Goal: Task Accomplishment & Management: Manage account settings

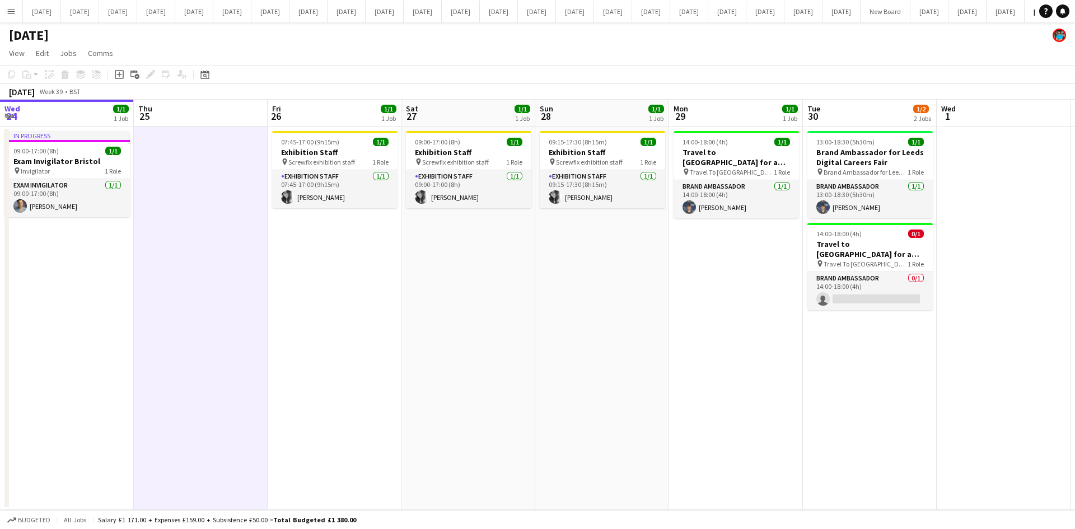
scroll to position [0, 381]
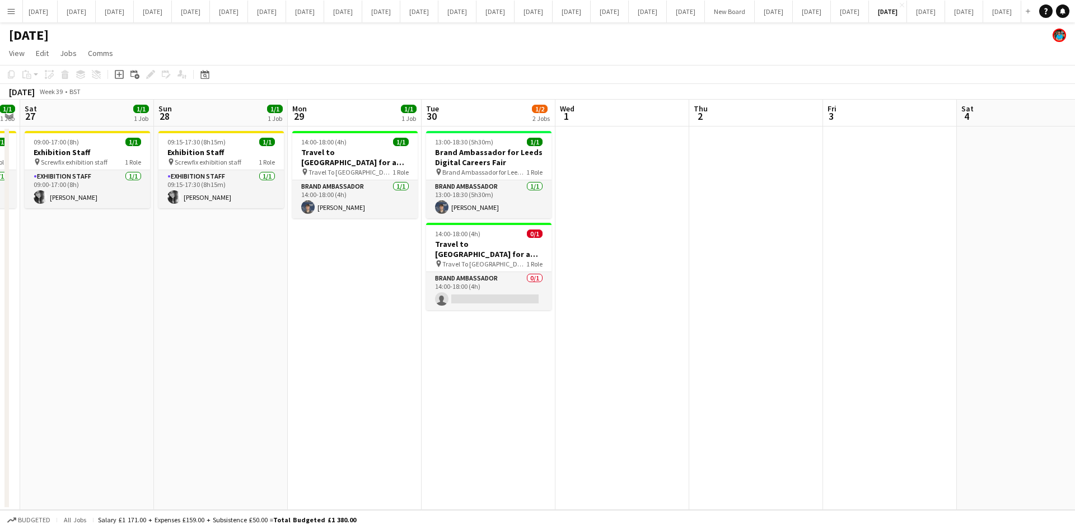
click at [260, 334] on app-date-cell "09:15-17:30 (8h15m) 1/1 Exhibition Staff pin Screwfix exhibition staff 1 Role E…" at bounding box center [221, 318] width 134 height 383
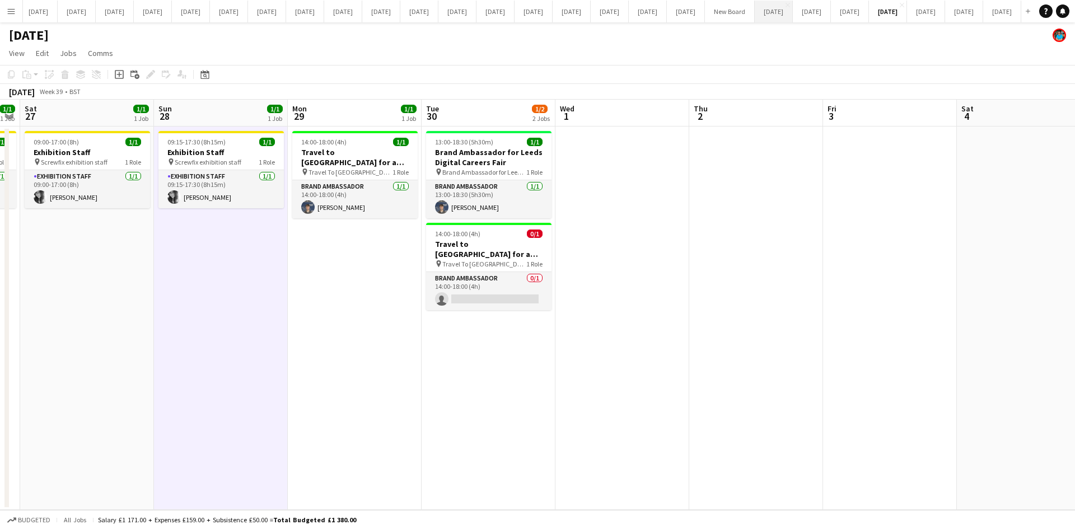
click at [755, 11] on button "[DATE] Close" at bounding box center [774, 12] width 38 height 22
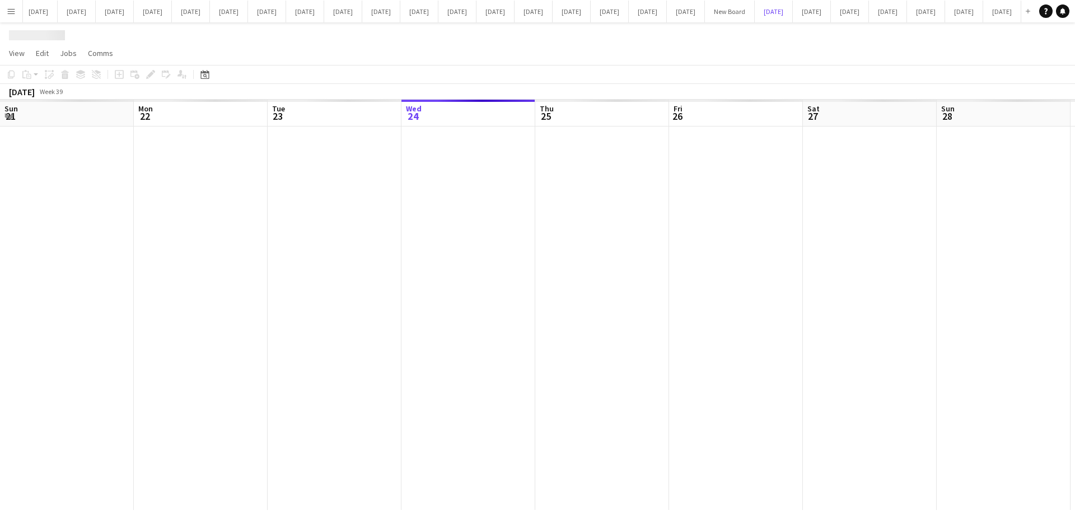
scroll to position [0, 268]
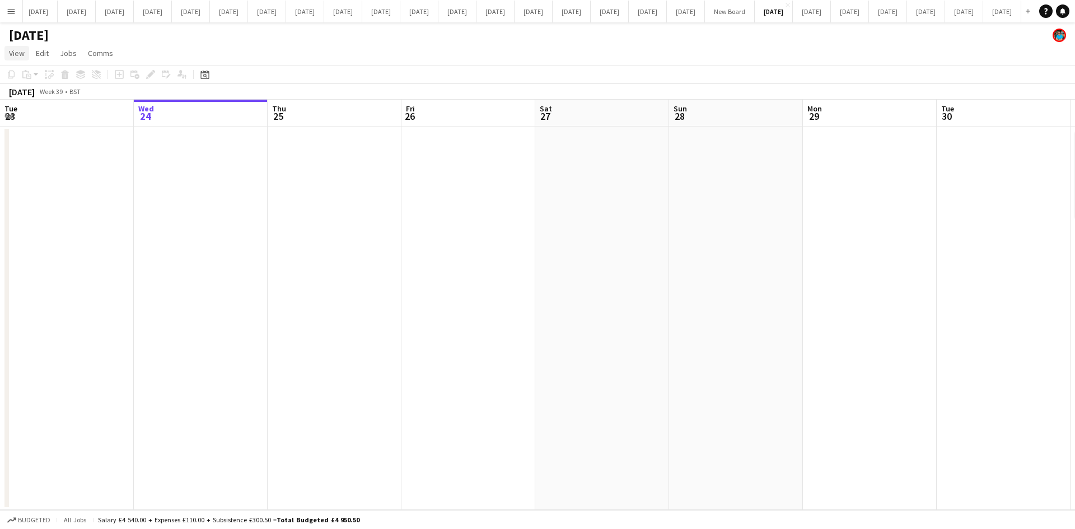
click at [18, 49] on span "View" at bounding box center [17, 53] width 16 height 10
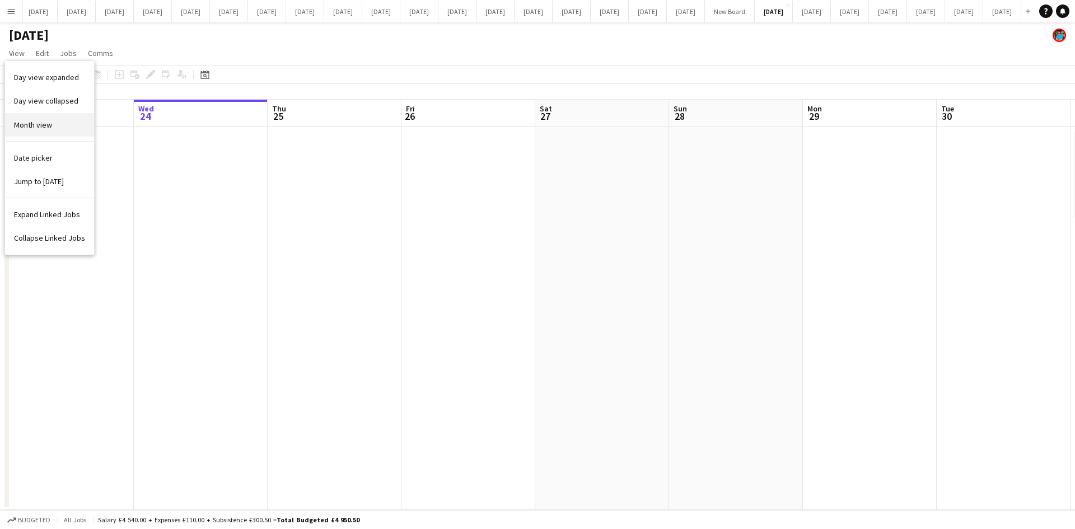
click at [36, 122] on span "Month view" at bounding box center [33, 125] width 38 height 10
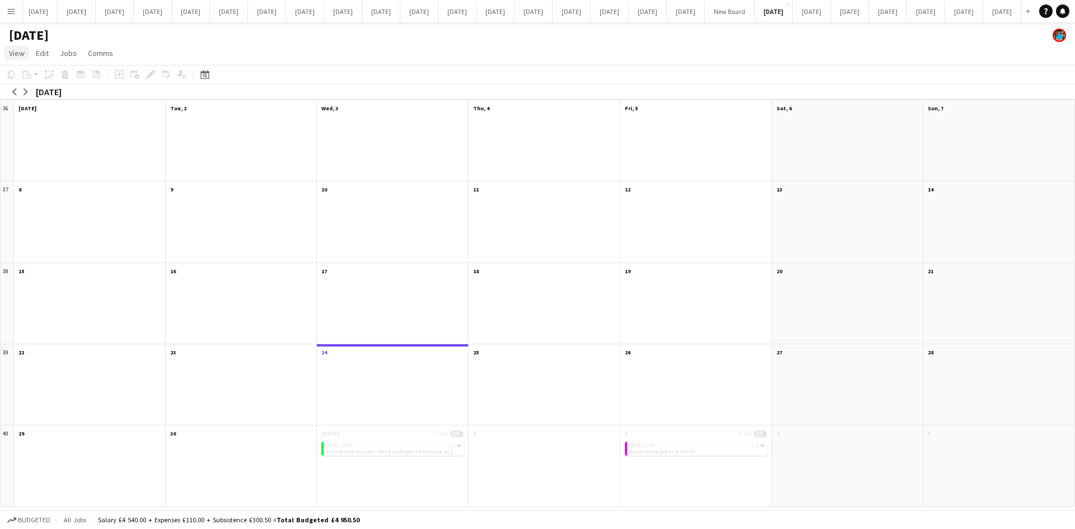
click at [17, 54] on span "View" at bounding box center [17, 53] width 16 height 10
click at [38, 80] on span "Day view expanded" at bounding box center [46, 77] width 65 height 10
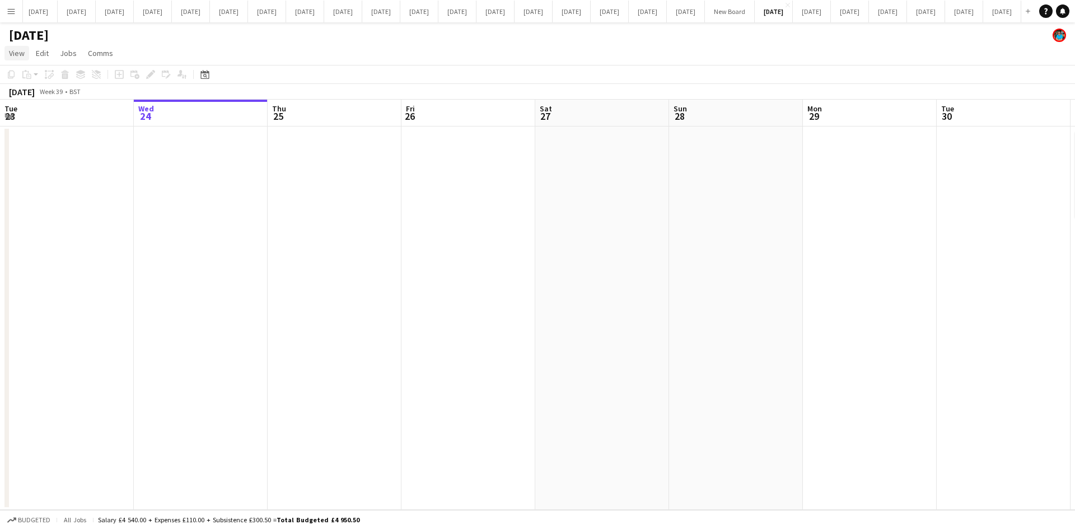
click at [21, 54] on span "View" at bounding box center [17, 53] width 16 height 10
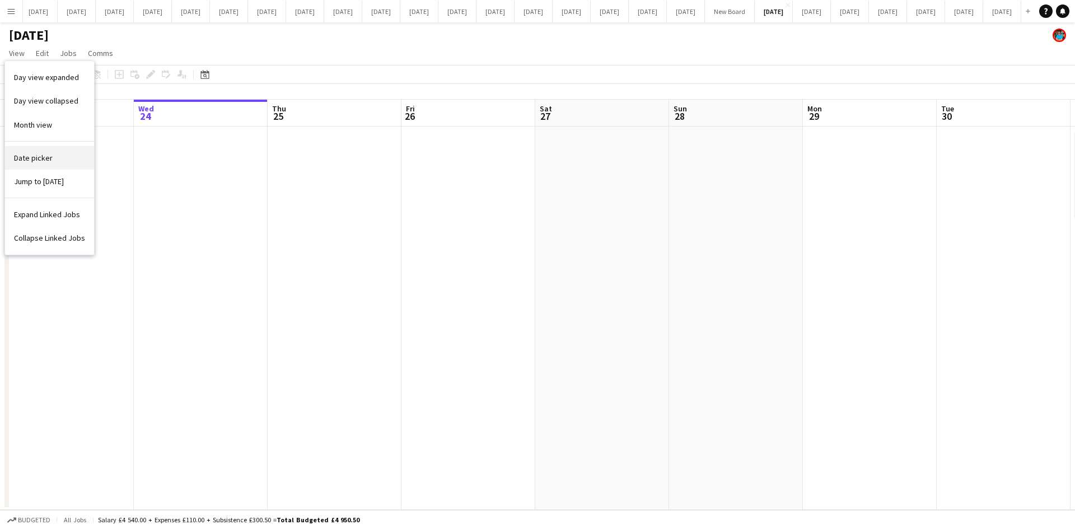
click at [36, 159] on span "Date picker" at bounding box center [33, 158] width 39 height 10
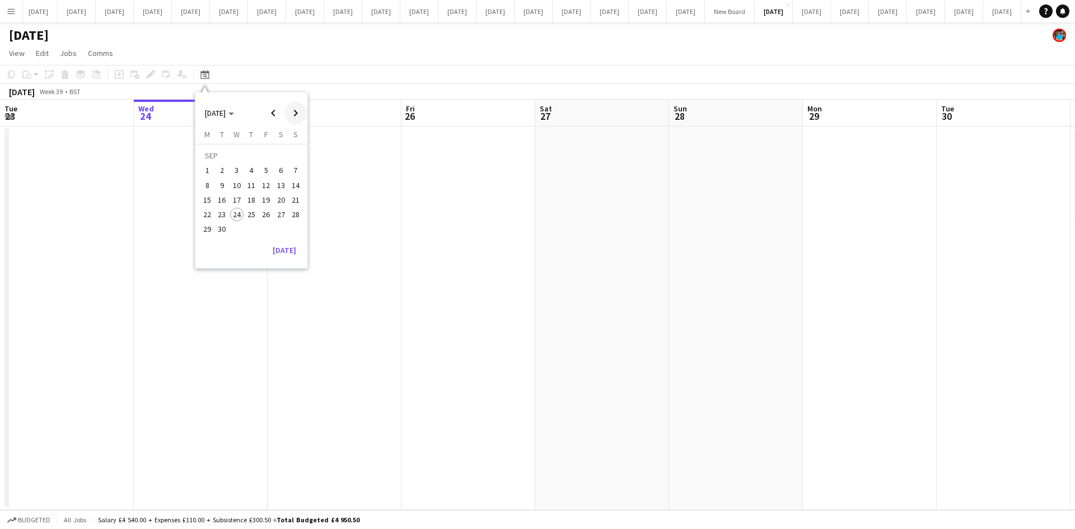
click at [291, 114] on span "Next month" at bounding box center [295, 113] width 22 height 22
click at [232, 168] on span "1" at bounding box center [236, 170] width 13 height 13
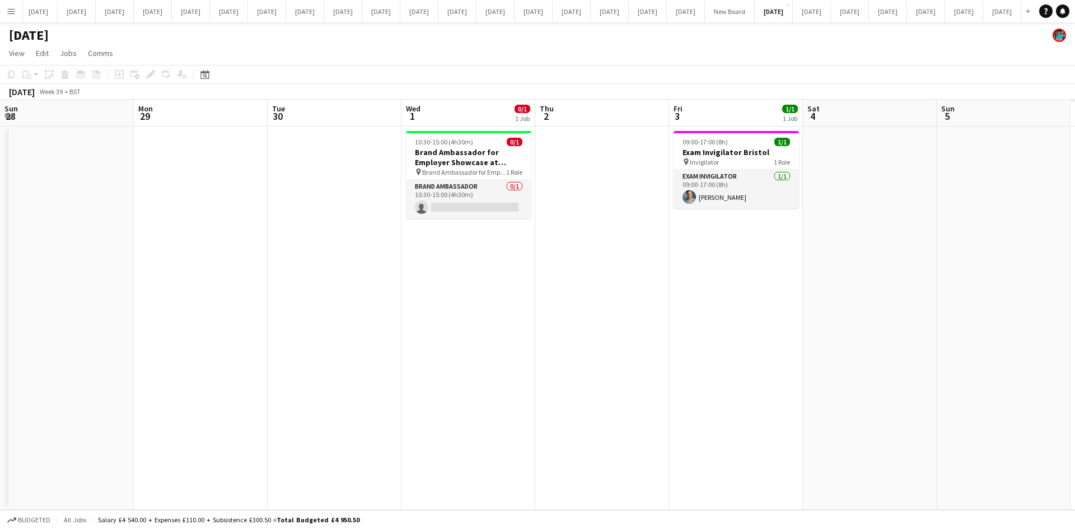
scroll to position [0, 385]
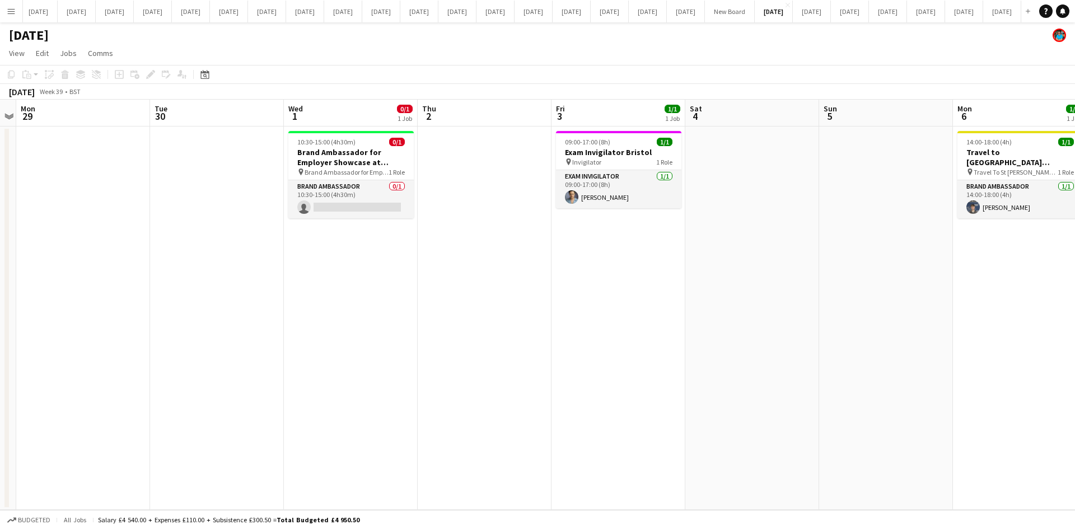
click at [239, 220] on app-date-cell at bounding box center [217, 318] width 134 height 383
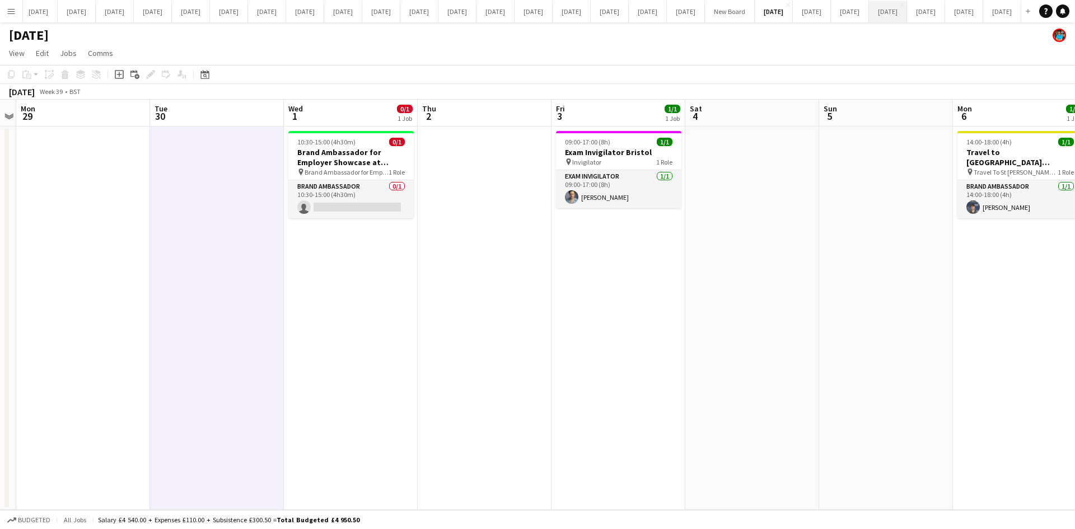
click at [869, 16] on button "[DATE] Close" at bounding box center [888, 12] width 38 height 22
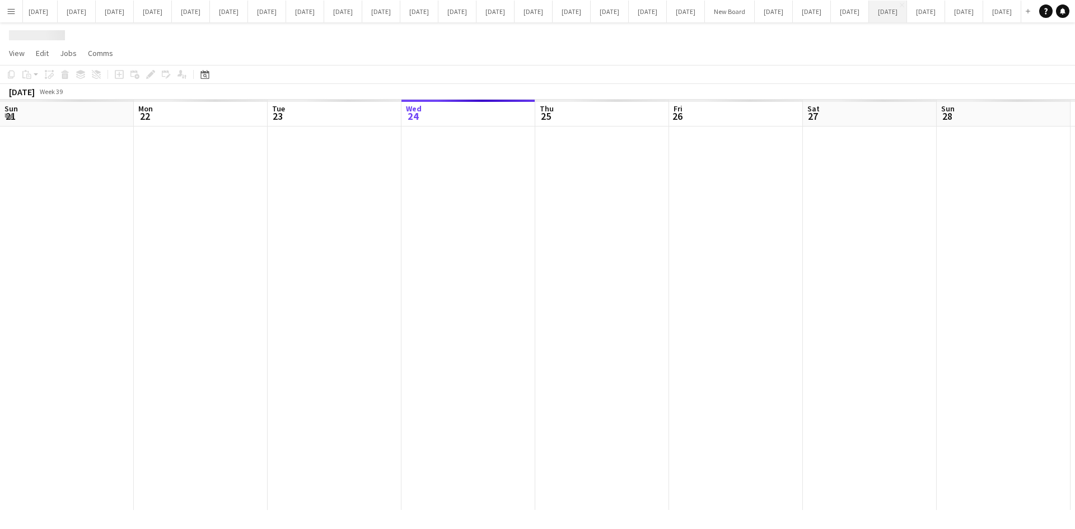
scroll to position [0, 268]
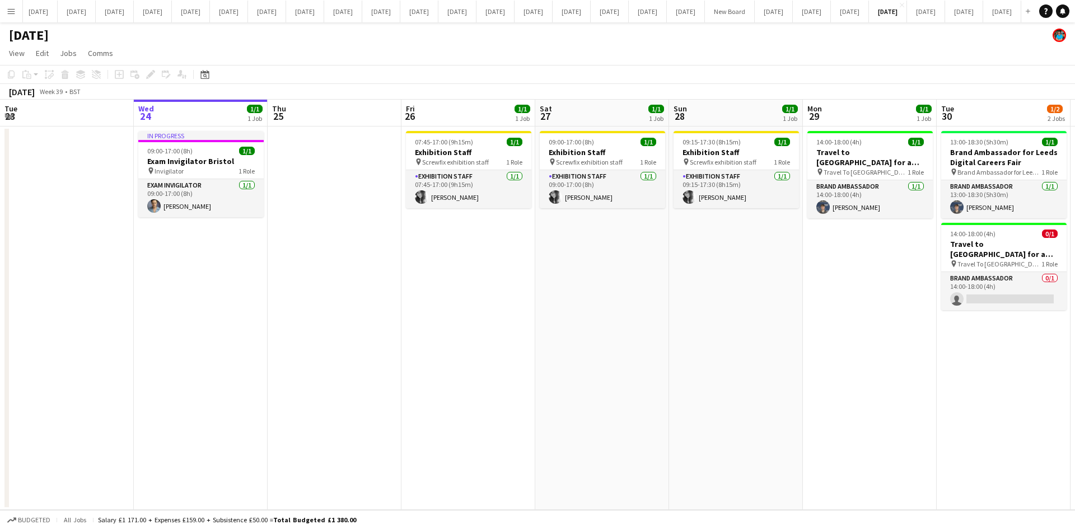
click at [357, 311] on app-date-cell at bounding box center [335, 318] width 134 height 383
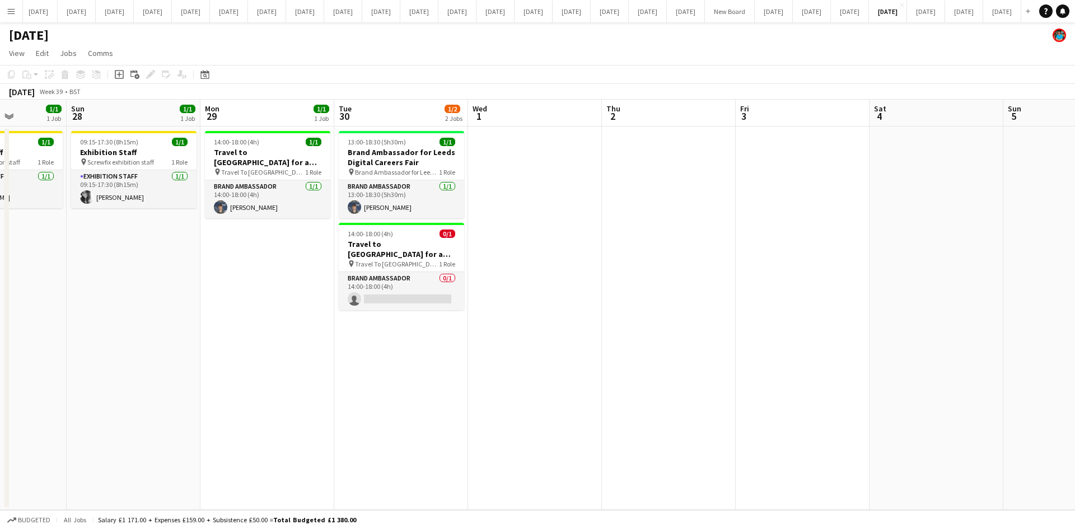
scroll to position [0, 337]
click at [8, 16] on button "Menu" at bounding box center [11, 11] width 22 height 22
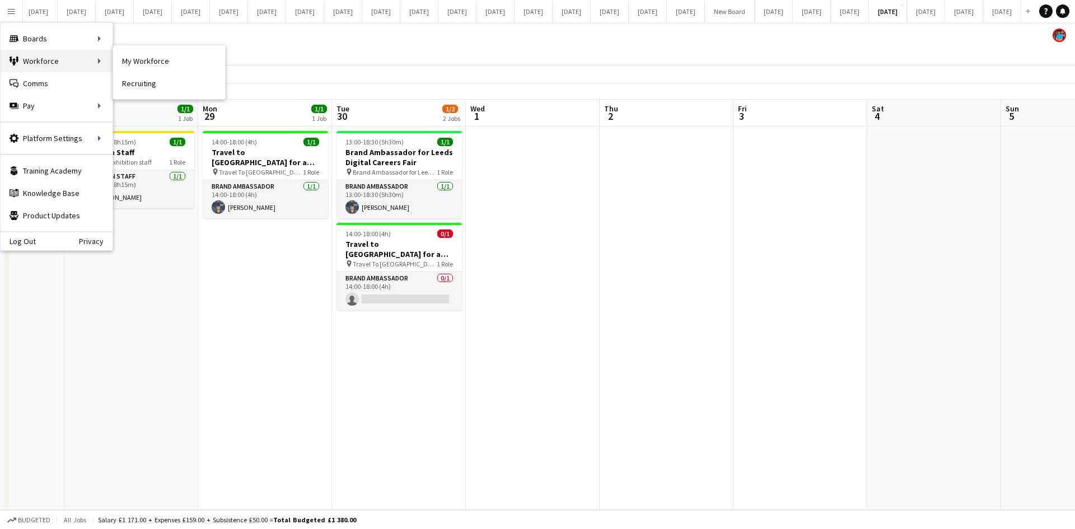
click at [28, 59] on div "Workforce Workforce" at bounding box center [57, 61] width 112 height 22
click at [133, 59] on link "My Workforce" at bounding box center [169, 61] width 112 height 22
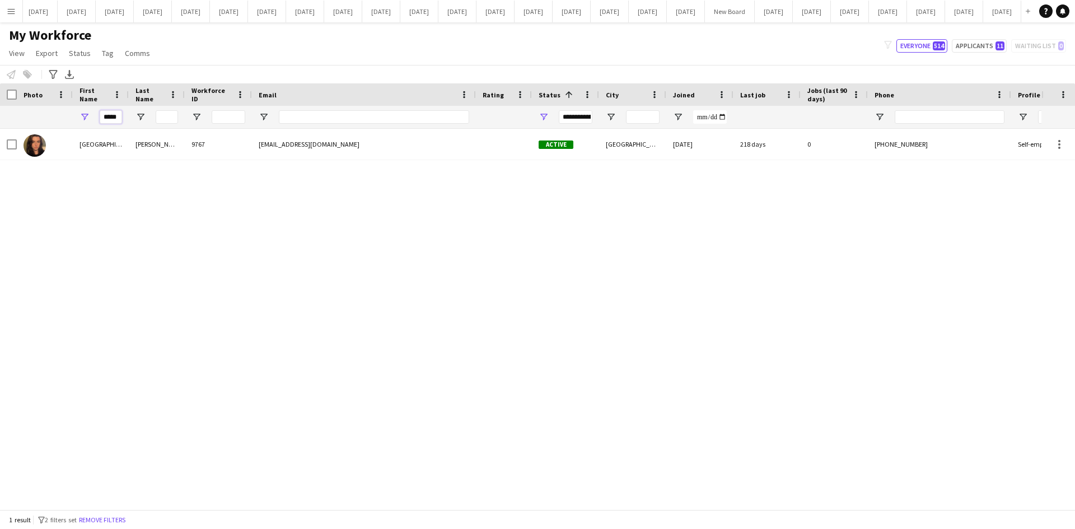
click at [120, 118] on input "*****" at bounding box center [111, 116] width 22 height 13
type input "*"
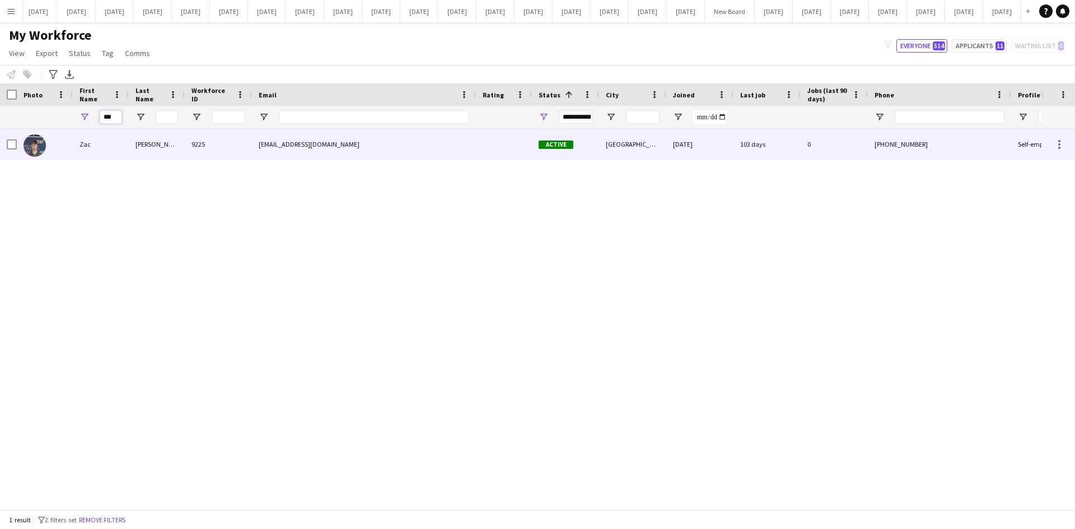
type input "***"
click at [517, 149] on div at bounding box center [504, 144] width 56 height 31
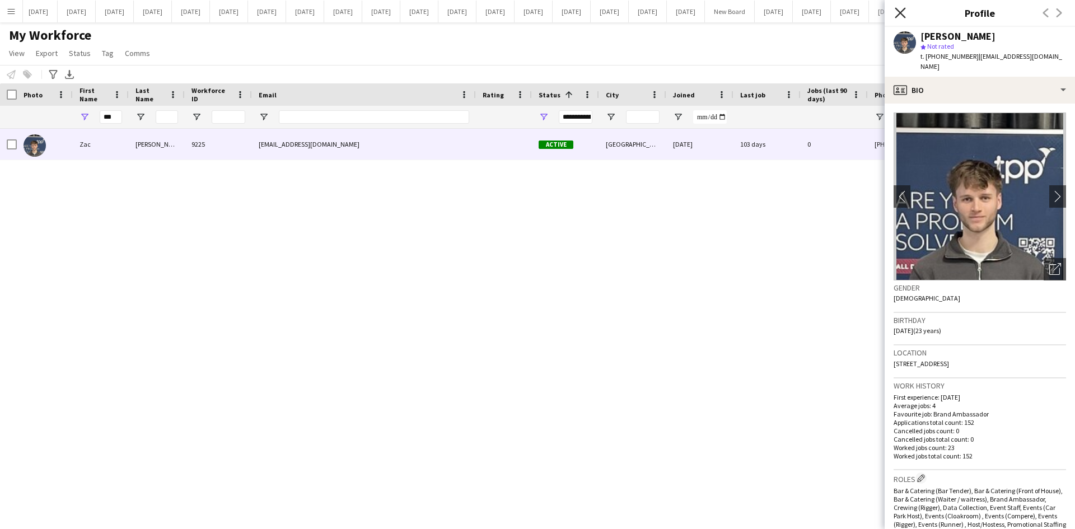
click at [898, 16] on icon "Close pop-in" at bounding box center [900, 12] width 11 height 11
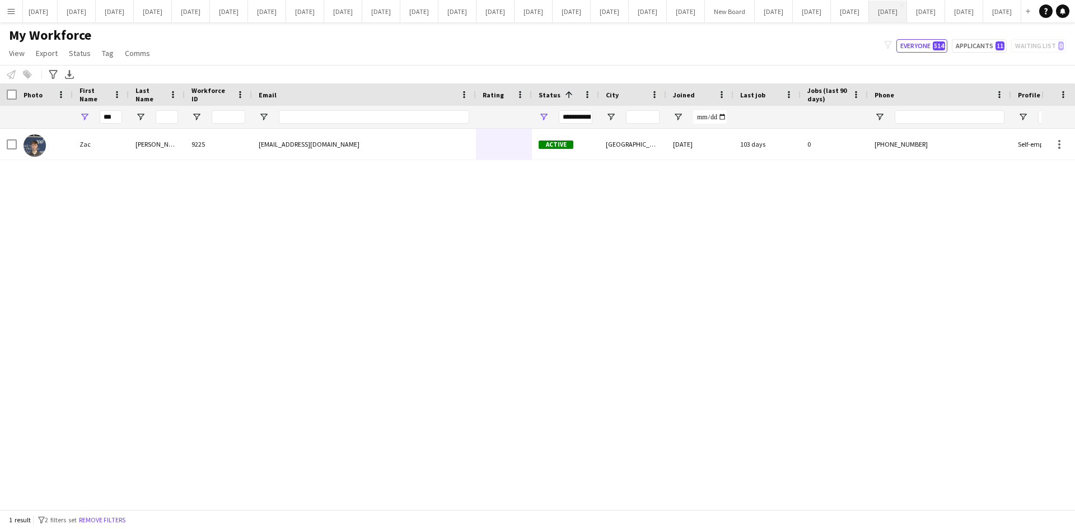
click at [869, 10] on button "[DATE] Close" at bounding box center [888, 12] width 38 height 22
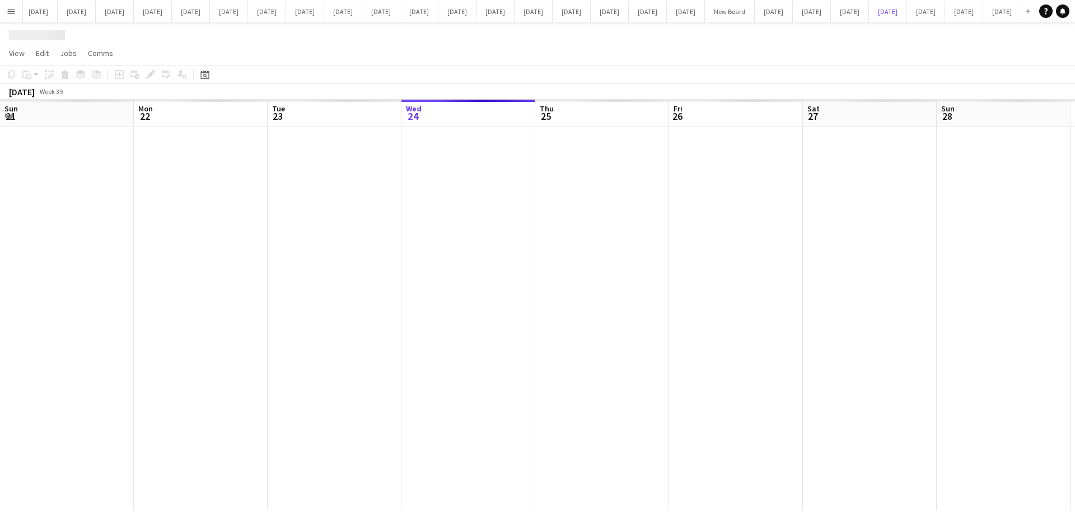
scroll to position [0, 268]
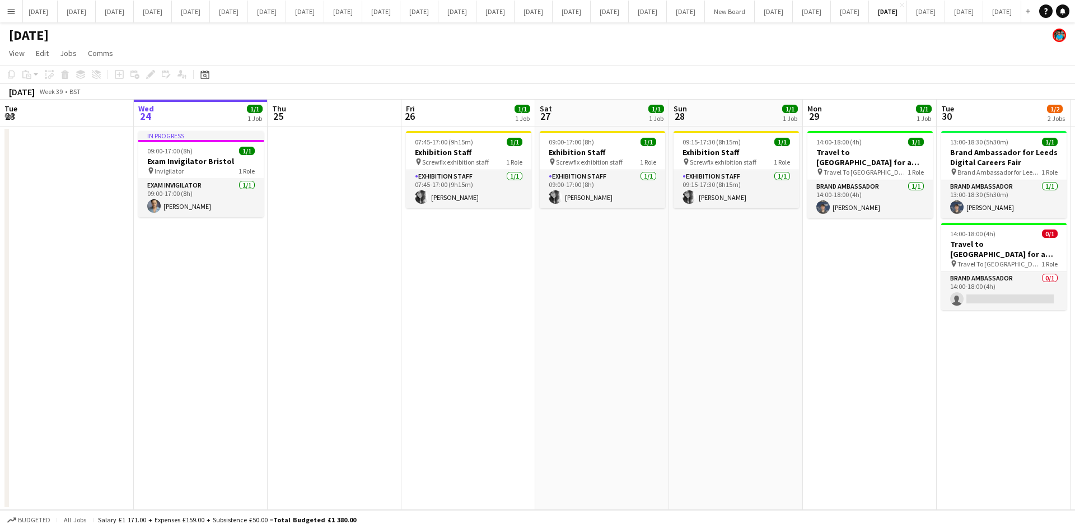
click at [340, 233] on app-date-cell at bounding box center [335, 318] width 134 height 383
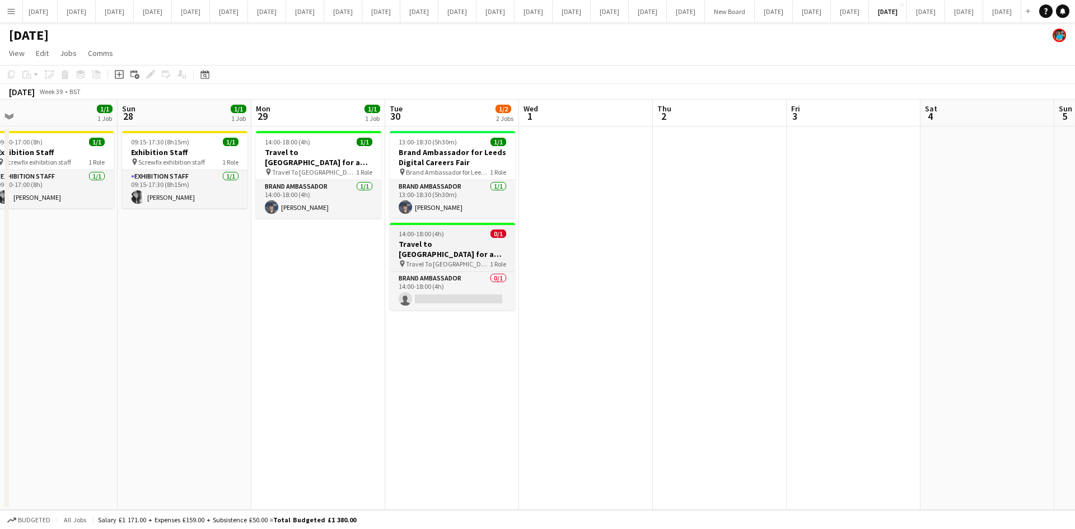
scroll to position [0, 404]
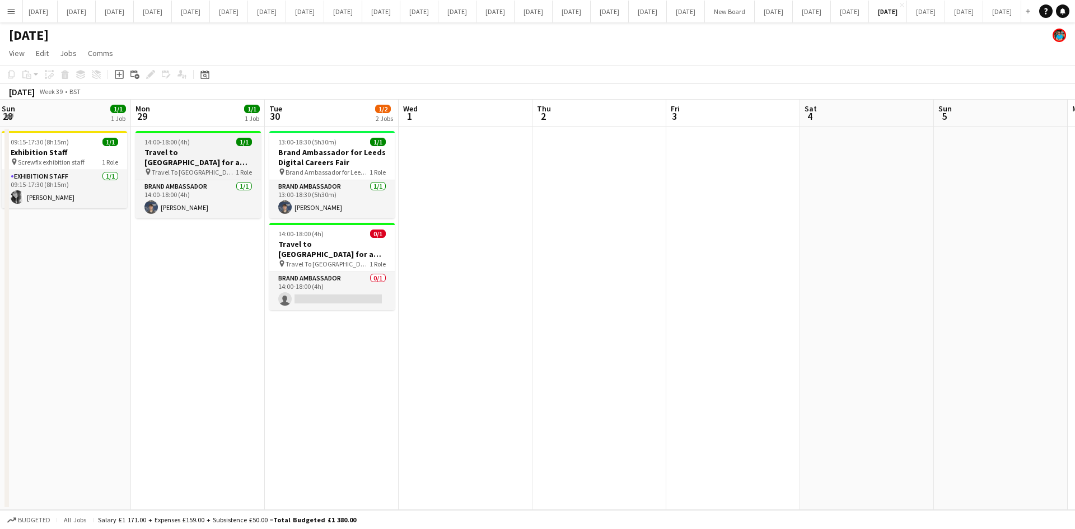
click at [195, 169] on span "Travel To [GEOGRAPHIC_DATA] for Recruitment fair" at bounding box center [194, 172] width 84 height 8
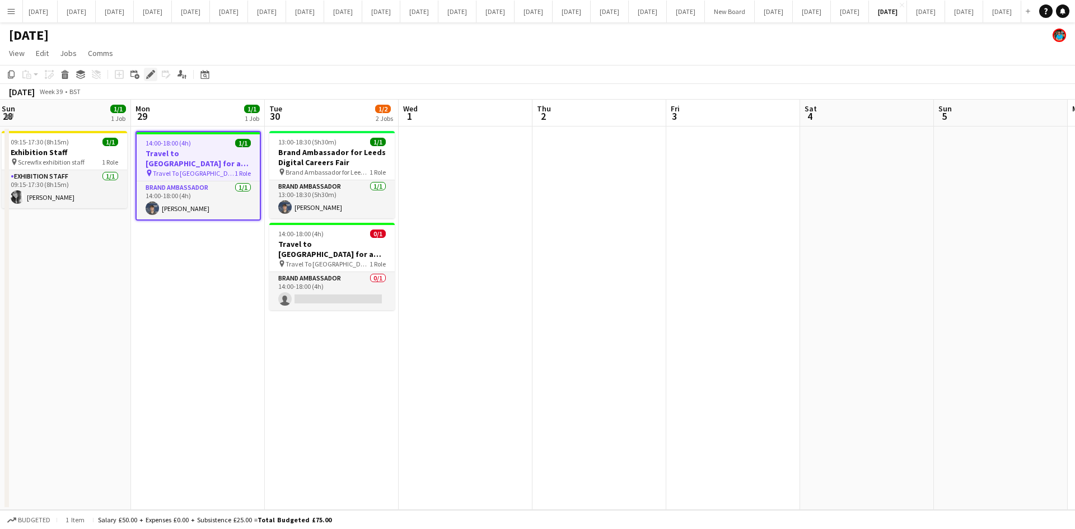
click at [147, 76] on icon "Edit" at bounding box center [150, 74] width 9 height 9
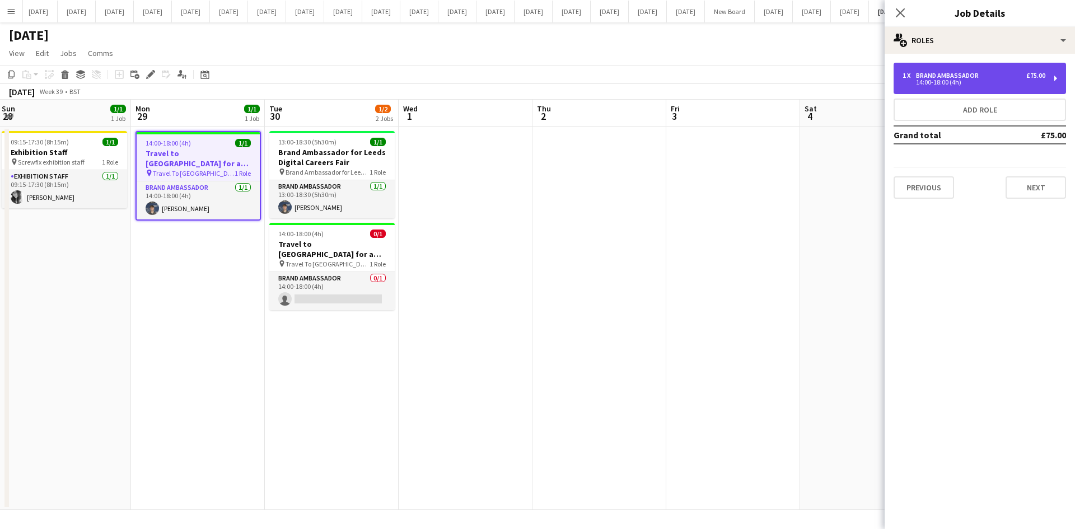
click at [913, 86] on div "1 x Brand Ambassador £75.00 14:00-18:00 (4h)" at bounding box center [979, 78] width 172 height 31
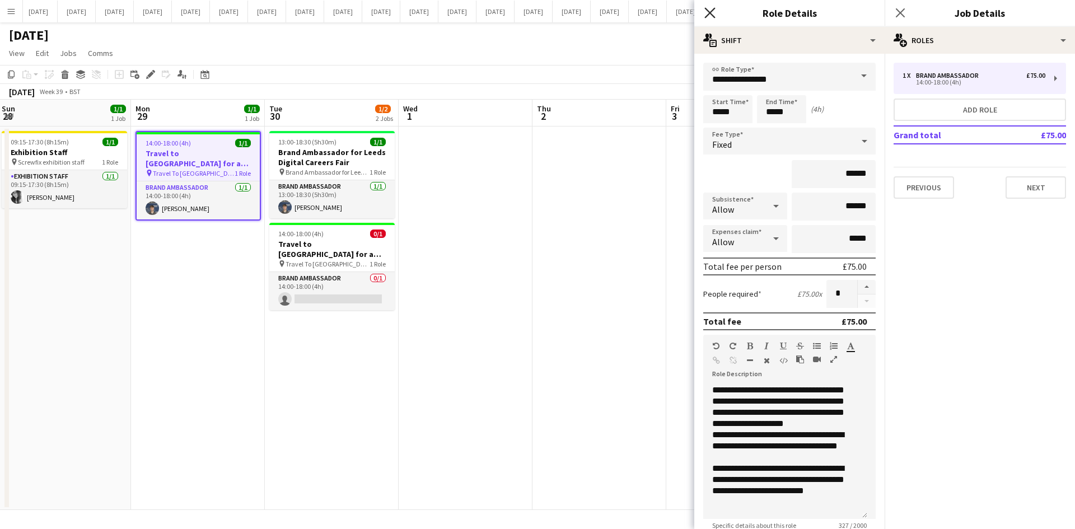
drag, startPoint x: 710, startPoint y: 17, endPoint x: 723, endPoint y: 22, distance: 14.6
click at [710, 17] on icon "Close pop-in" at bounding box center [709, 12] width 9 height 9
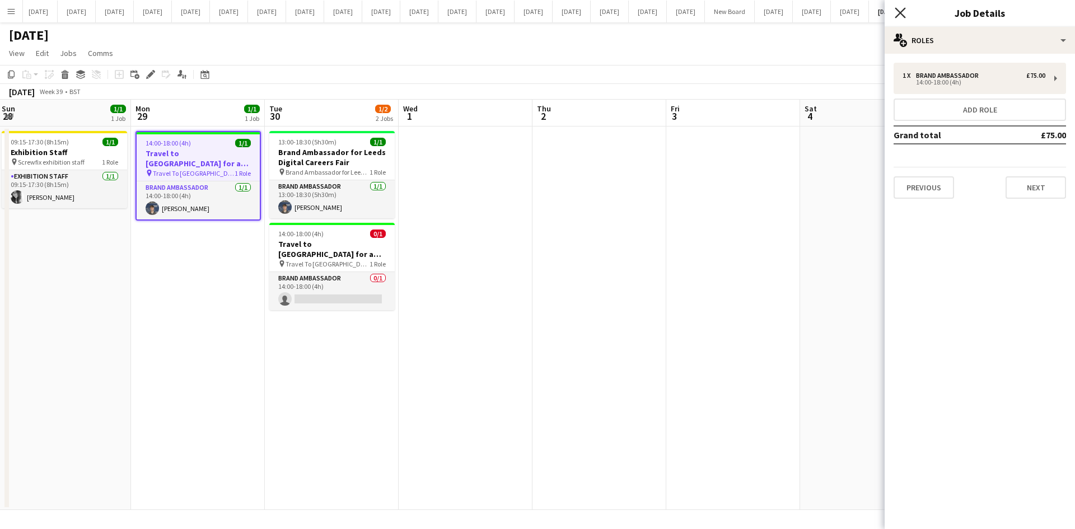
click at [900, 15] on icon "Close pop-in" at bounding box center [900, 12] width 11 height 11
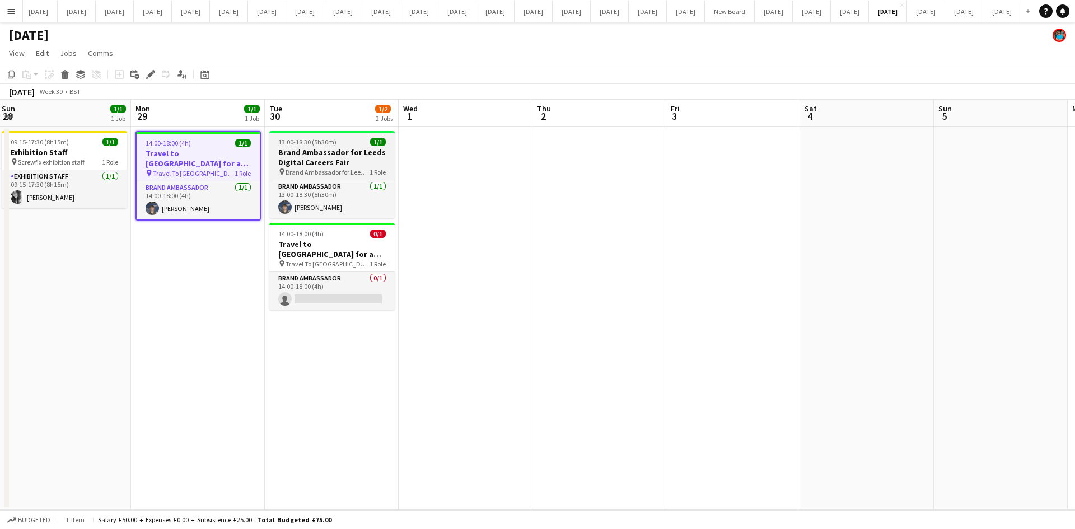
click at [331, 162] on h3 "Brand Ambassador for Leeds Digital Careers Fair" at bounding box center [331, 157] width 125 height 20
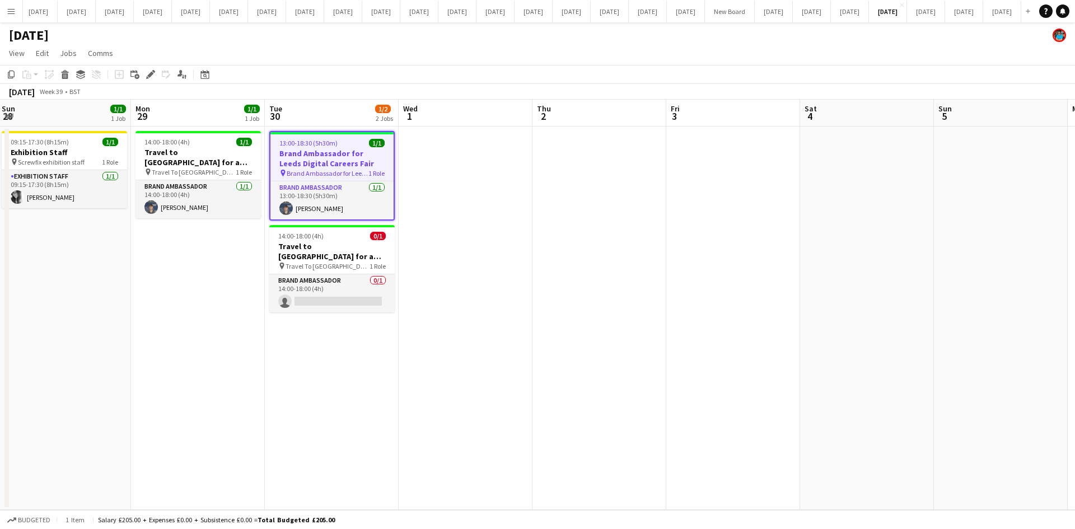
scroll to position [0, 403]
click at [151, 78] on icon "Edit" at bounding box center [150, 74] width 9 height 9
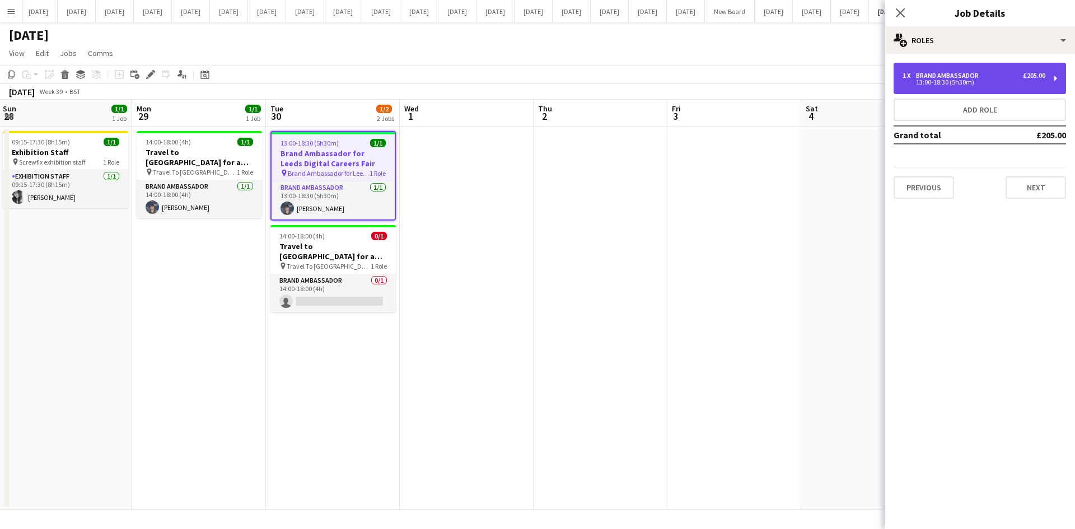
click at [915, 84] on div "13:00-18:30 (5h30m)" at bounding box center [973, 82] width 143 height 6
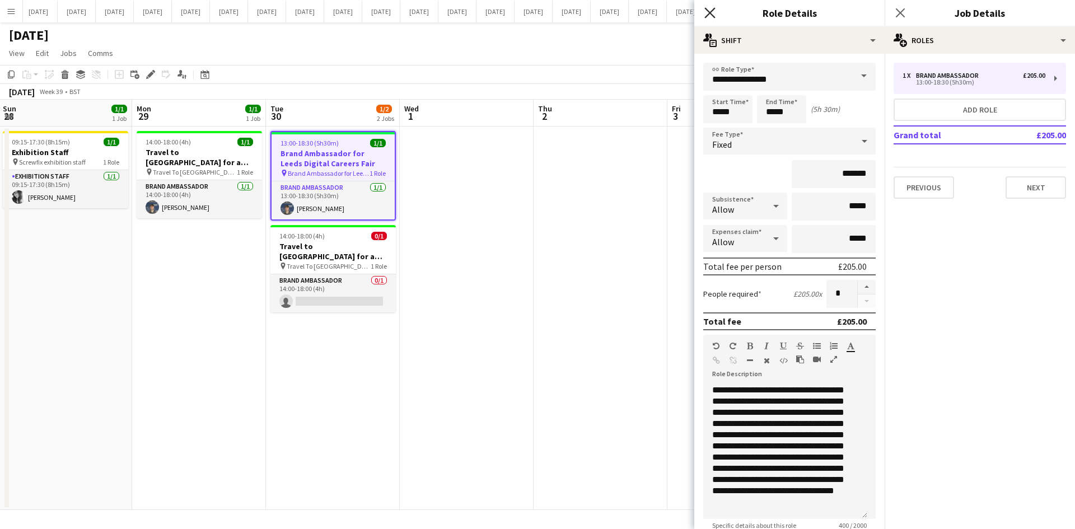
click at [710, 17] on icon "Close pop-in" at bounding box center [709, 12] width 11 height 11
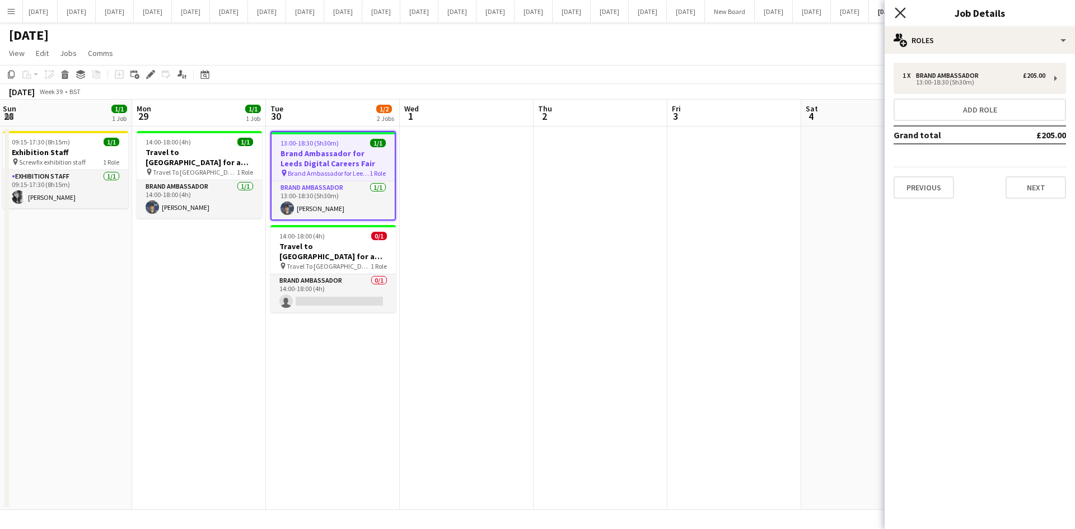
click at [898, 15] on icon "Close pop-in" at bounding box center [900, 12] width 11 height 11
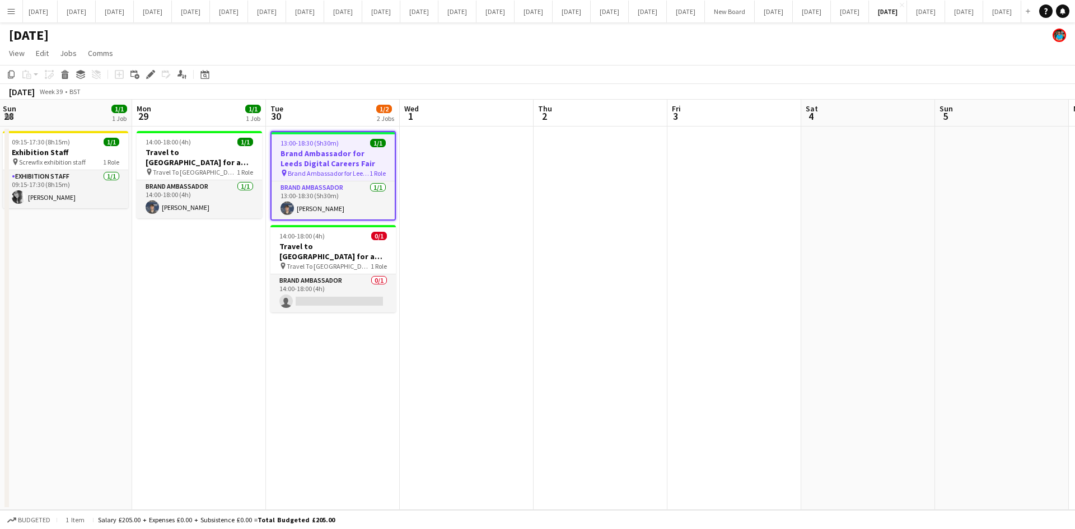
click at [212, 311] on app-date-cell "14:00-18:00 (4h) 1/1 Travel to [GEOGRAPHIC_DATA] for a recruitment fair on [DAT…" at bounding box center [199, 318] width 134 height 383
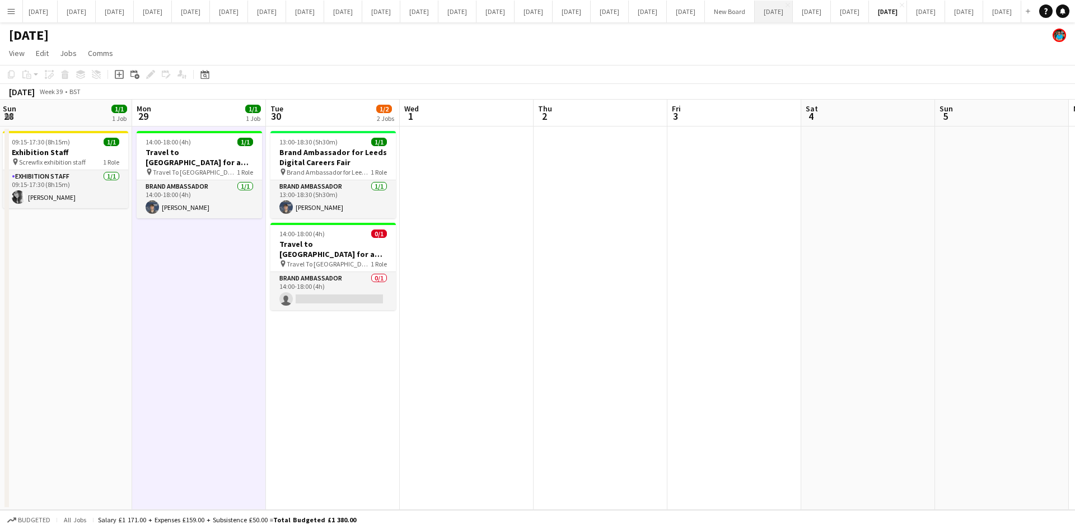
click at [755, 13] on button "[DATE] Close" at bounding box center [774, 12] width 38 height 22
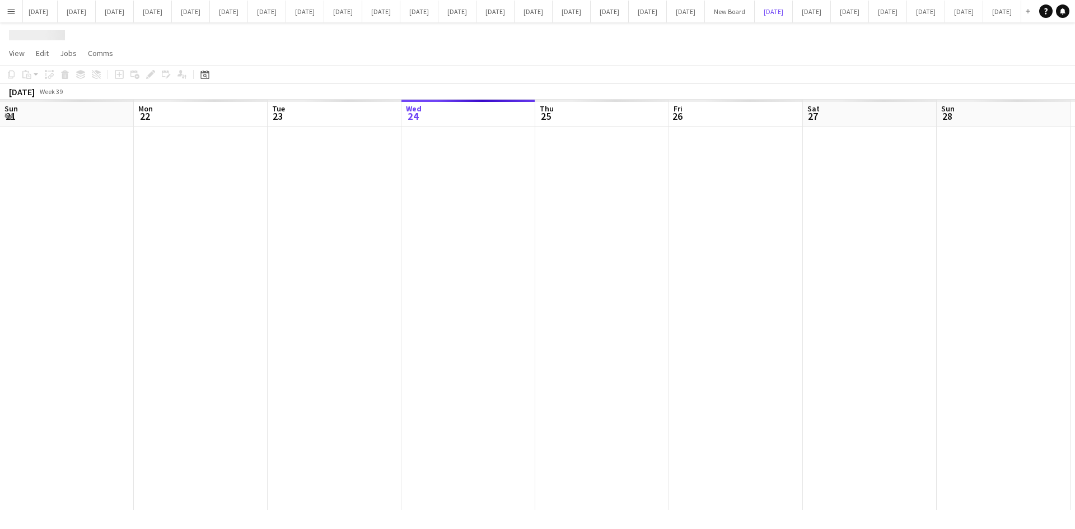
scroll to position [0, 268]
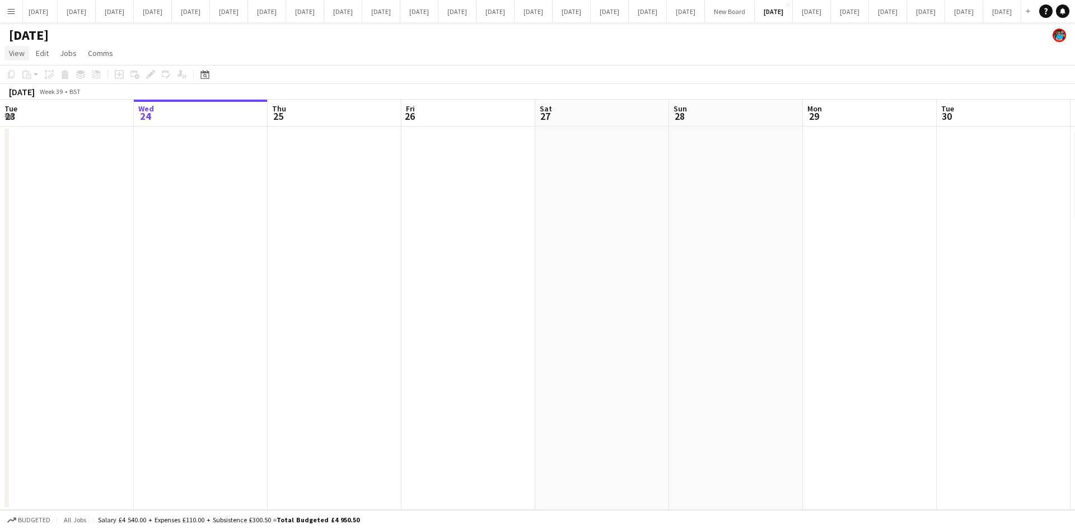
click at [20, 52] on span "View" at bounding box center [17, 53] width 16 height 10
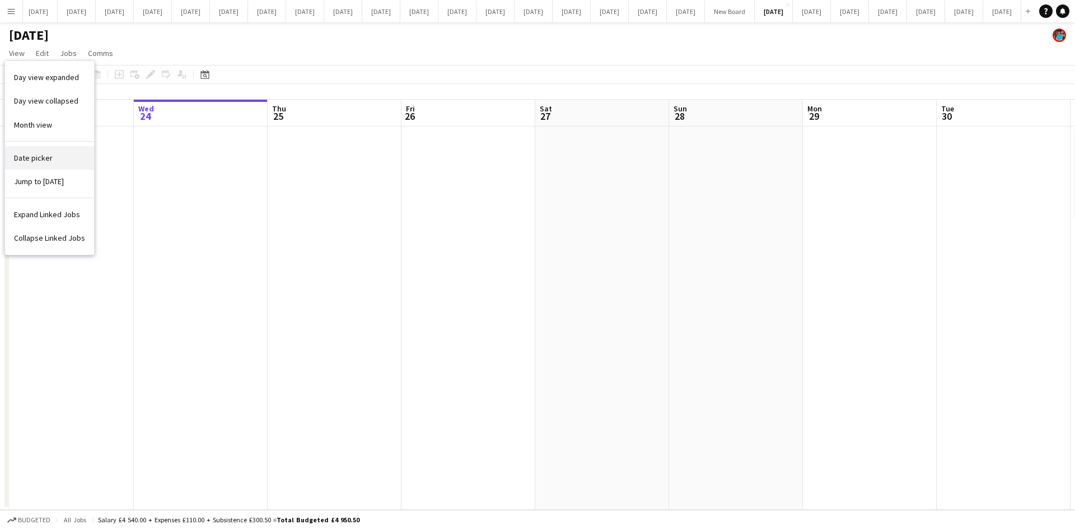
click at [22, 160] on span "Date picker" at bounding box center [33, 158] width 39 height 10
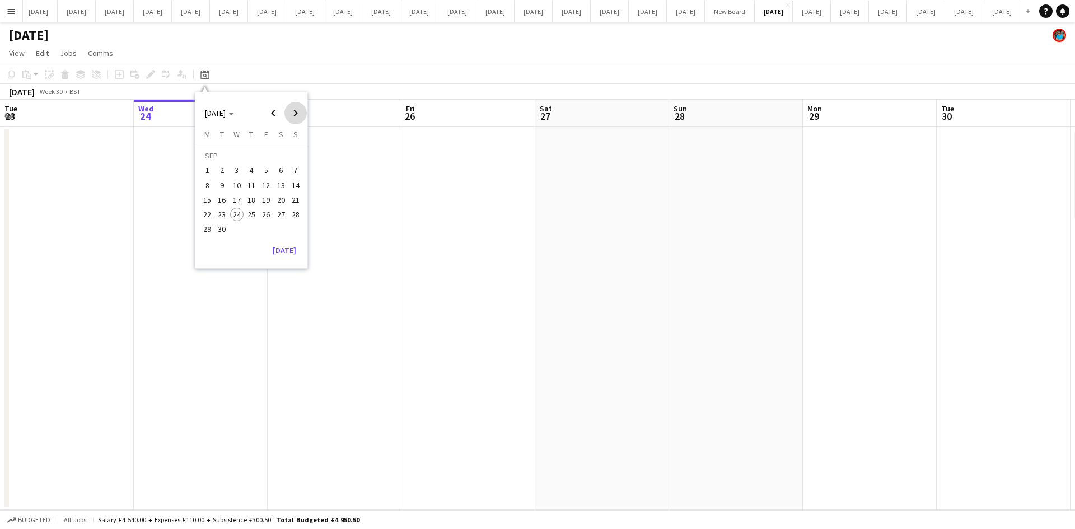
click at [292, 112] on span "Next month" at bounding box center [295, 113] width 22 height 22
click at [237, 166] on span "1" at bounding box center [236, 170] width 13 height 13
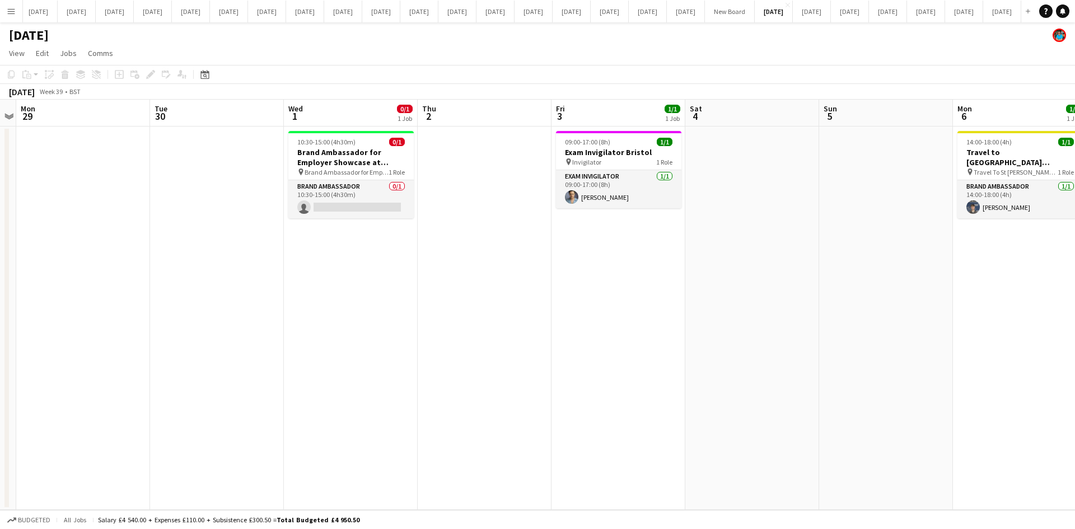
click at [10, 8] on app-icon "Menu" at bounding box center [11, 11] width 9 height 9
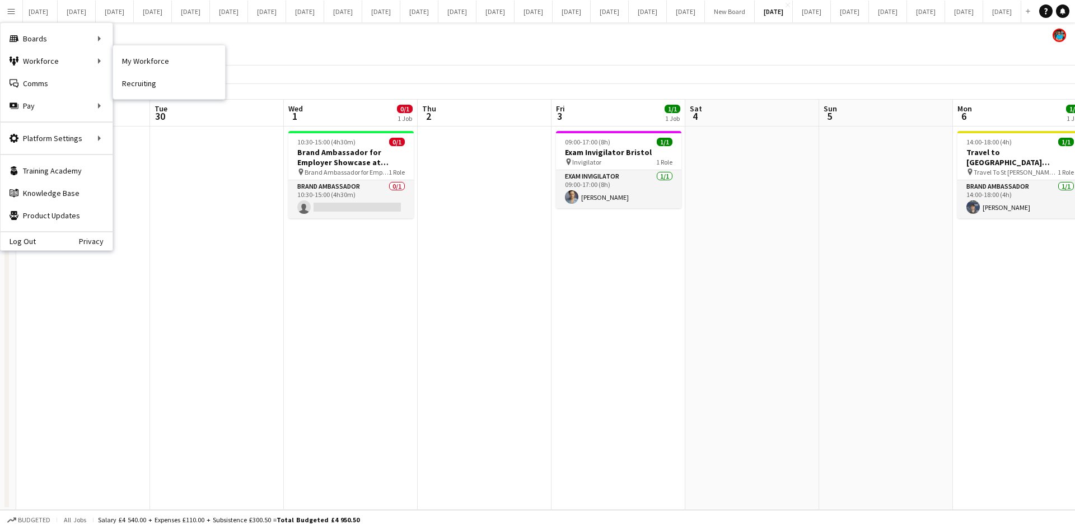
drag, startPoint x: 153, startPoint y: 63, endPoint x: 385, endPoint y: 106, distance: 235.7
click at [153, 64] on link "My Workforce" at bounding box center [169, 61] width 112 height 22
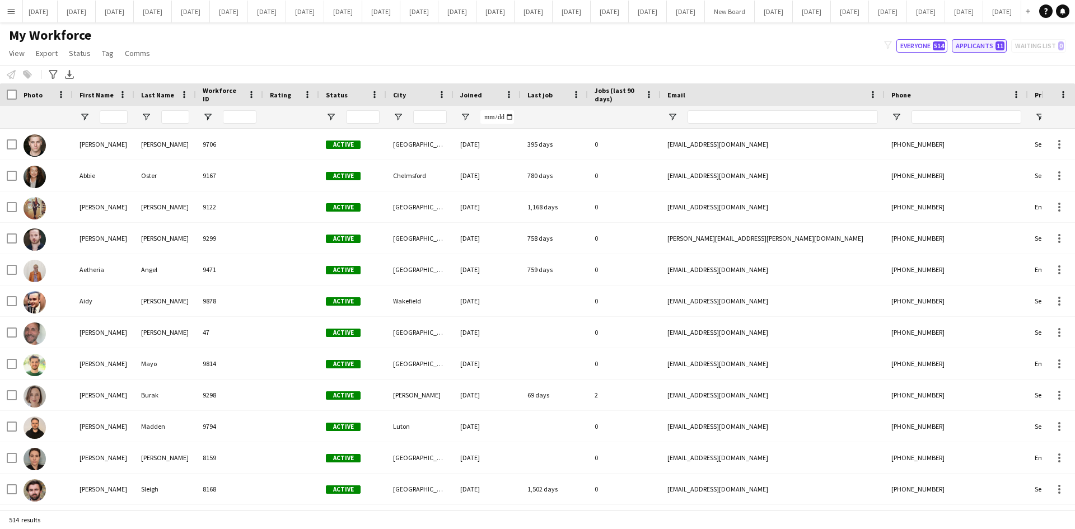
click at [982, 46] on button "Applicants 11" at bounding box center [979, 45] width 55 height 13
type input "***"
type input "**********"
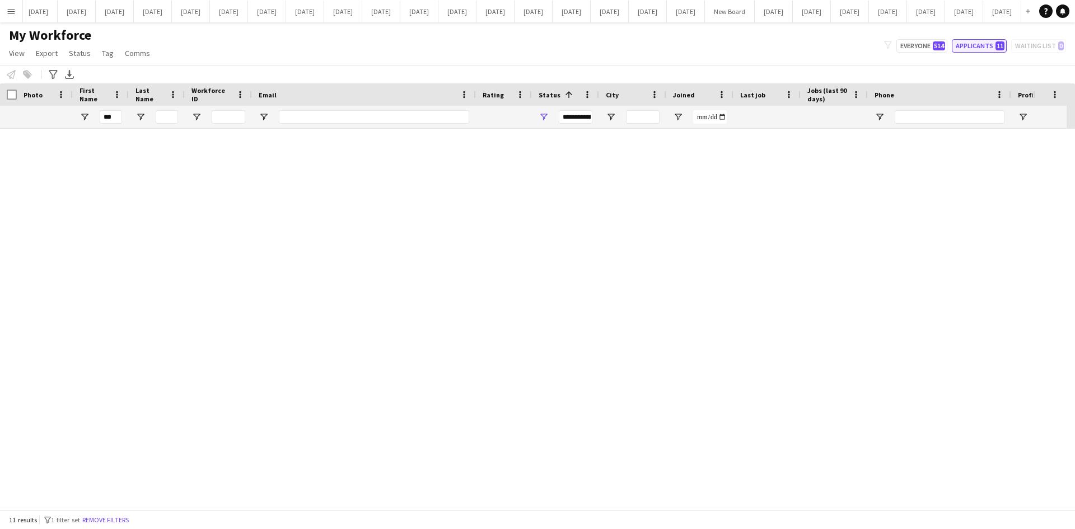
type input "**********"
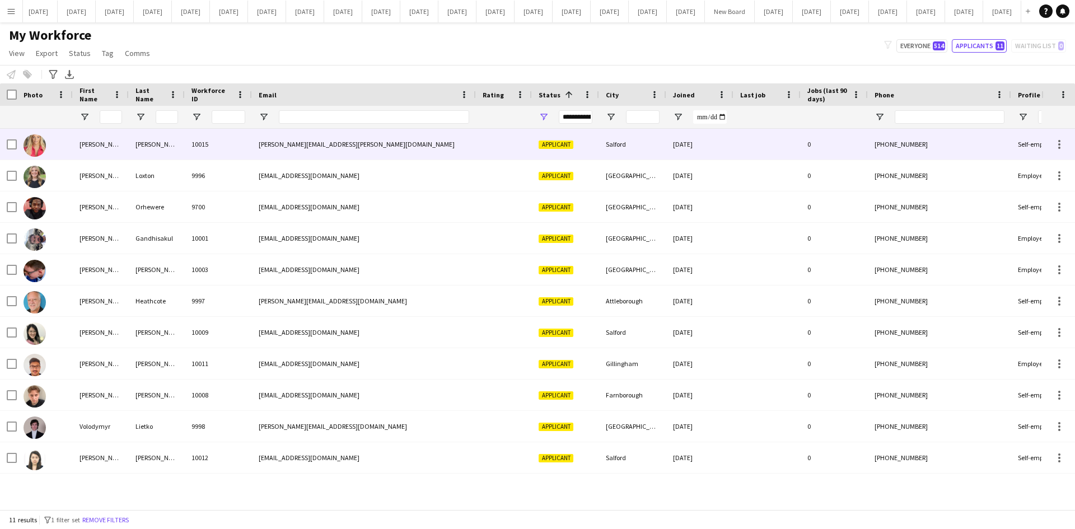
click at [53, 142] on div at bounding box center [45, 144] width 56 height 31
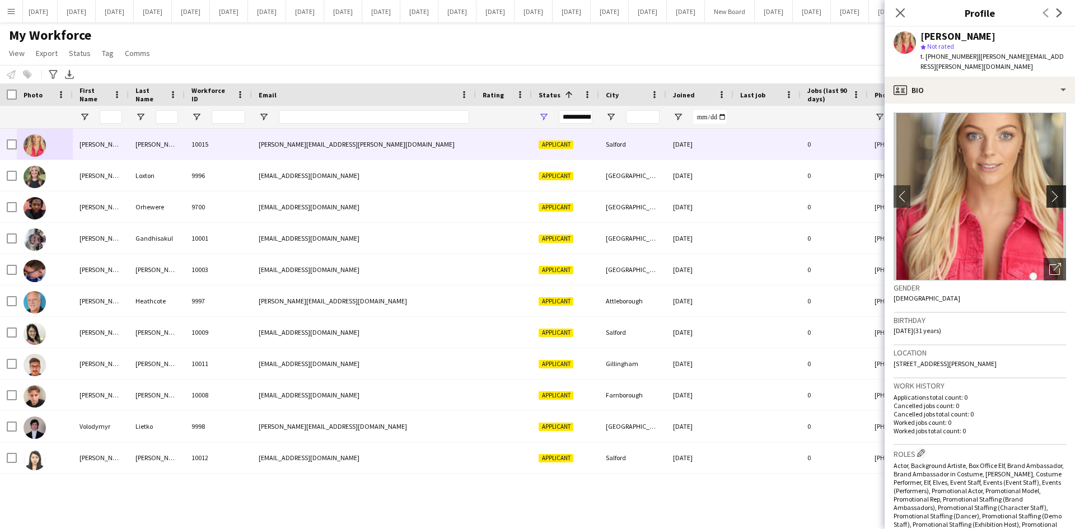
click at [1050, 190] on app-icon "chevron-right" at bounding box center [1057, 196] width 17 height 12
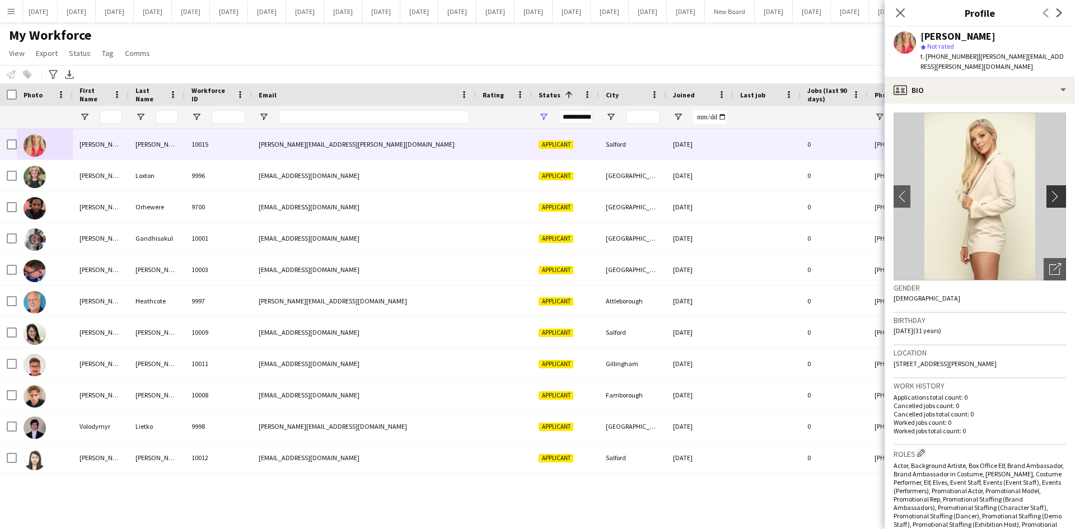
click at [1050, 190] on app-icon "chevron-right" at bounding box center [1057, 196] width 17 height 12
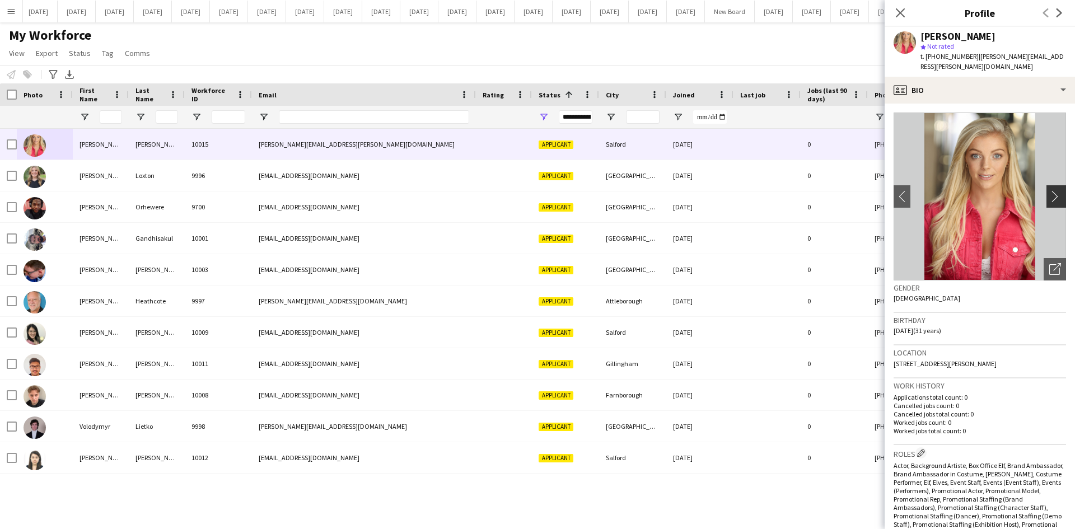
click at [1050, 190] on app-icon "chevron-right" at bounding box center [1057, 196] width 17 height 12
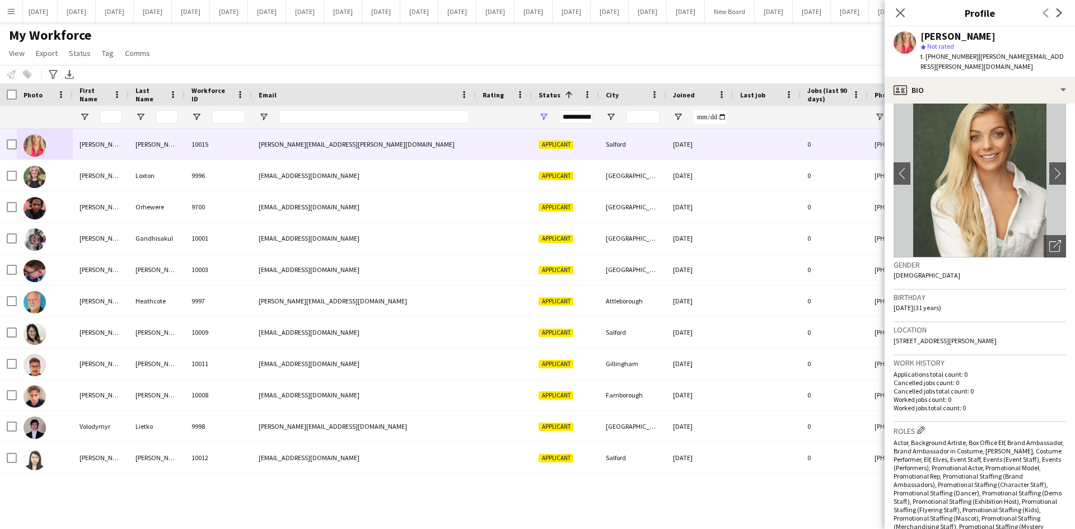
scroll to position [36, 0]
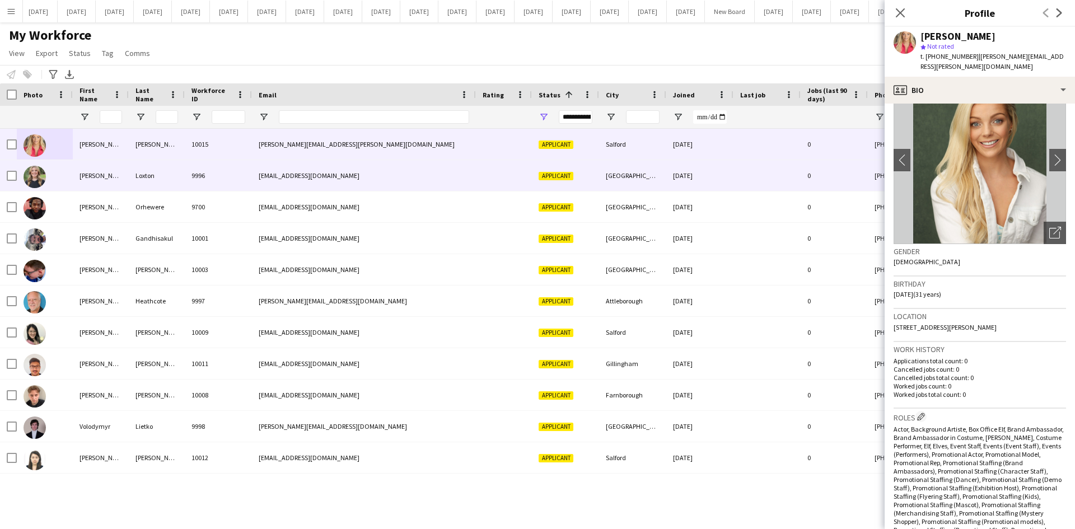
click at [78, 185] on div "[PERSON_NAME]" at bounding box center [101, 175] width 56 height 31
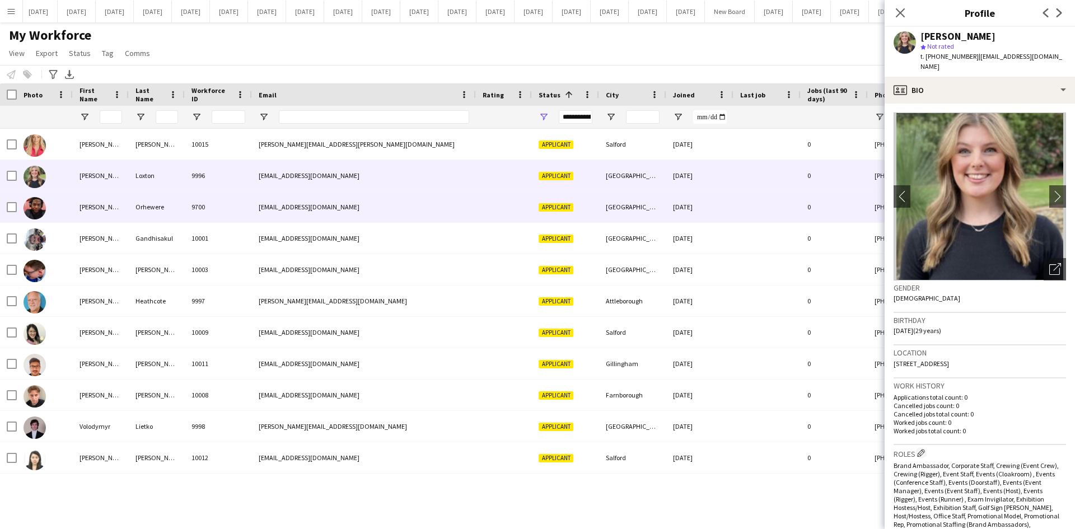
click at [81, 212] on div "[PERSON_NAME]" at bounding box center [101, 206] width 56 height 31
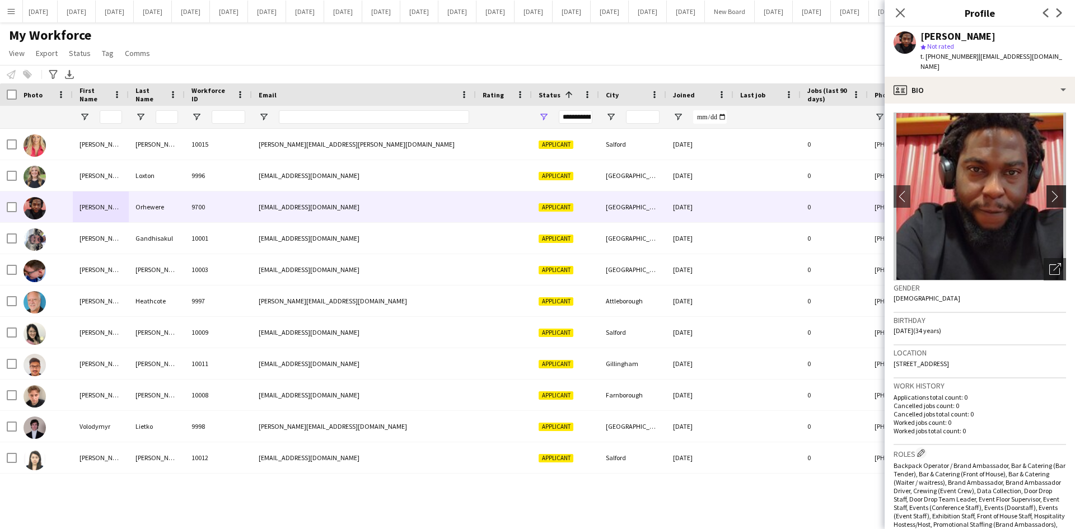
click at [1050, 190] on app-icon "chevron-right" at bounding box center [1057, 196] width 17 height 12
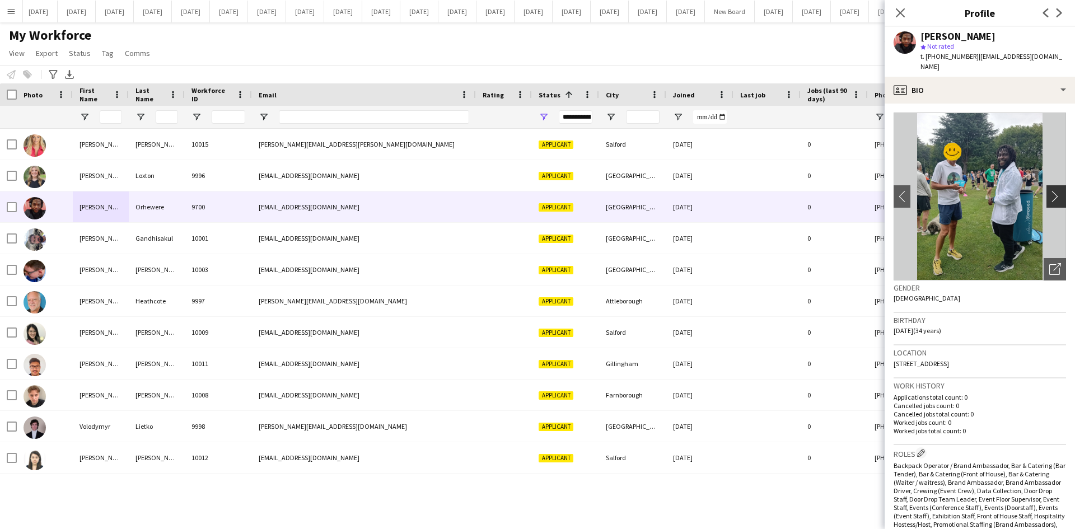
click at [1049, 190] on app-icon "chevron-right" at bounding box center [1057, 196] width 17 height 12
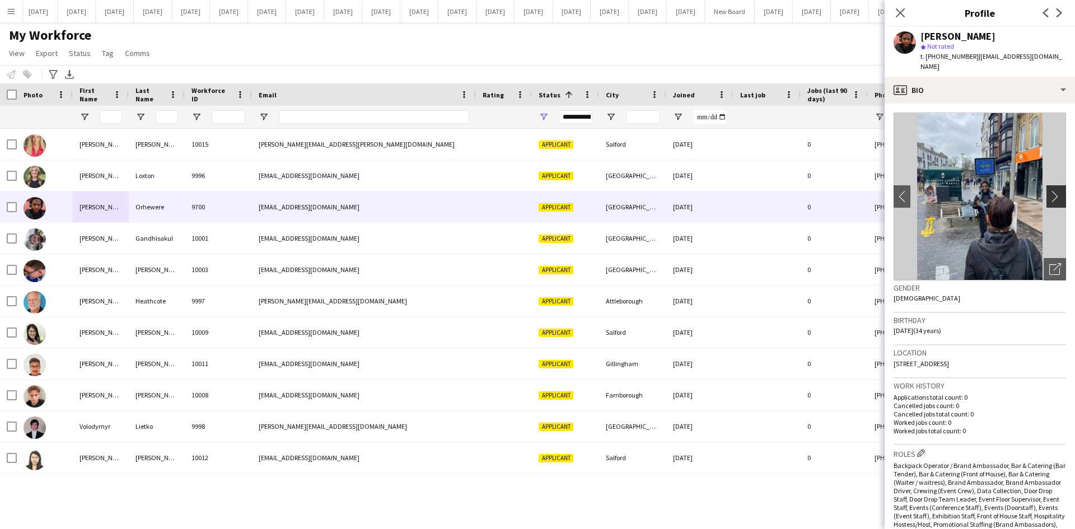
click at [1049, 190] on app-icon "chevron-right" at bounding box center [1057, 196] width 17 height 12
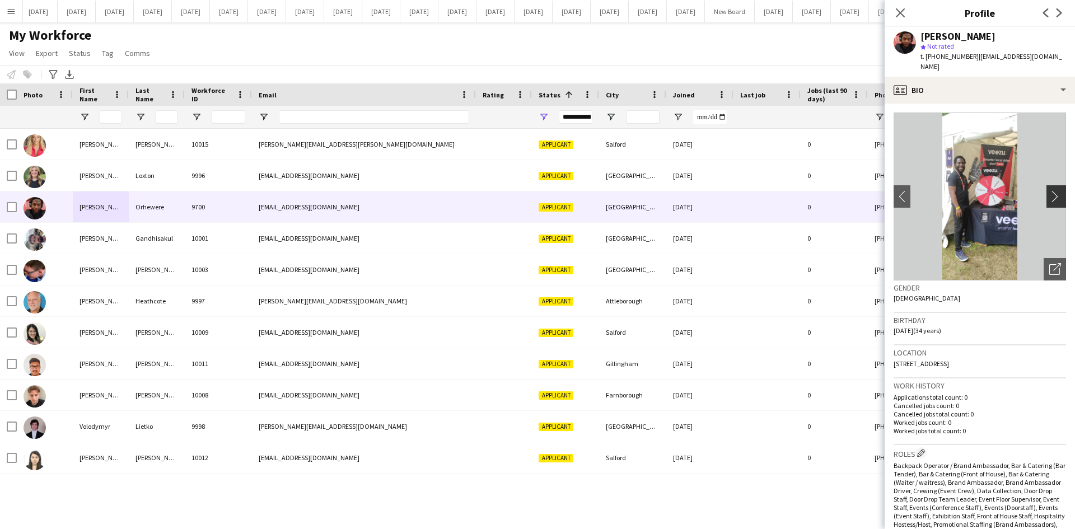
click at [1049, 190] on app-icon "chevron-right" at bounding box center [1057, 196] width 17 height 12
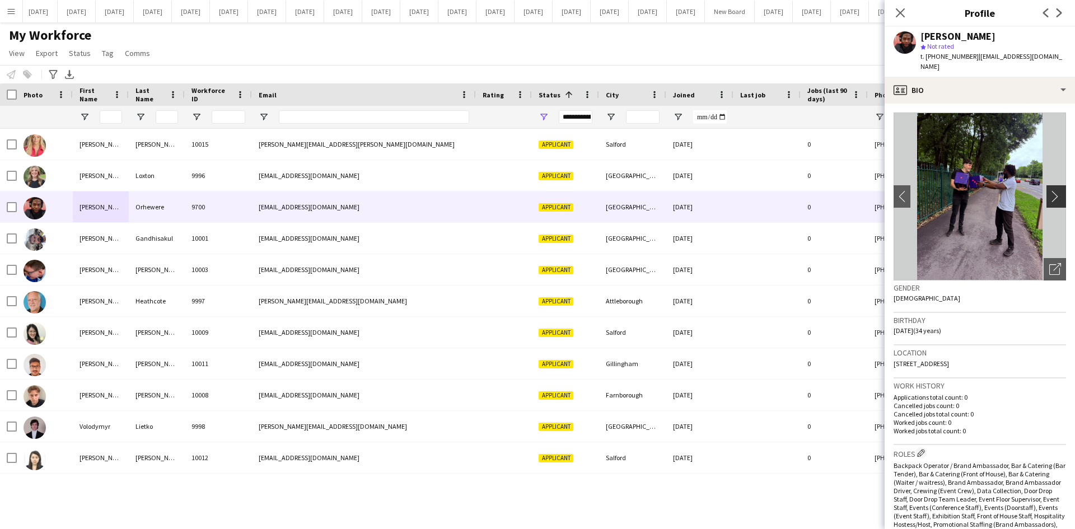
click at [1049, 190] on app-icon "chevron-right" at bounding box center [1057, 196] width 17 height 12
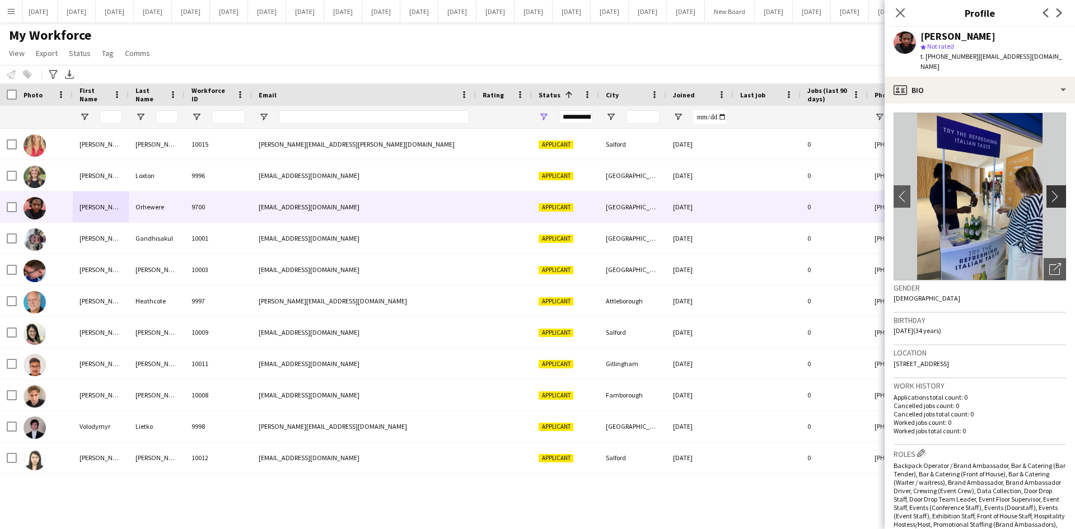
click at [1049, 190] on app-icon "chevron-right" at bounding box center [1057, 196] width 17 height 12
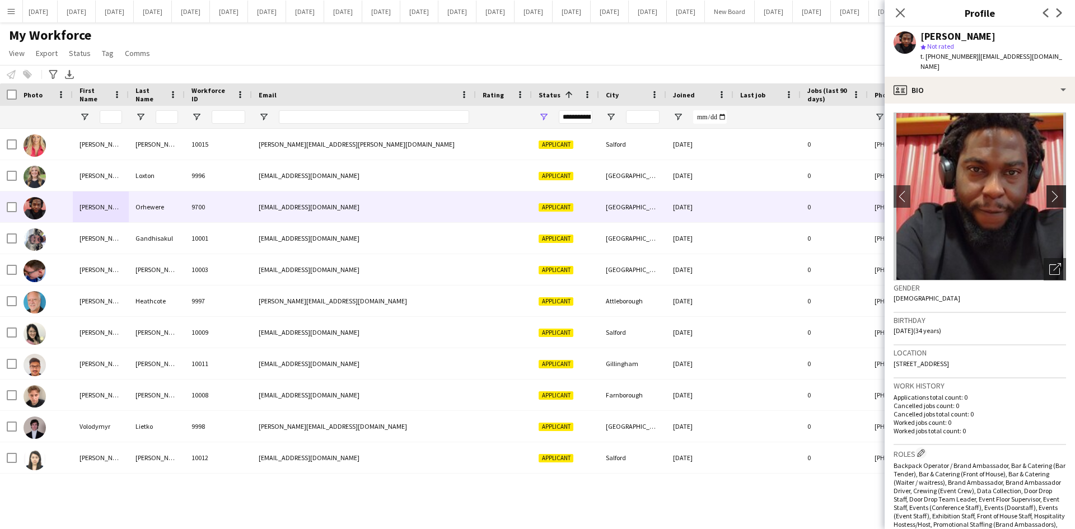
click at [1049, 190] on app-icon "chevron-right" at bounding box center [1057, 196] width 17 height 12
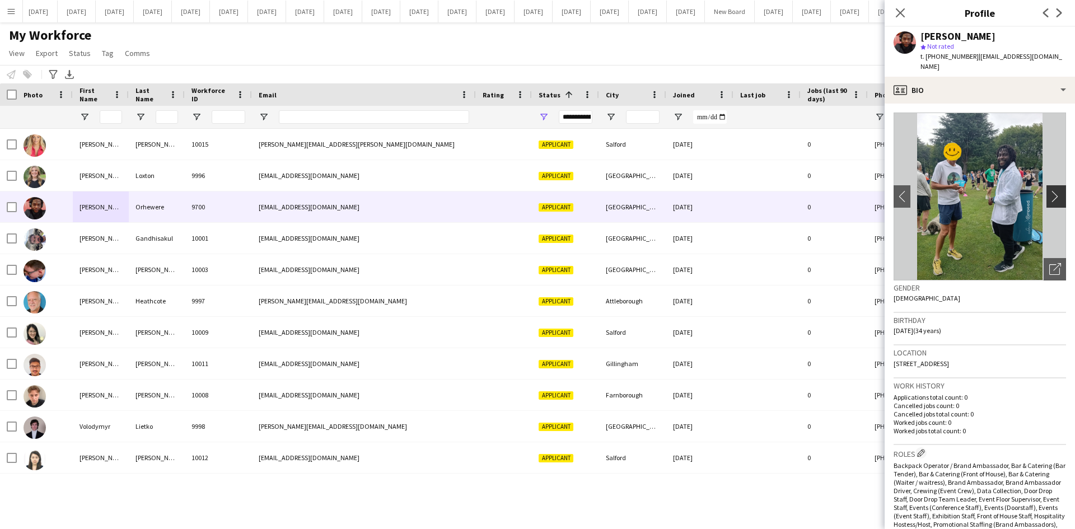
click at [1049, 190] on app-icon "chevron-right" at bounding box center [1057, 196] width 17 height 12
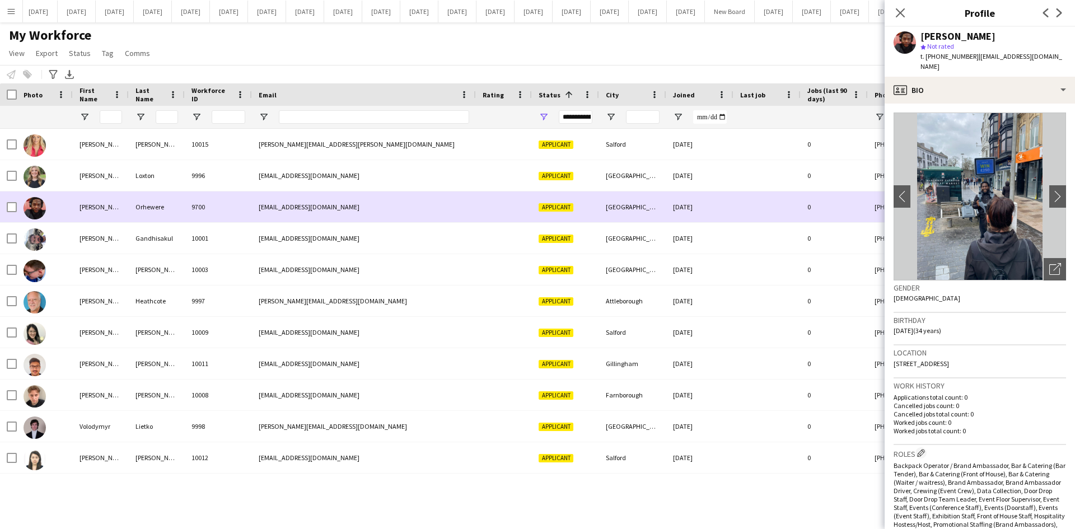
click at [121, 208] on div "[PERSON_NAME]" at bounding box center [101, 206] width 56 height 31
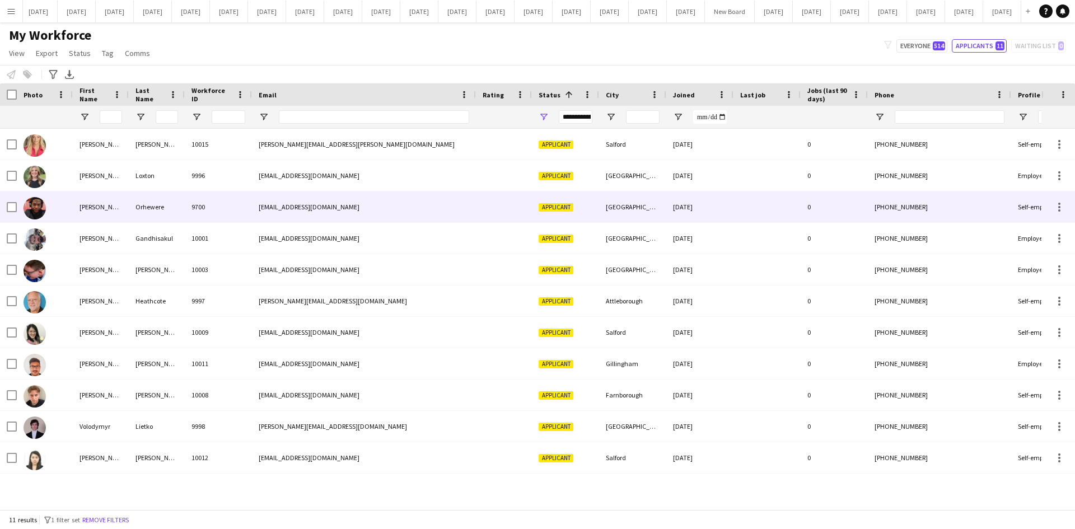
click at [123, 211] on div "[PERSON_NAME]" at bounding box center [101, 206] width 56 height 31
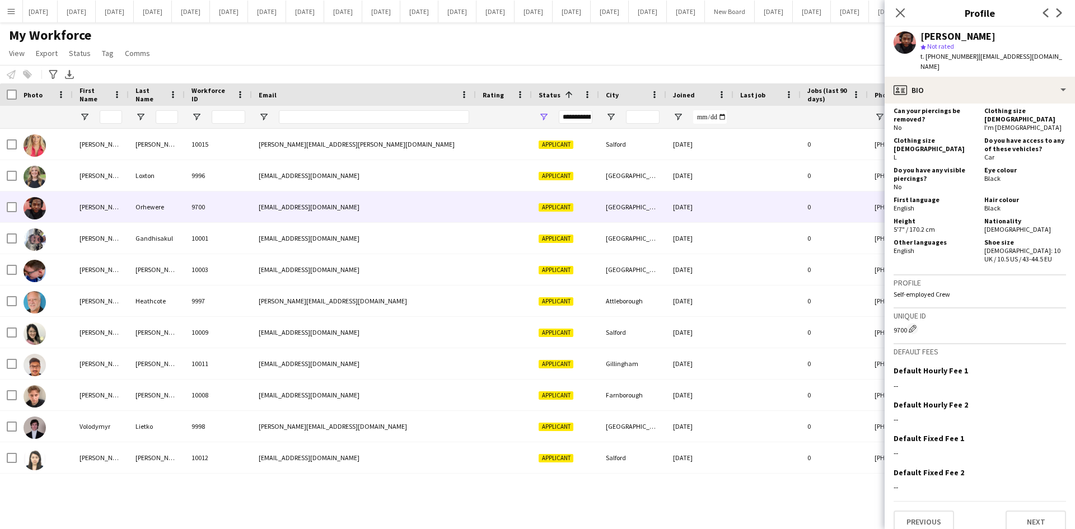
scroll to position [619, 0]
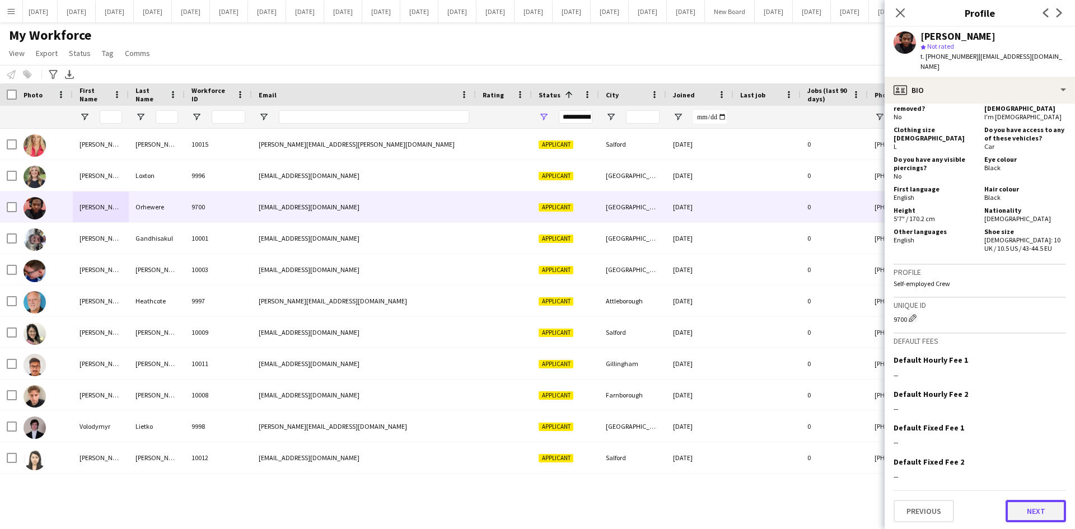
click at [1036, 505] on button "Next" at bounding box center [1035, 511] width 60 height 22
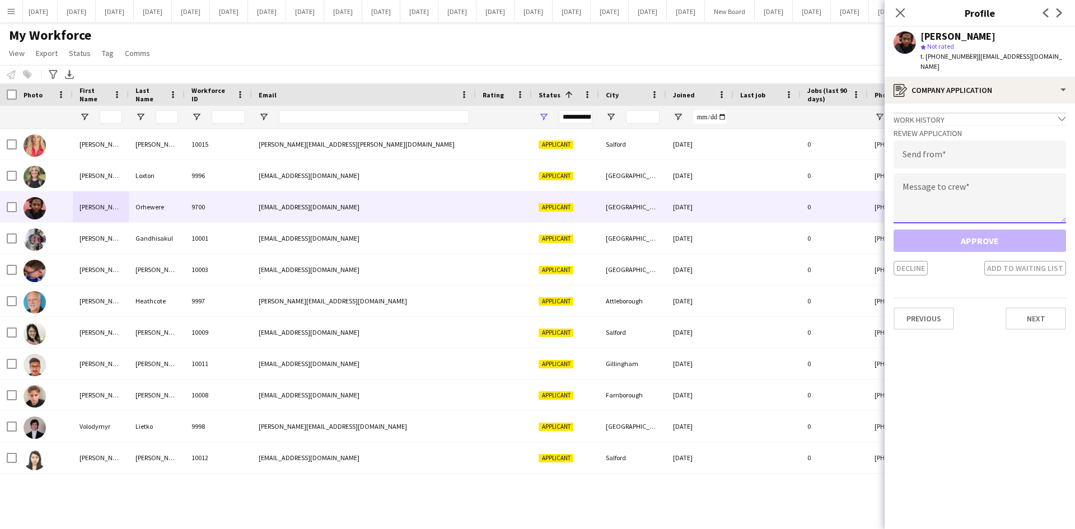
click at [914, 175] on textarea at bounding box center [979, 198] width 172 height 50
paste textarea "**********"
type textarea "**********"
click at [906, 143] on input "email" at bounding box center [979, 155] width 172 height 28
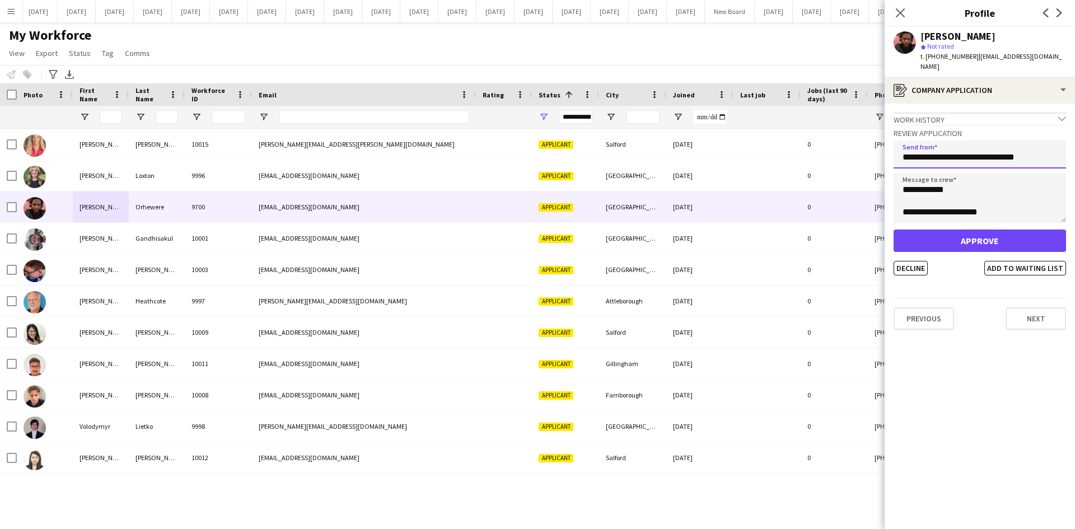
type input "**********"
click at [906, 261] on button "Decline" at bounding box center [910, 268] width 34 height 15
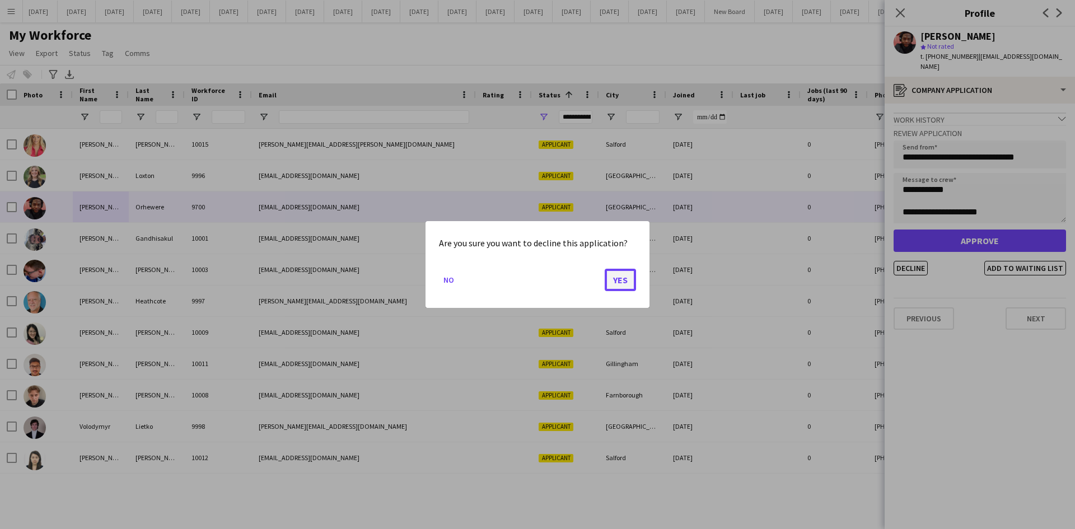
click at [619, 280] on button "Yes" at bounding box center [620, 280] width 31 height 22
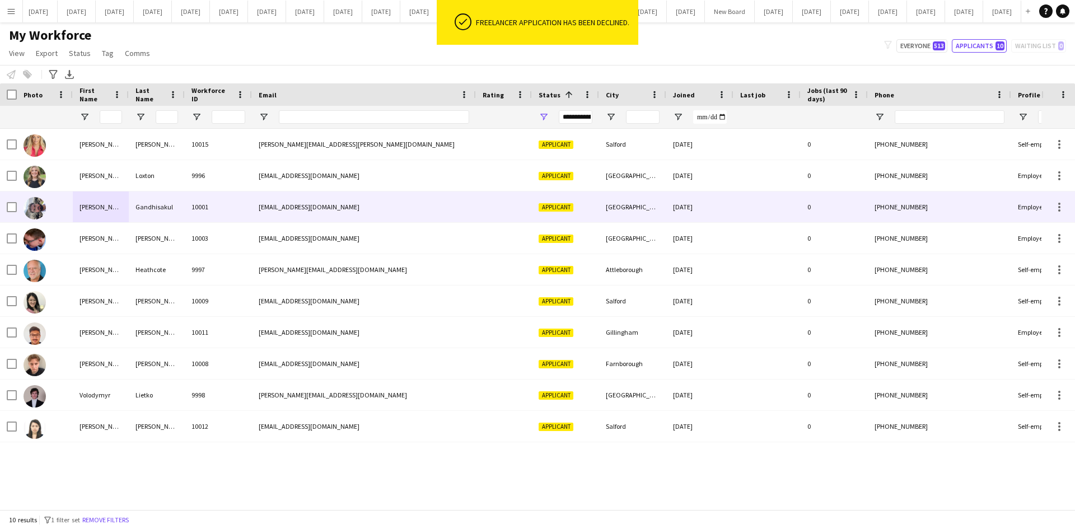
click at [91, 213] on div "[PERSON_NAME]" at bounding box center [101, 206] width 56 height 31
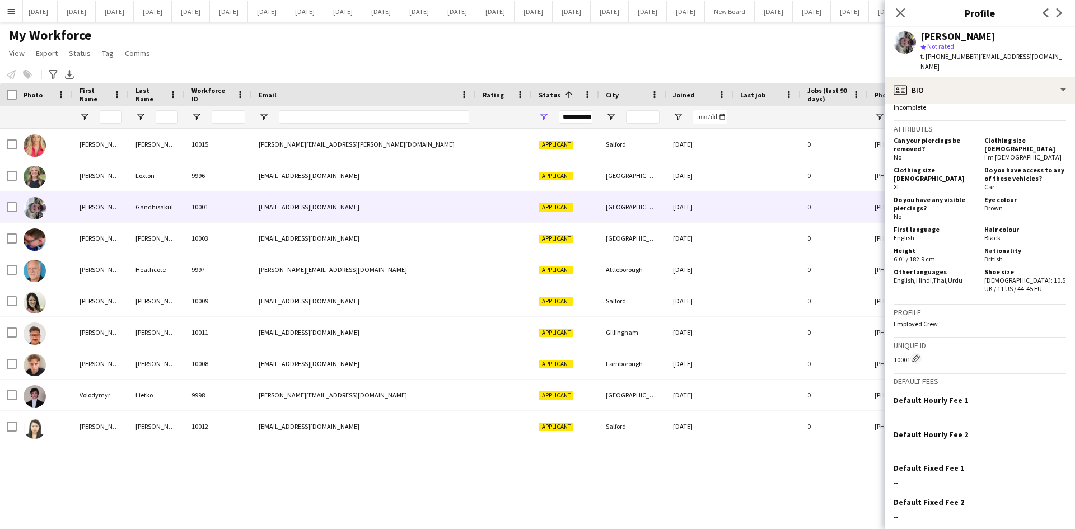
scroll to position [651, 0]
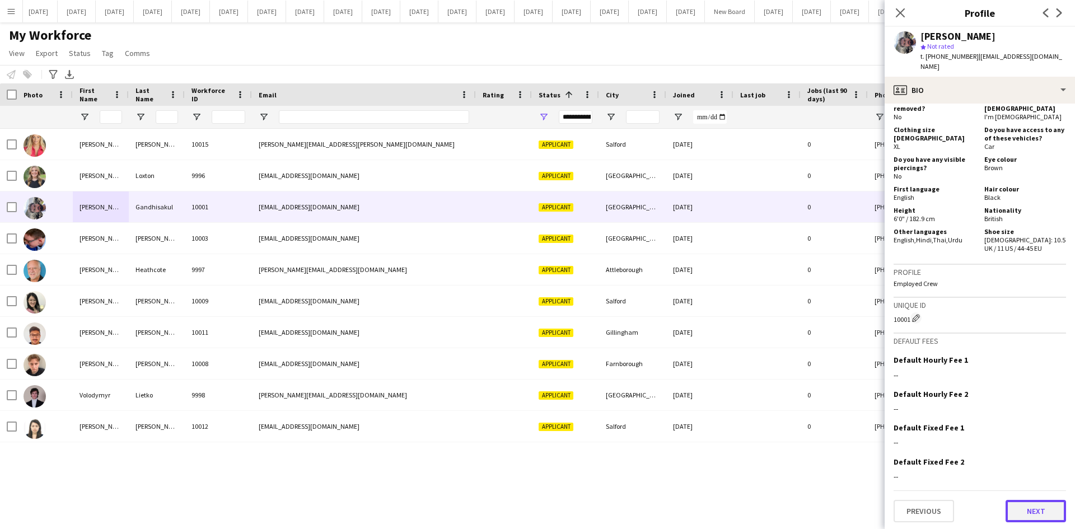
click at [1046, 504] on button "Next" at bounding box center [1035, 511] width 60 height 22
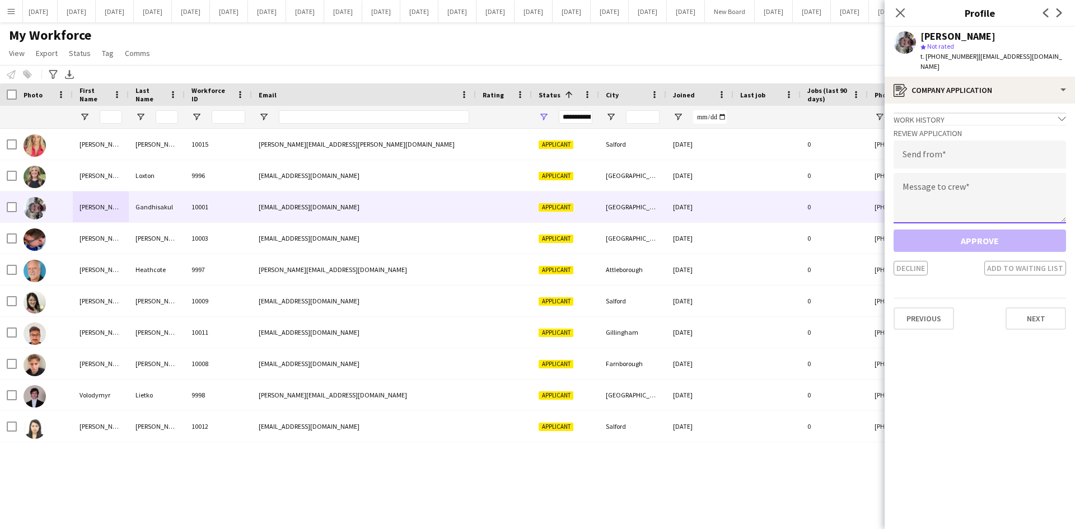
click at [926, 183] on textarea at bounding box center [979, 198] width 172 height 50
paste textarea "**********"
type textarea "**********"
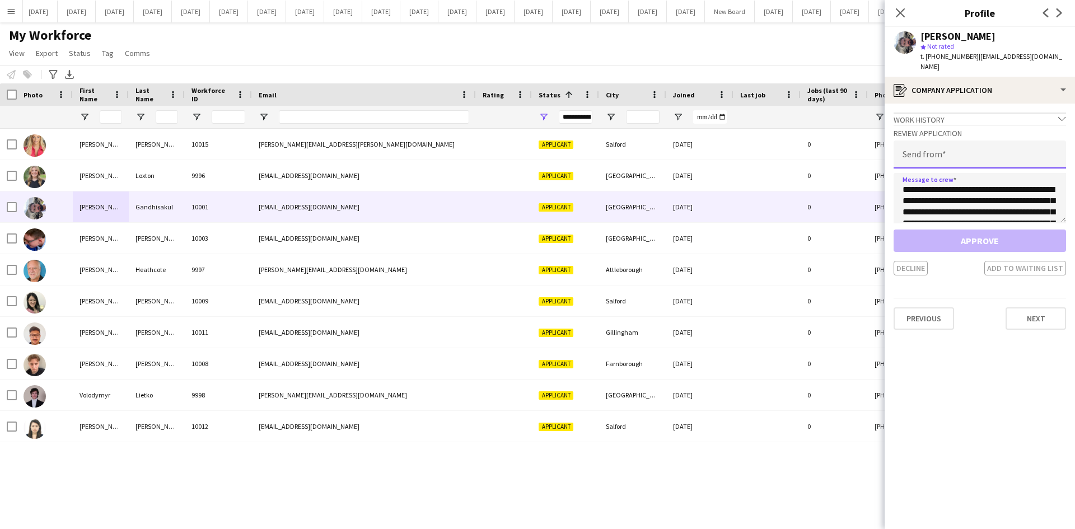
click at [916, 149] on input "email" at bounding box center [979, 155] width 172 height 28
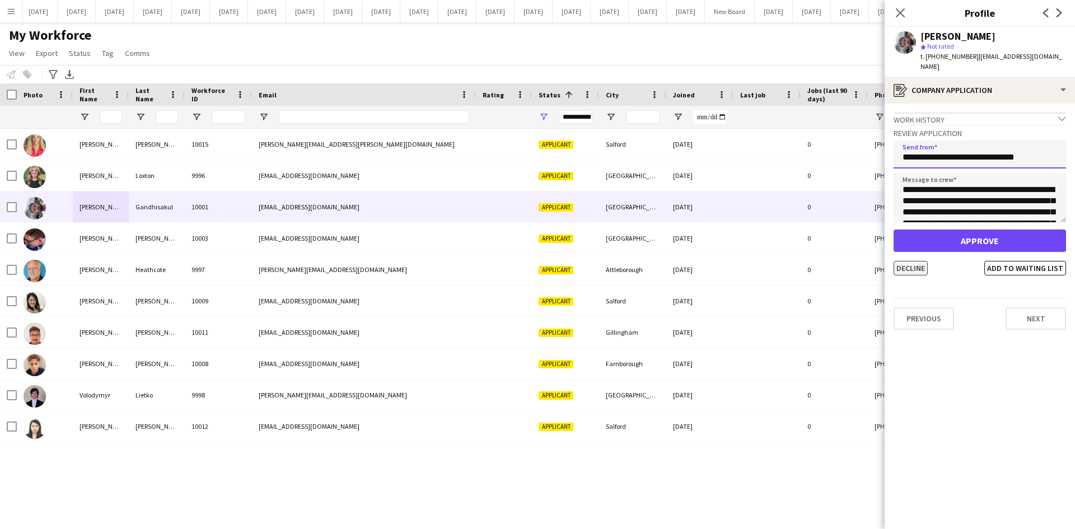
type input "**********"
click at [921, 261] on button "Decline" at bounding box center [910, 268] width 34 height 15
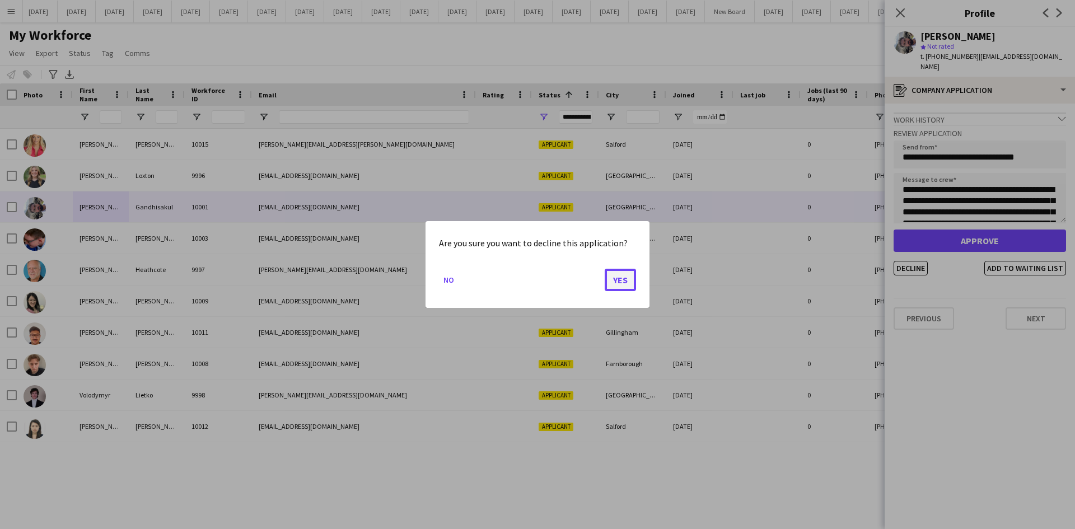
click at [617, 276] on button "Yes" at bounding box center [620, 280] width 31 height 22
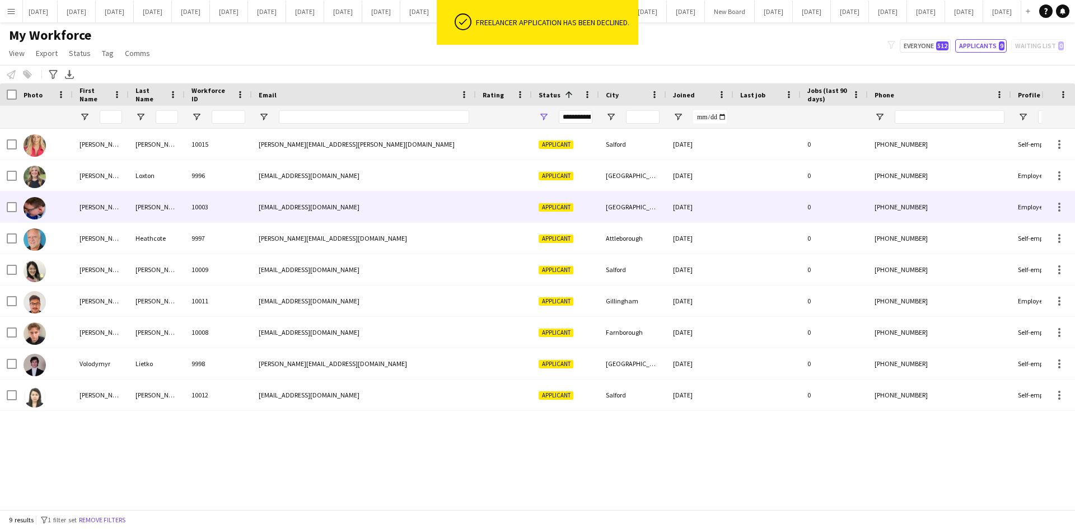
click at [100, 209] on div "[PERSON_NAME]" at bounding box center [101, 206] width 56 height 31
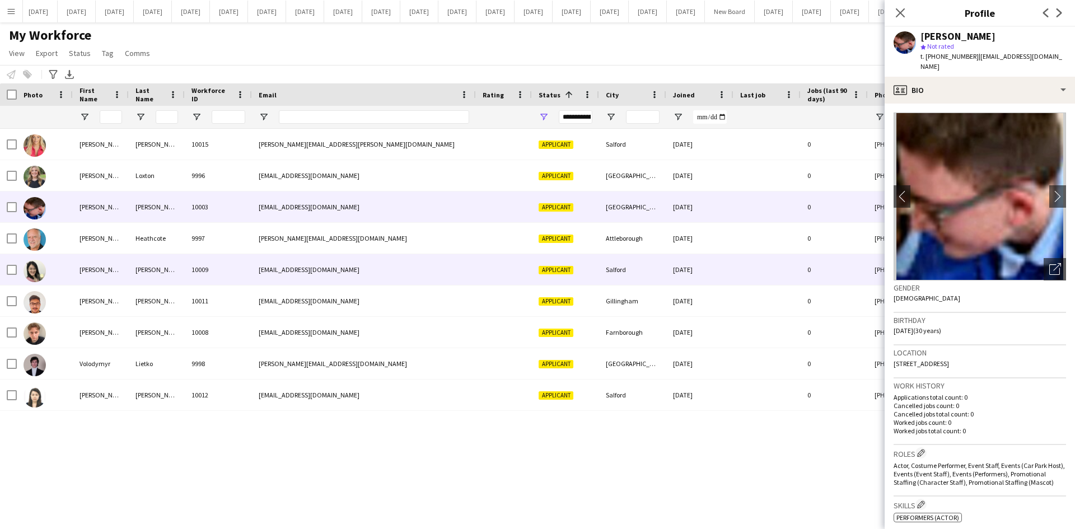
click at [101, 269] on div "[PERSON_NAME]" at bounding box center [101, 269] width 56 height 31
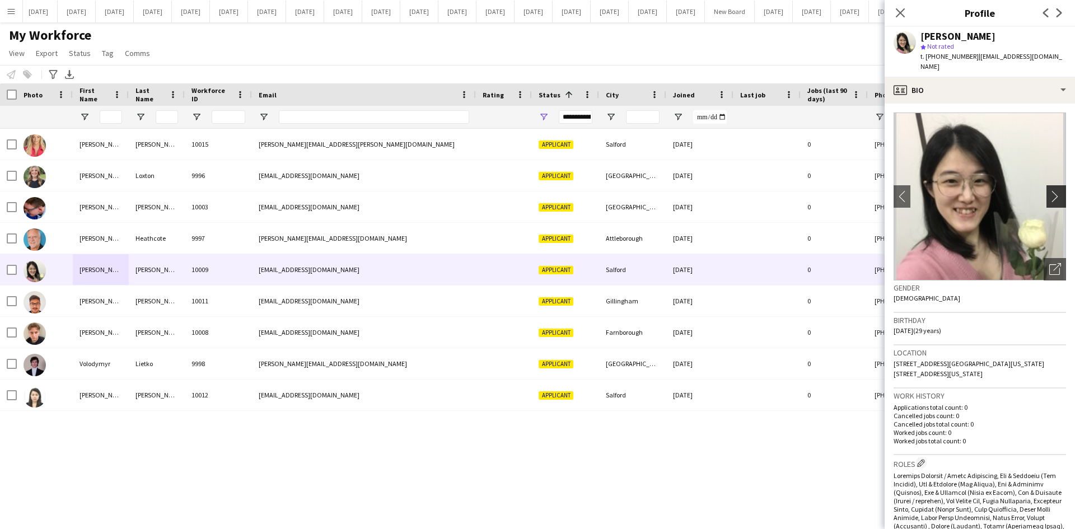
click at [1049, 190] on app-icon "chevron-right" at bounding box center [1057, 196] width 17 height 12
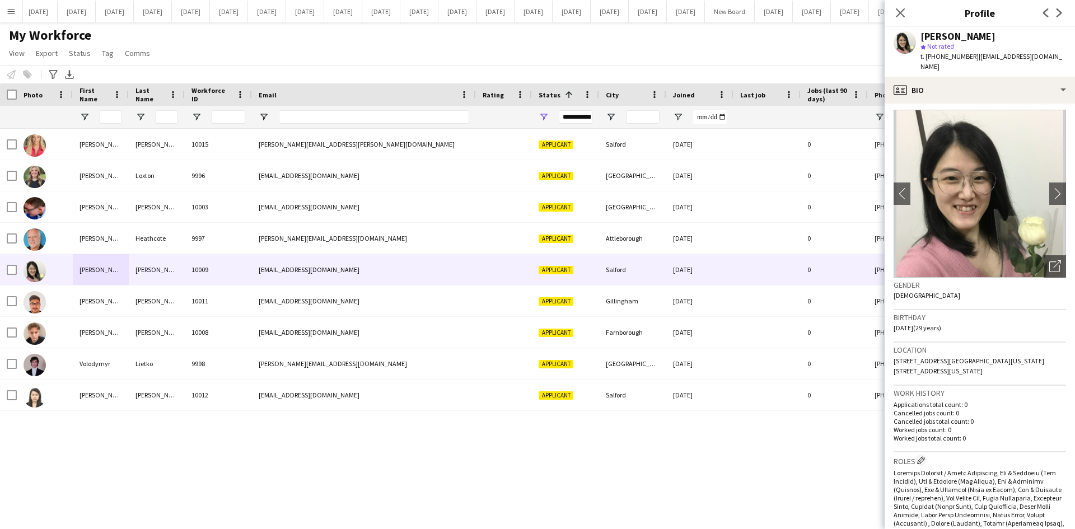
scroll to position [9, 0]
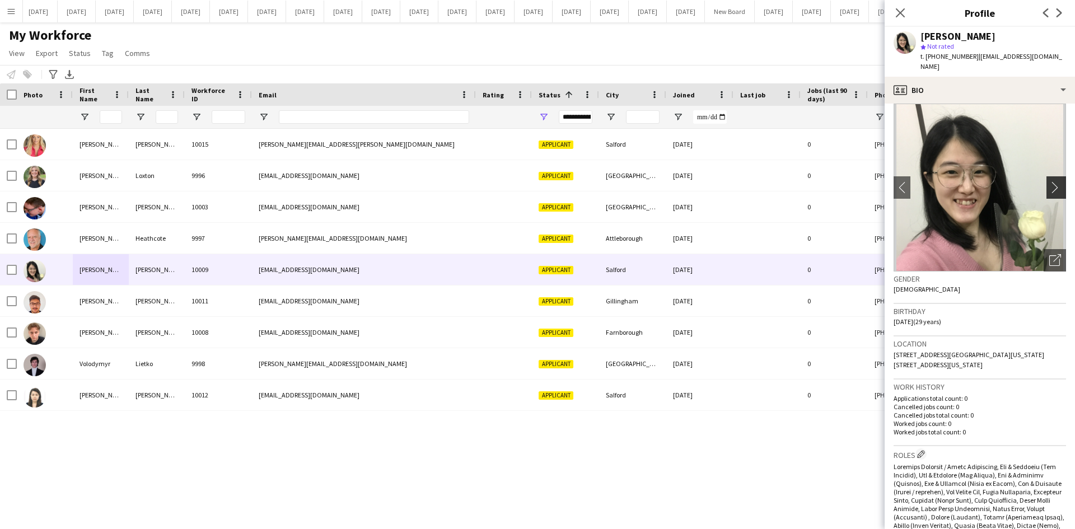
click at [1049, 181] on app-icon "chevron-right" at bounding box center [1057, 187] width 17 height 12
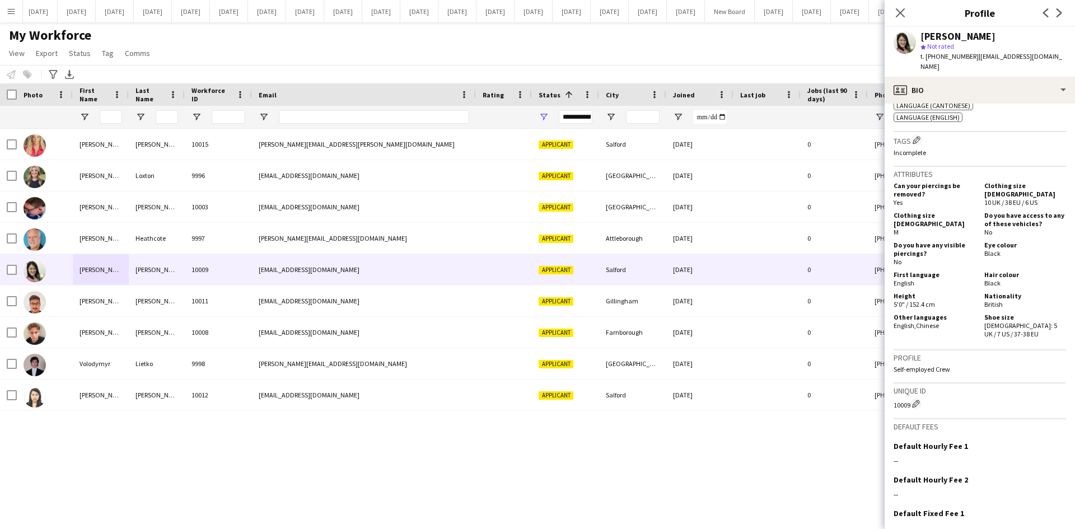
scroll to position [625, 0]
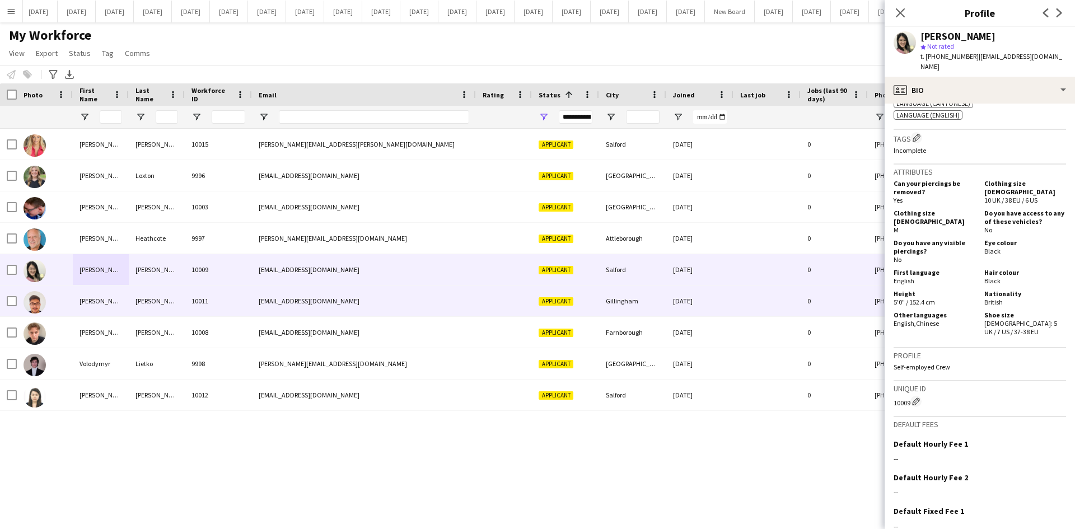
click at [125, 298] on div "[PERSON_NAME]" at bounding box center [101, 300] width 56 height 31
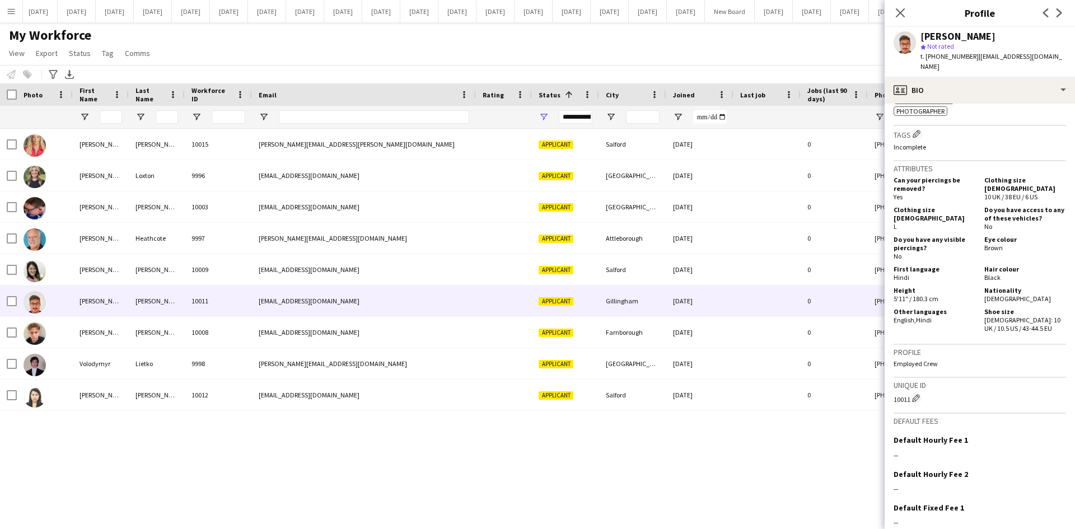
scroll to position [614, 0]
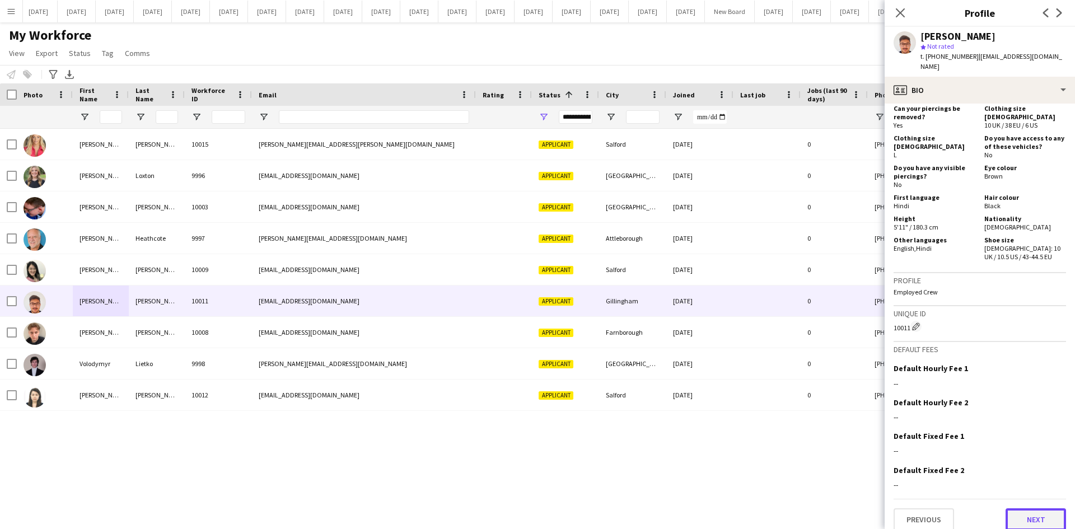
click at [1033, 511] on button "Next" at bounding box center [1035, 519] width 60 height 22
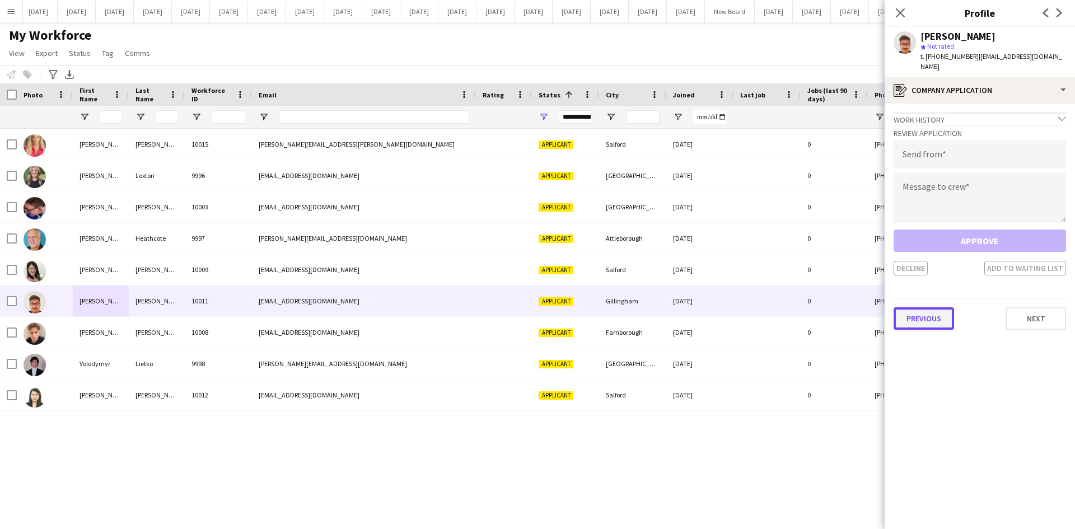
click at [932, 307] on button "Previous" at bounding box center [923, 318] width 60 height 22
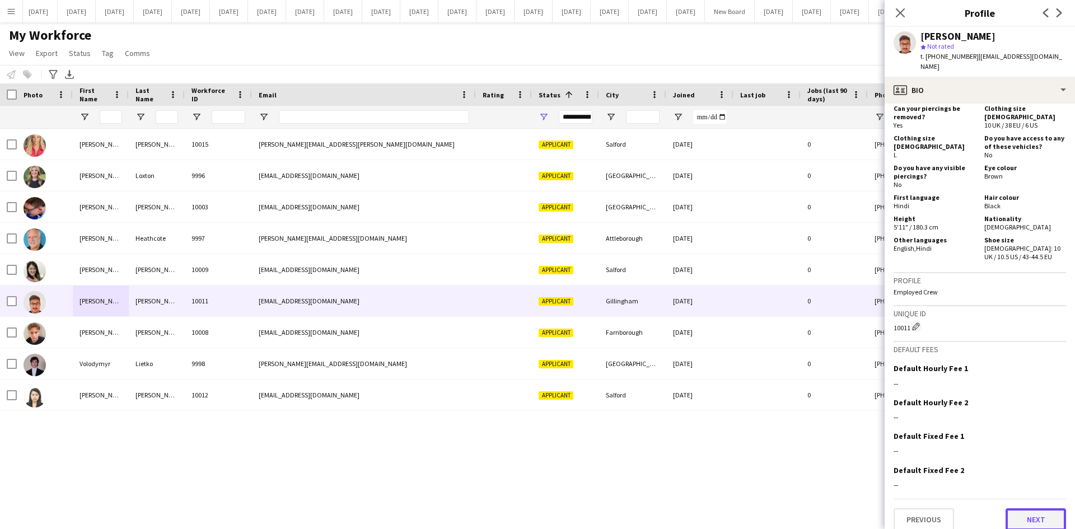
click at [1034, 508] on button "Next" at bounding box center [1035, 519] width 60 height 22
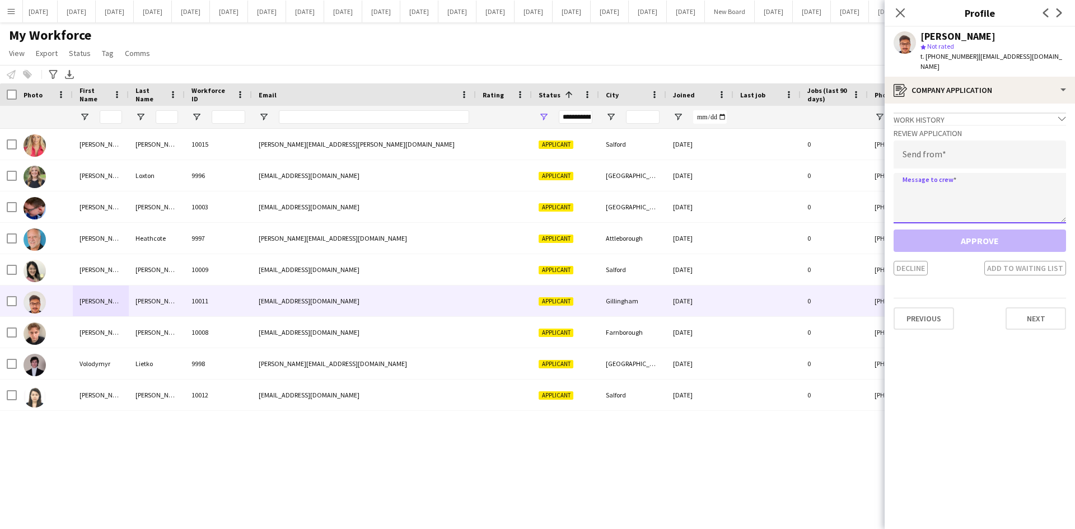
click at [911, 180] on textarea at bounding box center [979, 198] width 172 height 50
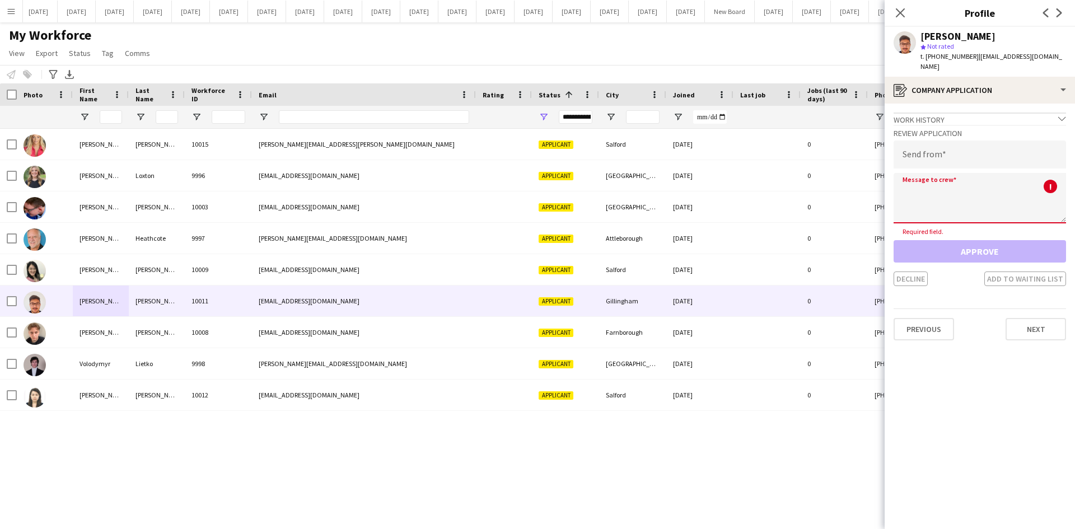
click at [915, 178] on textarea at bounding box center [979, 198] width 172 height 50
paste textarea "**********"
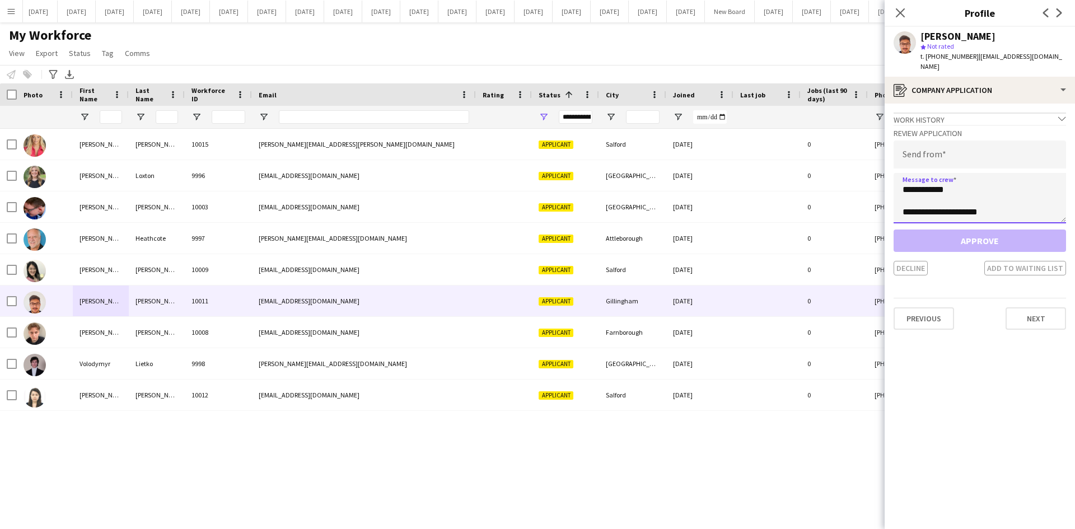
type textarea "**********"
click at [912, 147] on input "email" at bounding box center [979, 155] width 172 height 28
type input "*"
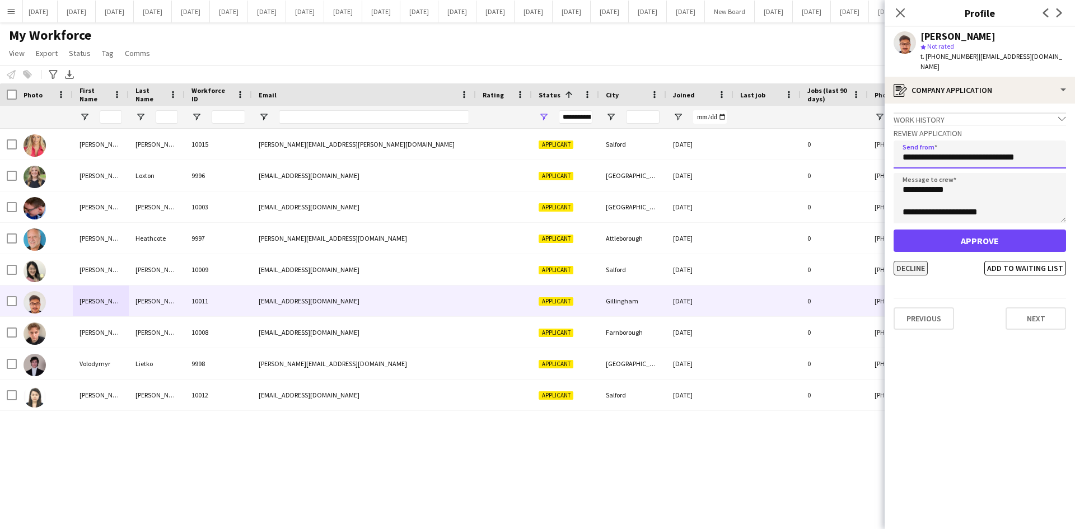
type input "**********"
click at [914, 261] on button "Decline" at bounding box center [910, 268] width 34 height 15
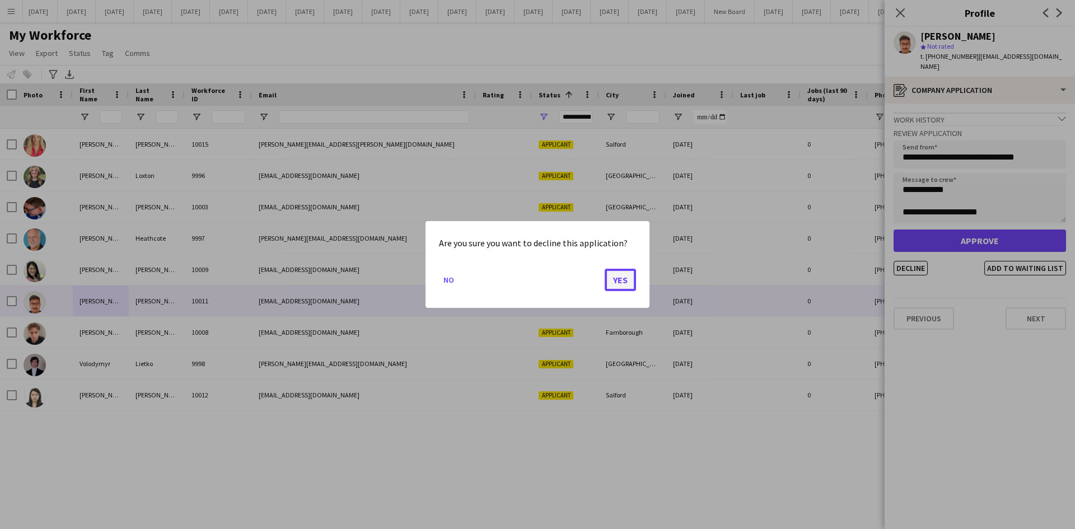
click at [625, 275] on button "Yes" at bounding box center [620, 280] width 31 height 22
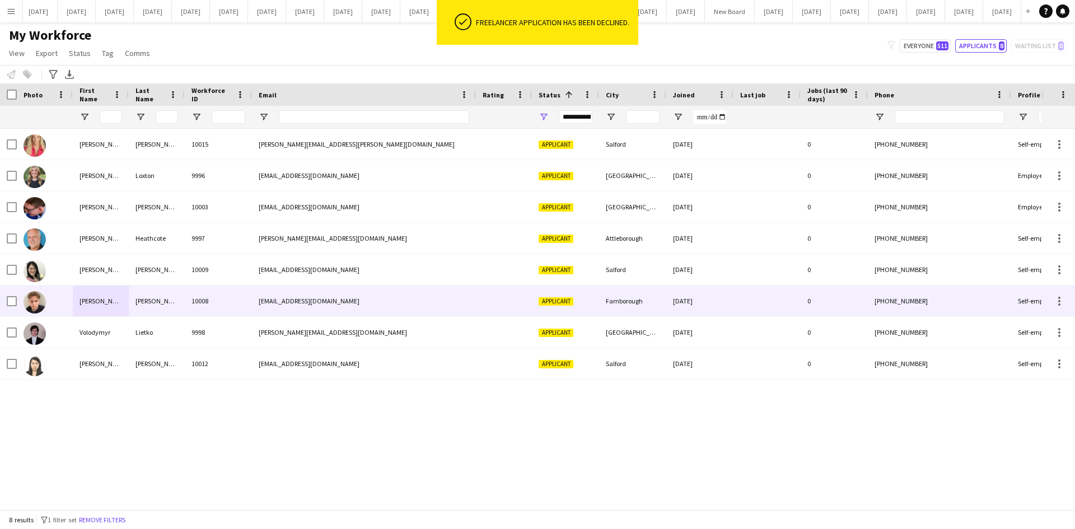
click at [97, 297] on div "[PERSON_NAME]" at bounding box center [101, 300] width 56 height 31
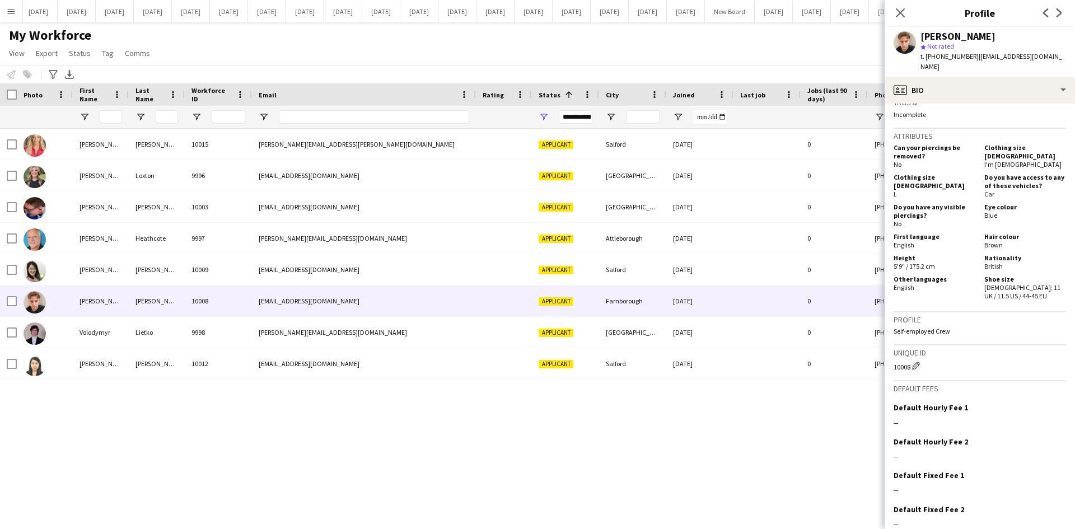
scroll to position [619, 0]
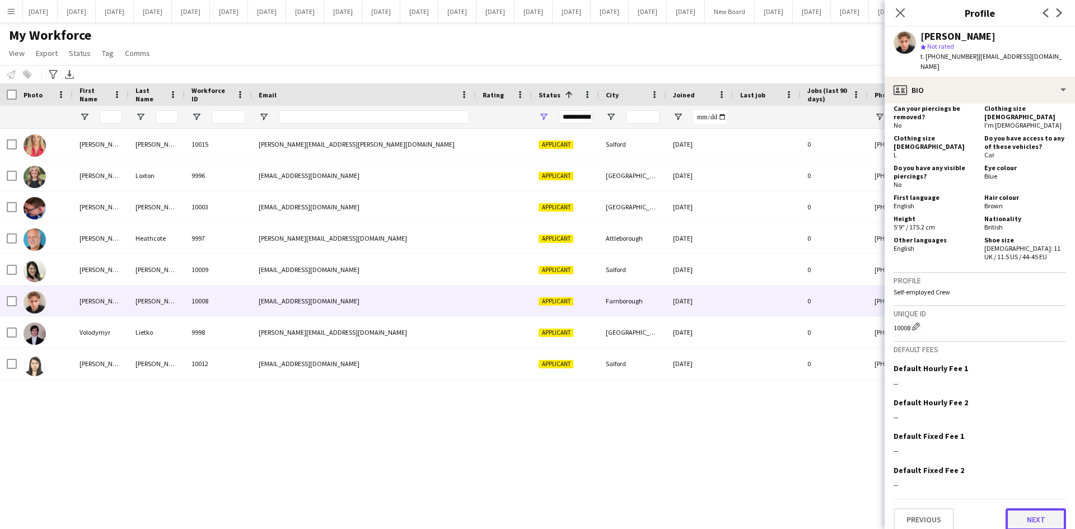
click at [1041, 508] on button "Next" at bounding box center [1035, 519] width 60 height 22
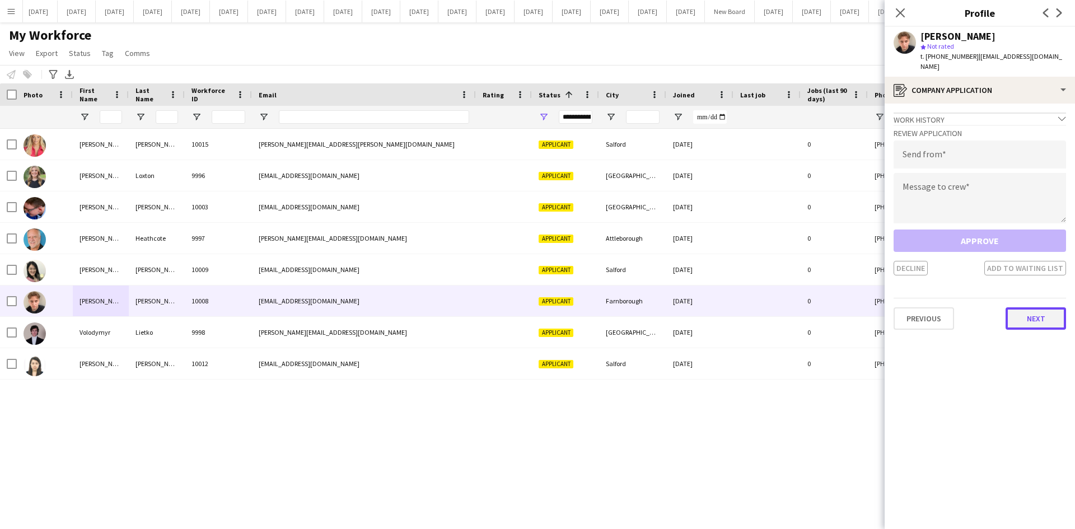
click at [1030, 307] on button "Next" at bounding box center [1035, 318] width 60 height 22
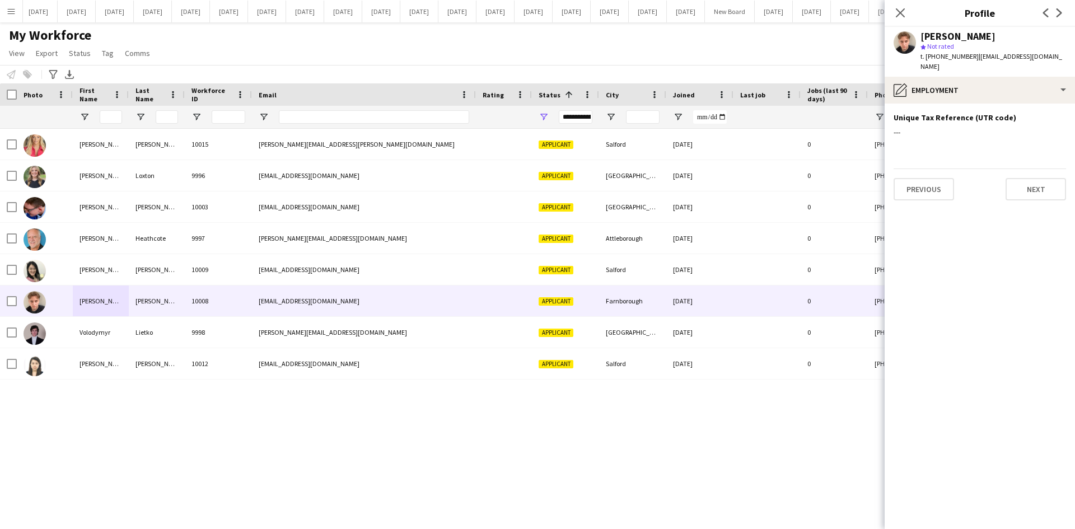
click at [1034, 168] on div "Previous Next" at bounding box center [979, 184] width 172 height 32
click at [1032, 180] on button "Next" at bounding box center [1035, 189] width 60 height 22
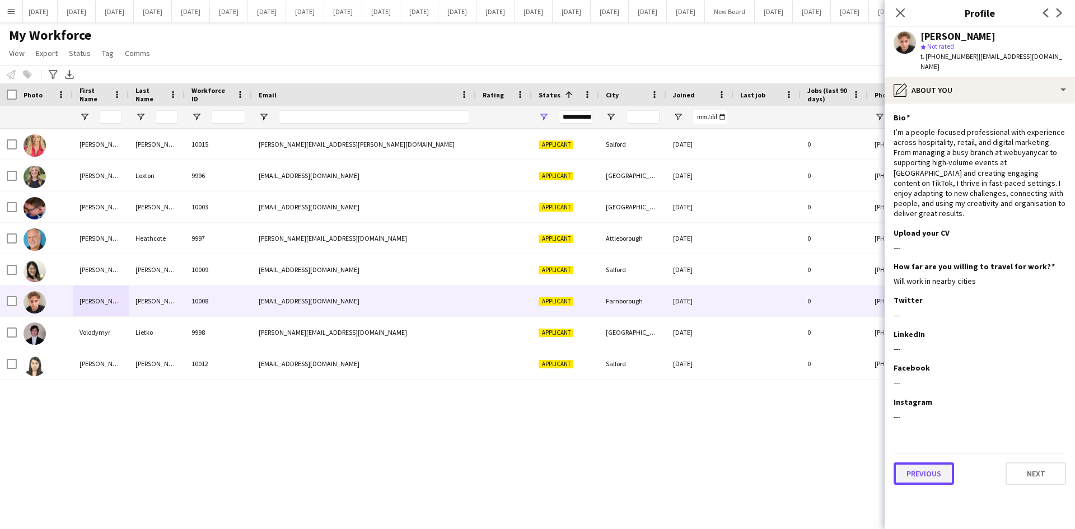
click at [928, 462] on button "Previous" at bounding box center [923, 473] width 60 height 22
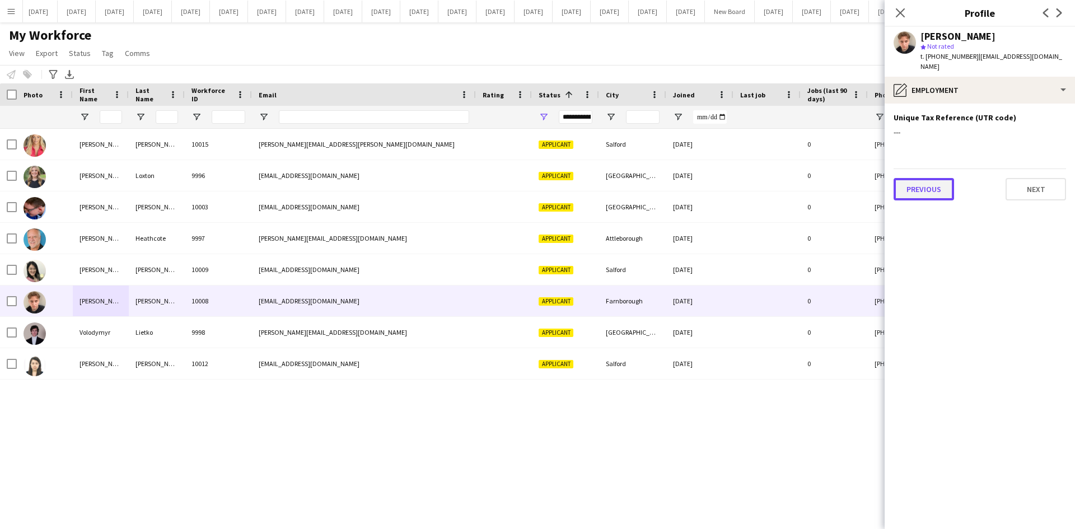
click at [916, 181] on button "Previous" at bounding box center [923, 189] width 60 height 22
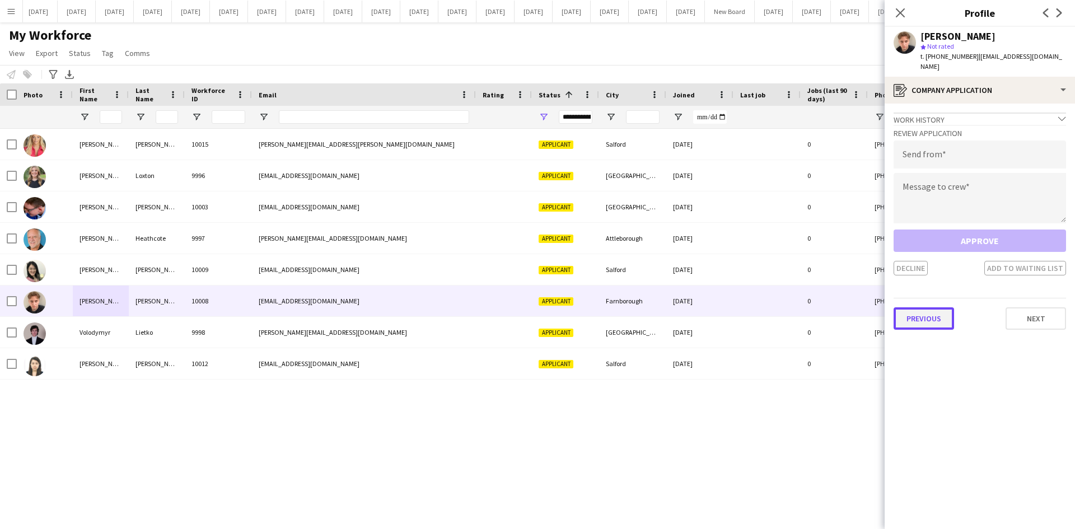
click at [945, 307] on button "Previous" at bounding box center [923, 318] width 60 height 22
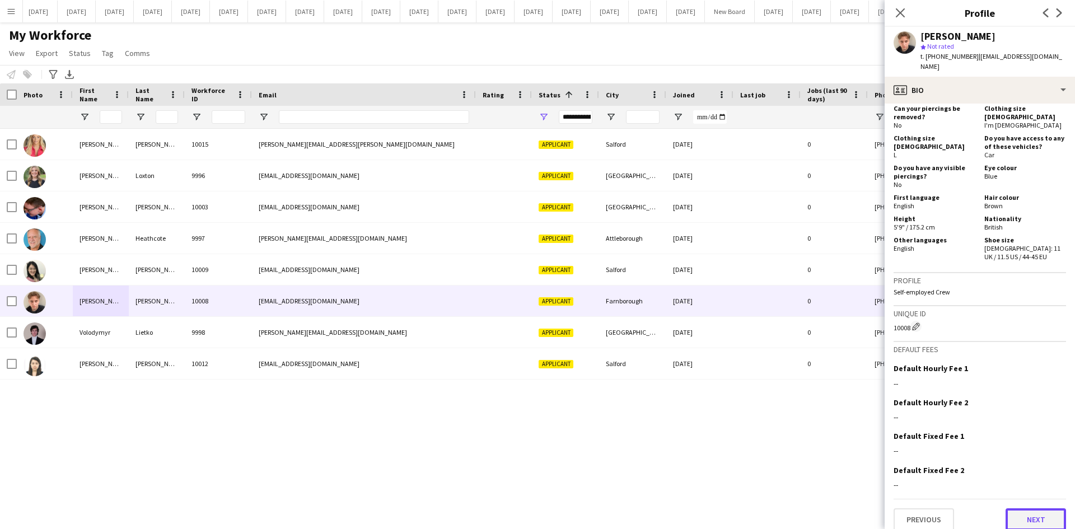
click at [1042, 510] on button "Next" at bounding box center [1035, 519] width 60 height 22
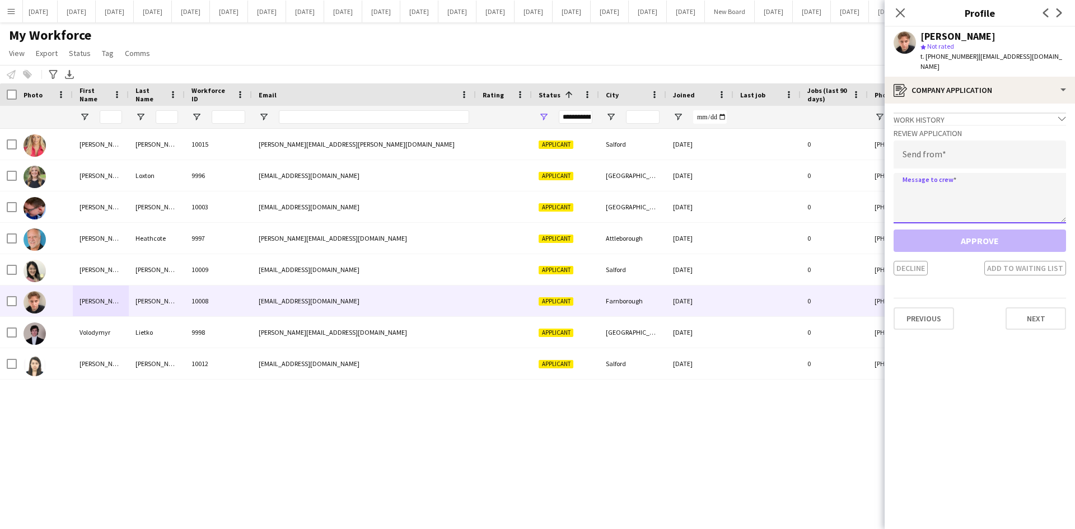
click at [909, 173] on textarea at bounding box center [979, 198] width 172 height 50
paste textarea "**********"
type textarea "**********"
click at [911, 143] on input "email" at bounding box center [979, 155] width 172 height 28
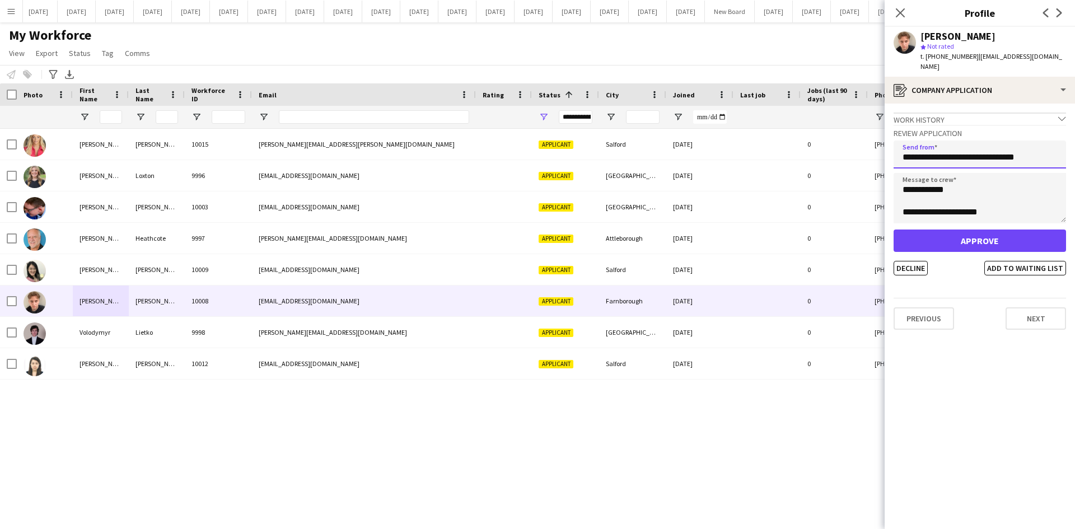
type input "**********"
click at [917, 261] on button "Decline" at bounding box center [910, 268] width 34 height 15
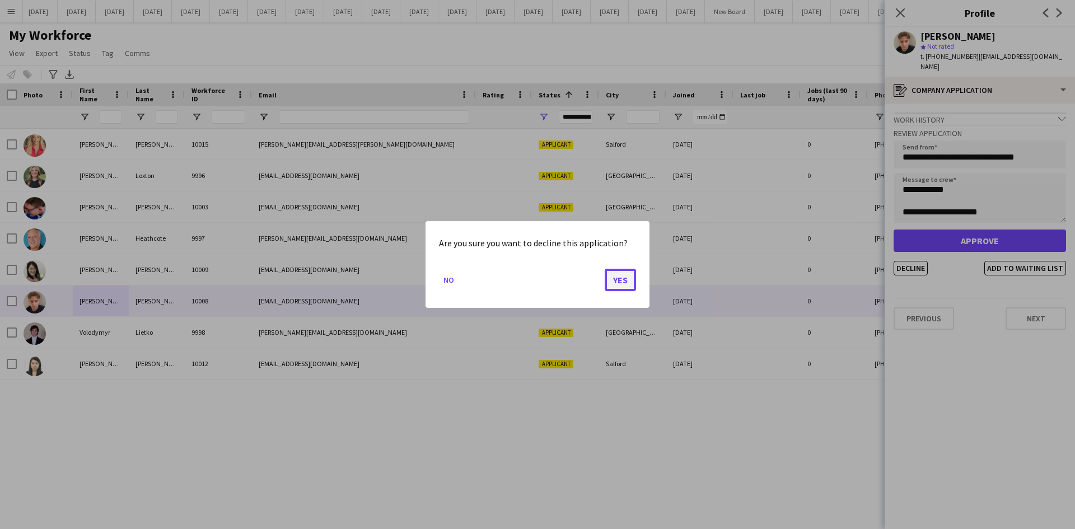
click at [618, 280] on button "Yes" at bounding box center [620, 280] width 31 height 22
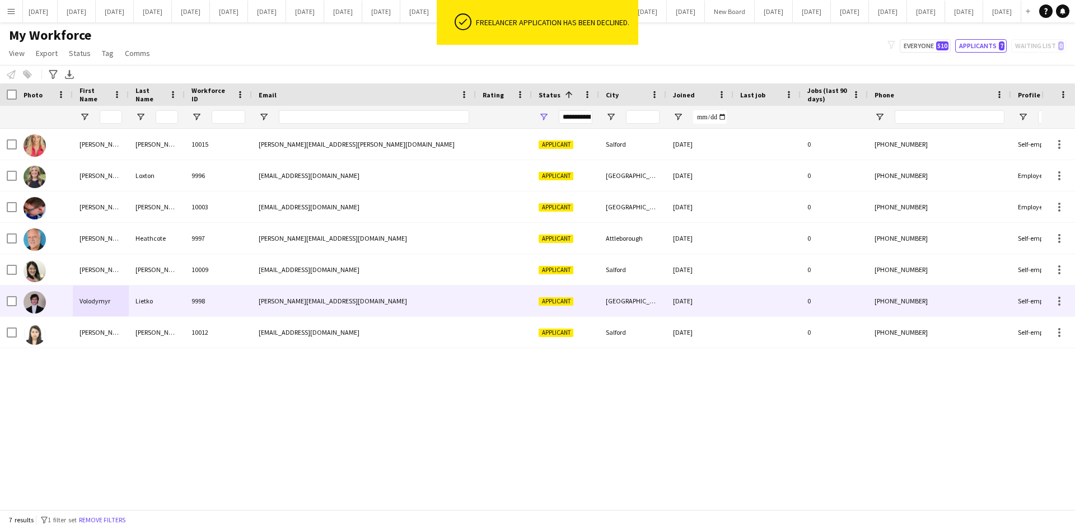
click at [96, 307] on div "Volodymyr" at bounding box center [101, 300] width 56 height 31
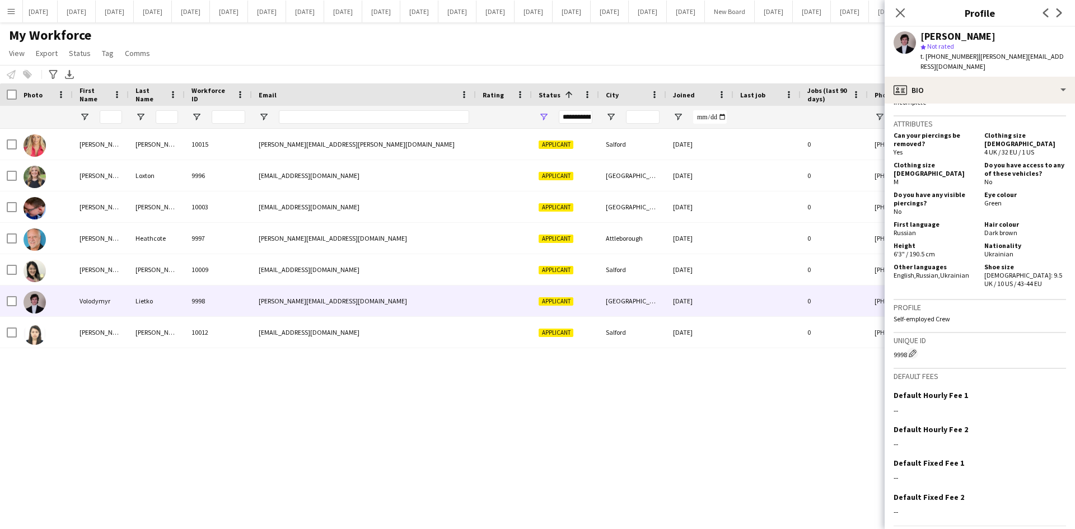
scroll to position [481, 0]
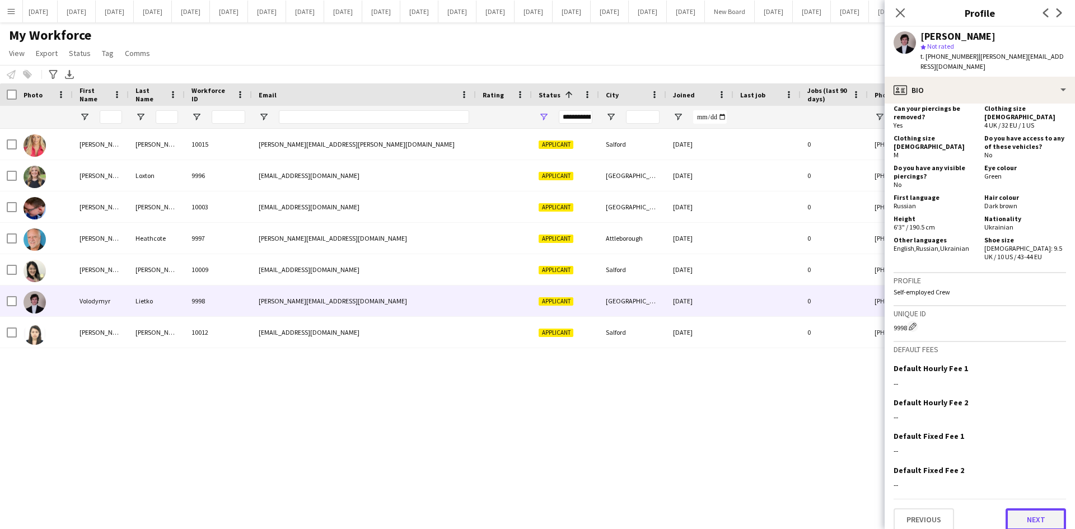
click at [1032, 512] on button "Next" at bounding box center [1035, 519] width 60 height 22
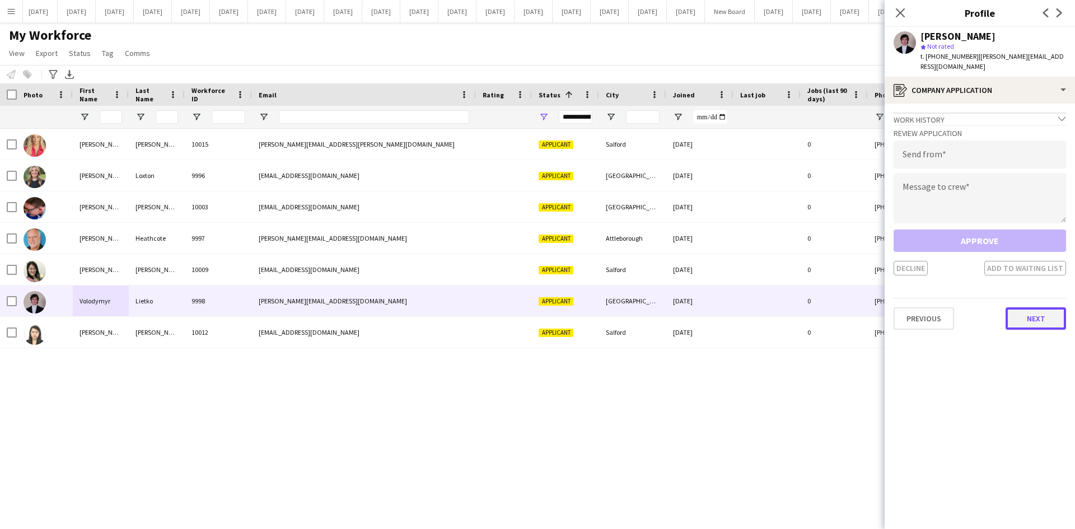
click at [1035, 307] on button "Next" at bounding box center [1035, 318] width 60 height 22
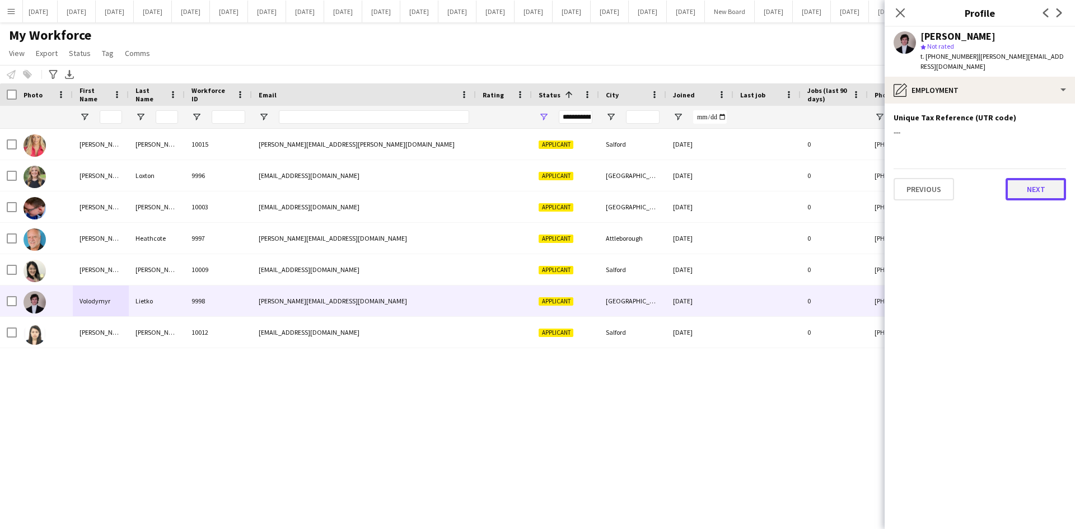
click at [1037, 186] on button "Next" at bounding box center [1035, 189] width 60 height 22
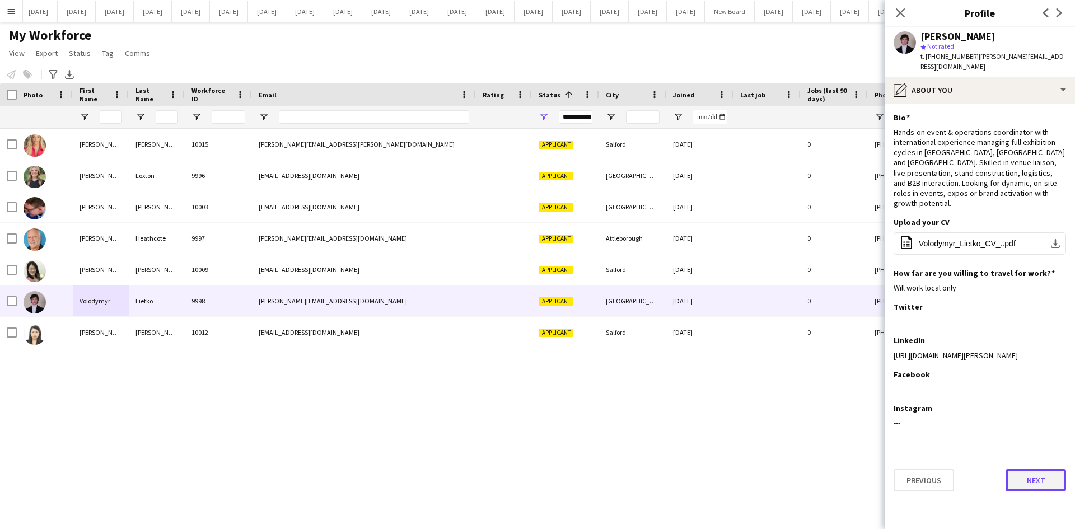
click at [1051, 474] on button "Next" at bounding box center [1035, 480] width 60 height 22
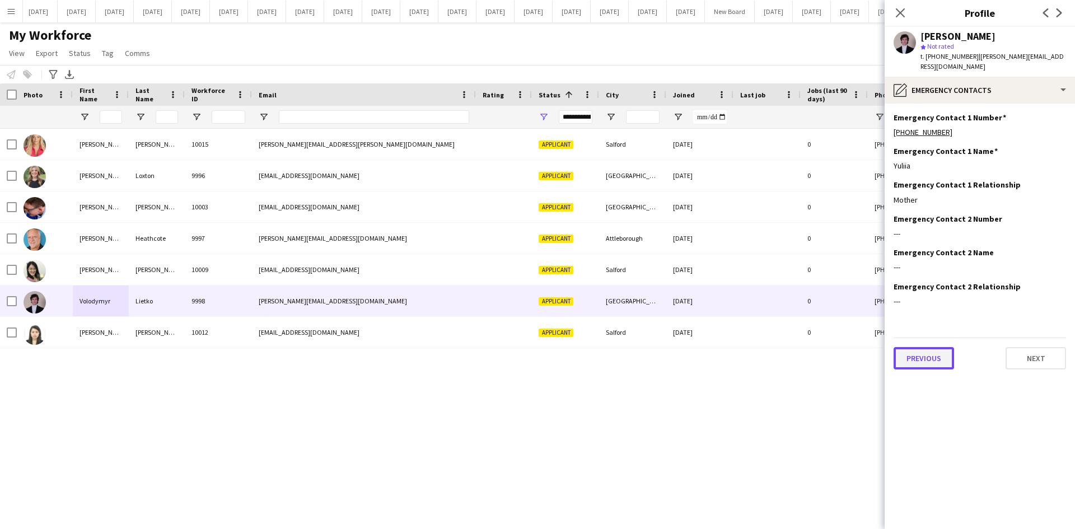
click at [938, 350] on button "Previous" at bounding box center [923, 358] width 60 height 22
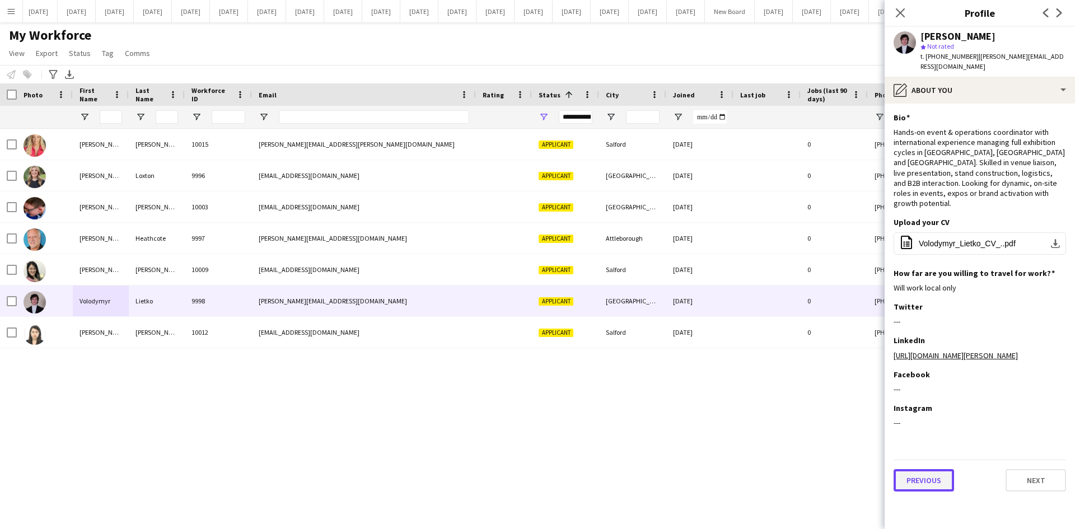
click at [926, 471] on button "Previous" at bounding box center [923, 480] width 60 height 22
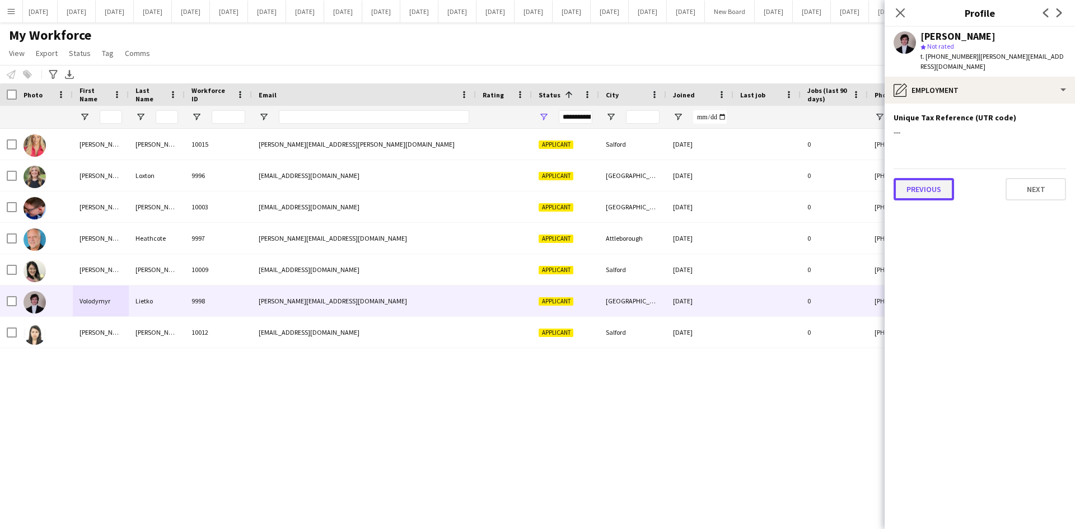
click at [931, 182] on button "Previous" at bounding box center [923, 189] width 60 height 22
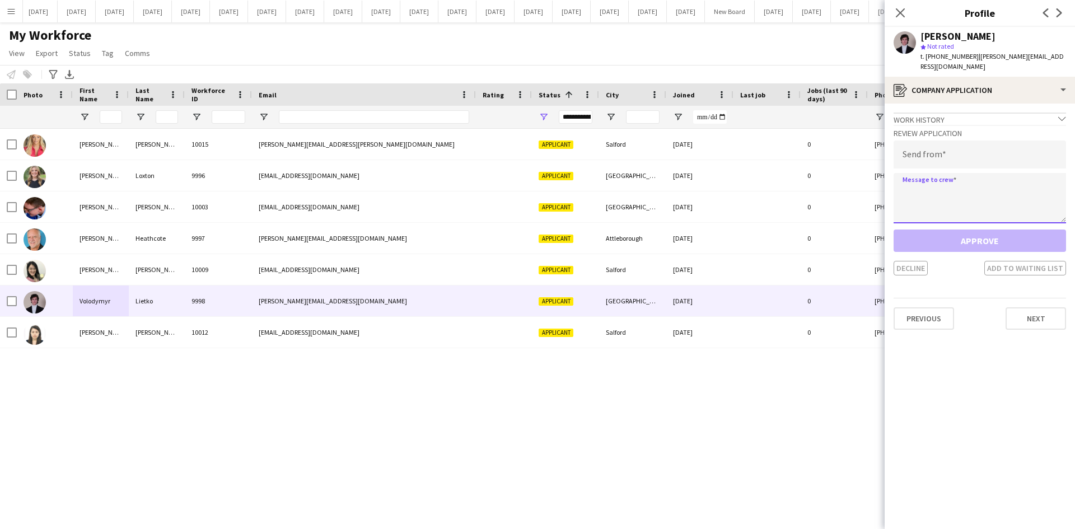
click at [917, 173] on textarea at bounding box center [979, 198] width 172 height 50
paste textarea "**********"
type textarea "**********"
click at [916, 144] on input "email" at bounding box center [979, 155] width 172 height 28
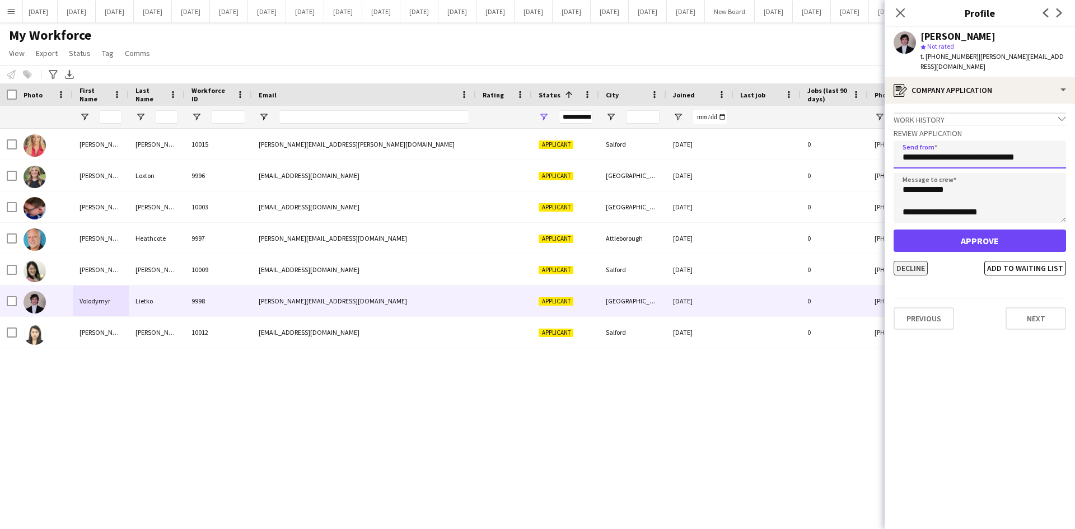
type input "**********"
click at [910, 261] on button "Decline" at bounding box center [910, 268] width 34 height 15
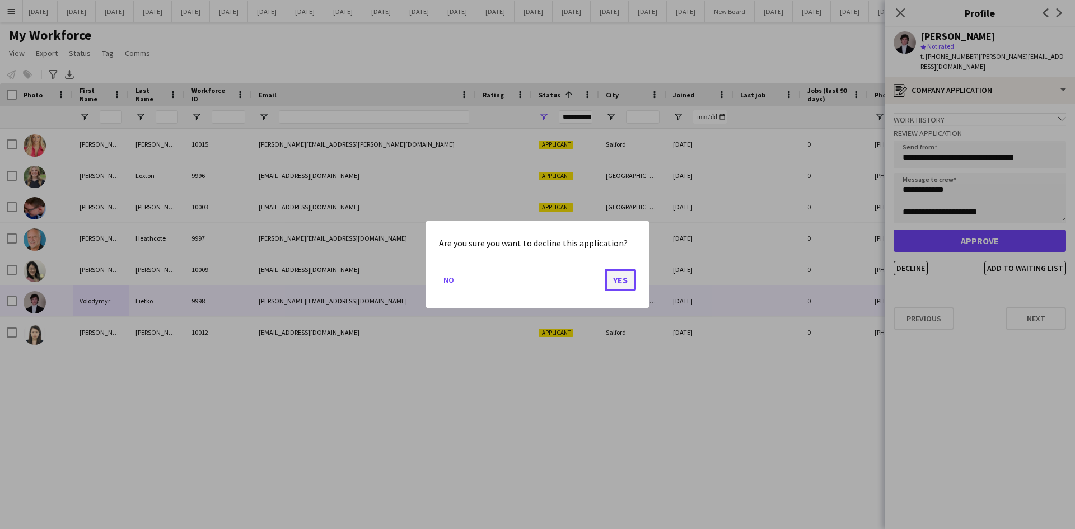
click at [618, 279] on button "Yes" at bounding box center [620, 280] width 31 height 22
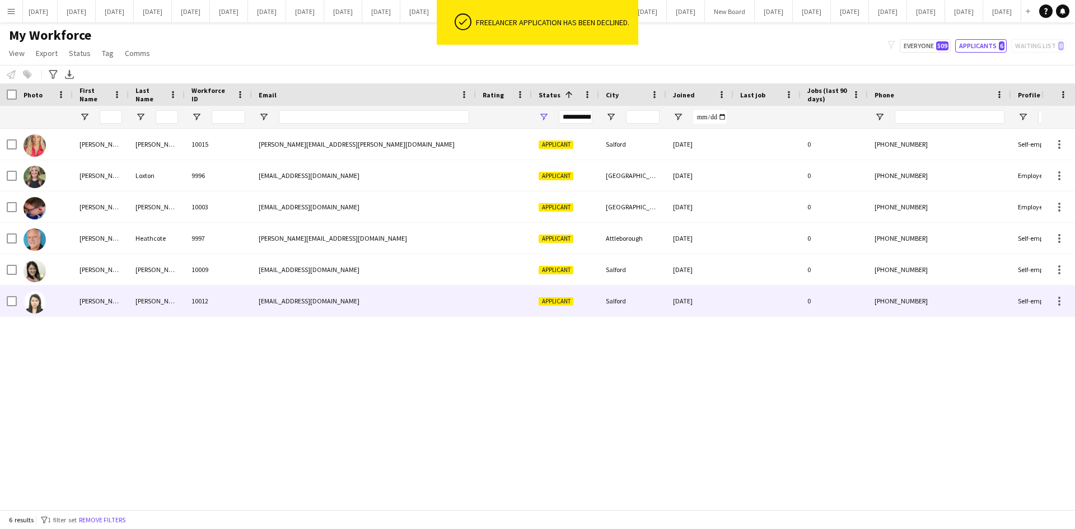
click at [120, 299] on div "[PERSON_NAME]" at bounding box center [101, 300] width 56 height 31
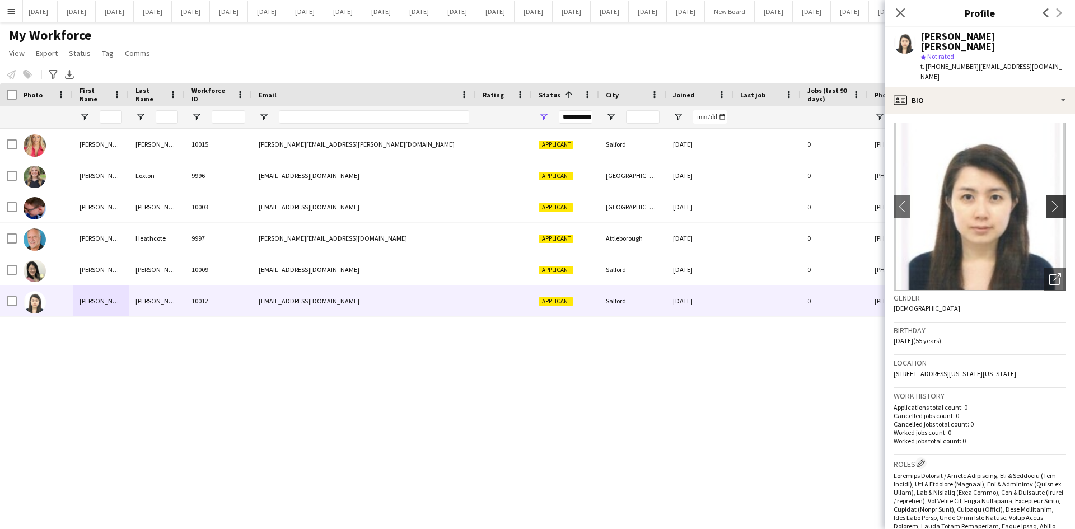
click at [1049, 200] on app-icon "chevron-right" at bounding box center [1057, 206] width 17 height 12
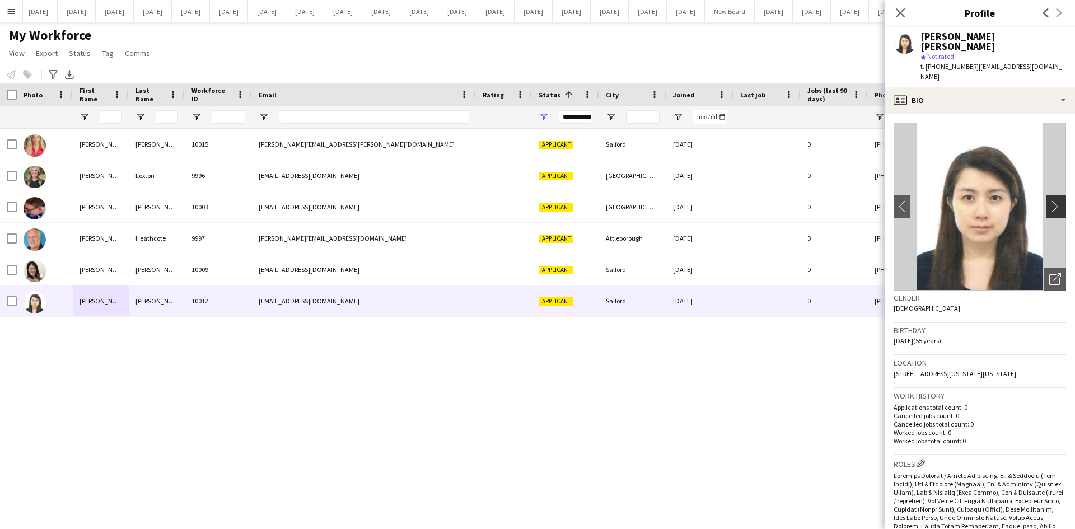
click at [1049, 200] on app-icon "chevron-right" at bounding box center [1057, 206] width 17 height 12
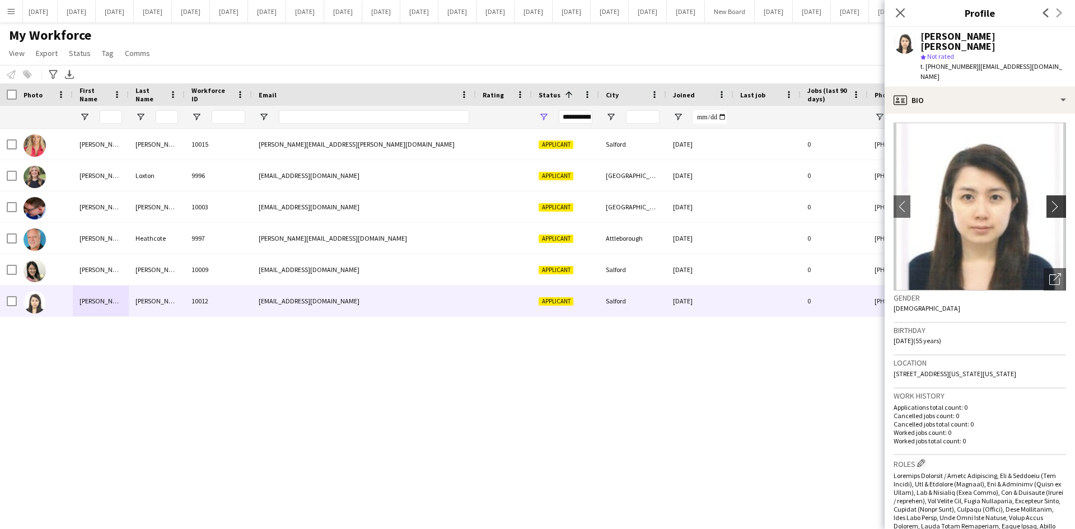
click at [1049, 200] on app-icon "chevron-right" at bounding box center [1057, 206] width 17 height 12
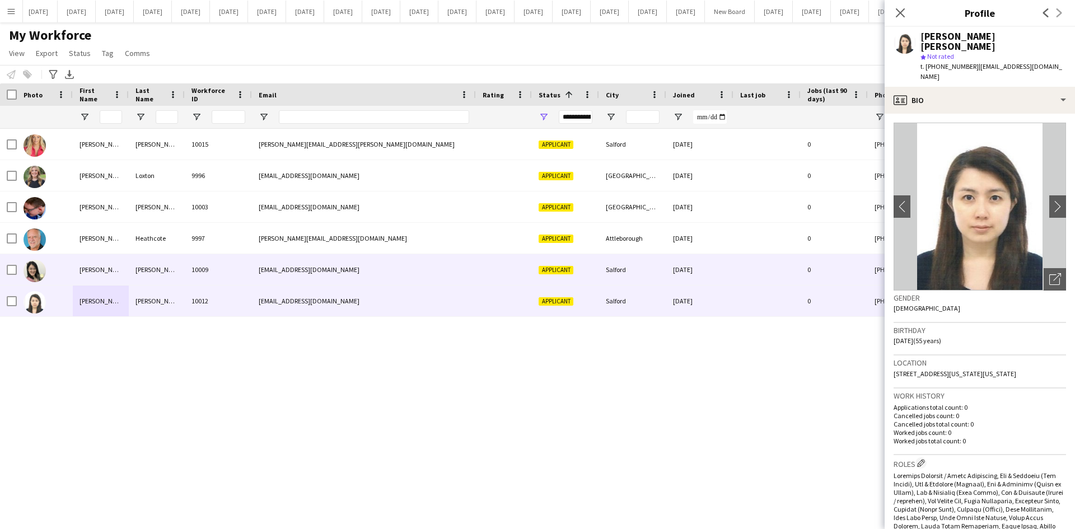
click at [125, 270] on div "[PERSON_NAME]" at bounding box center [101, 269] width 56 height 31
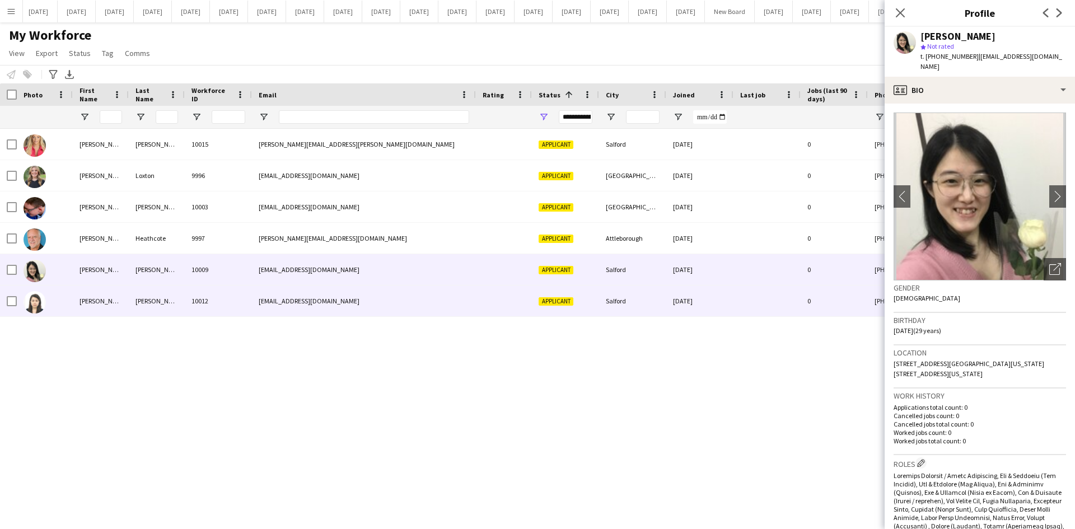
click at [368, 302] on div "[EMAIL_ADDRESS][DOMAIN_NAME]" at bounding box center [364, 300] width 224 height 31
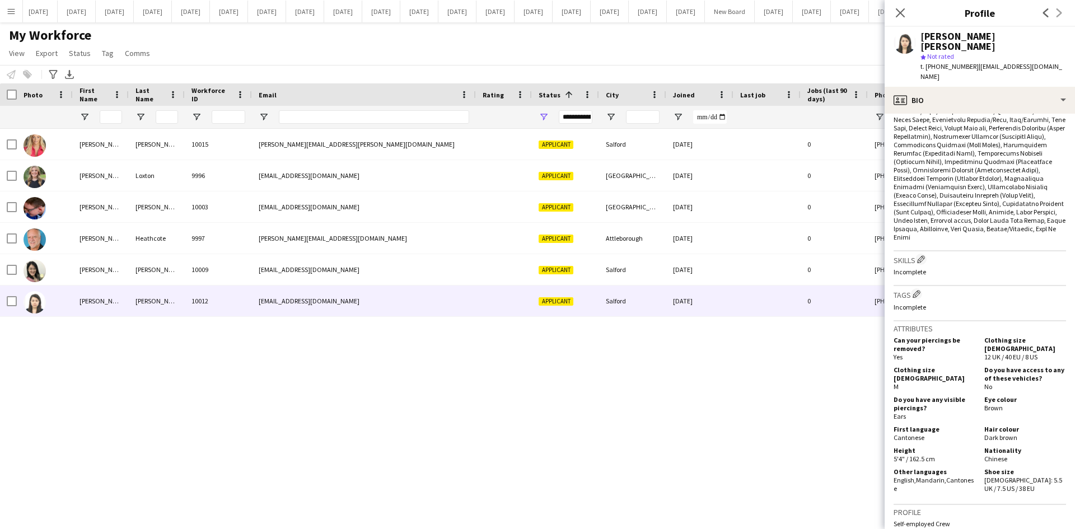
scroll to position [689, 0]
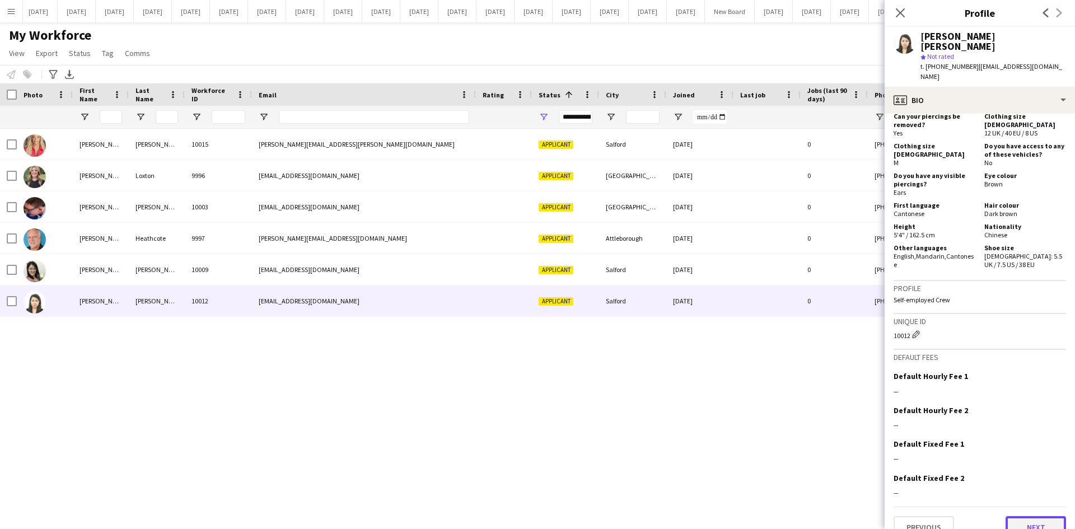
click at [1019, 516] on button "Next" at bounding box center [1035, 527] width 60 height 22
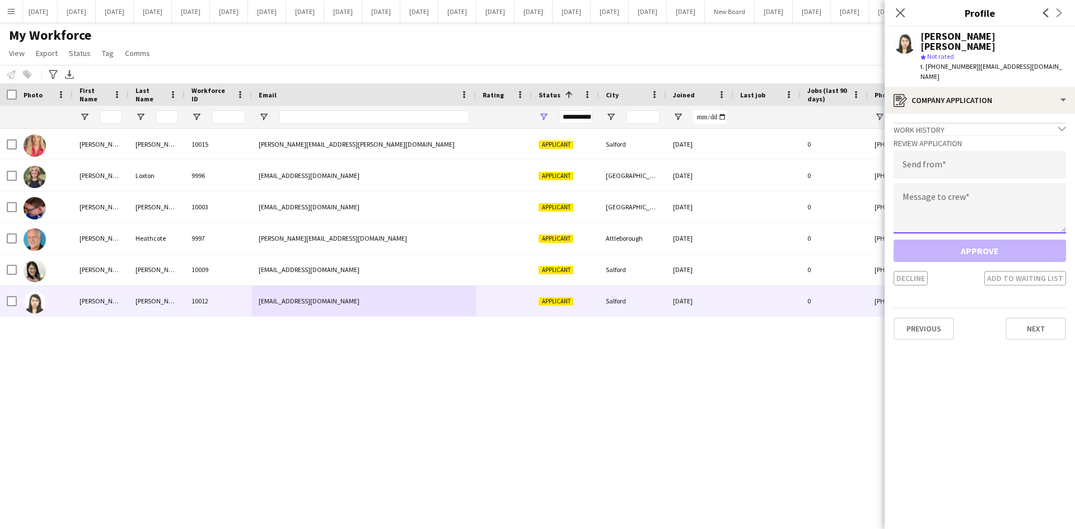
click at [911, 183] on textarea at bounding box center [979, 208] width 172 height 50
paste textarea "**********"
type textarea "**********"
click at [911, 151] on input "email" at bounding box center [979, 165] width 172 height 28
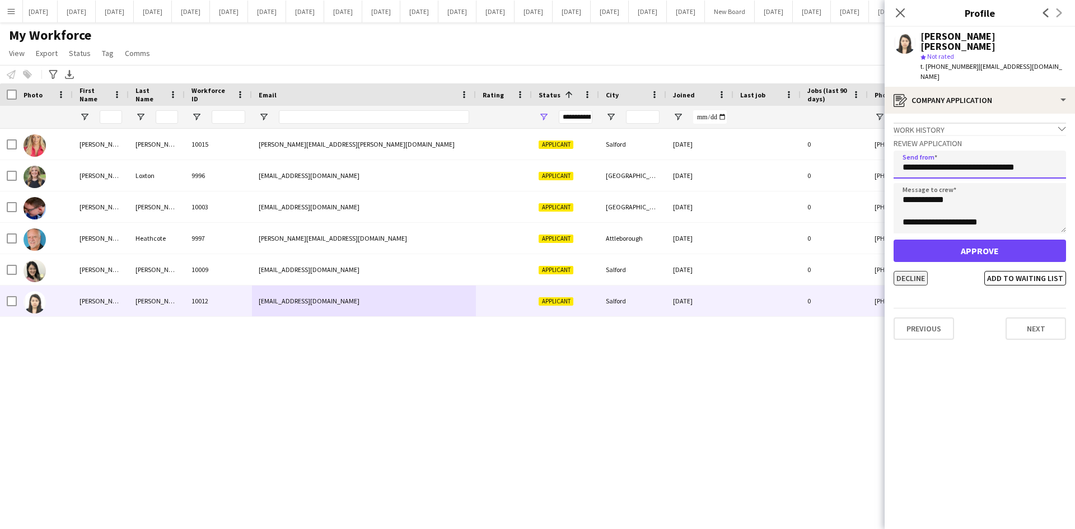
type input "**********"
click at [905, 271] on button "Decline" at bounding box center [910, 278] width 34 height 15
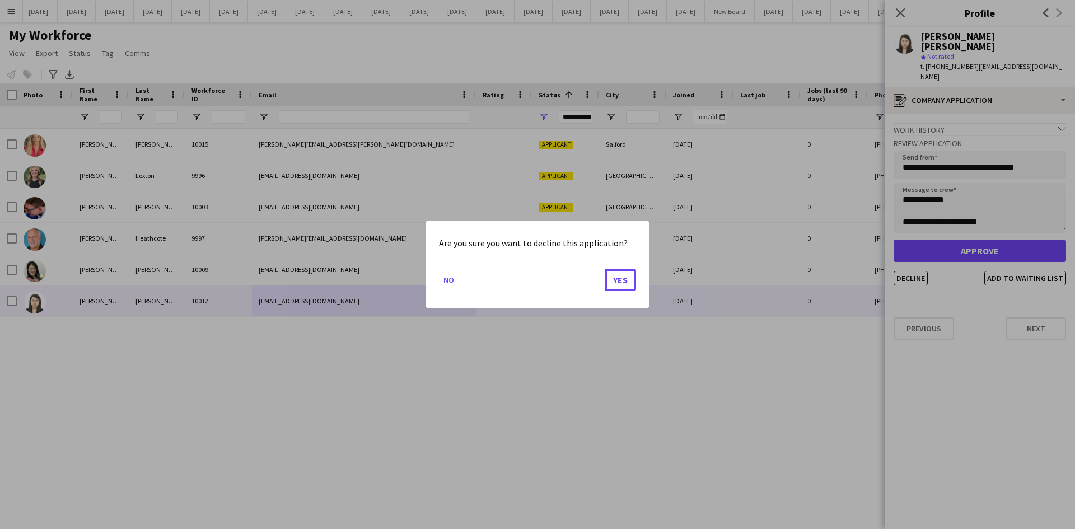
click at [619, 277] on button "Yes" at bounding box center [620, 280] width 31 height 22
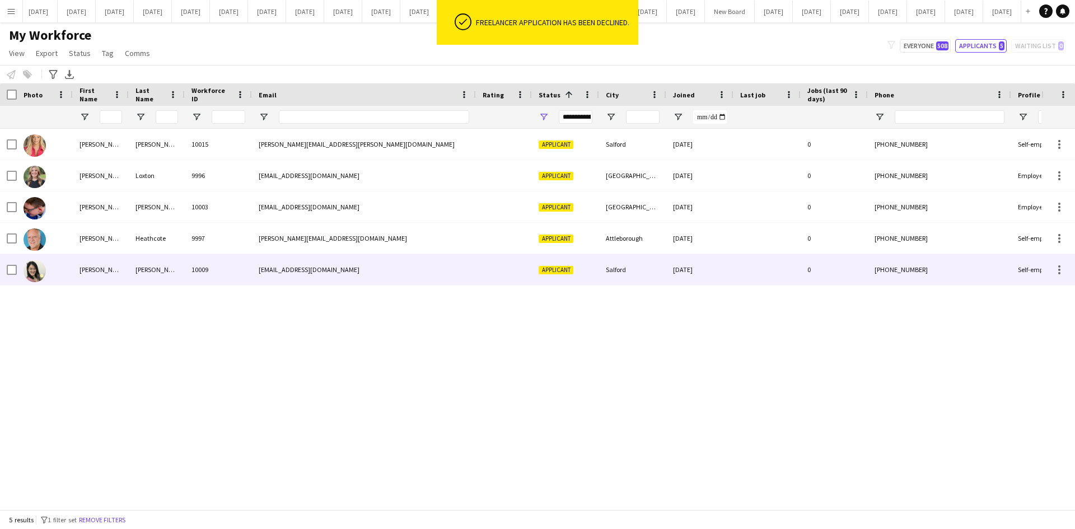
click at [124, 271] on div "[PERSON_NAME]" at bounding box center [101, 269] width 56 height 31
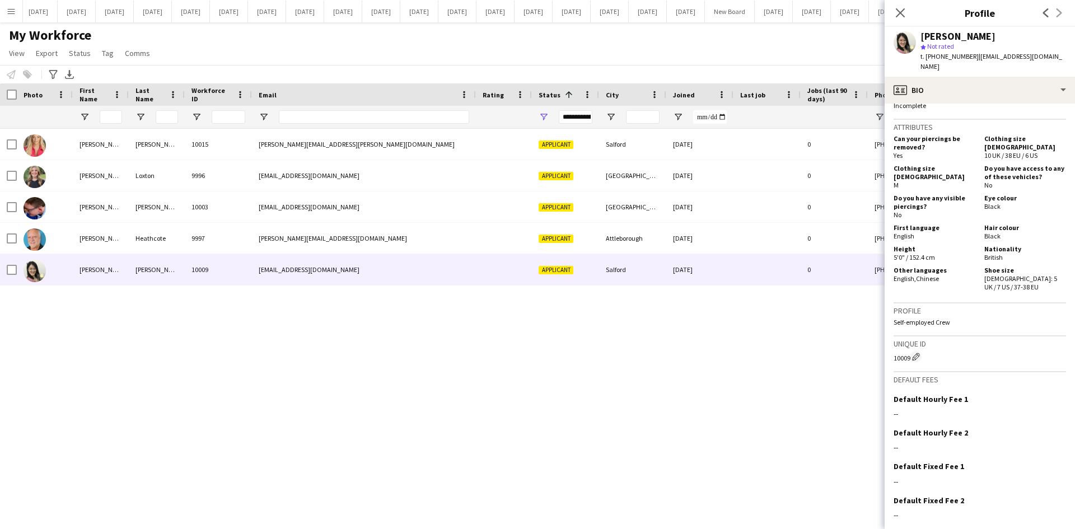
scroll to position [700, 0]
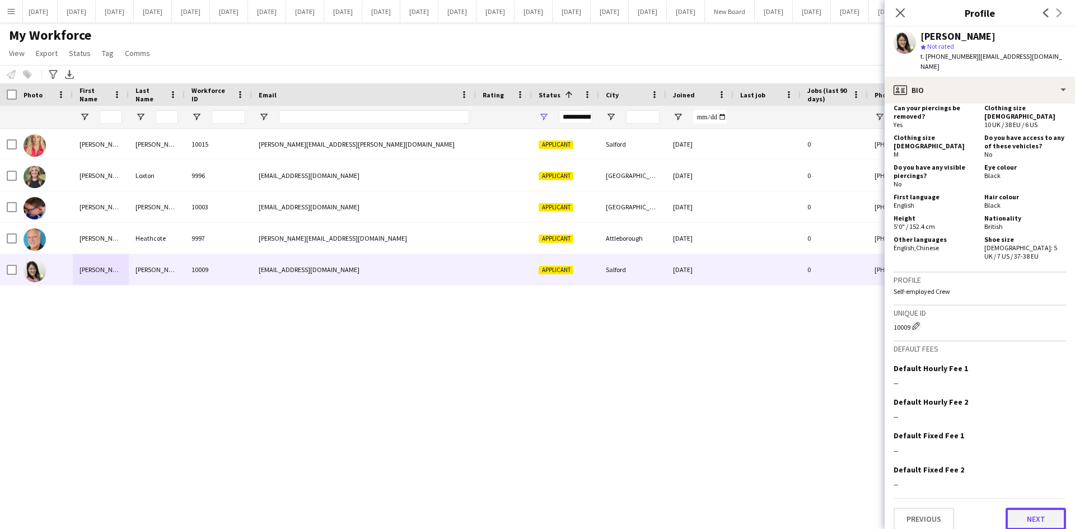
click at [1038, 508] on button "Next" at bounding box center [1035, 519] width 60 height 22
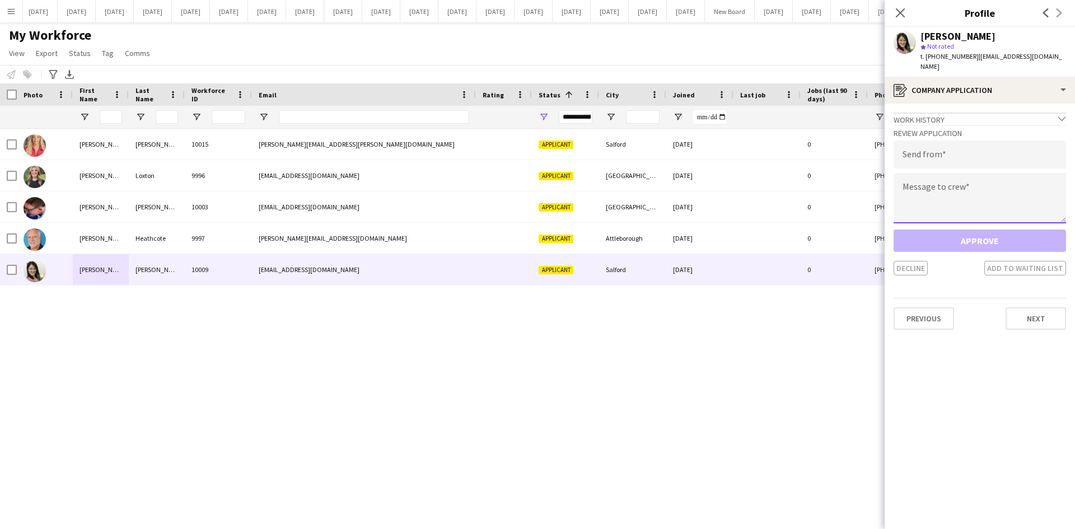
click at [900, 173] on textarea at bounding box center [979, 198] width 172 height 50
paste textarea "**********"
type textarea "**********"
click at [908, 153] on input "email" at bounding box center [979, 155] width 172 height 28
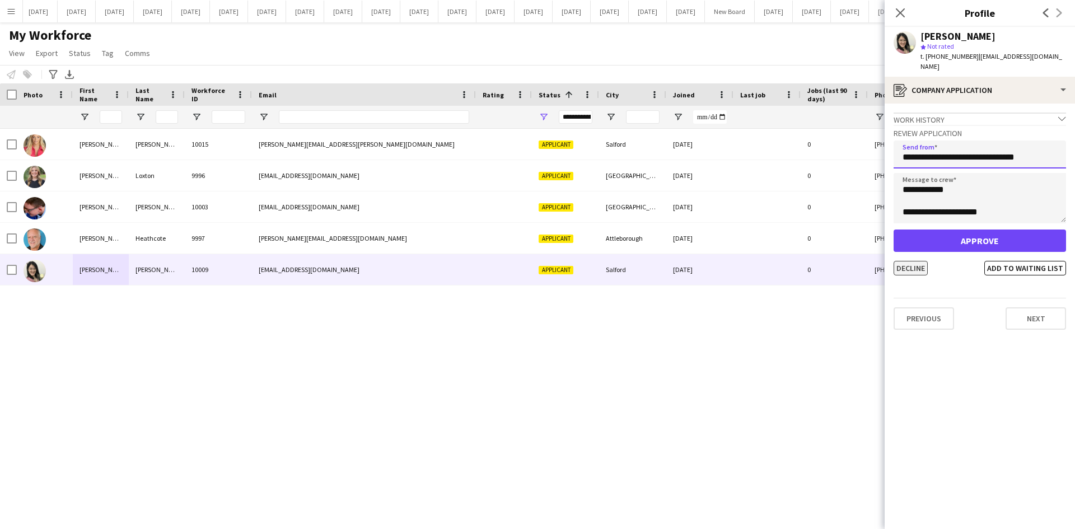
type input "**********"
click at [905, 264] on button "Decline" at bounding box center [910, 268] width 34 height 15
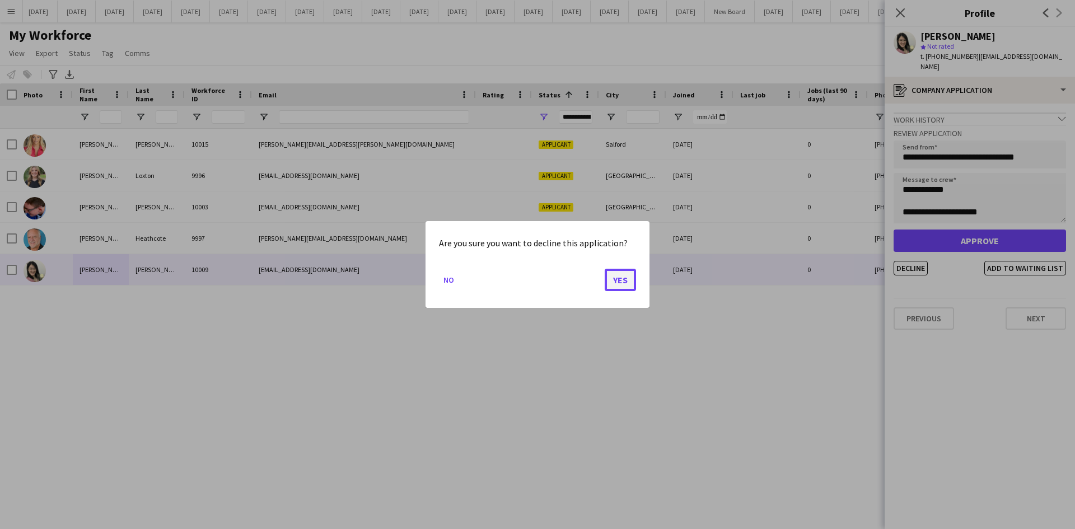
click at [633, 282] on button "Yes" at bounding box center [620, 280] width 31 height 22
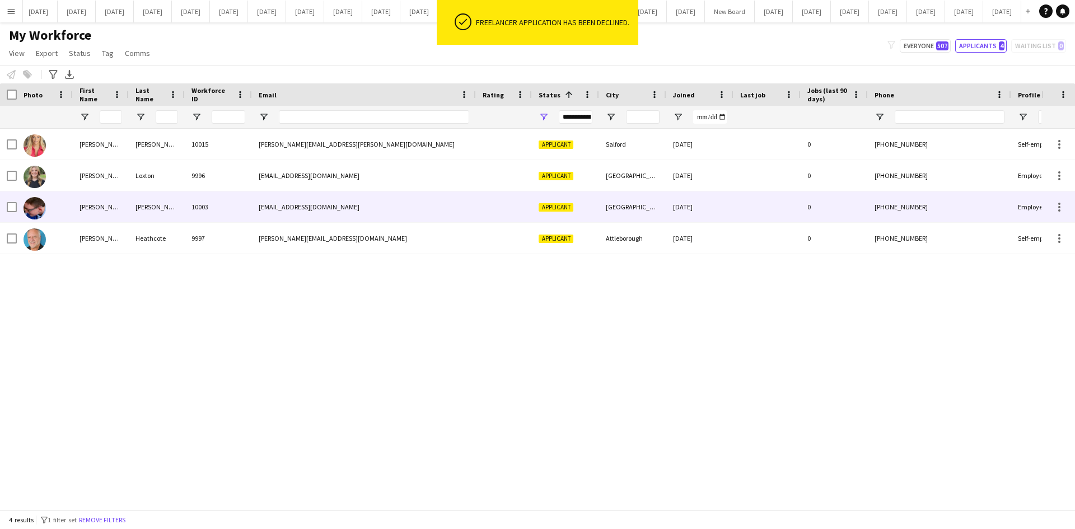
click at [105, 211] on div "[PERSON_NAME]" at bounding box center [101, 206] width 56 height 31
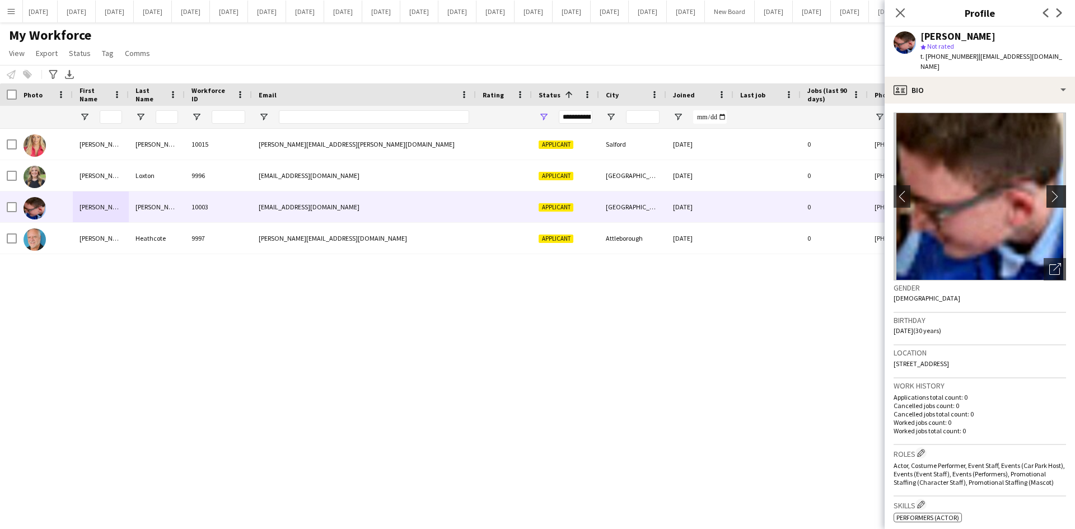
click at [1049, 190] on app-icon "chevron-right" at bounding box center [1057, 196] width 17 height 12
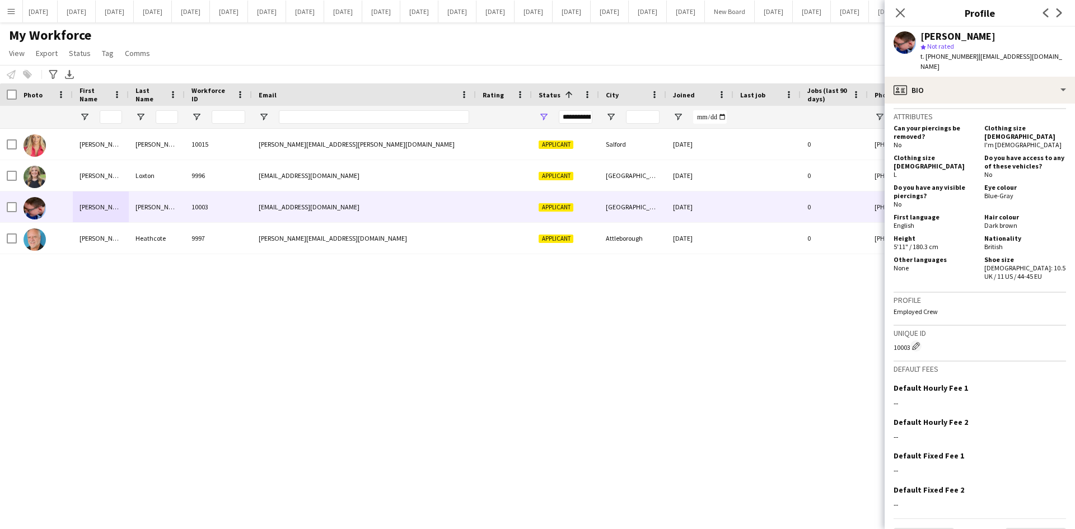
scroll to position [486, 0]
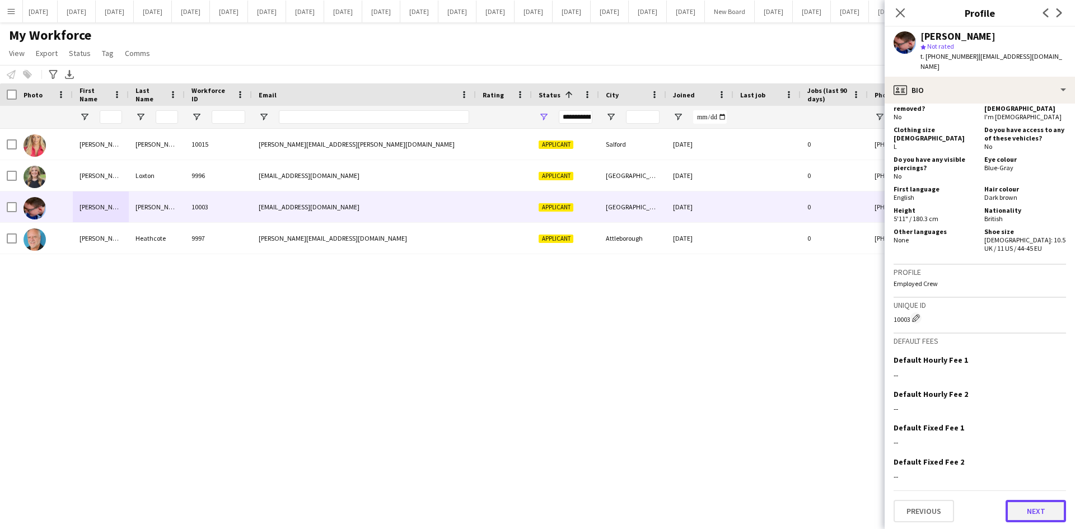
click at [1037, 508] on button "Next" at bounding box center [1035, 511] width 60 height 22
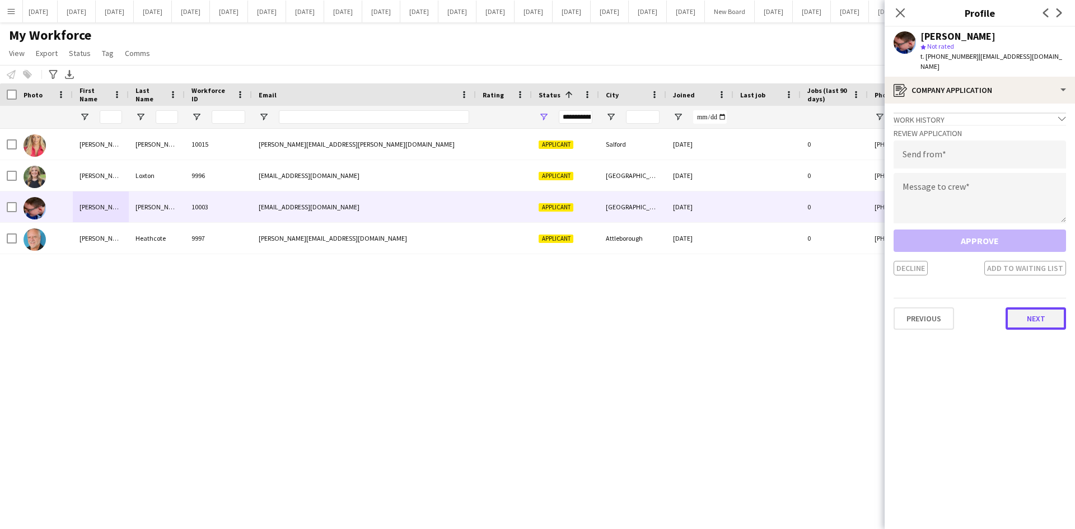
click at [1027, 307] on button "Next" at bounding box center [1035, 318] width 60 height 22
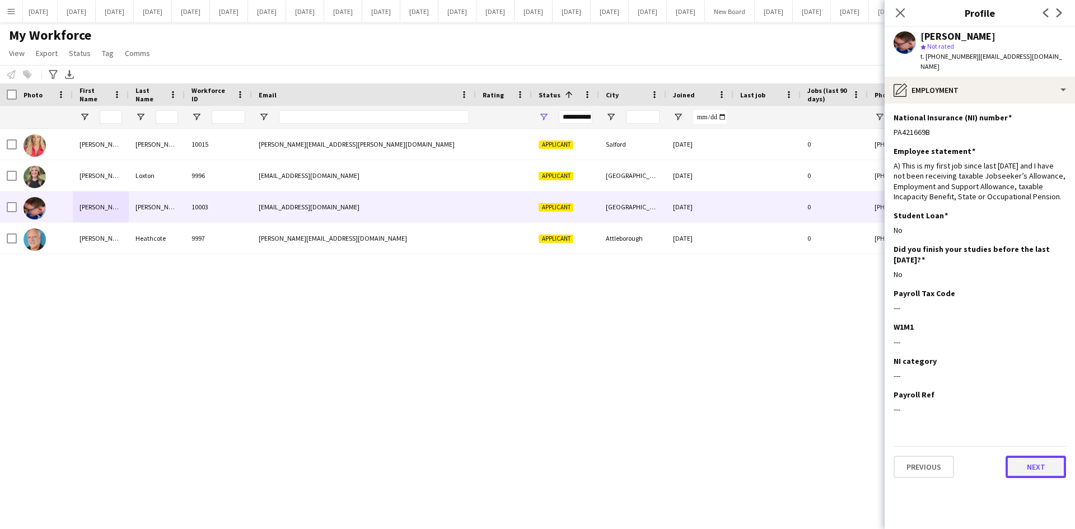
click at [1047, 456] on button "Next" at bounding box center [1035, 467] width 60 height 22
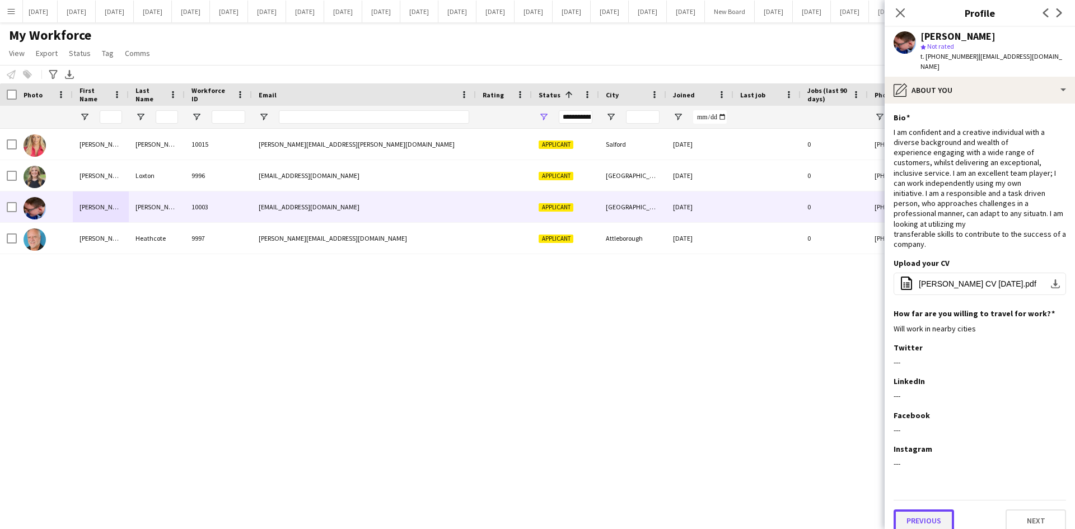
click at [915, 513] on button "Previous" at bounding box center [923, 520] width 60 height 22
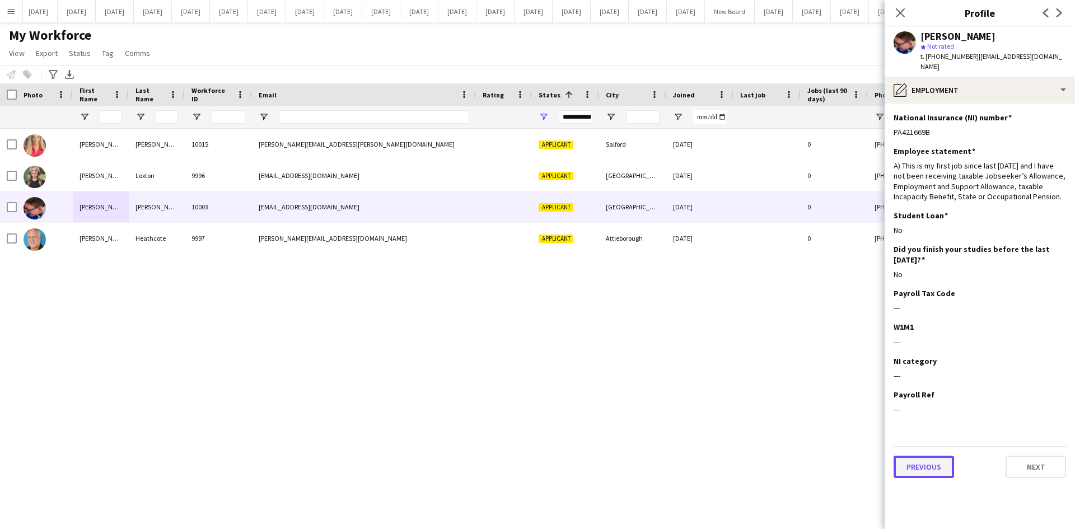
click at [925, 457] on button "Previous" at bounding box center [923, 467] width 60 height 22
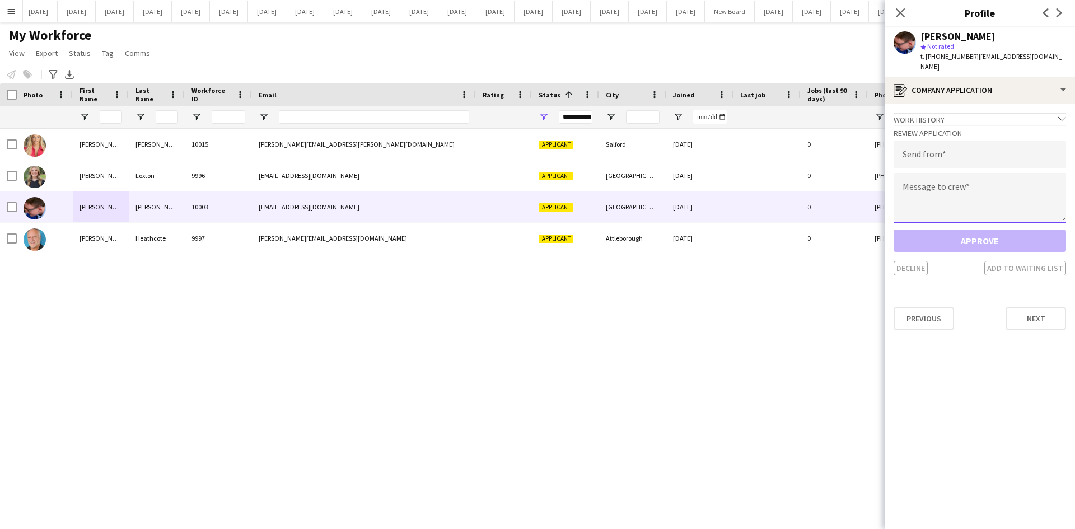
click at [908, 176] on textarea at bounding box center [979, 198] width 172 height 50
paste textarea "**********"
type textarea "**********"
click at [918, 141] on input "email" at bounding box center [979, 155] width 172 height 28
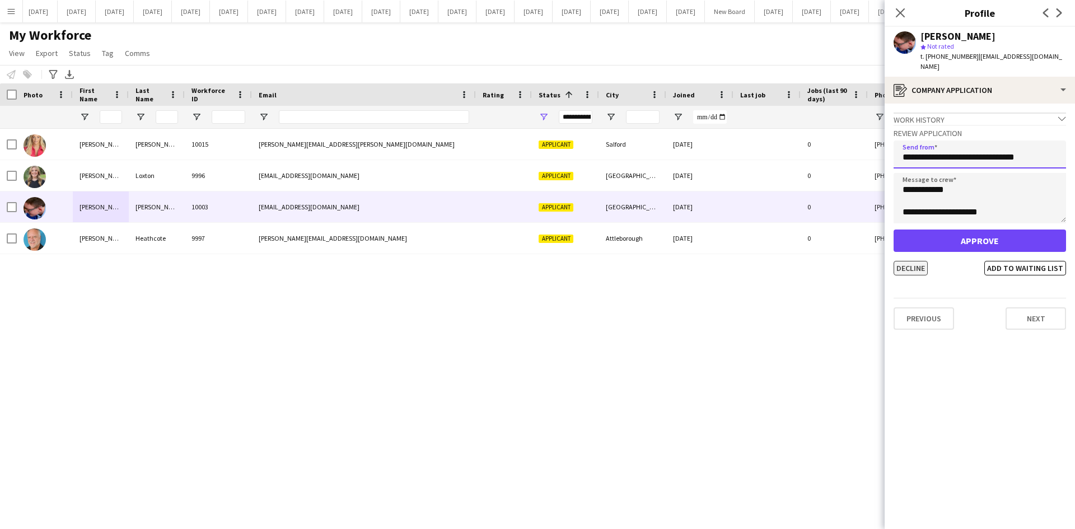
type input "**********"
click at [902, 261] on button "Decline" at bounding box center [910, 268] width 34 height 15
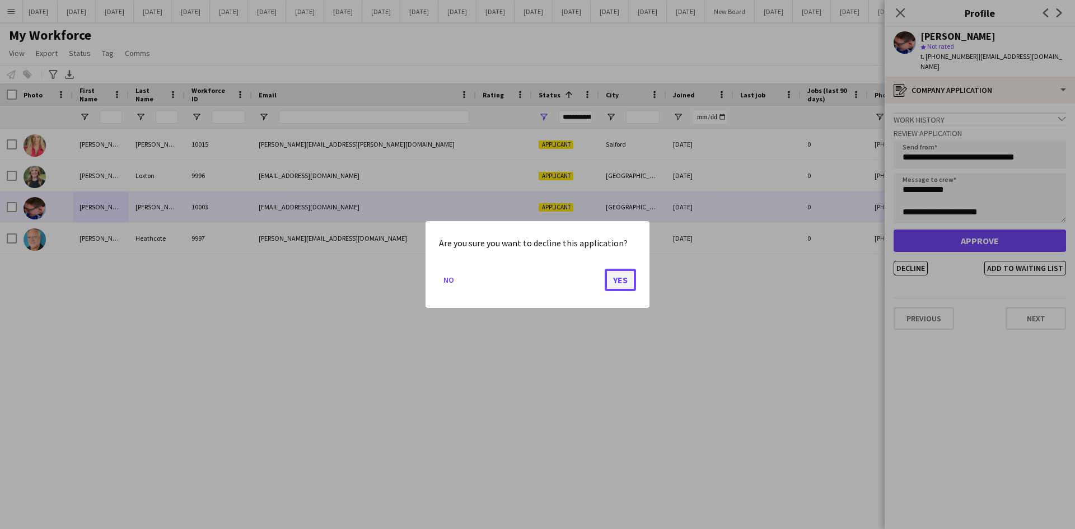
click at [621, 276] on button "Yes" at bounding box center [620, 280] width 31 height 22
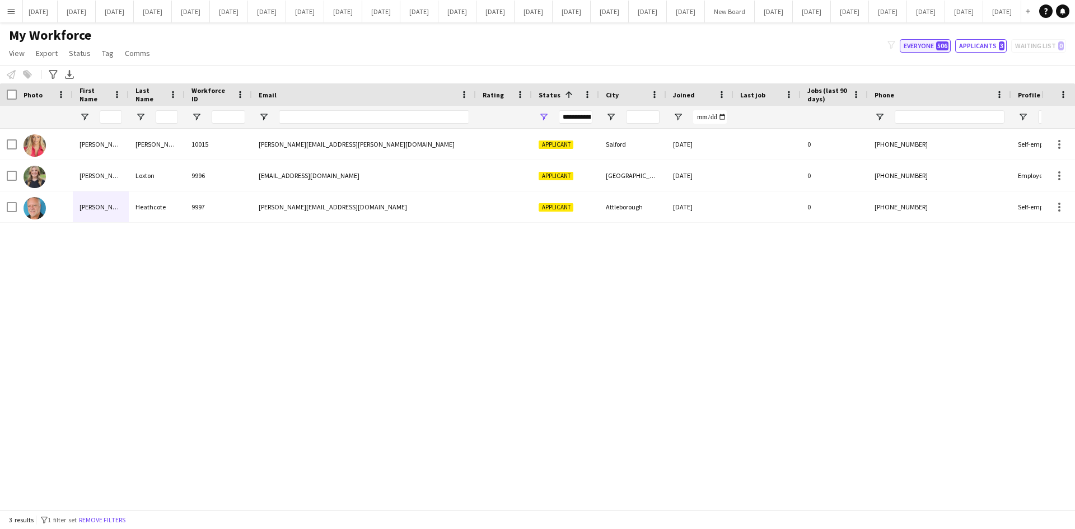
click at [928, 46] on button "Everyone 506" at bounding box center [925, 45] width 51 height 13
type input "**********"
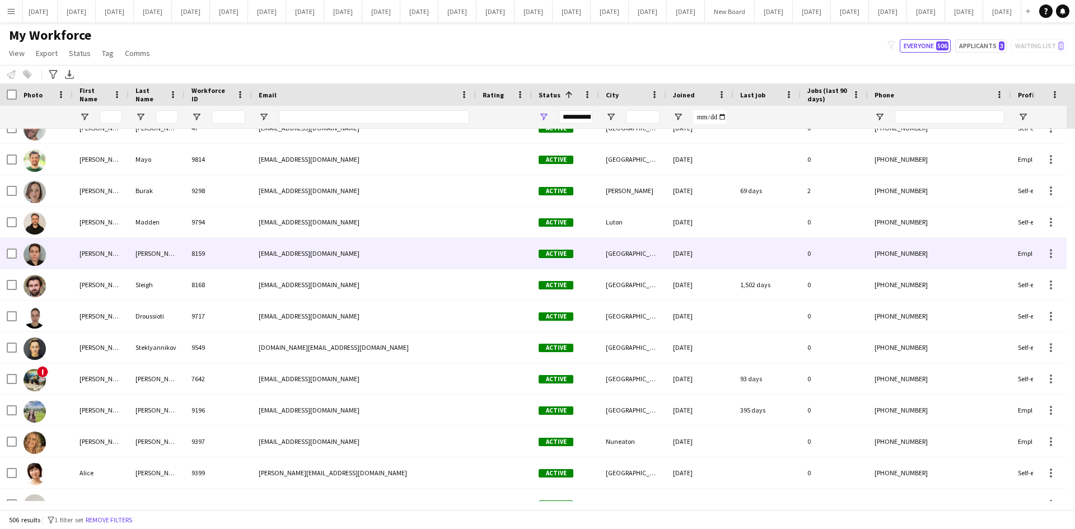
scroll to position [224, 0]
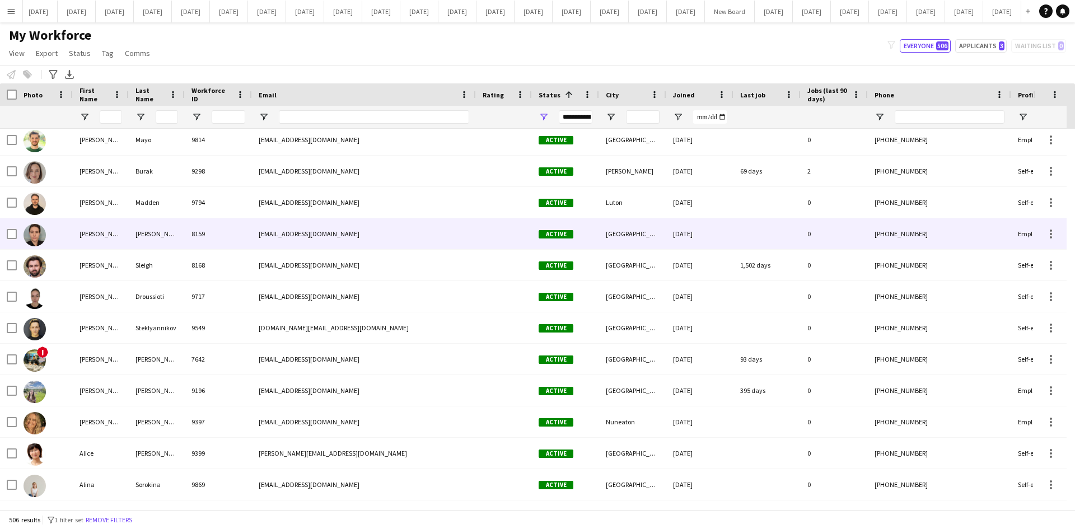
click at [122, 233] on div "[PERSON_NAME]" at bounding box center [101, 233] width 56 height 31
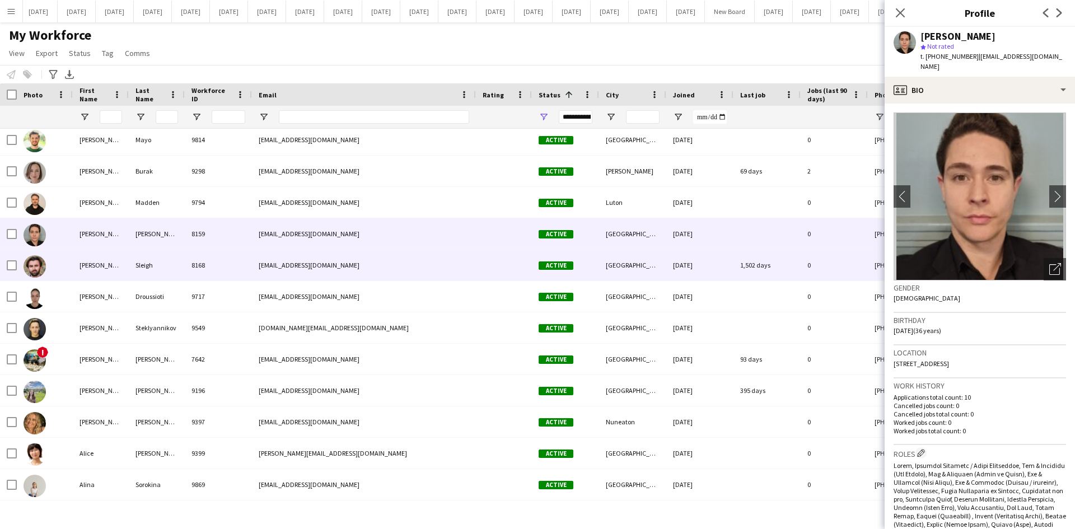
click at [105, 263] on div "[PERSON_NAME]" at bounding box center [101, 265] width 56 height 31
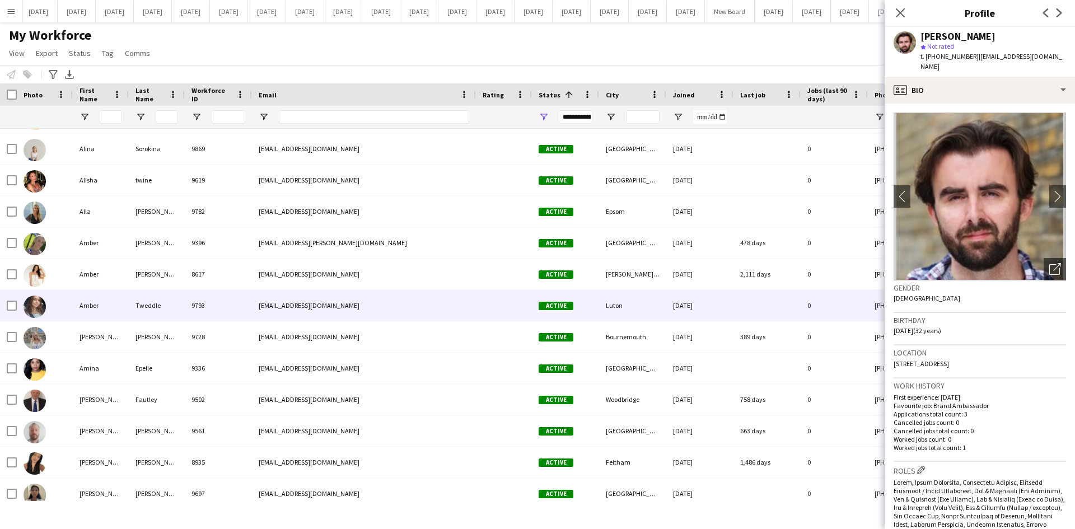
scroll to position [560, 0]
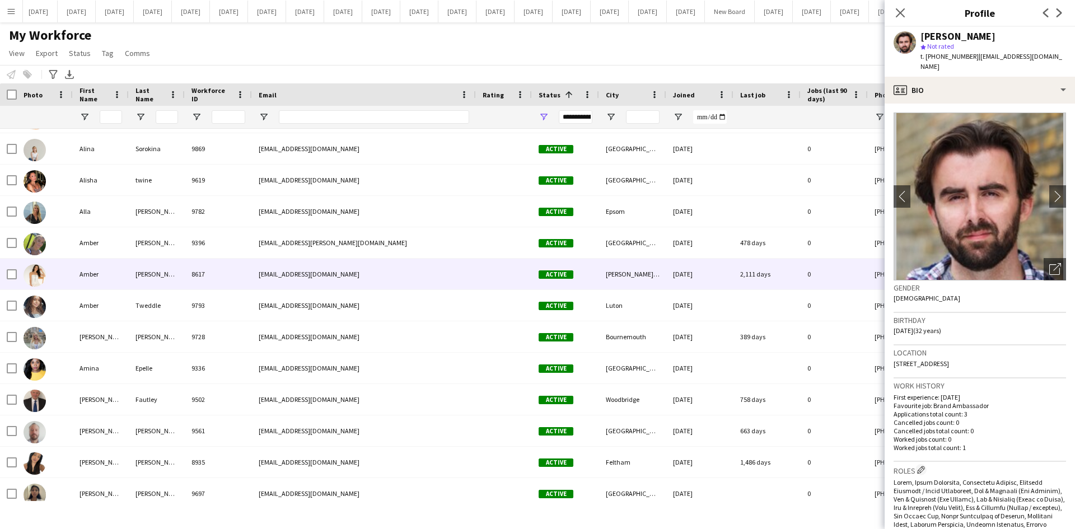
click at [197, 274] on div "8617" at bounding box center [218, 274] width 67 height 31
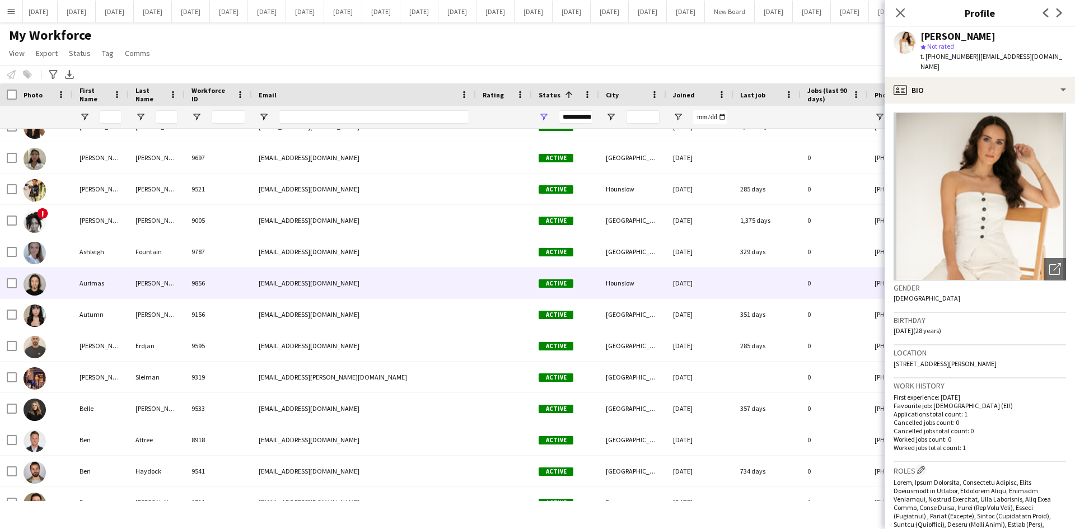
scroll to position [924, 0]
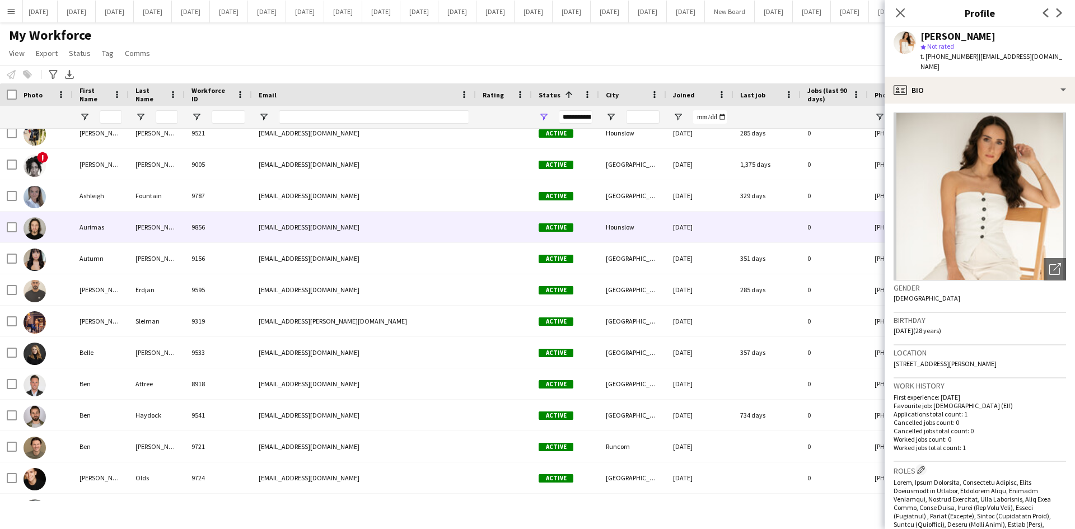
click at [110, 227] on div "Aurimas" at bounding box center [101, 227] width 56 height 31
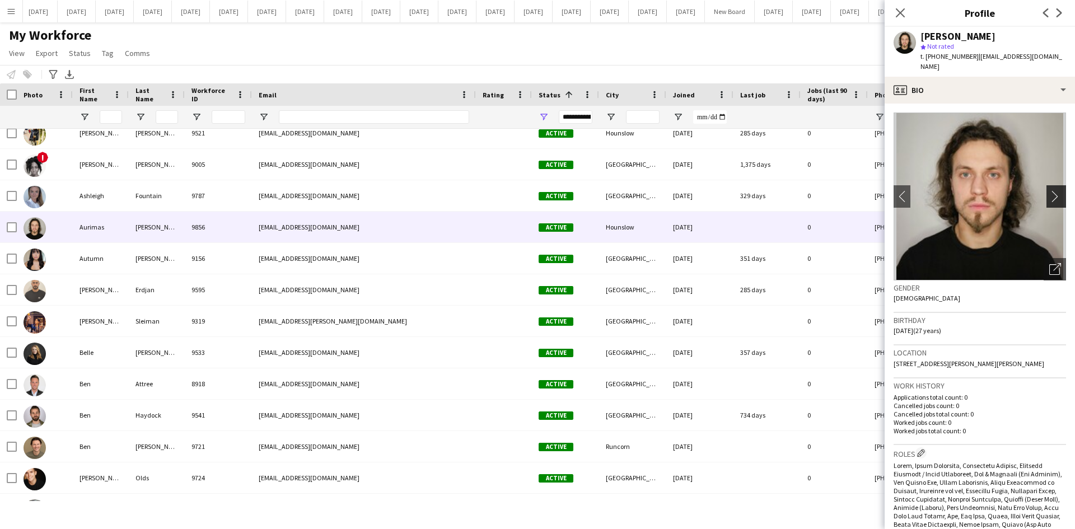
click at [1049, 190] on app-icon "chevron-right" at bounding box center [1057, 196] width 17 height 12
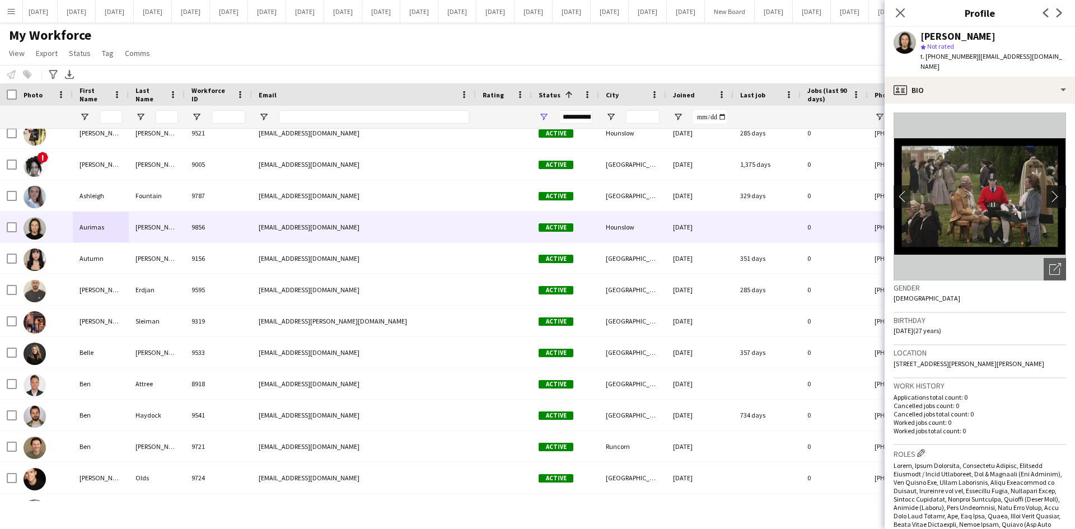
click at [1049, 190] on app-icon "chevron-right" at bounding box center [1057, 196] width 17 height 12
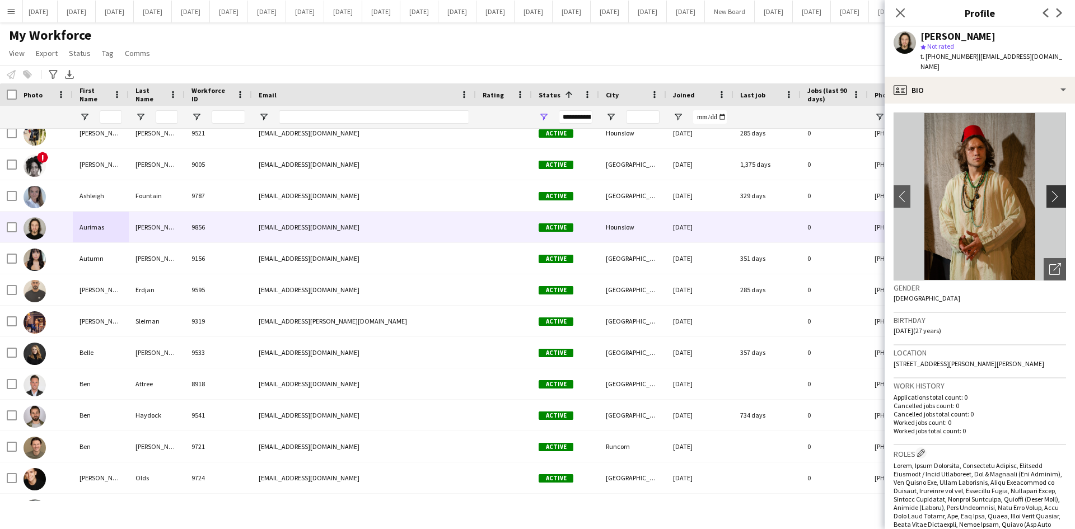
click at [1049, 190] on app-icon "chevron-right" at bounding box center [1057, 196] width 17 height 12
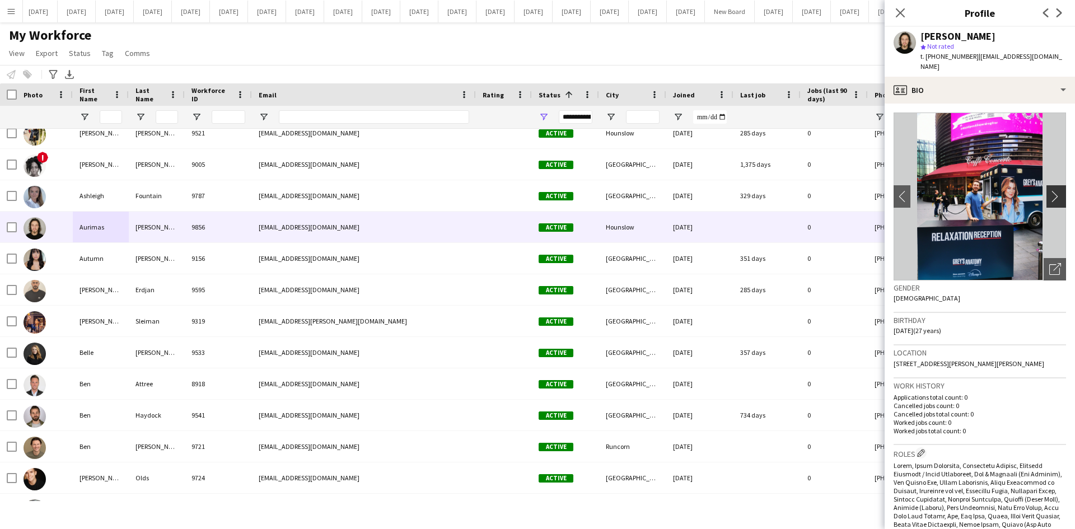
click at [1049, 190] on app-icon "chevron-right" at bounding box center [1057, 196] width 17 height 12
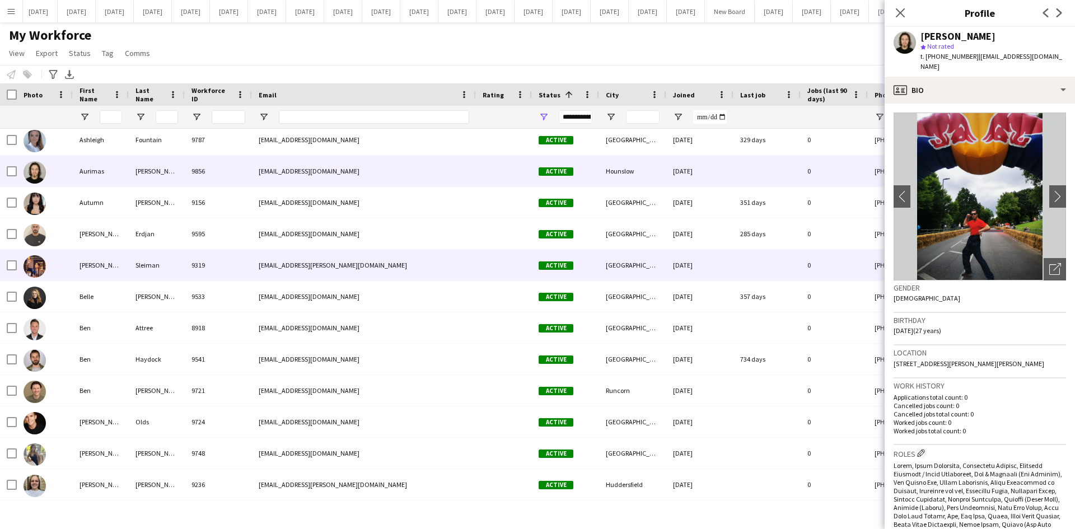
click at [90, 263] on div "[PERSON_NAME]" at bounding box center [101, 265] width 56 height 31
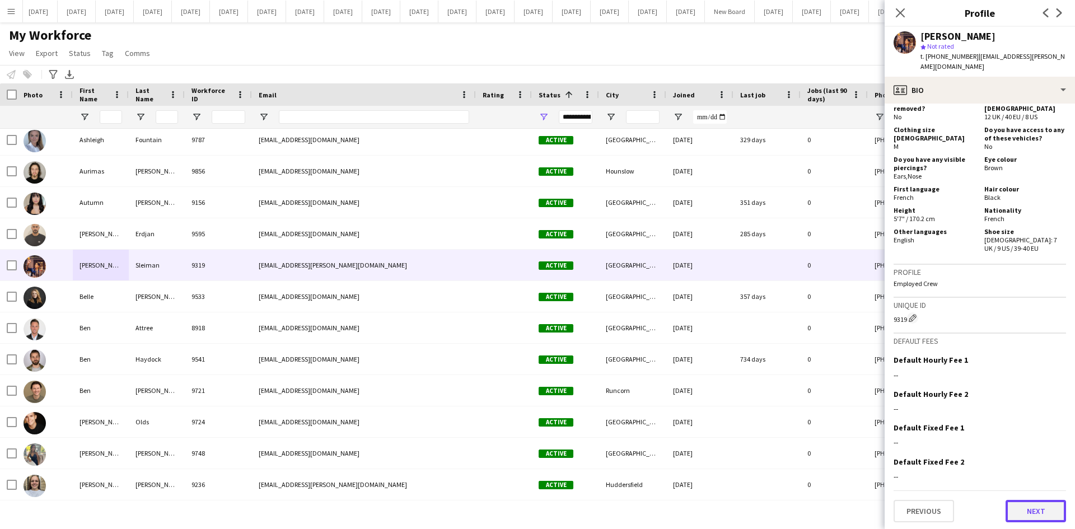
click at [1044, 511] on button "Next" at bounding box center [1035, 511] width 60 height 22
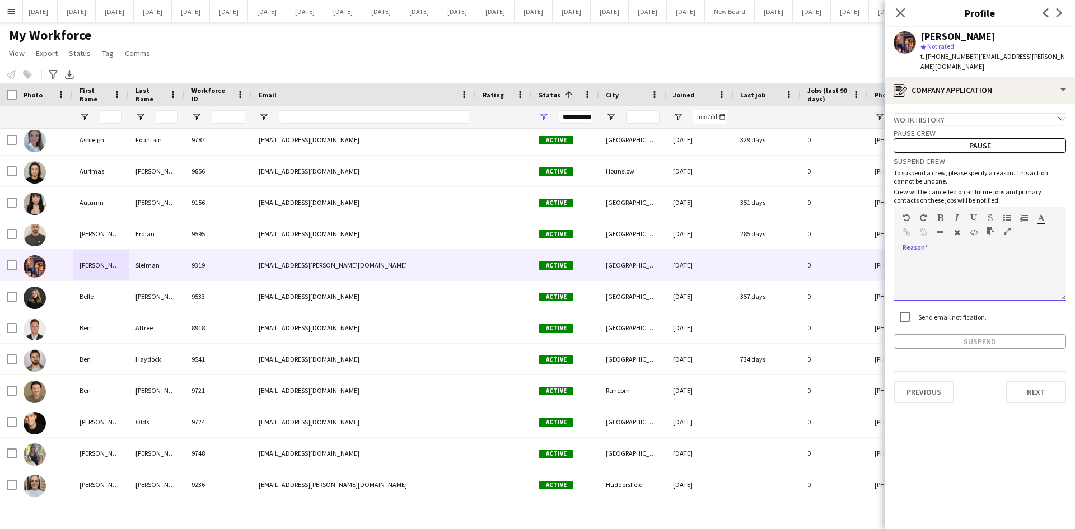
click at [910, 260] on div at bounding box center [979, 278] width 172 height 45
click at [969, 334] on button "Suspend" at bounding box center [979, 341] width 172 height 15
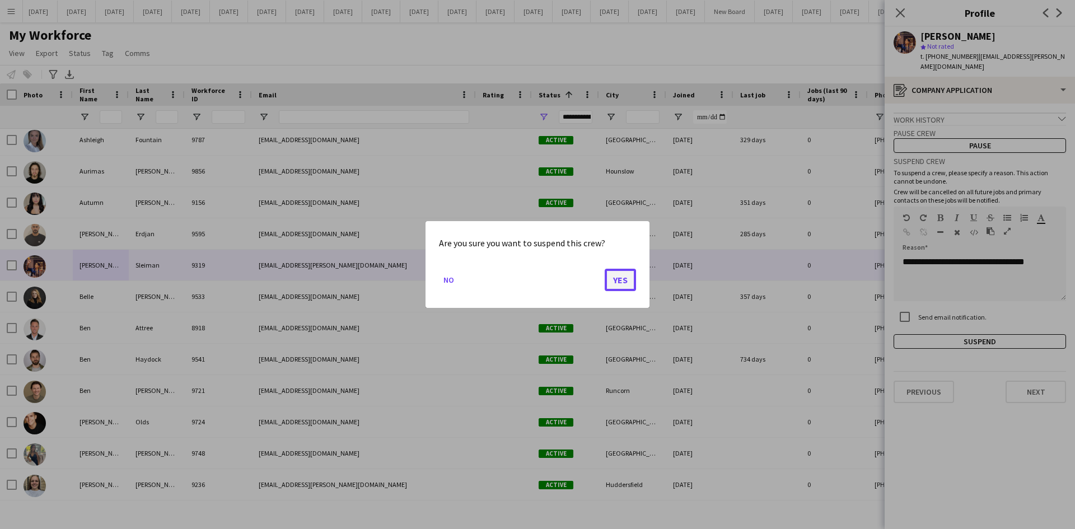
click at [617, 278] on button "Yes" at bounding box center [620, 280] width 31 height 22
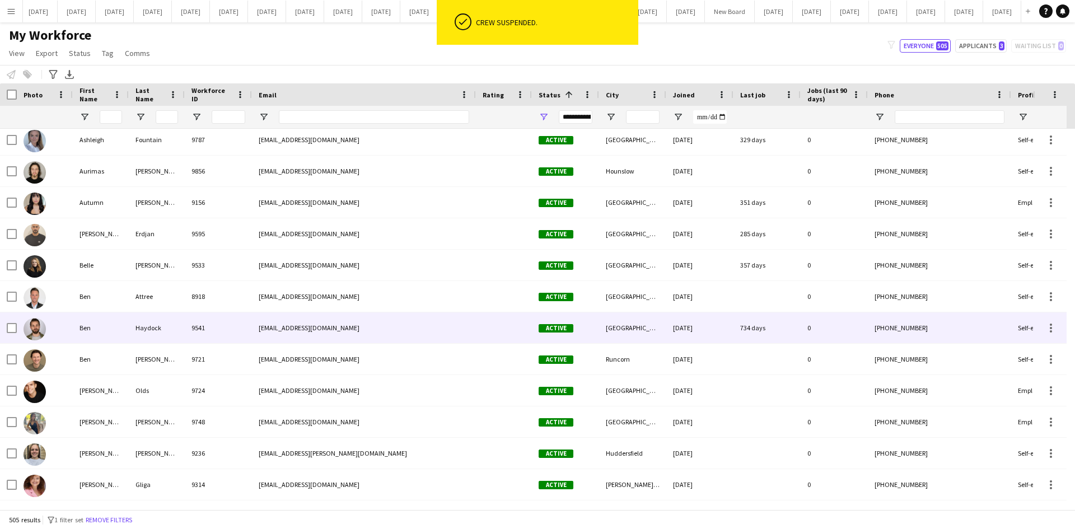
click at [102, 327] on div "Ben" at bounding box center [101, 327] width 56 height 31
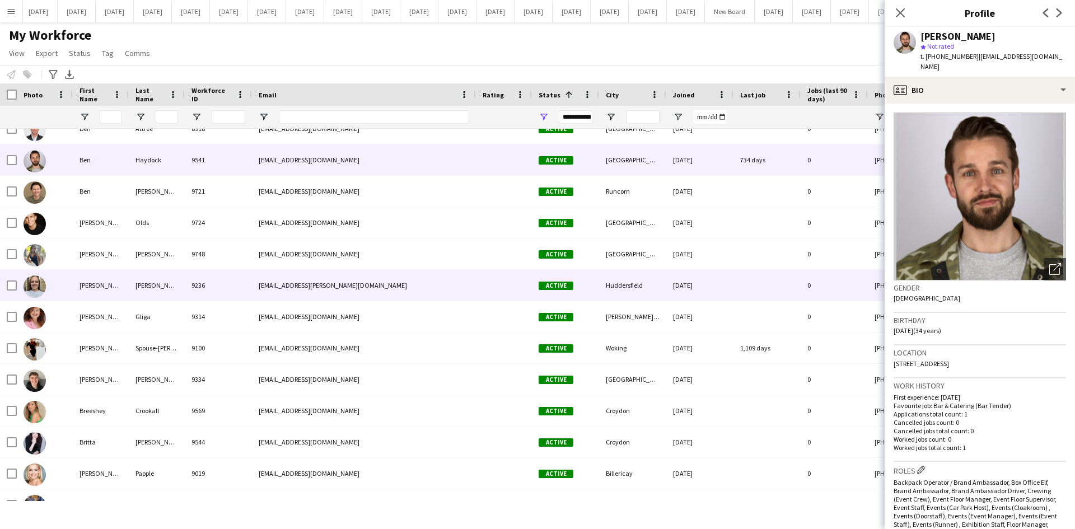
click at [96, 289] on div "[PERSON_NAME]" at bounding box center [101, 285] width 56 height 31
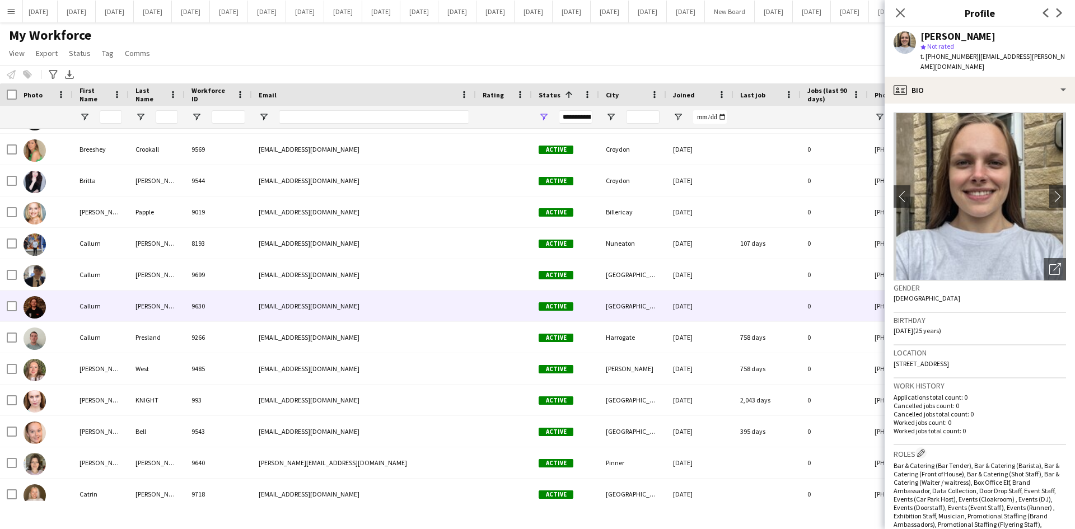
scroll to position [1455, 0]
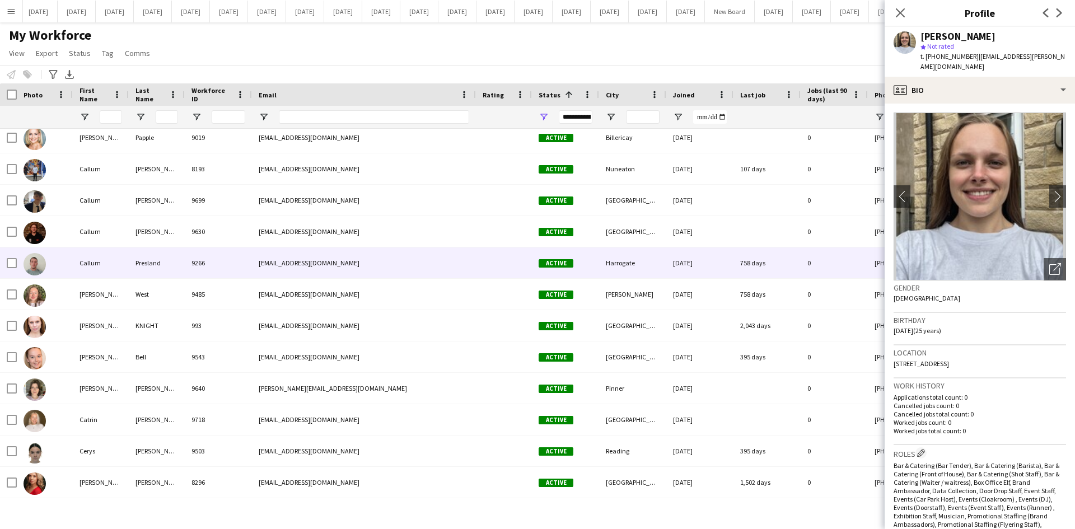
click at [97, 261] on div "Callum" at bounding box center [101, 262] width 56 height 31
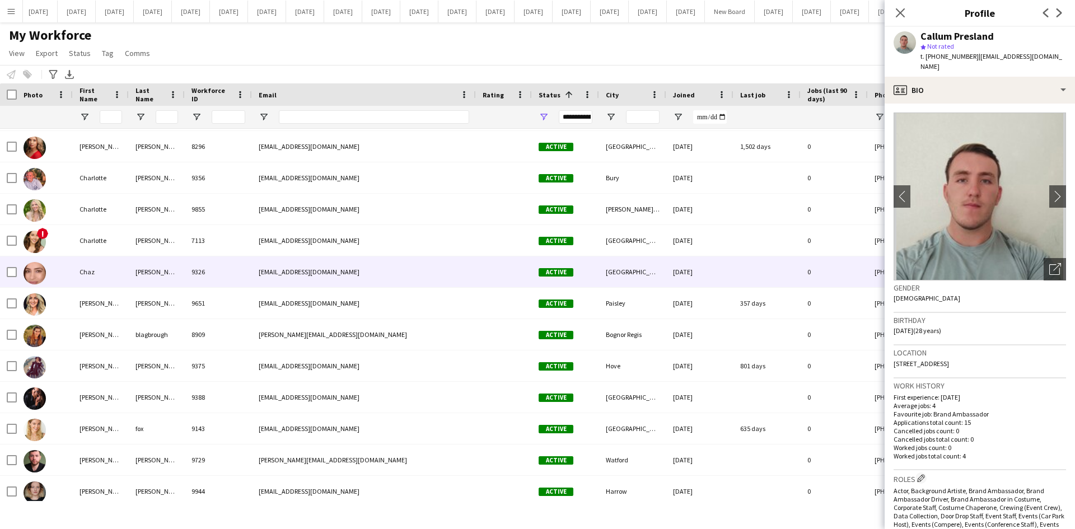
click at [180, 280] on div "[PERSON_NAME]" at bounding box center [157, 271] width 56 height 31
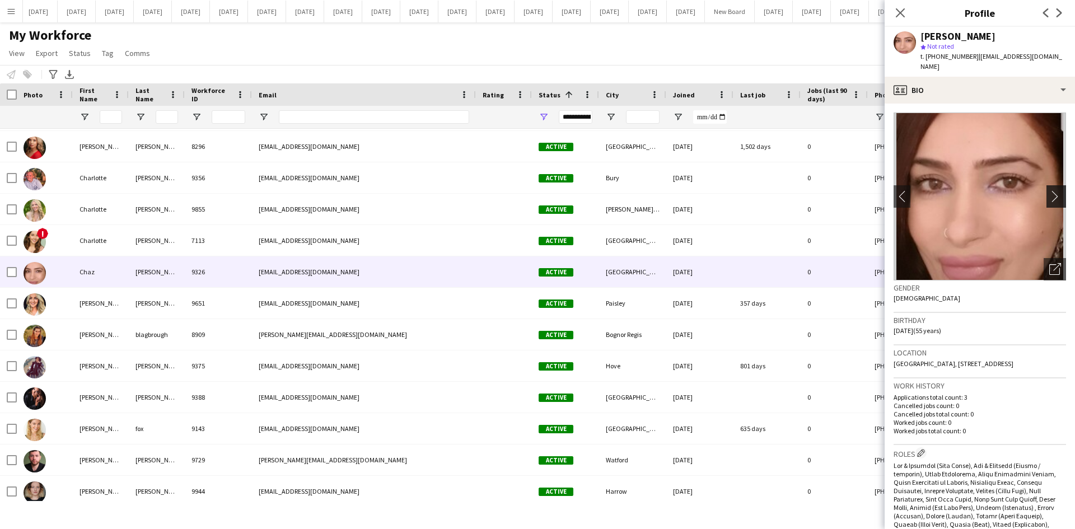
click at [1049, 190] on app-icon "chevron-right" at bounding box center [1057, 196] width 17 height 12
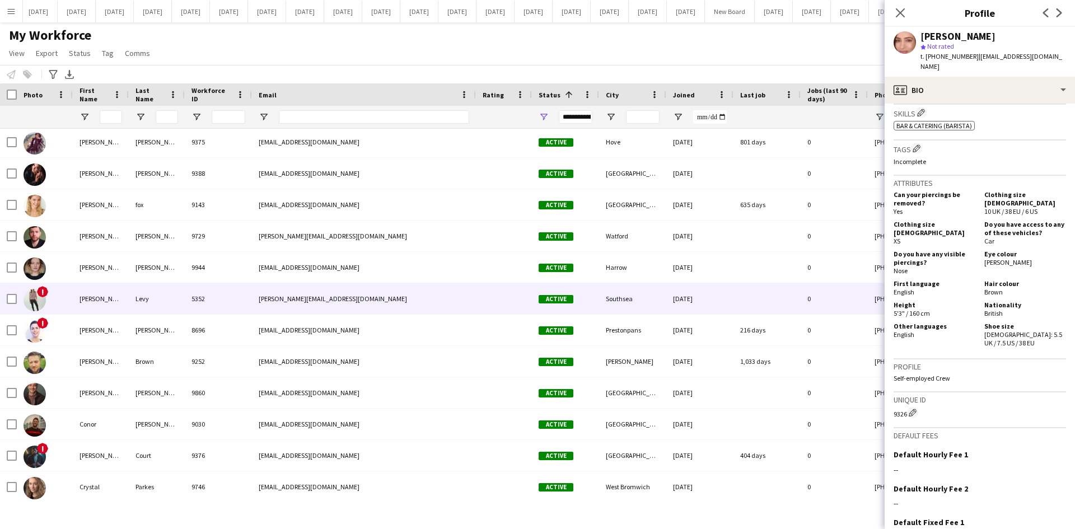
click at [95, 306] on div "[PERSON_NAME]" at bounding box center [101, 298] width 56 height 31
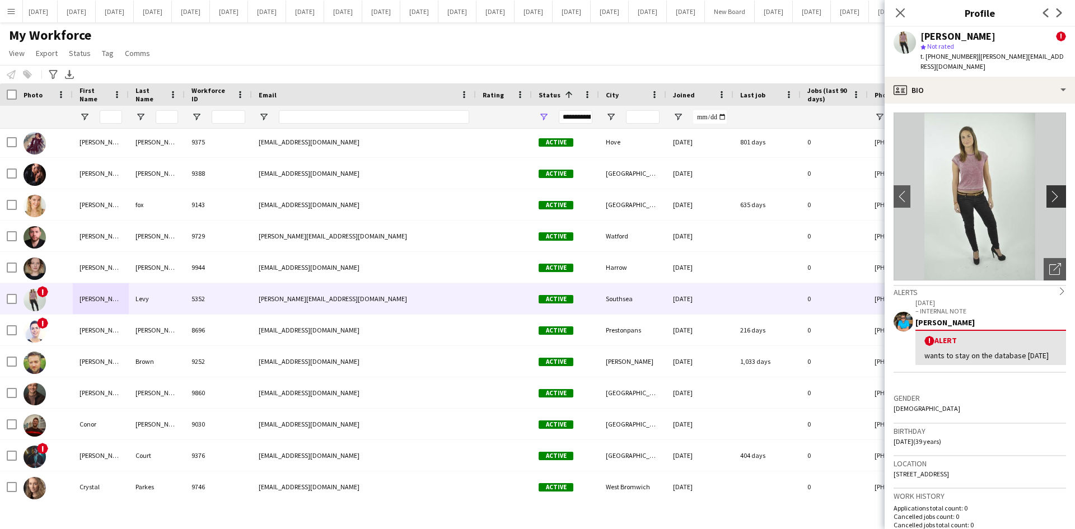
click at [1049, 190] on app-icon "chevron-right" at bounding box center [1057, 196] width 17 height 12
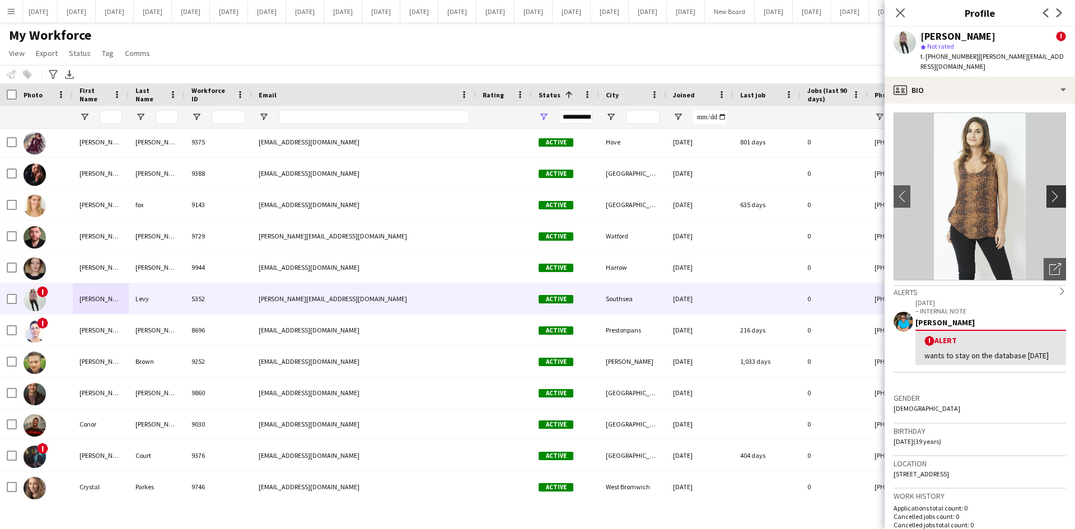
click at [1049, 190] on app-icon "chevron-right" at bounding box center [1057, 196] width 17 height 12
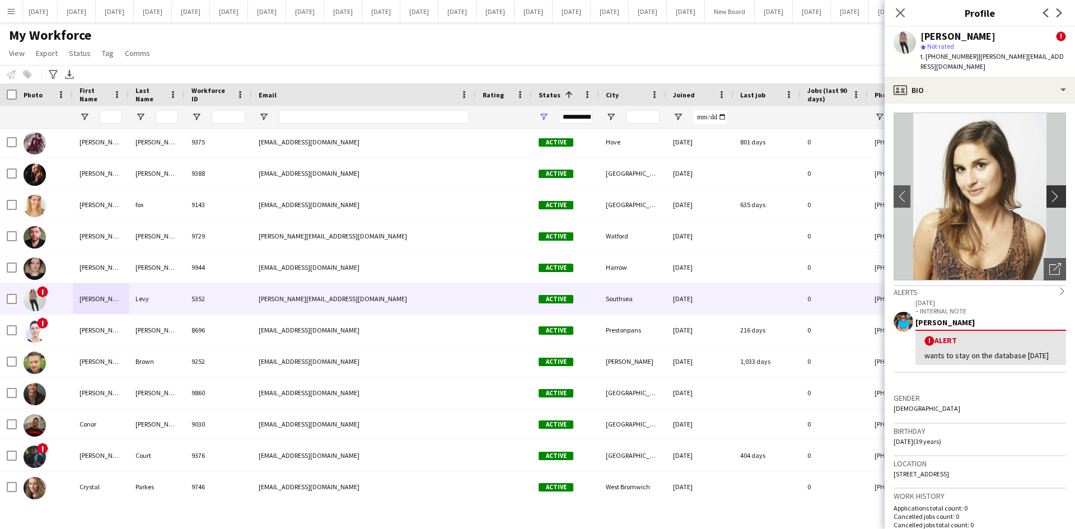
click at [1049, 190] on app-icon "chevron-right" at bounding box center [1057, 196] width 17 height 12
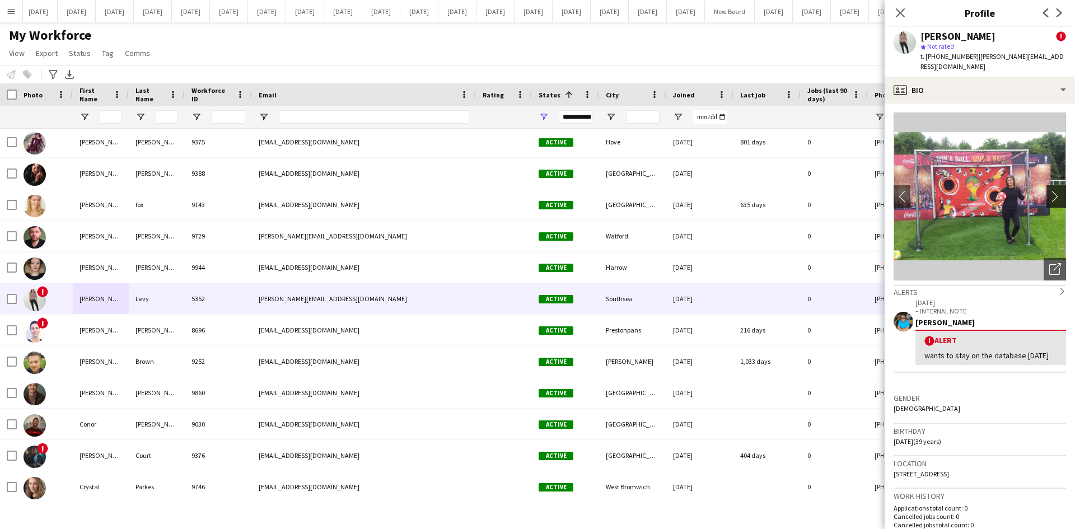
click at [1049, 190] on app-icon "chevron-right" at bounding box center [1057, 196] width 17 height 12
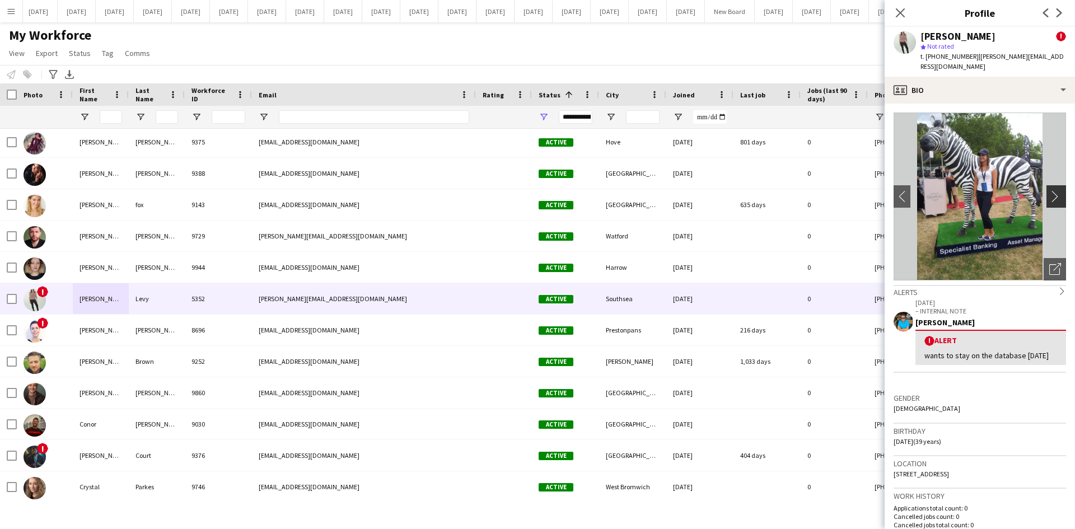
click at [1049, 190] on app-icon "chevron-right" at bounding box center [1057, 196] width 17 height 12
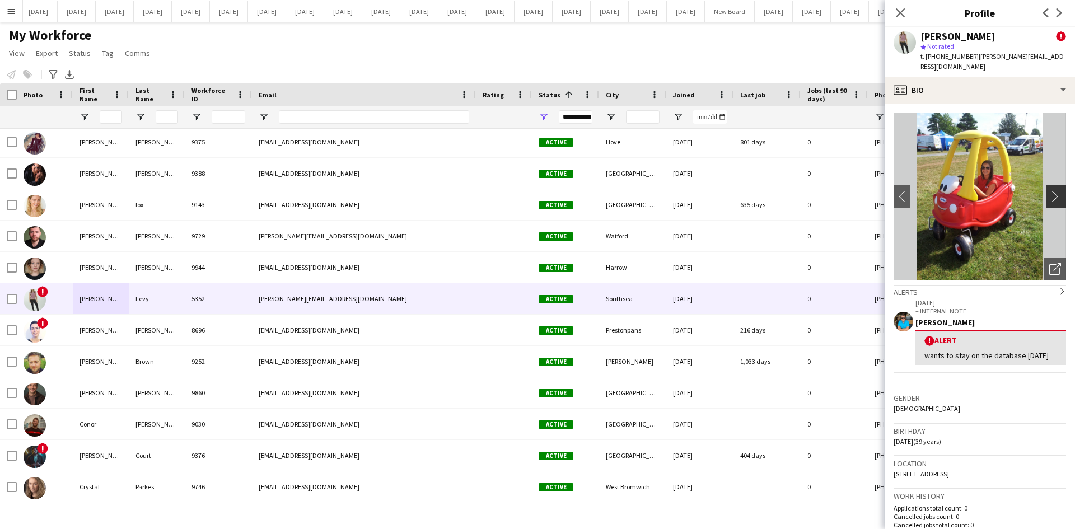
click at [1049, 190] on app-icon "chevron-right" at bounding box center [1057, 196] width 17 height 12
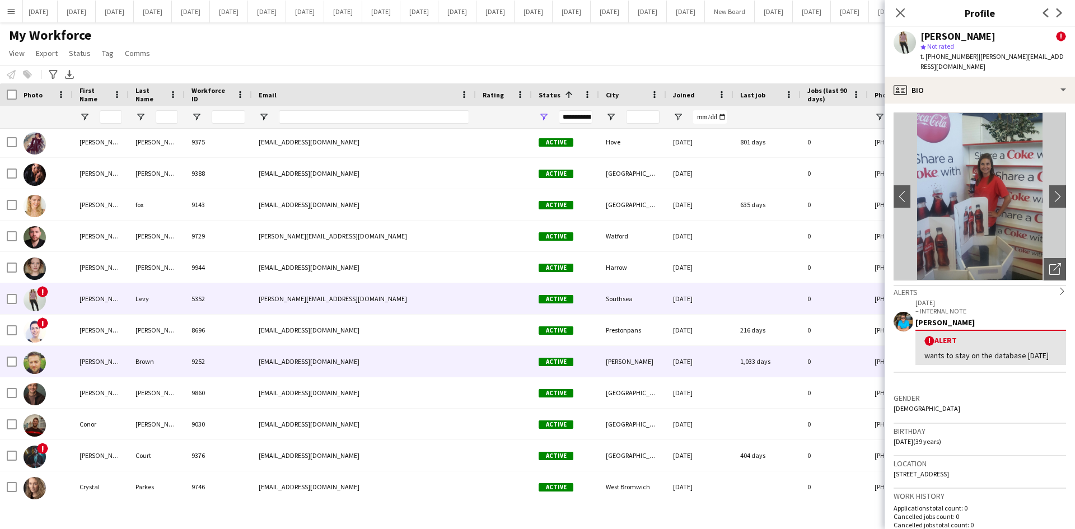
click at [128, 361] on div "[PERSON_NAME]" at bounding box center [101, 361] width 56 height 31
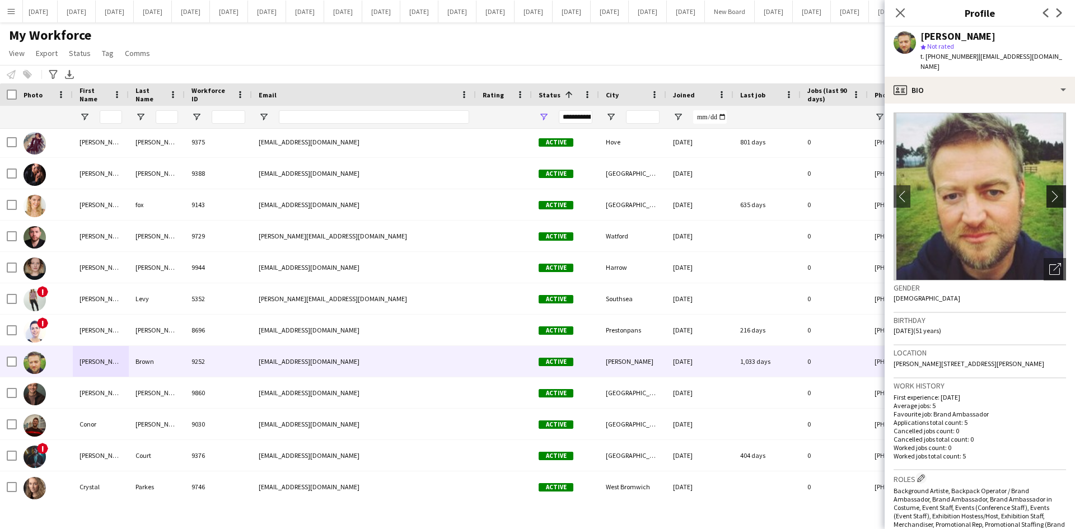
click at [1049, 190] on app-icon "chevron-right" at bounding box center [1057, 196] width 17 height 12
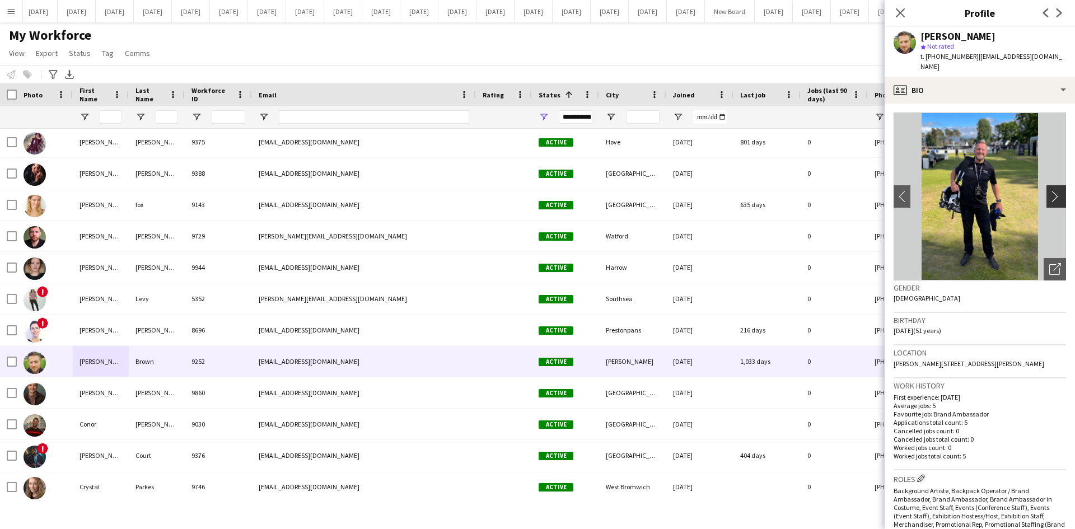
click at [1049, 190] on app-icon "chevron-right" at bounding box center [1057, 196] width 17 height 12
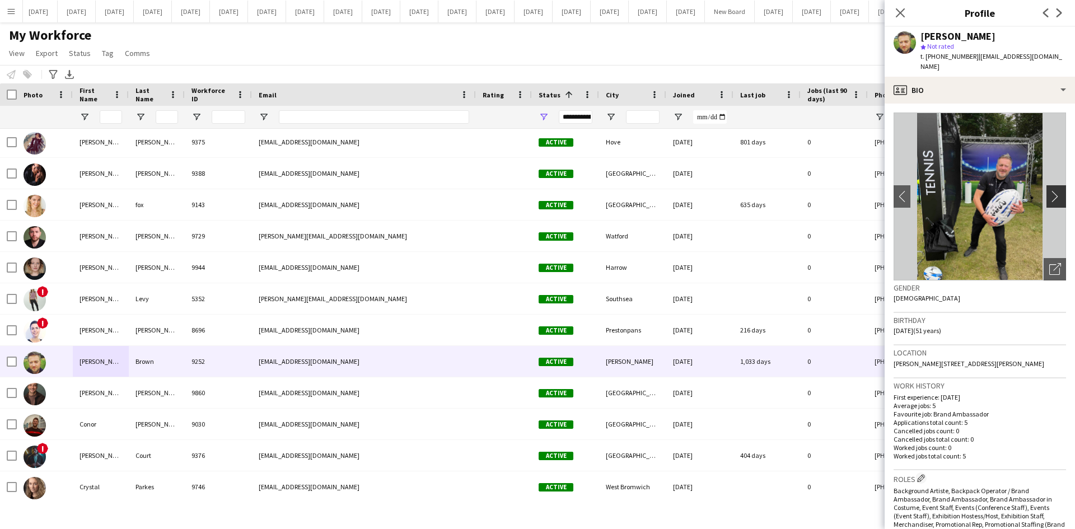
click at [1049, 190] on app-icon "chevron-right" at bounding box center [1057, 196] width 17 height 12
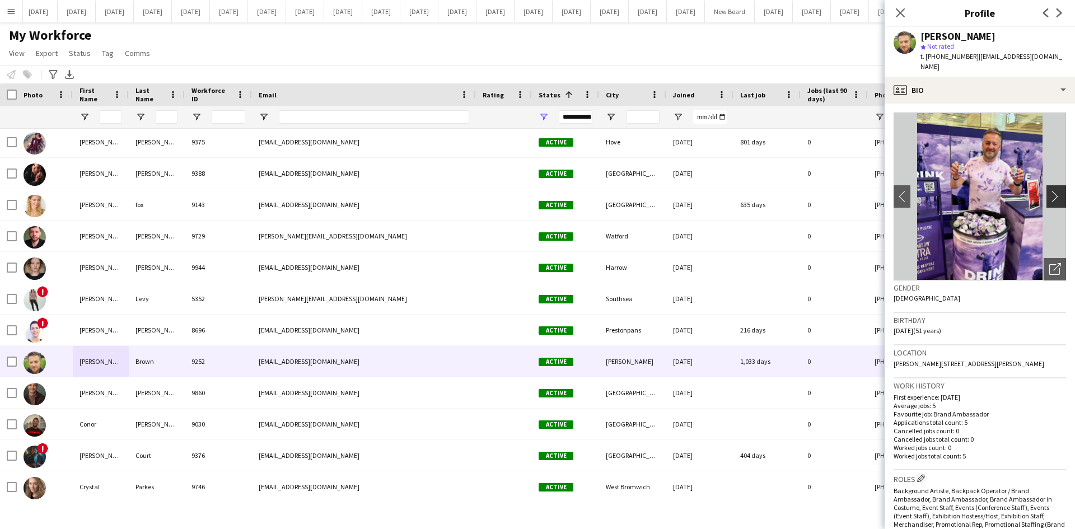
click at [1049, 190] on app-icon "chevron-right" at bounding box center [1057, 196] width 17 height 12
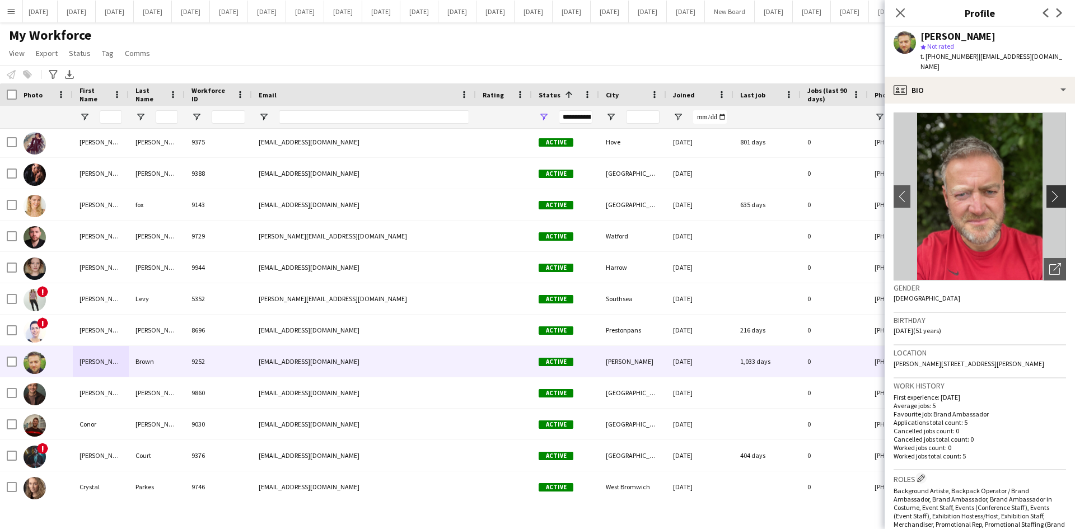
click at [1049, 190] on app-icon "chevron-right" at bounding box center [1057, 196] width 17 height 12
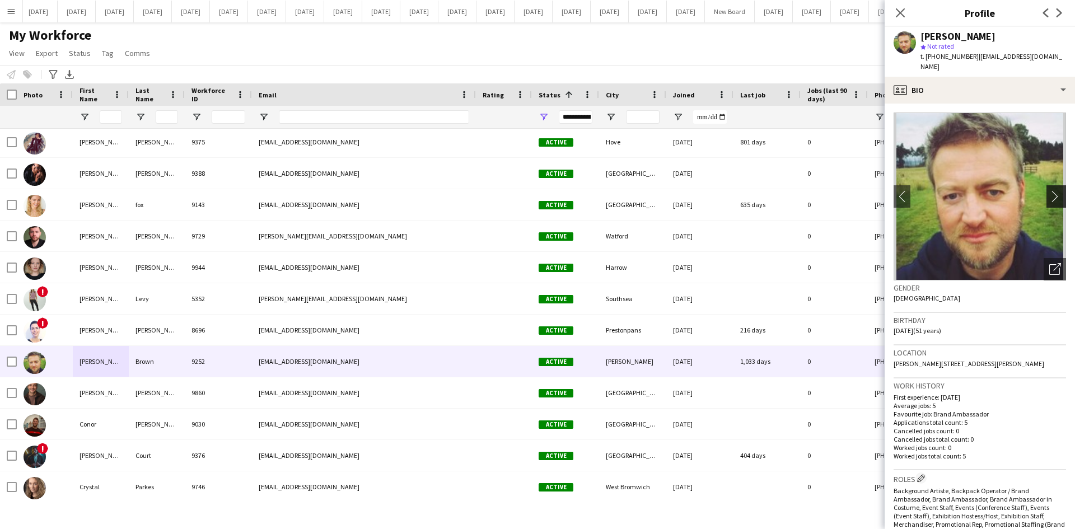
click at [1049, 190] on app-icon "chevron-right" at bounding box center [1057, 196] width 17 height 12
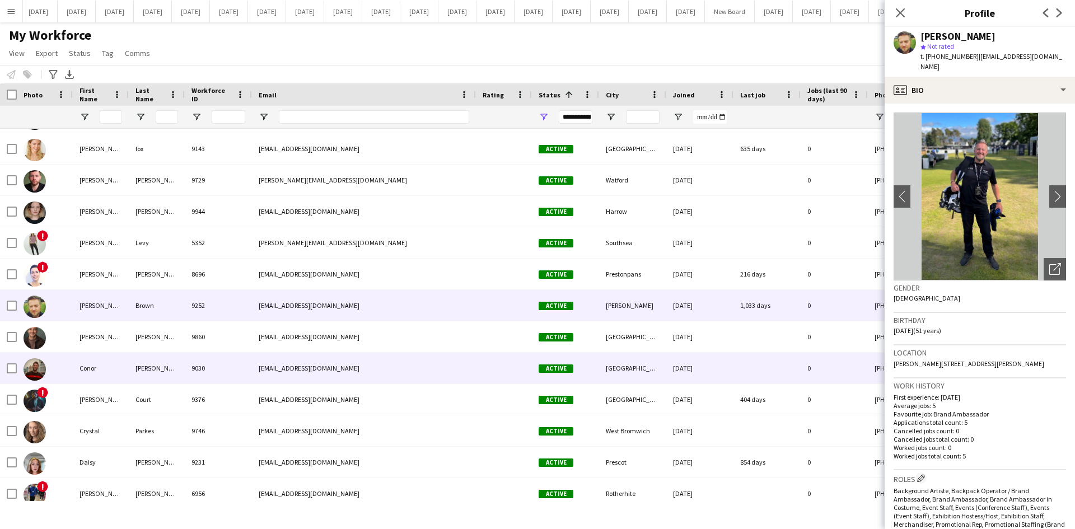
click at [162, 368] on div "[PERSON_NAME]" at bounding box center [157, 368] width 56 height 31
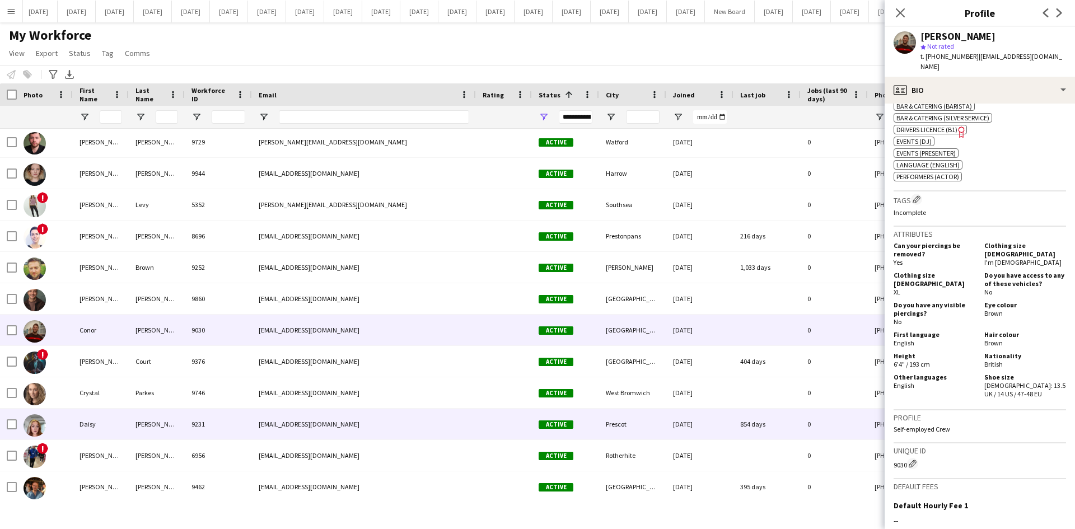
scroll to position [2235, 0]
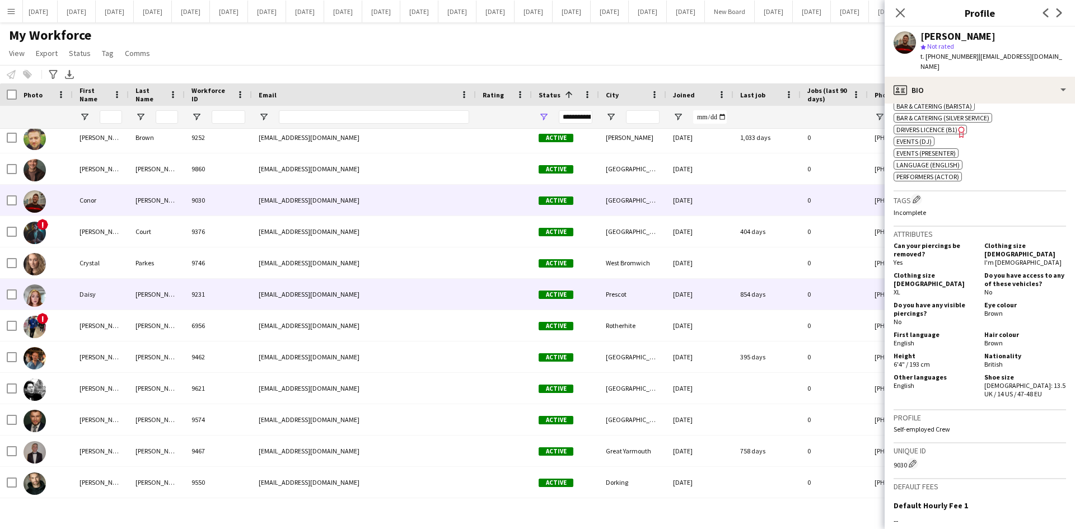
click at [92, 294] on div "Daisy" at bounding box center [101, 294] width 56 height 31
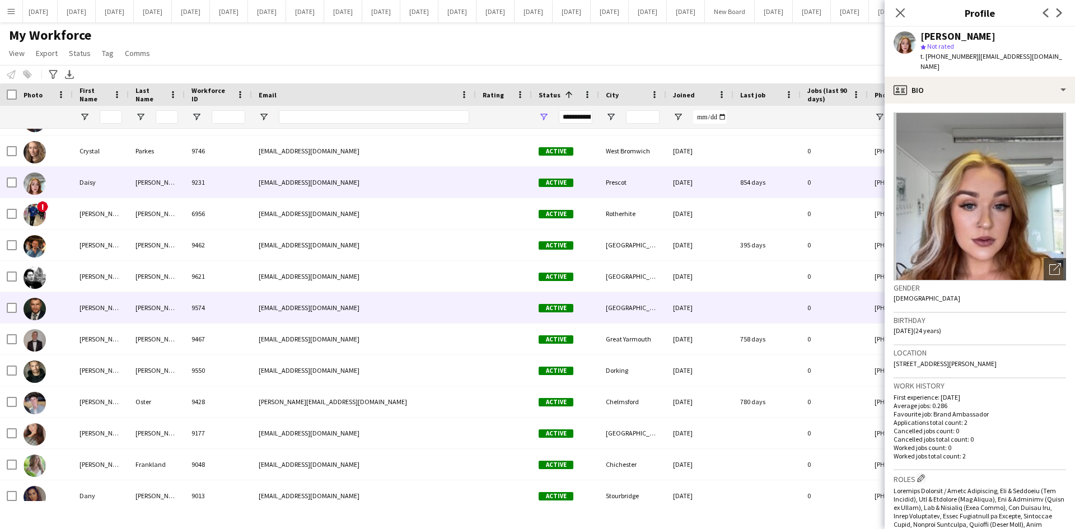
scroll to position [2463, 0]
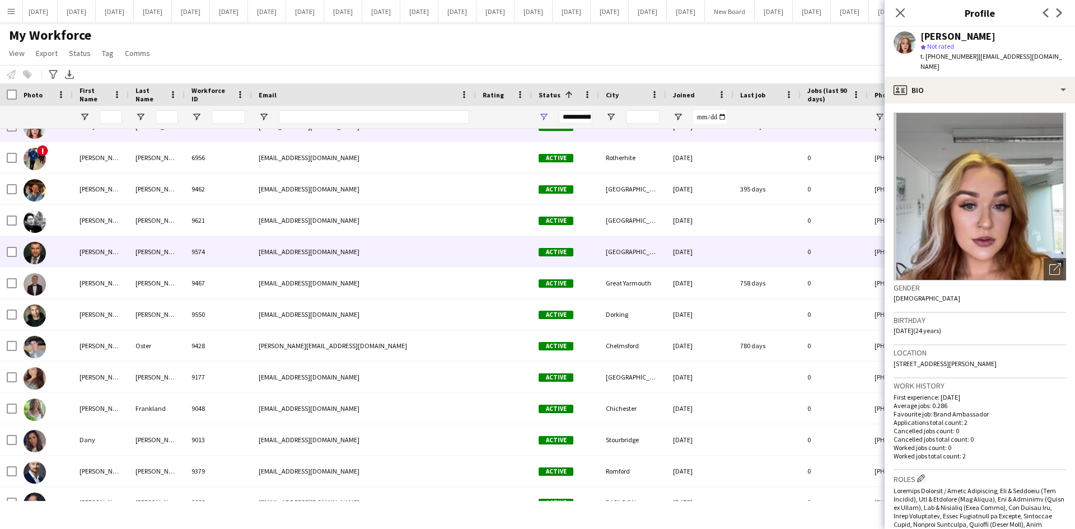
click at [96, 247] on div "[PERSON_NAME]" at bounding box center [101, 251] width 56 height 31
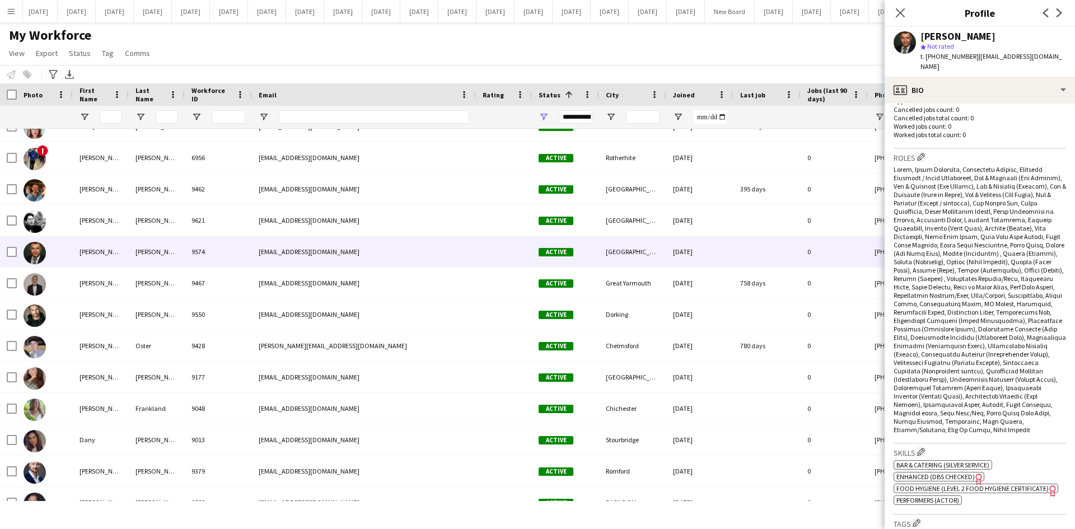
scroll to position [294, 0]
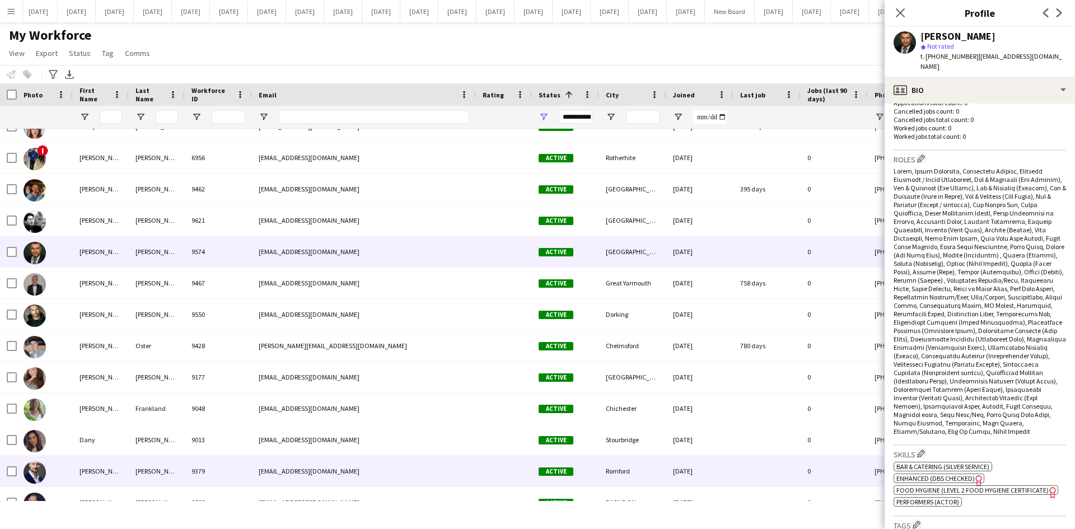
click at [634, 474] on div "Romford" at bounding box center [632, 471] width 67 height 31
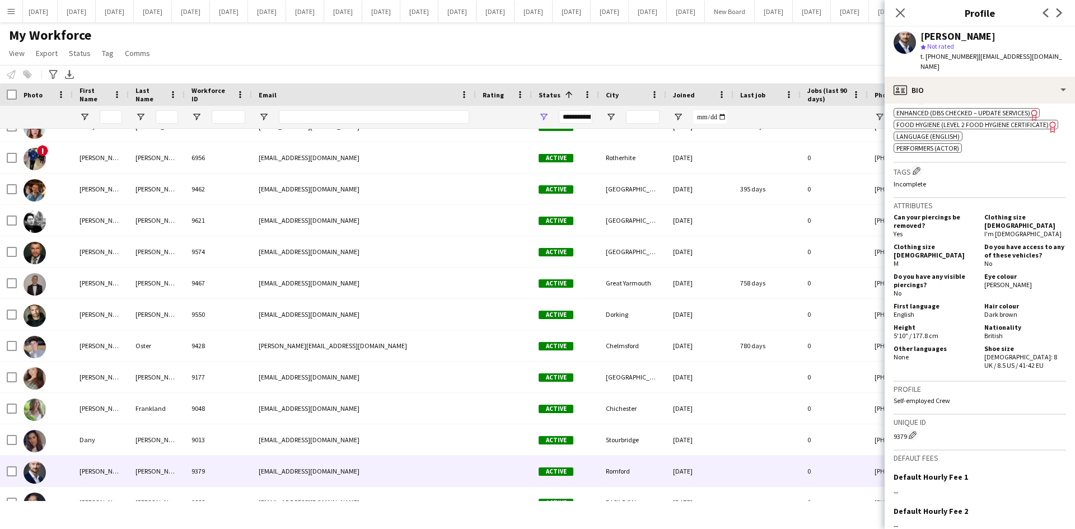
scroll to position [554, 0]
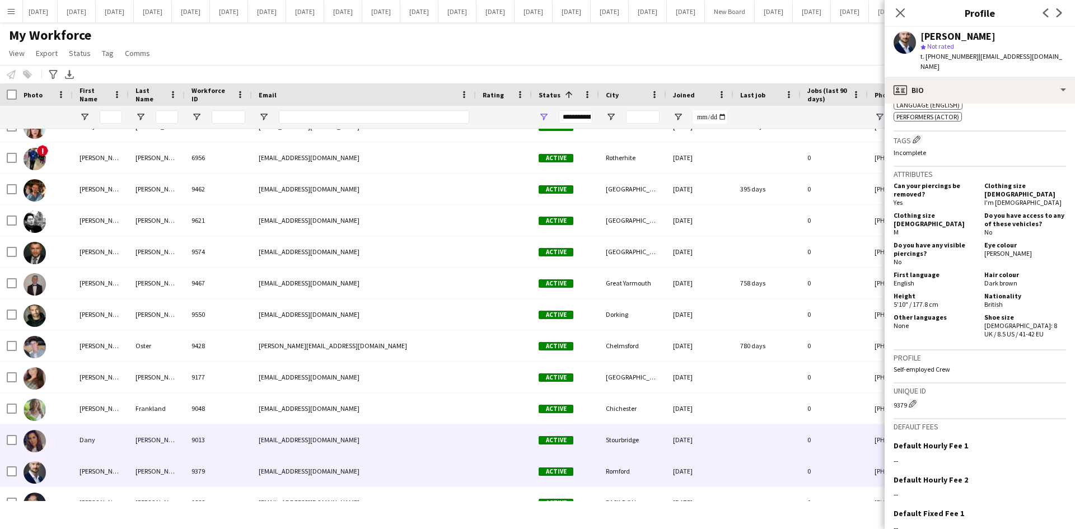
click at [103, 438] on div "Dany" at bounding box center [101, 439] width 56 height 31
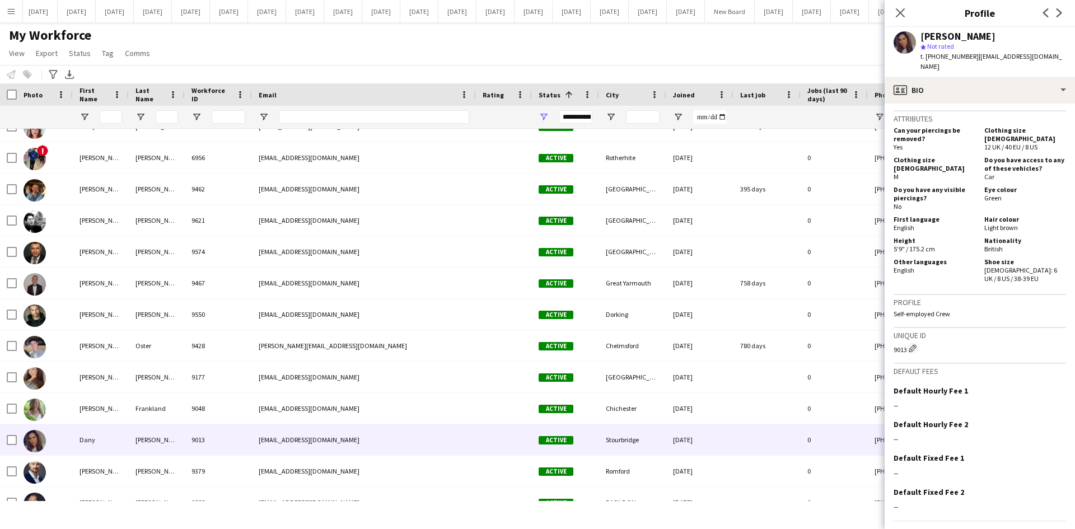
scroll to position [615, 0]
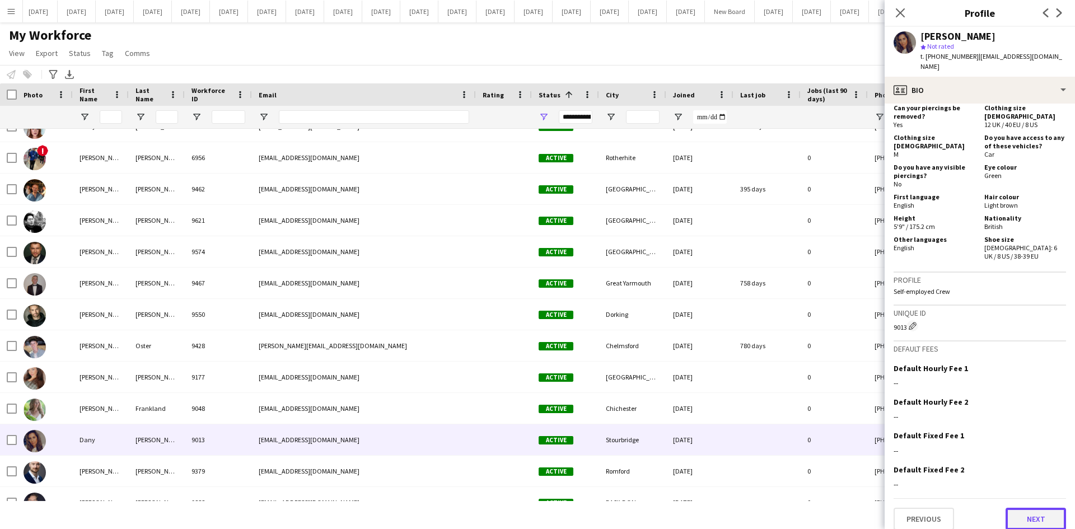
click at [1040, 513] on button "Next" at bounding box center [1035, 519] width 60 height 22
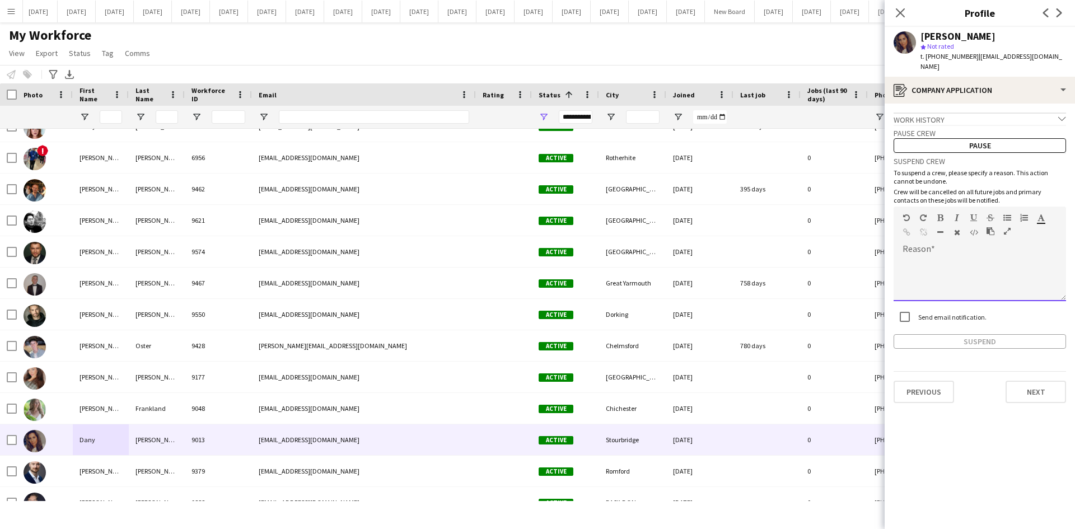
click at [910, 252] on span at bounding box center [902, 257] width 18 height 16
click at [1015, 334] on button "Suspend" at bounding box center [979, 341] width 172 height 15
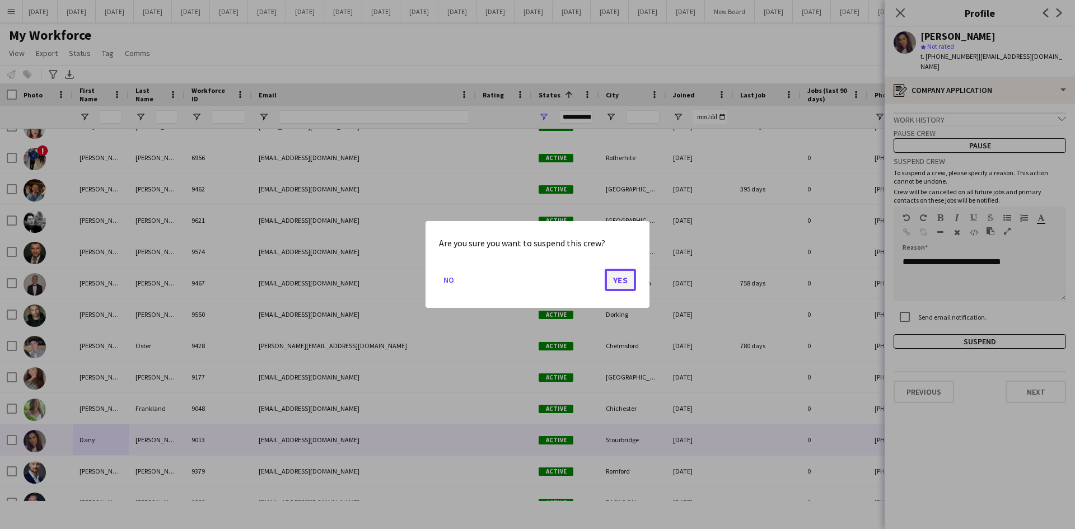
click at [616, 274] on button "Yes" at bounding box center [620, 280] width 31 height 22
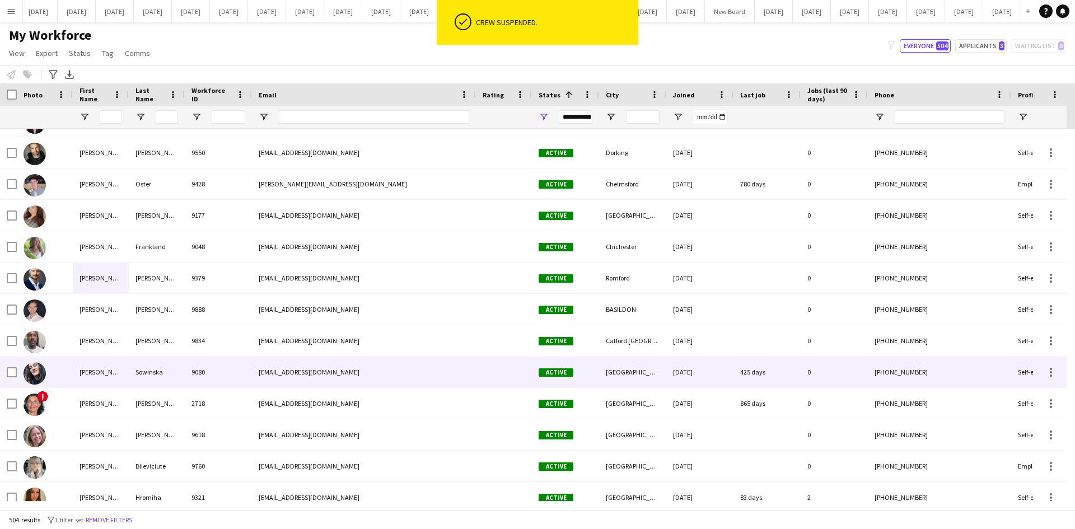
scroll to position [2687, 0]
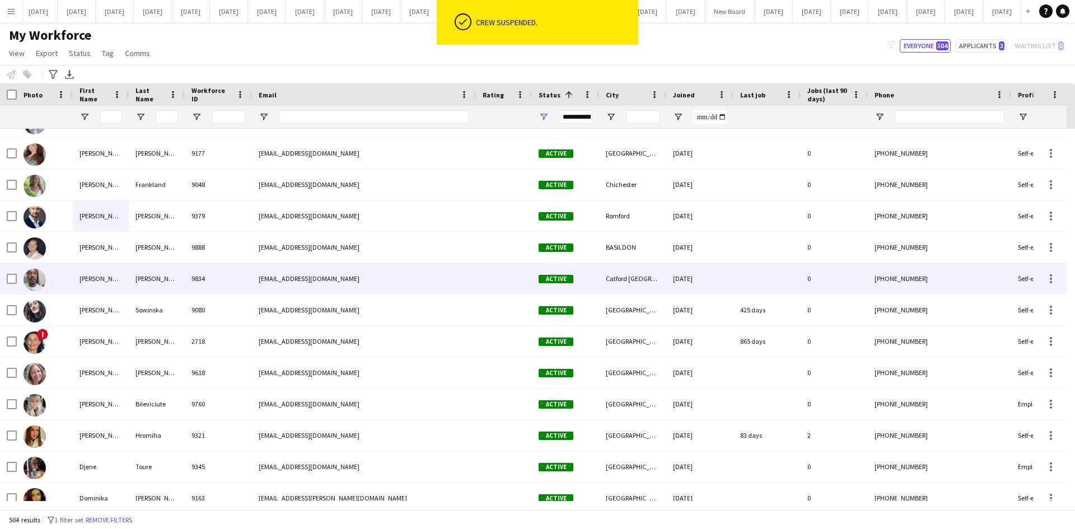
click at [165, 279] on div "[PERSON_NAME]" at bounding box center [157, 278] width 56 height 31
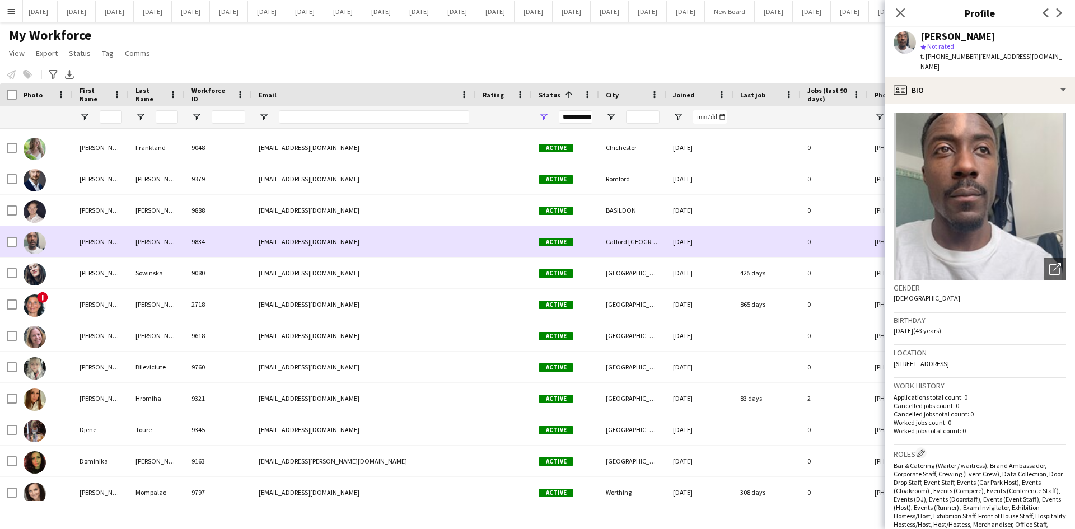
scroll to position [2784, 0]
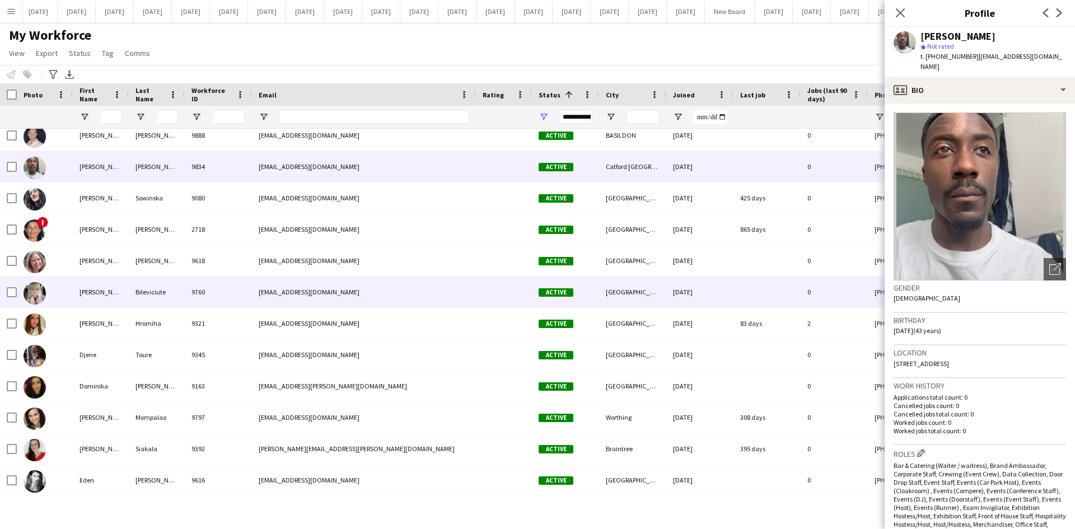
click at [170, 288] on div "Bileviciute" at bounding box center [157, 292] width 56 height 31
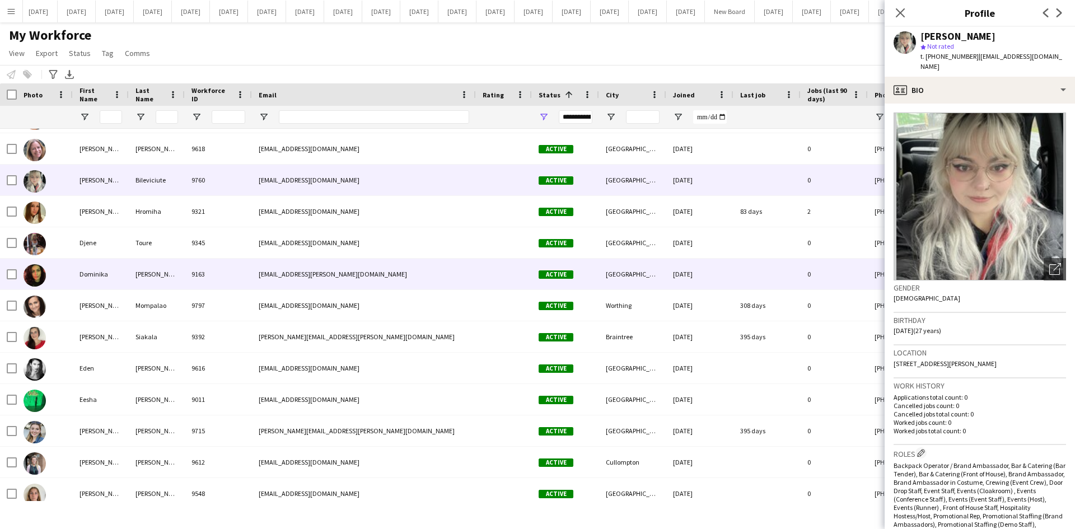
scroll to position [2941, 0]
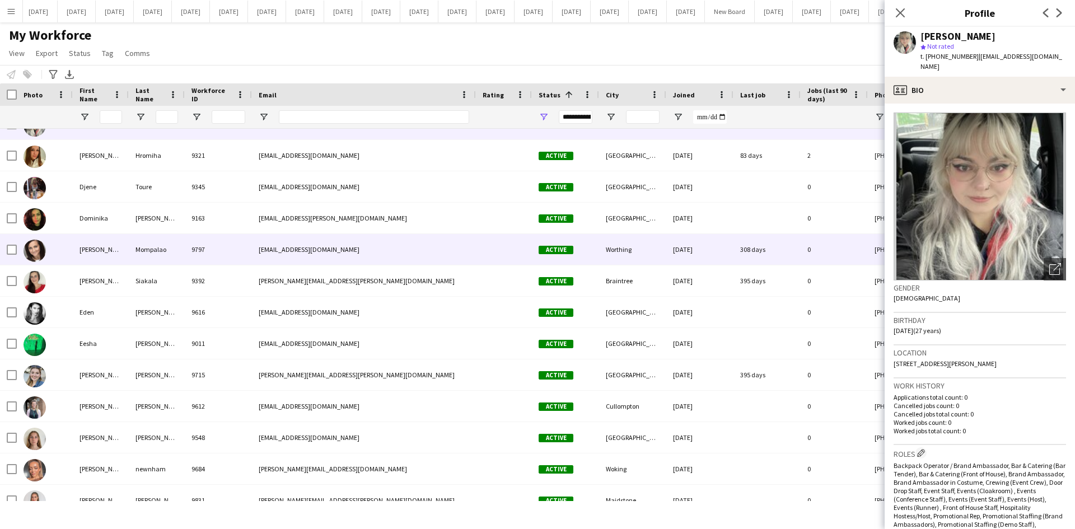
click at [134, 244] on div "Mompalao" at bounding box center [157, 249] width 56 height 31
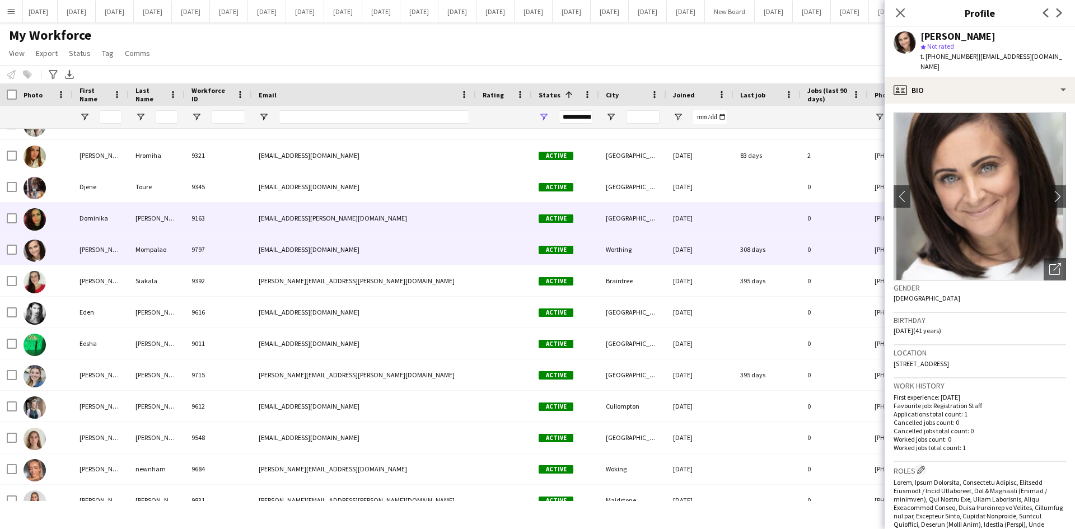
click at [151, 214] on div "[PERSON_NAME]" at bounding box center [157, 218] width 56 height 31
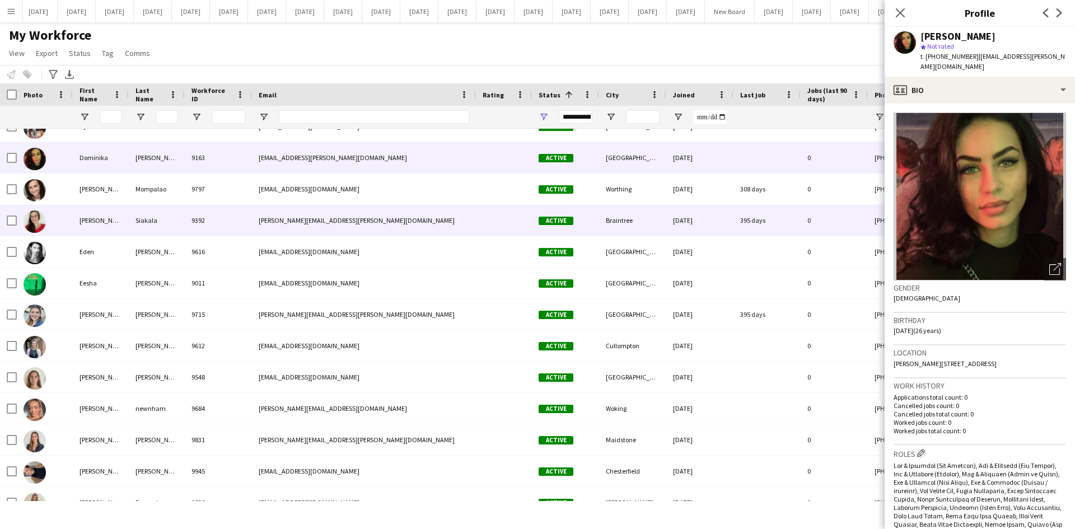
scroll to position [3073, 0]
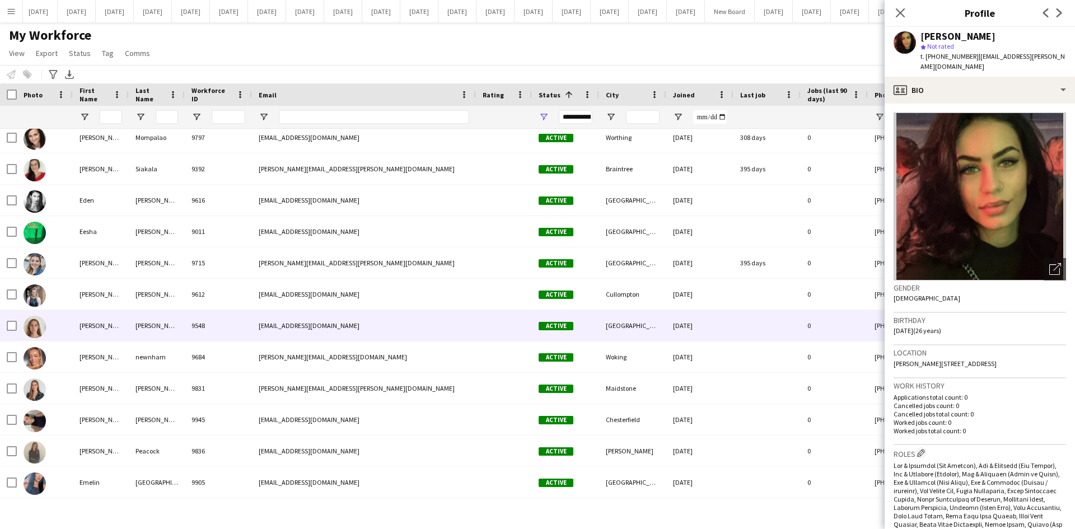
click at [185, 330] on div "9548" at bounding box center [218, 325] width 67 height 31
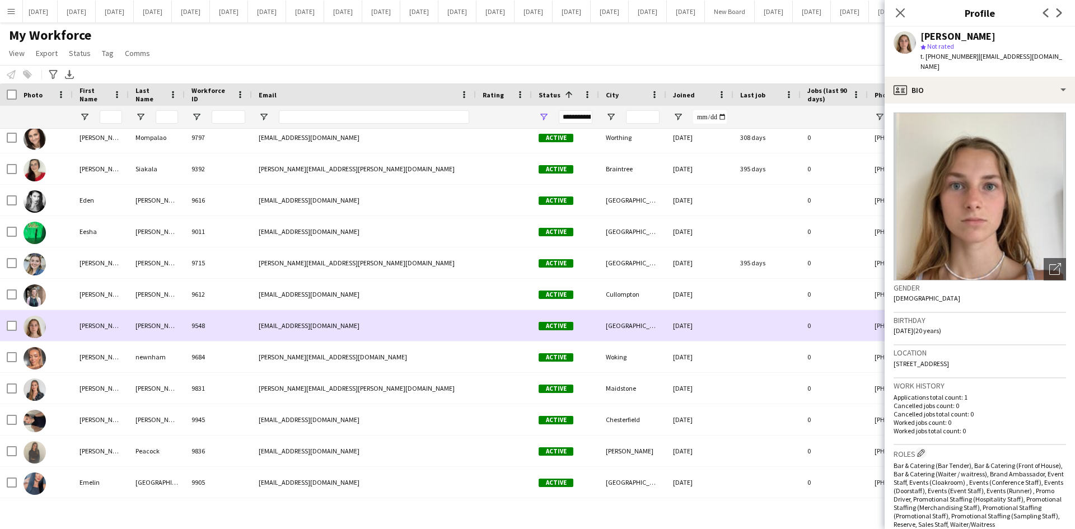
click at [188, 329] on div "9548" at bounding box center [218, 325] width 67 height 31
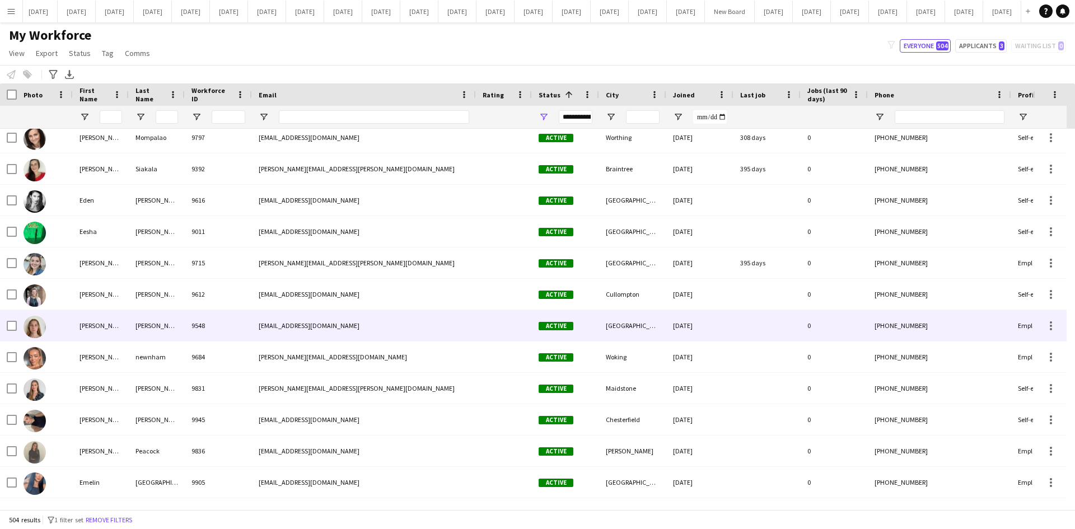
click at [188, 329] on div "9548" at bounding box center [218, 325] width 67 height 31
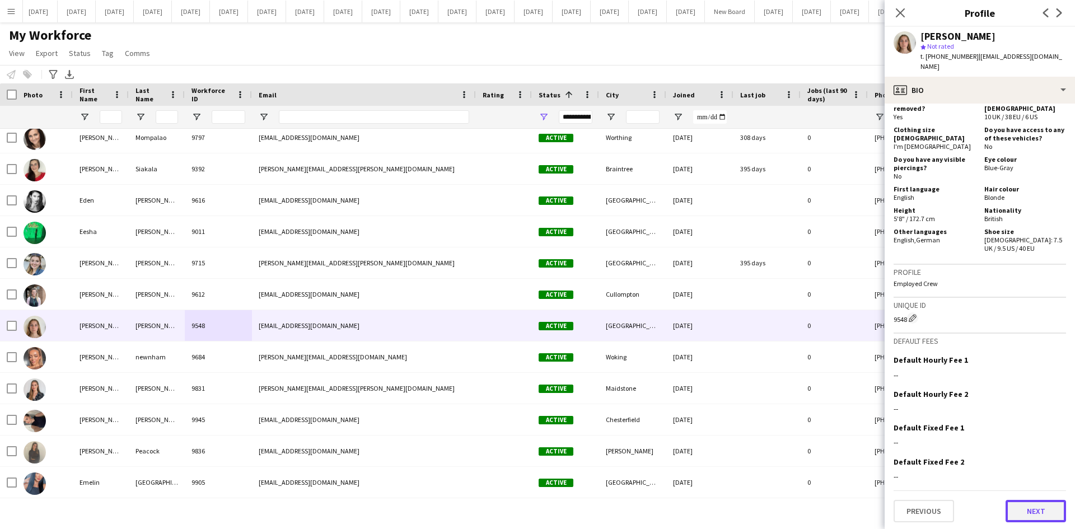
click at [1043, 510] on button "Next" at bounding box center [1035, 511] width 60 height 22
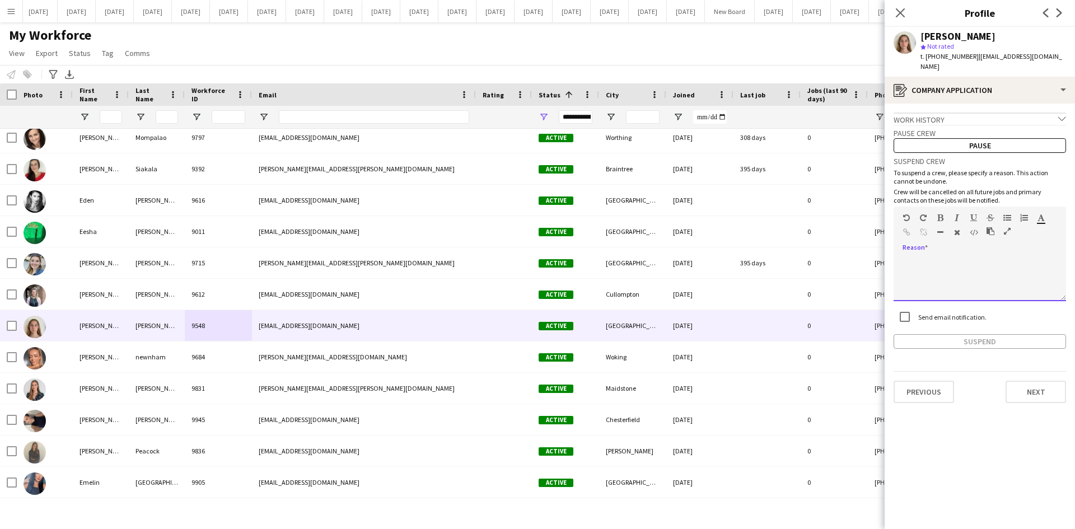
click at [909, 258] on div at bounding box center [979, 278] width 172 height 45
click at [951, 334] on button "Suspend" at bounding box center [979, 341] width 172 height 15
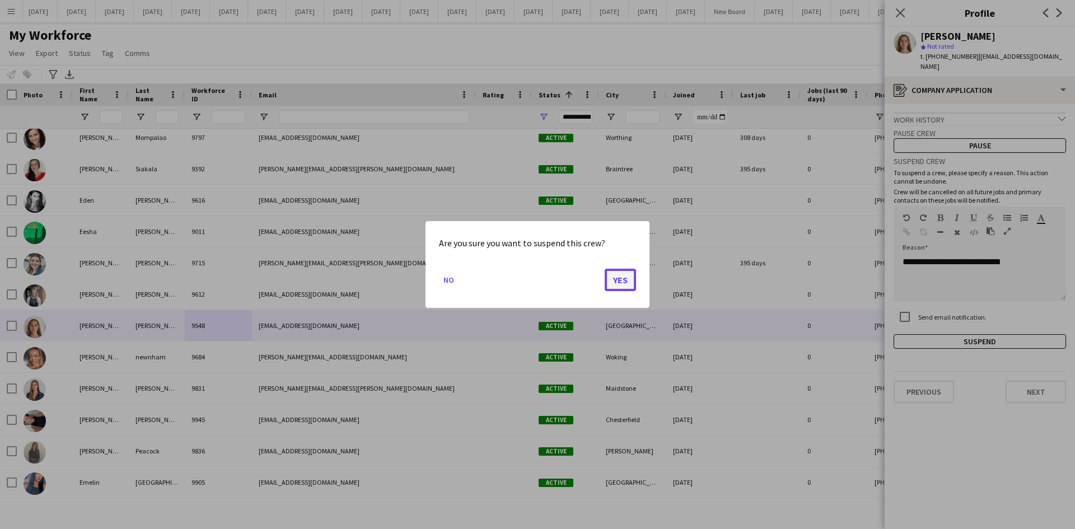
click at [631, 284] on button "Yes" at bounding box center [620, 280] width 31 height 22
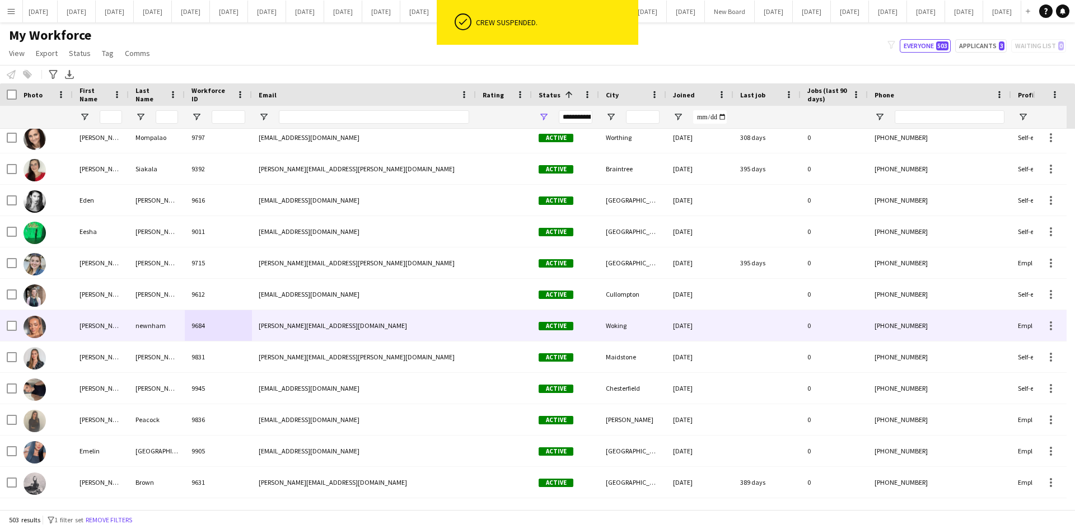
click at [309, 326] on div "[PERSON_NAME][EMAIL_ADDRESS][DOMAIN_NAME]" at bounding box center [364, 325] width 224 height 31
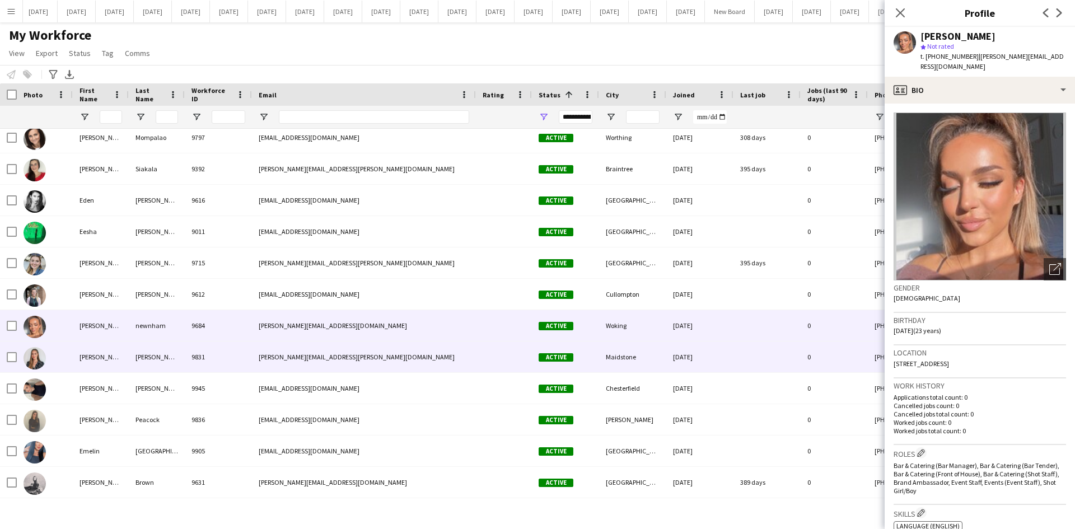
scroll to position [3129, 0]
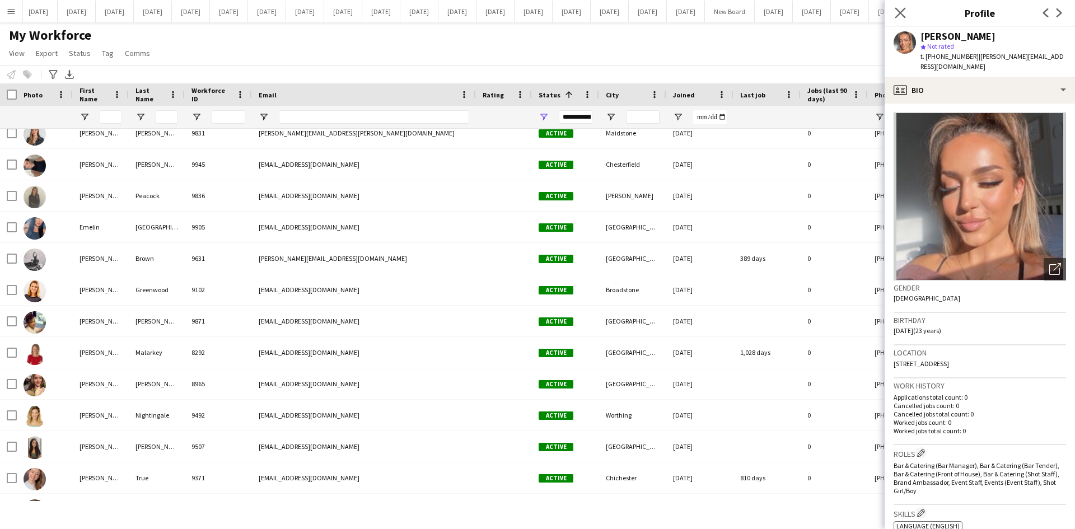
click at [906, 14] on app-icon "Close pop-in" at bounding box center [900, 13] width 16 height 16
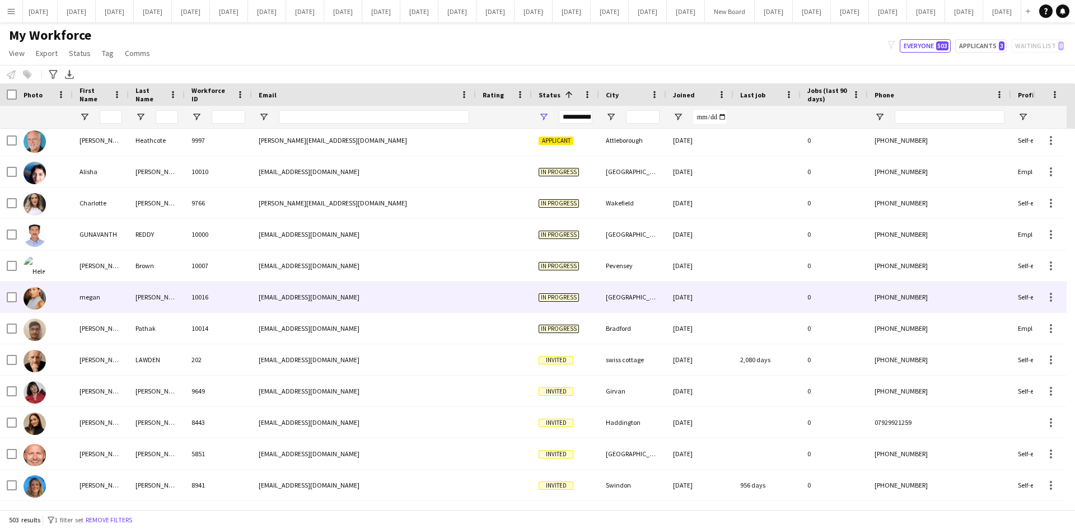
click at [135, 301] on div "[PERSON_NAME]" at bounding box center [157, 297] width 56 height 31
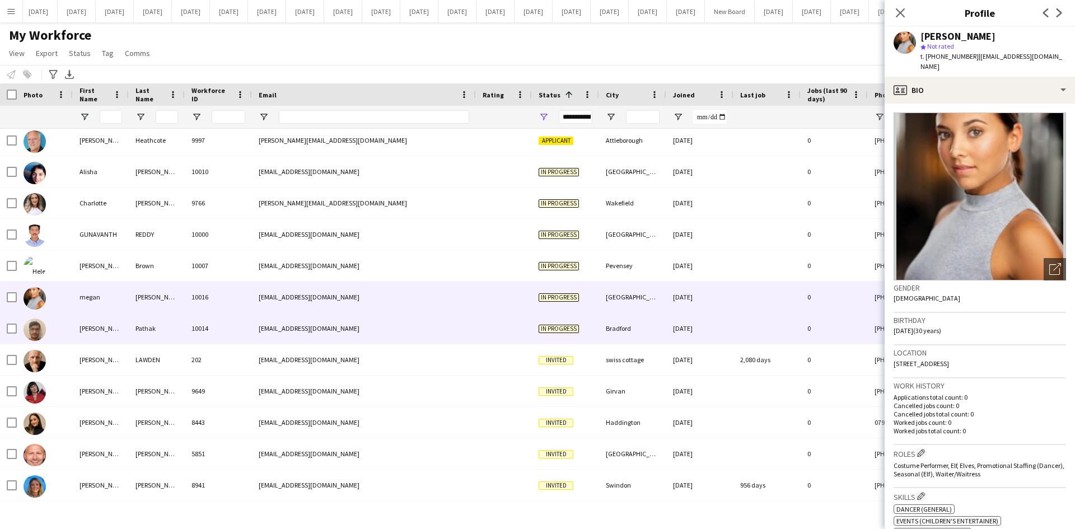
click at [131, 329] on div "Pathak" at bounding box center [157, 328] width 56 height 31
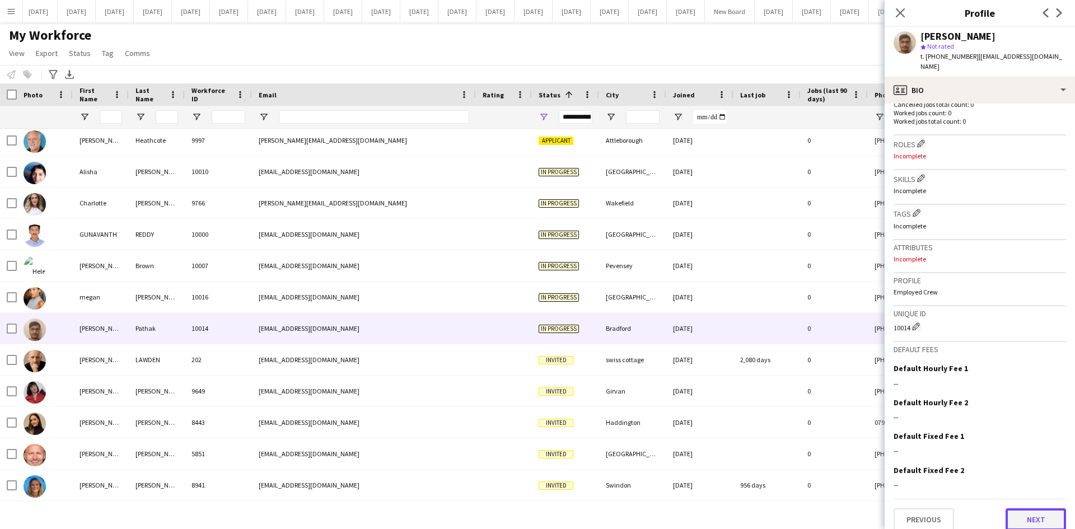
click at [1041, 508] on button "Next" at bounding box center [1035, 519] width 60 height 22
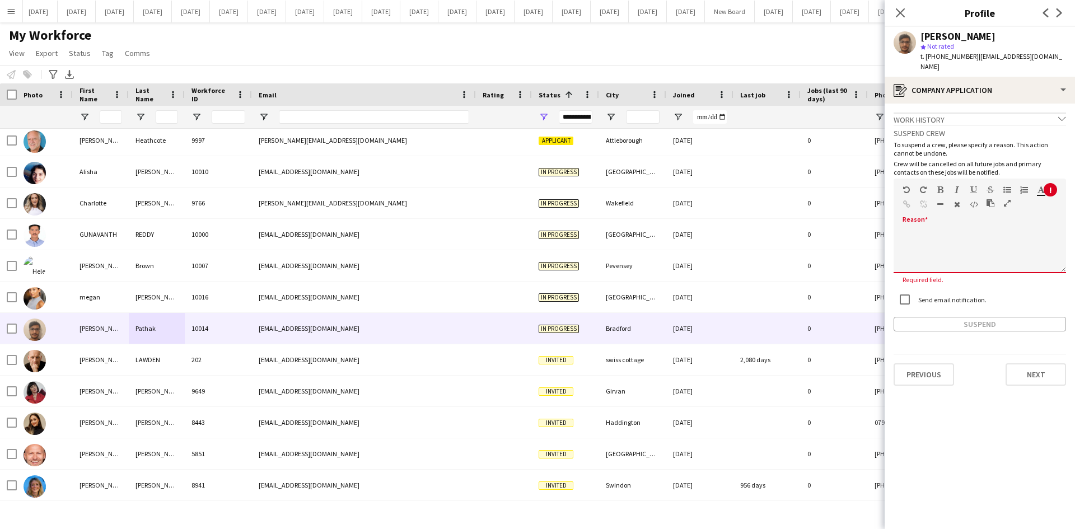
click at [909, 223] on span at bounding box center [902, 229] width 18 height 16
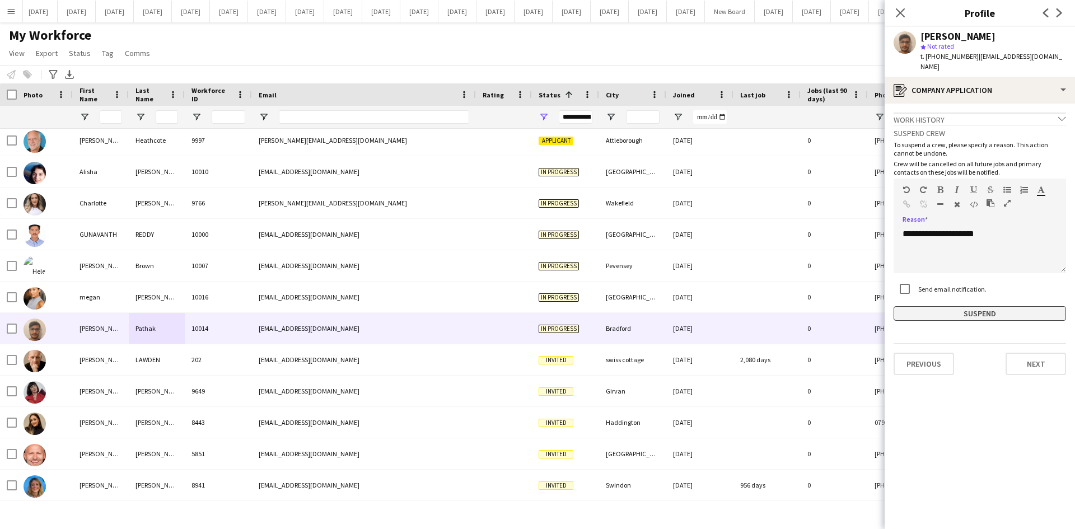
click at [973, 306] on button "Suspend" at bounding box center [979, 313] width 172 height 15
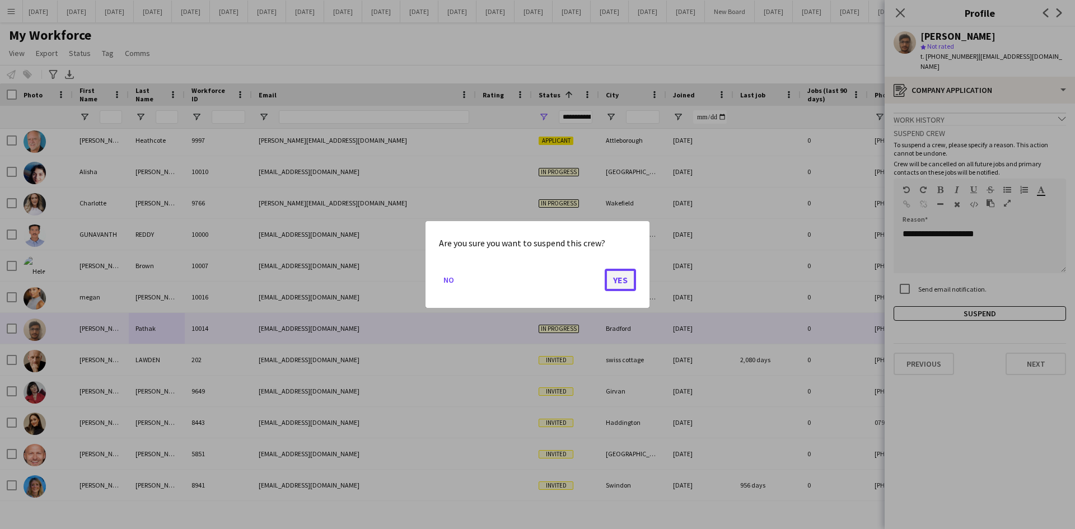
click at [610, 273] on button "Yes" at bounding box center [620, 280] width 31 height 22
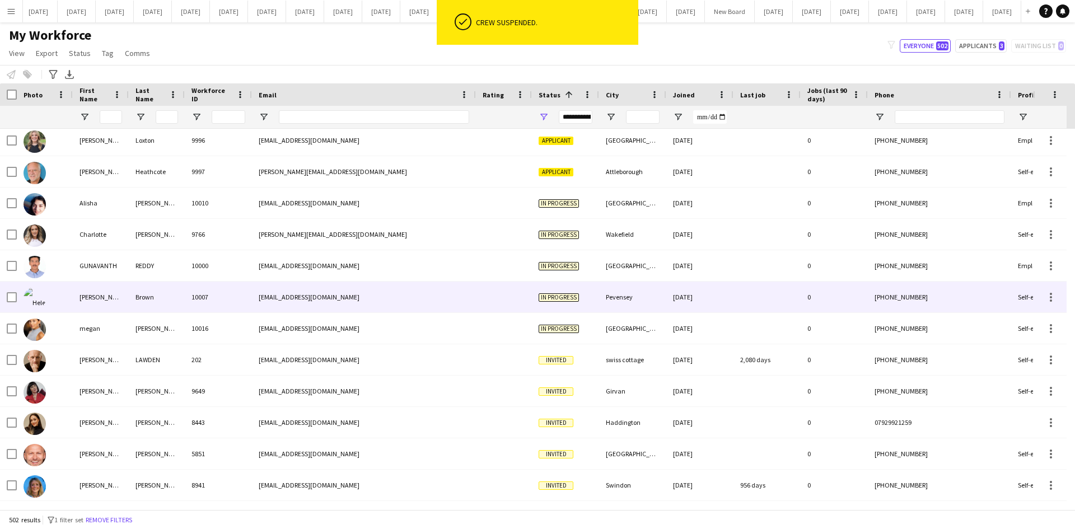
click at [364, 305] on div "[EMAIL_ADDRESS][DOMAIN_NAME]" at bounding box center [364, 297] width 224 height 31
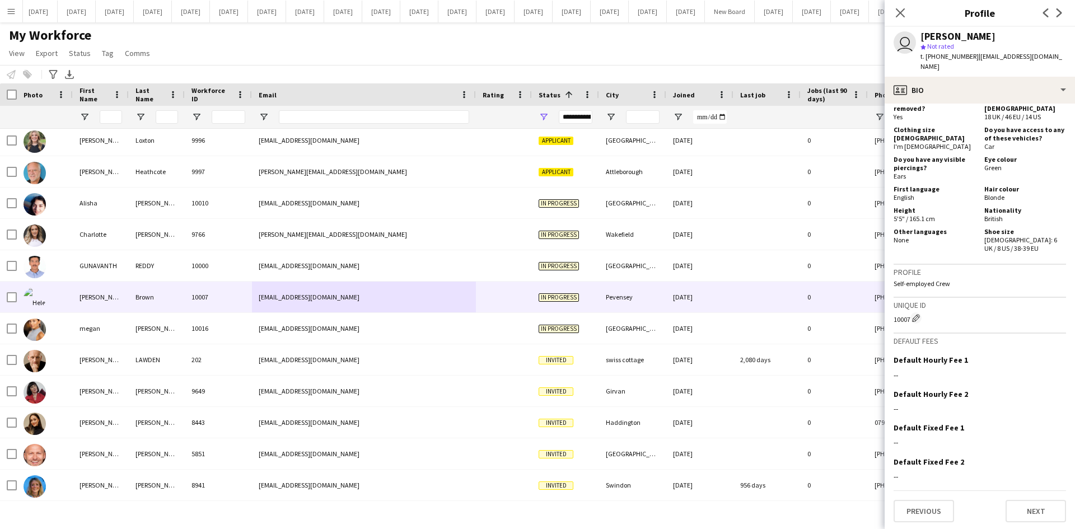
click at [1047, 497] on div "Previous Next" at bounding box center [979, 506] width 172 height 32
click at [1043, 506] on button "Next" at bounding box center [1035, 511] width 60 height 22
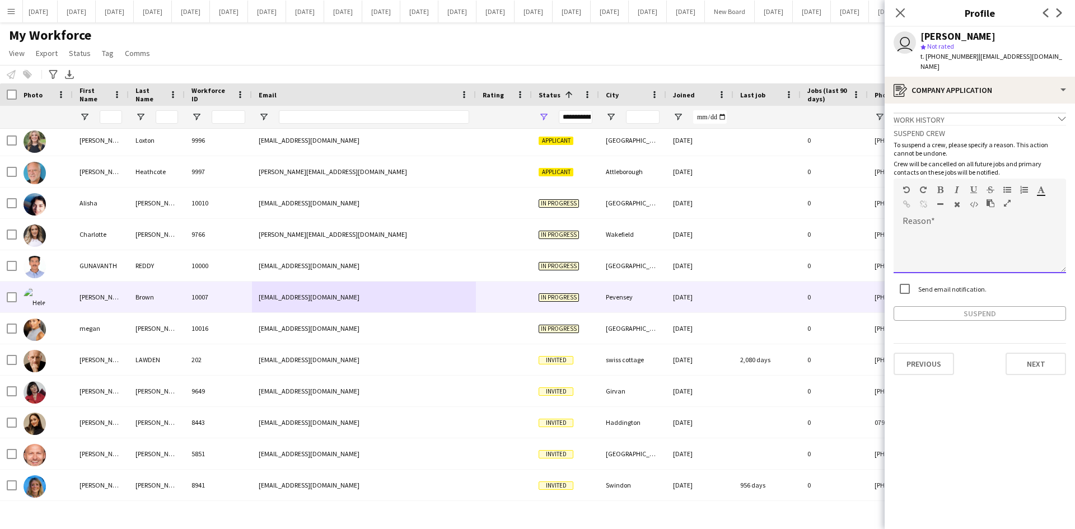
click at [910, 221] on span at bounding box center [902, 229] width 18 height 16
click at [979, 306] on button "Suspend" at bounding box center [979, 313] width 172 height 15
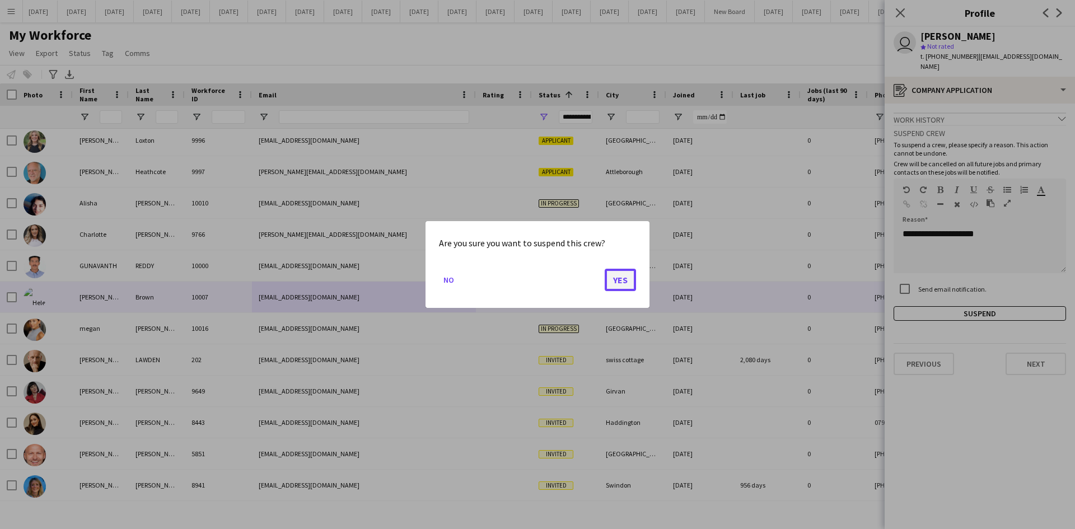
click at [613, 279] on button "Yes" at bounding box center [620, 280] width 31 height 22
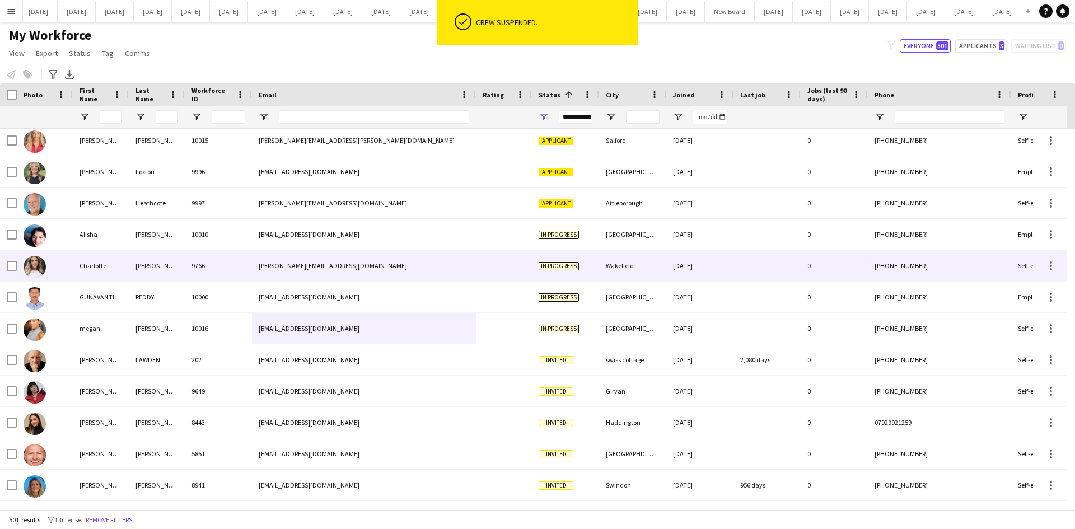
click at [438, 268] on div "[PERSON_NAME][EMAIL_ADDRESS][DOMAIN_NAME]" at bounding box center [364, 265] width 224 height 31
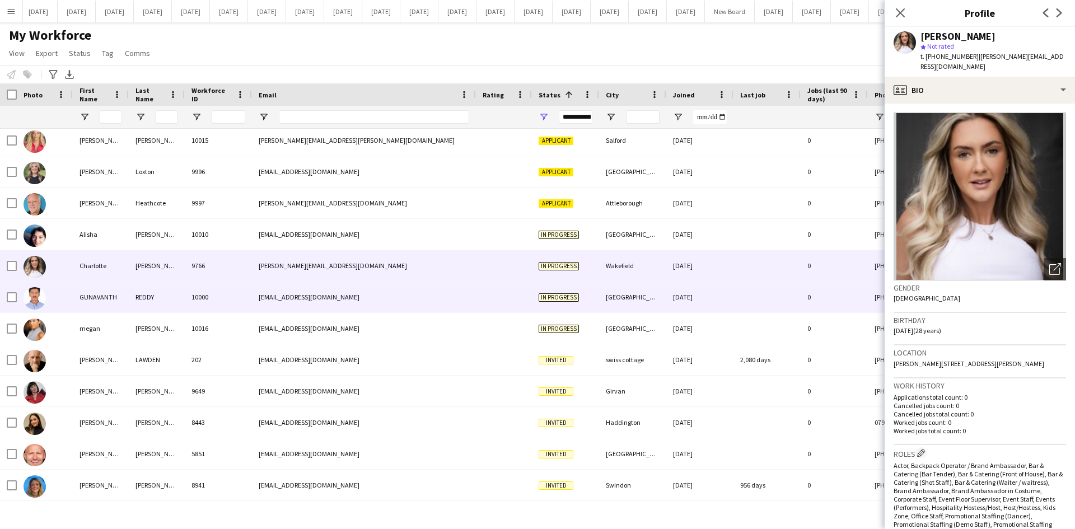
click at [338, 297] on div "[EMAIL_ADDRESS][DOMAIN_NAME]" at bounding box center [364, 297] width 224 height 31
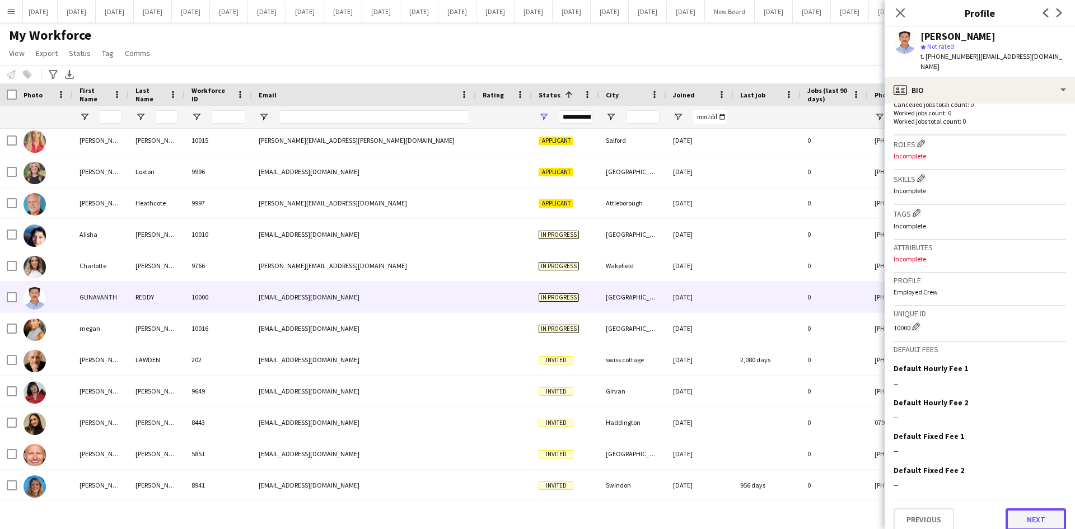
click at [1048, 509] on button "Next" at bounding box center [1035, 519] width 60 height 22
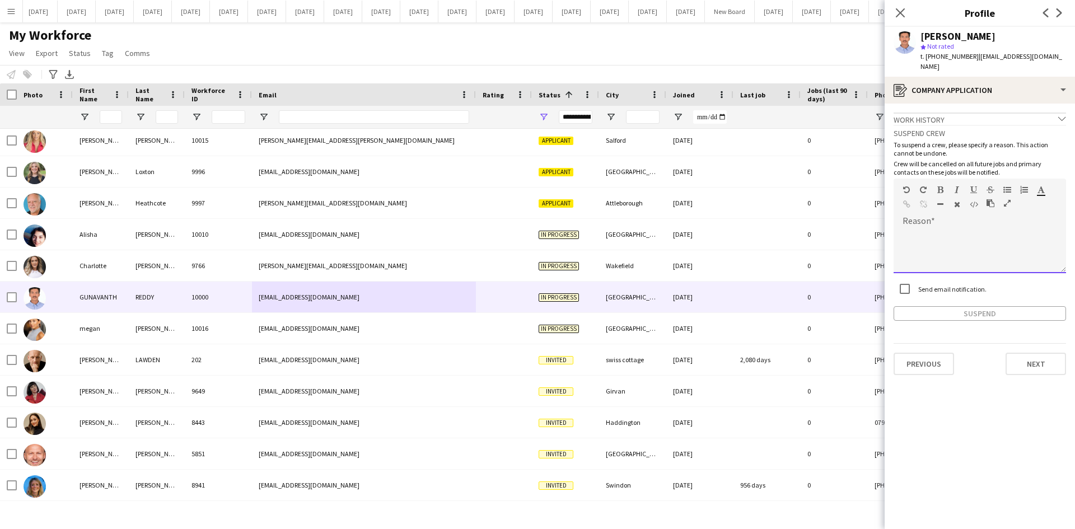
click at [910, 232] on div at bounding box center [979, 250] width 172 height 45
click at [995, 306] on button "Suspend" at bounding box center [979, 313] width 172 height 15
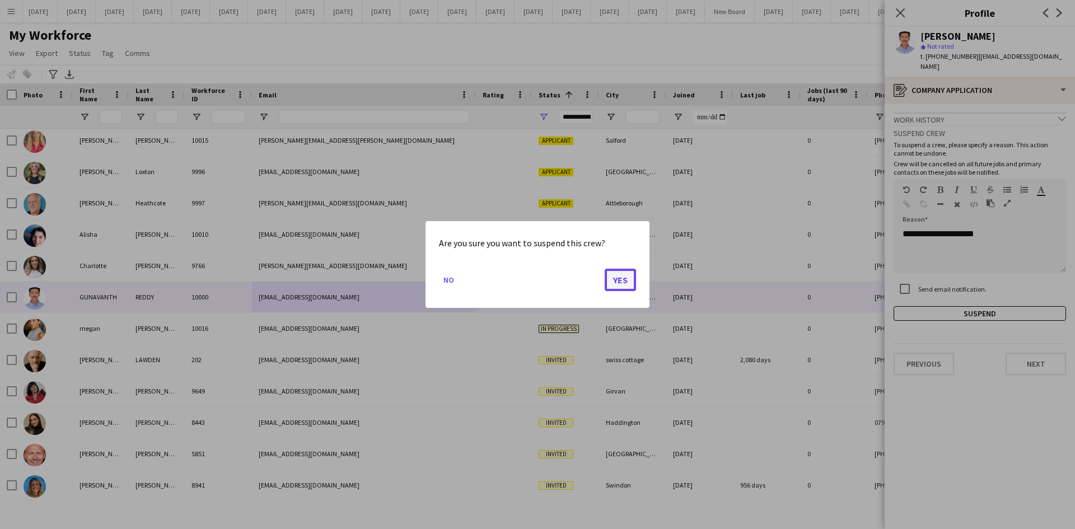
click at [629, 279] on button "Yes" at bounding box center [620, 280] width 31 height 22
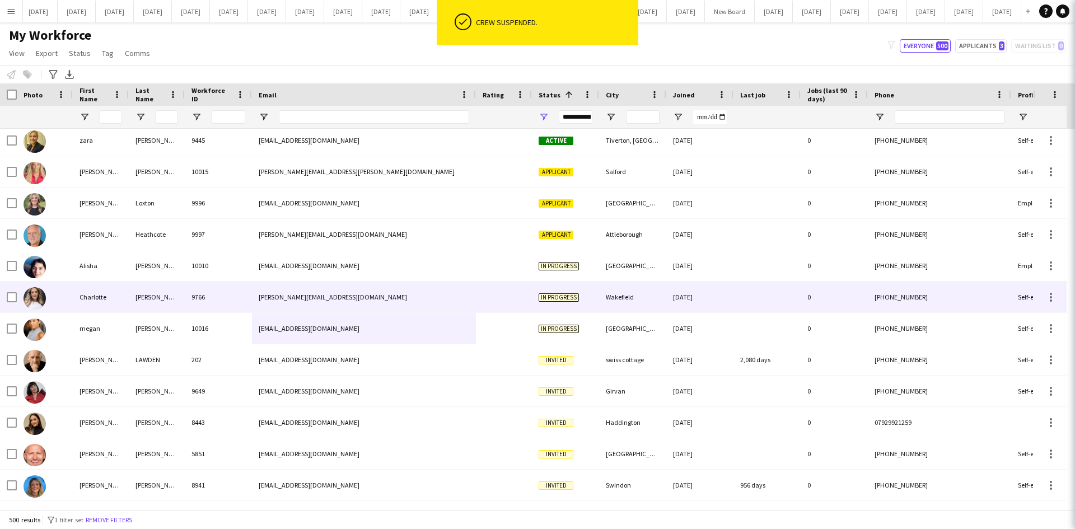
scroll to position [15302, 0]
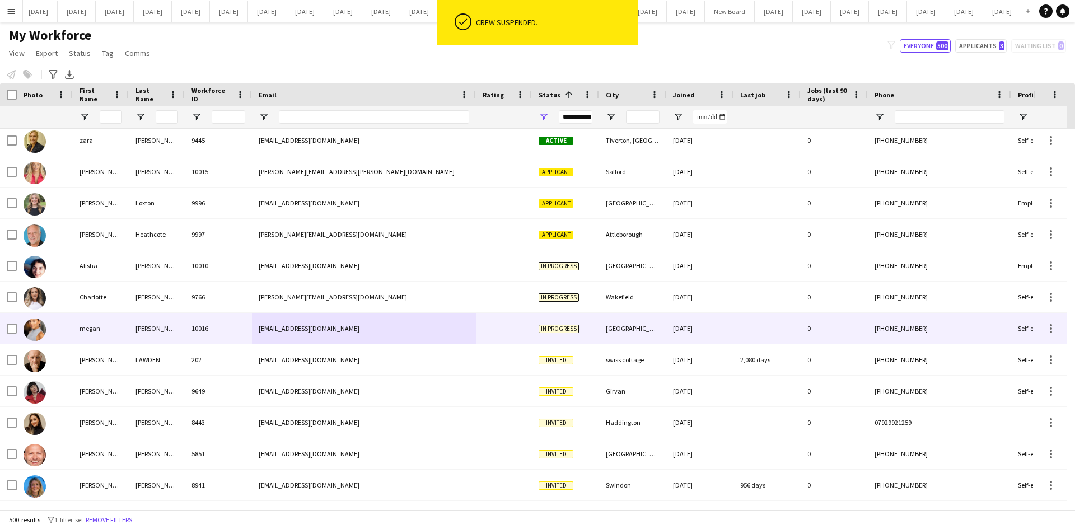
click at [452, 326] on div "[EMAIL_ADDRESS][DOMAIN_NAME]" at bounding box center [364, 328] width 224 height 31
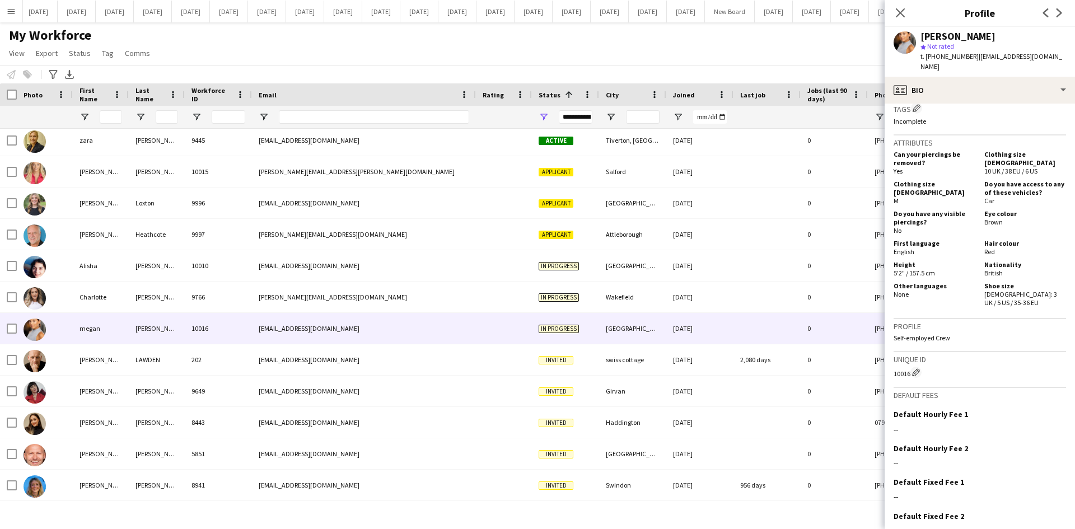
scroll to position [504, 0]
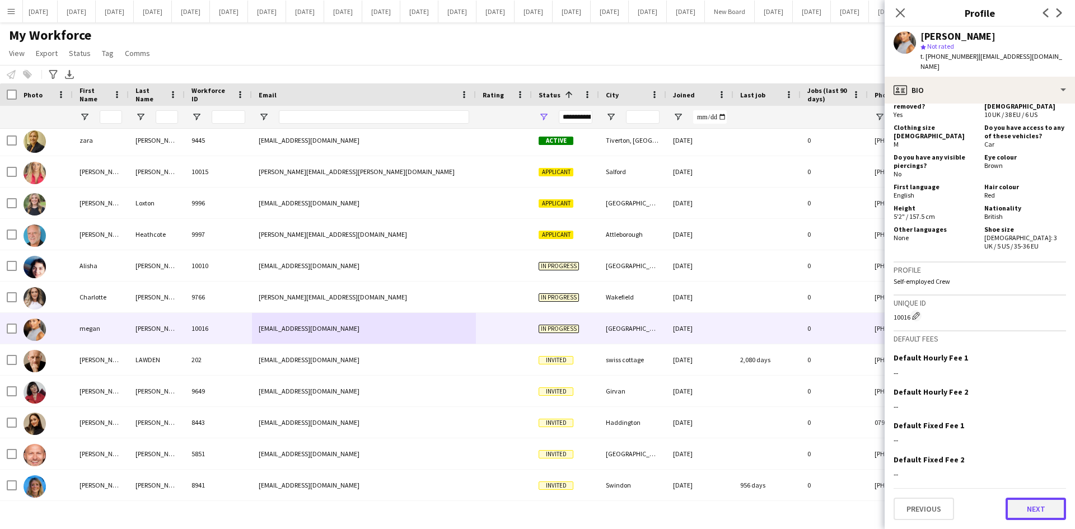
click at [1037, 510] on button "Next" at bounding box center [1035, 509] width 60 height 22
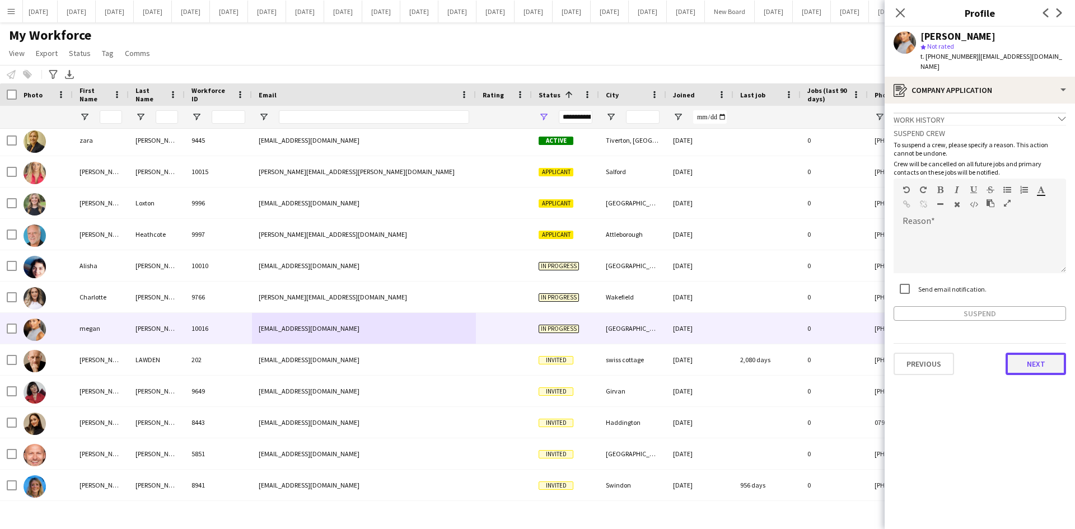
click at [1035, 366] on button "Next" at bounding box center [1035, 364] width 60 height 22
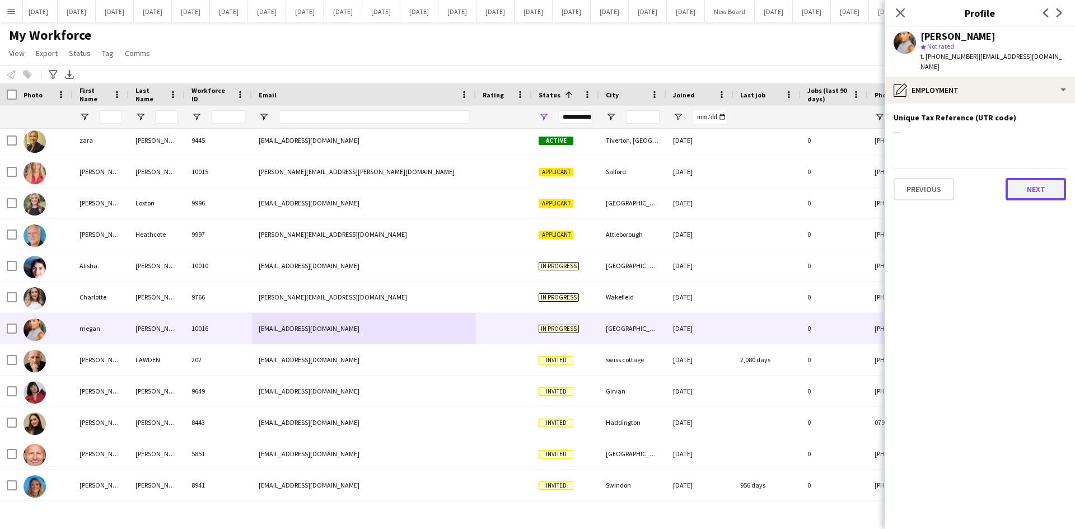
click at [1026, 186] on button "Next" at bounding box center [1035, 189] width 60 height 22
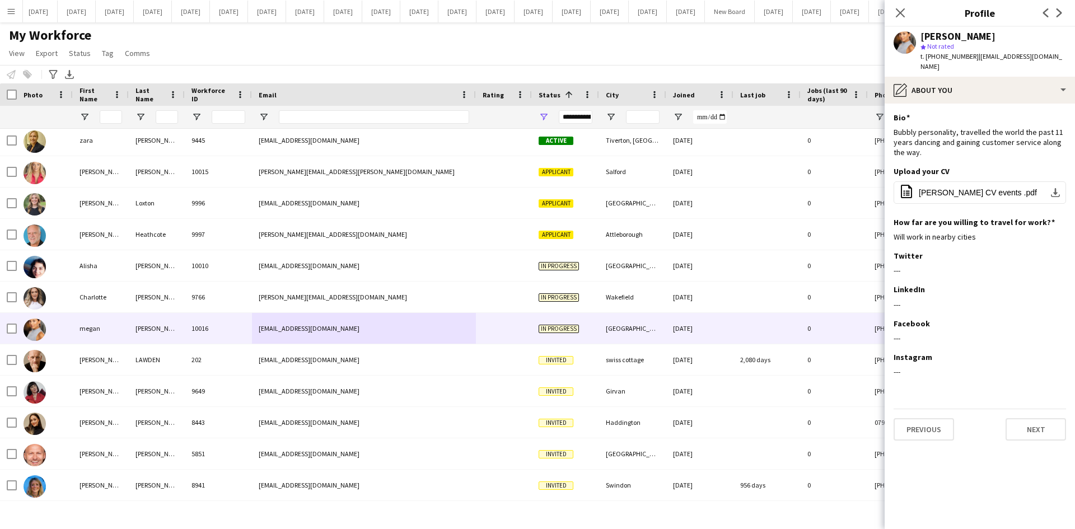
drag, startPoint x: 901, startPoint y: 13, endPoint x: 895, endPoint y: 18, distance: 8.4
click at [901, 14] on icon "Close pop-in" at bounding box center [900, 12] width 9 height 9
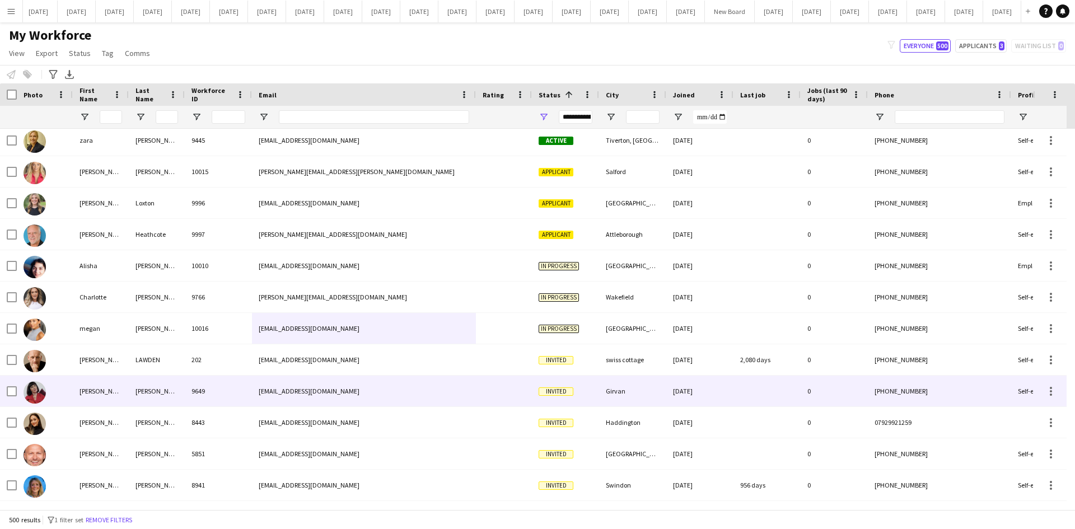
scroll to position [15246, 0]
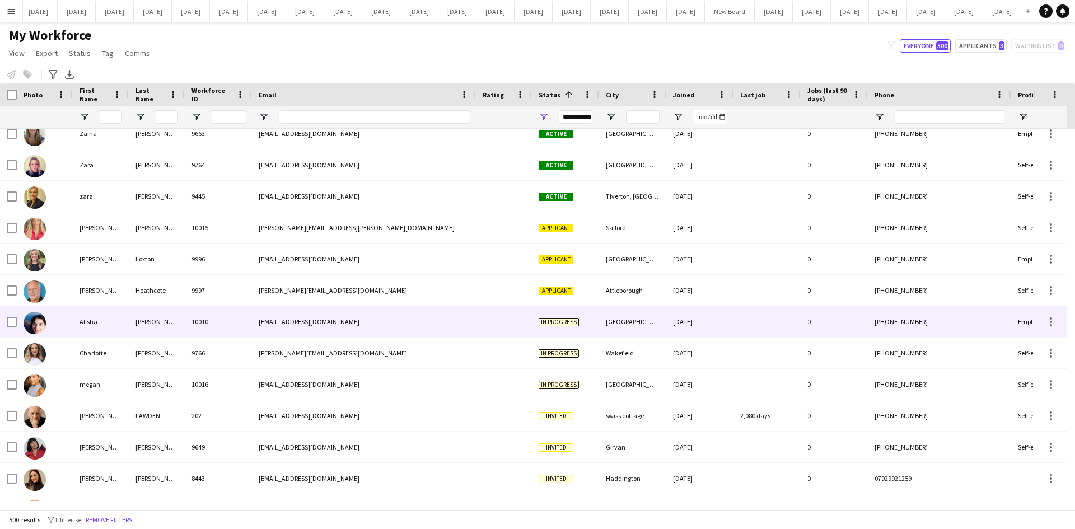
click at [386, 326] on div "[EMAIL_ADDRESS][DOMAIN_NAME]" at bounding box center [364, 321] width 224 height 31
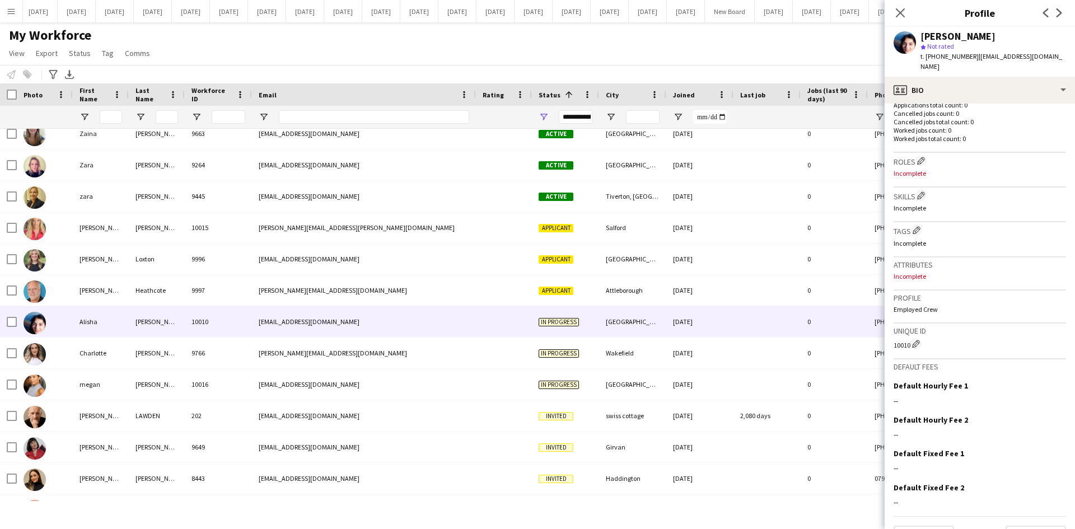
scroll to position [310, 0]
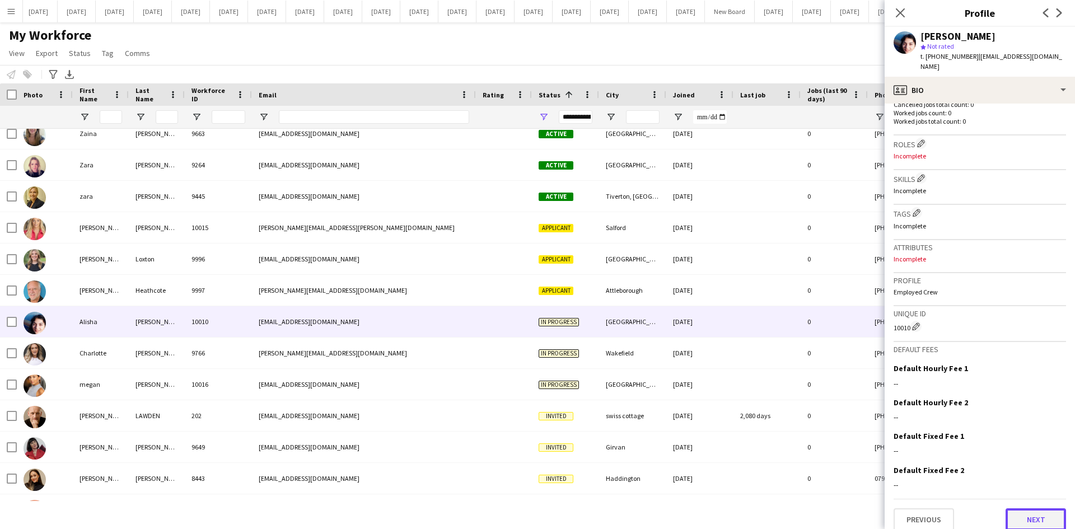
click at [1028, 514] on button "Next" at bounding box center [1035, 519] width 60 height 22
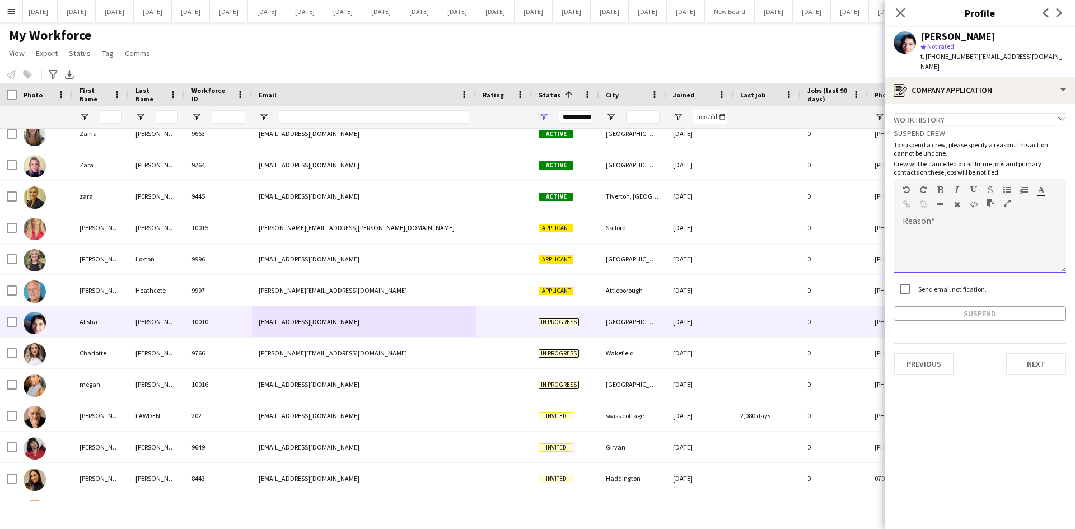
click at [914, 230] on div at bounding box center [979, 250] width 172 height 45
click at [1003, 306] on button "Suspend" at bounding box center [979, 313] width 172 height 15
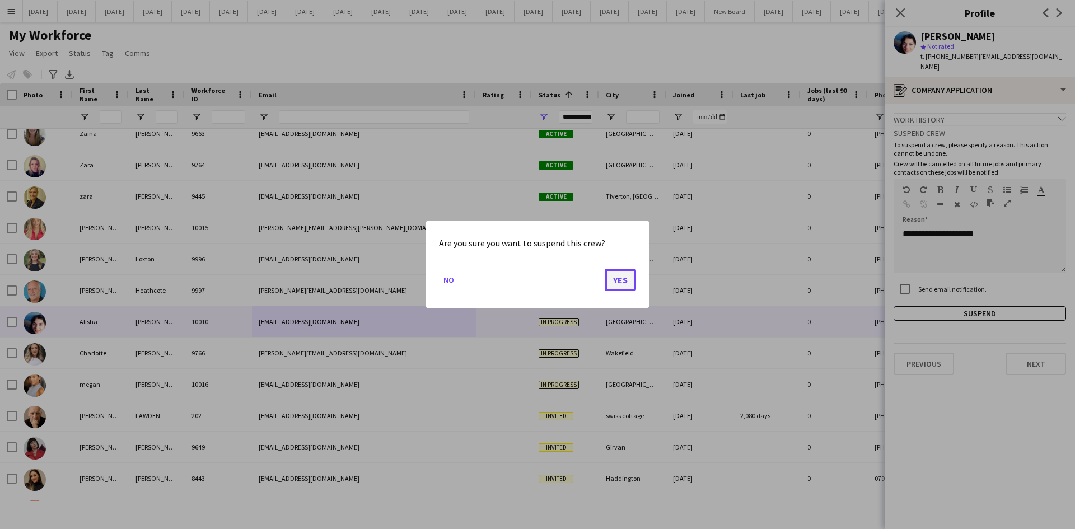
click at [627, 274] on button "Yes" at bounding box center [620, 280] width 31 height 22
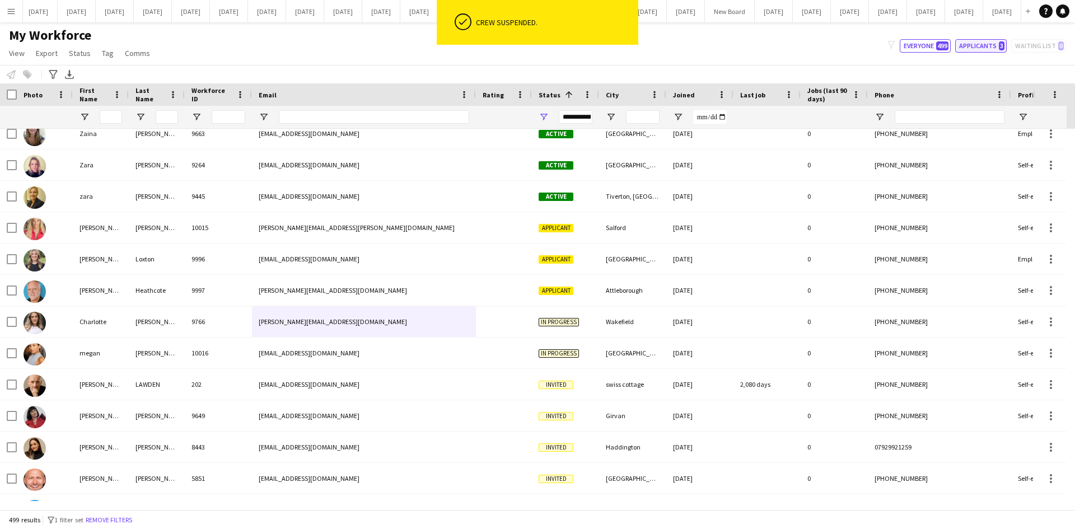
click at [982, 44] on button "Applicants 3" at bounding box center [981, 45] width 52 height 13
type input "**********"
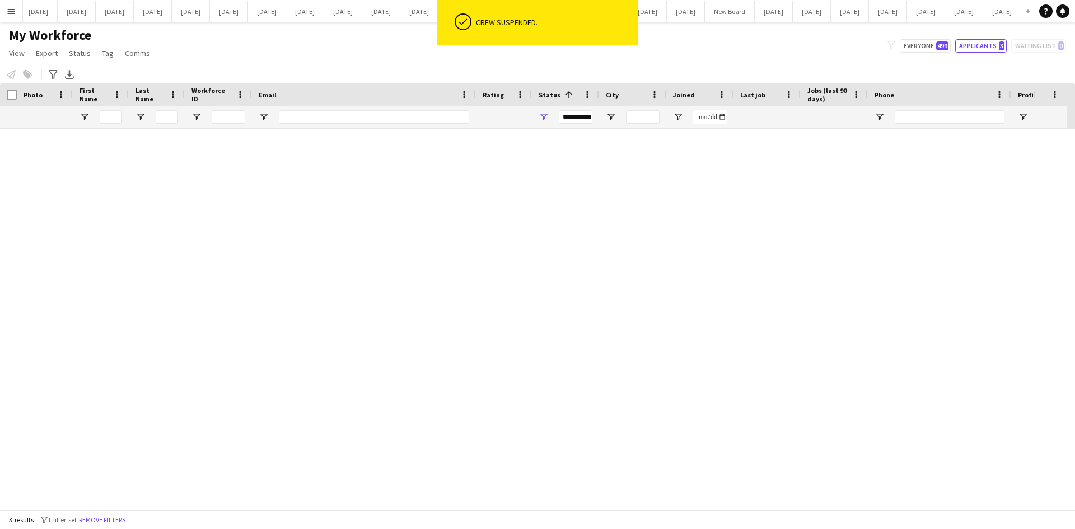
scroll to position [0, 0]
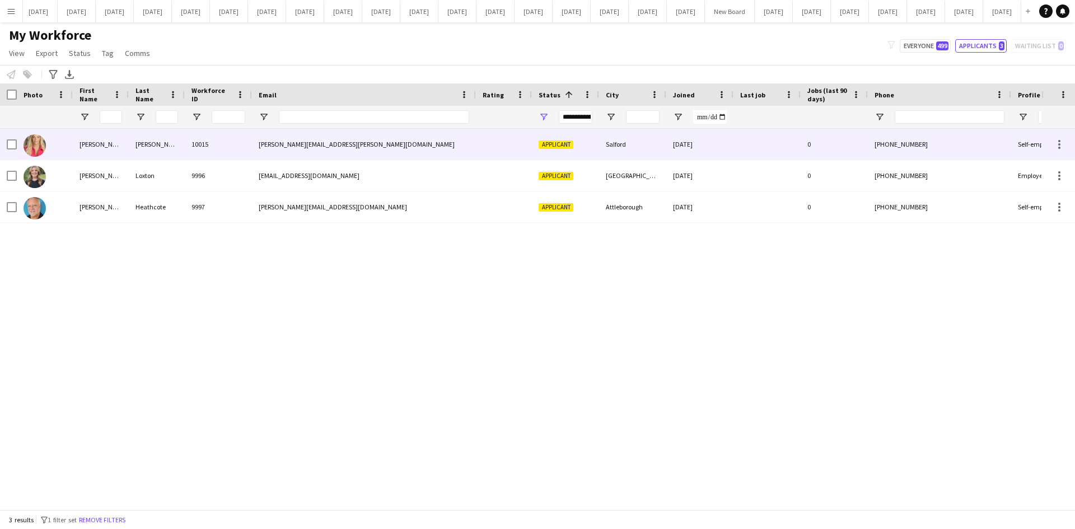
click at [86, 144] on div "[PERSON_NAME]" at bounding box center [101, 144] width 56 height 31
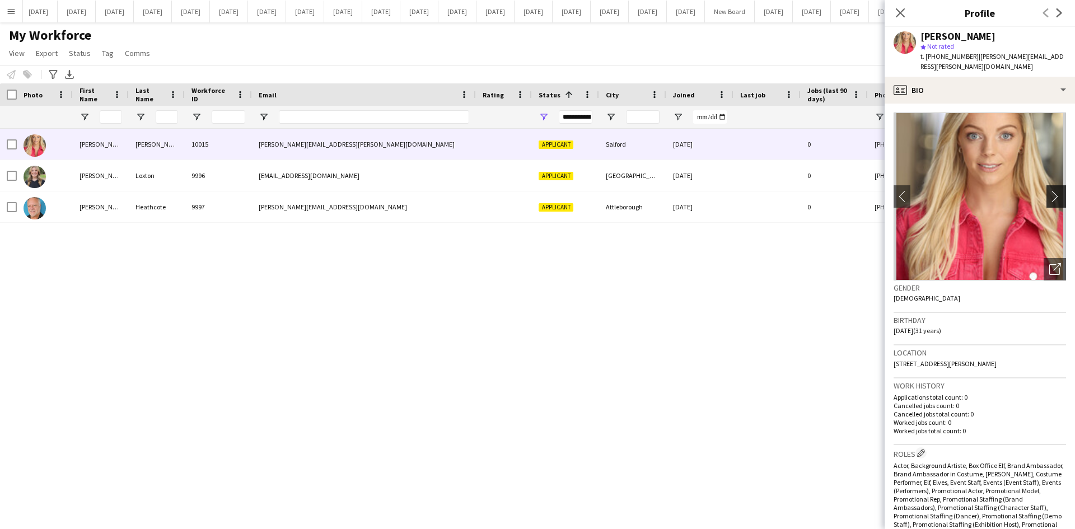
click at [1049, 190] on app-icon "chevron-right" at bounding box center [1057, 196] width 17 height 12
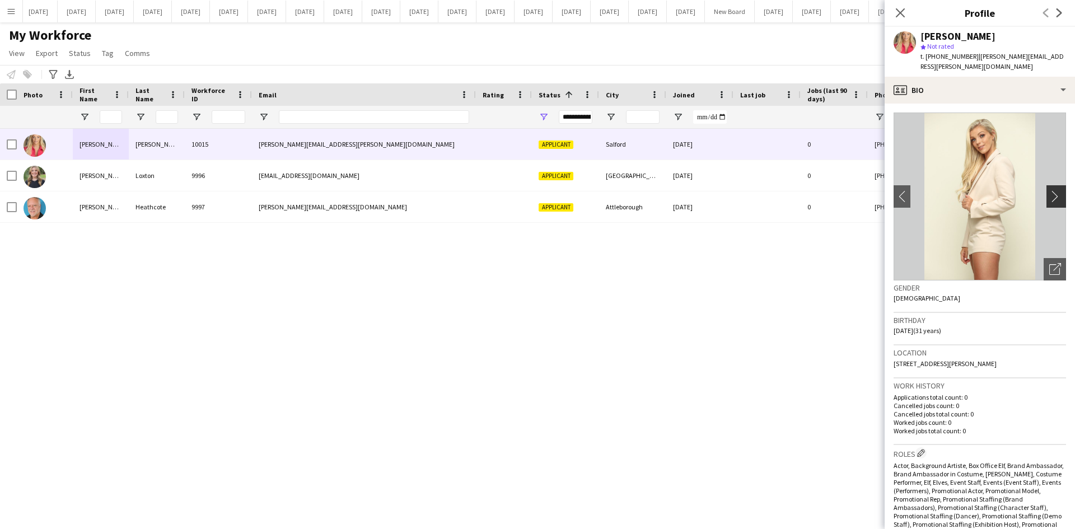
click at [1049, 190] on app-icon "chevron-right" at bounding box center [1057, 196] width 17 height 12
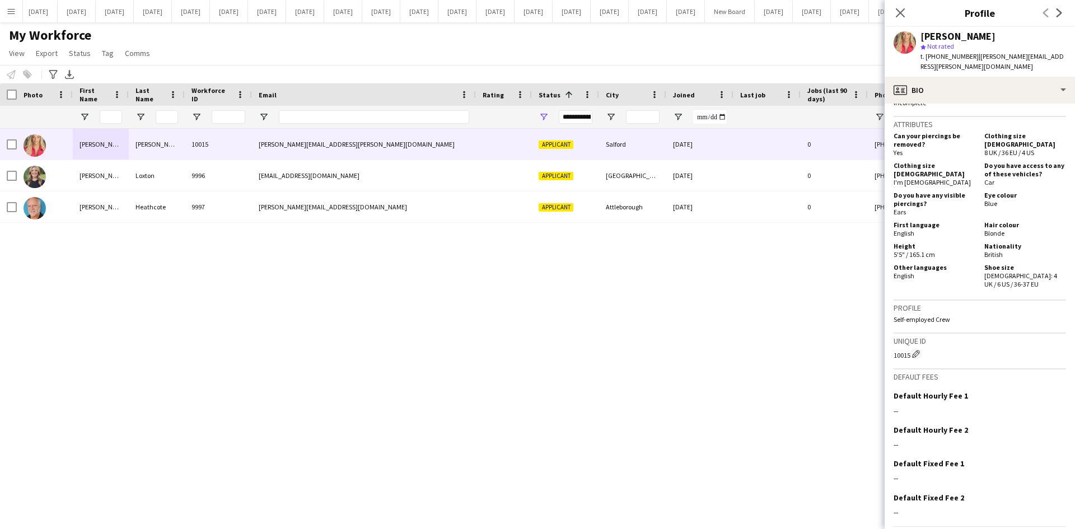
scroll to position [639, 0]
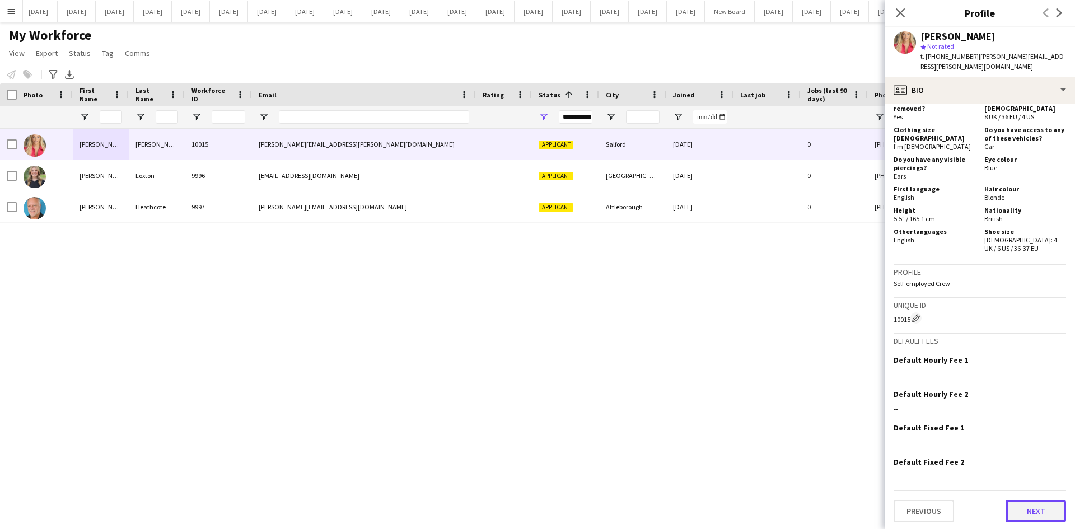
click at [1048, 507] on button "Next" at bounding box center [1035, 511] width 60 height 22
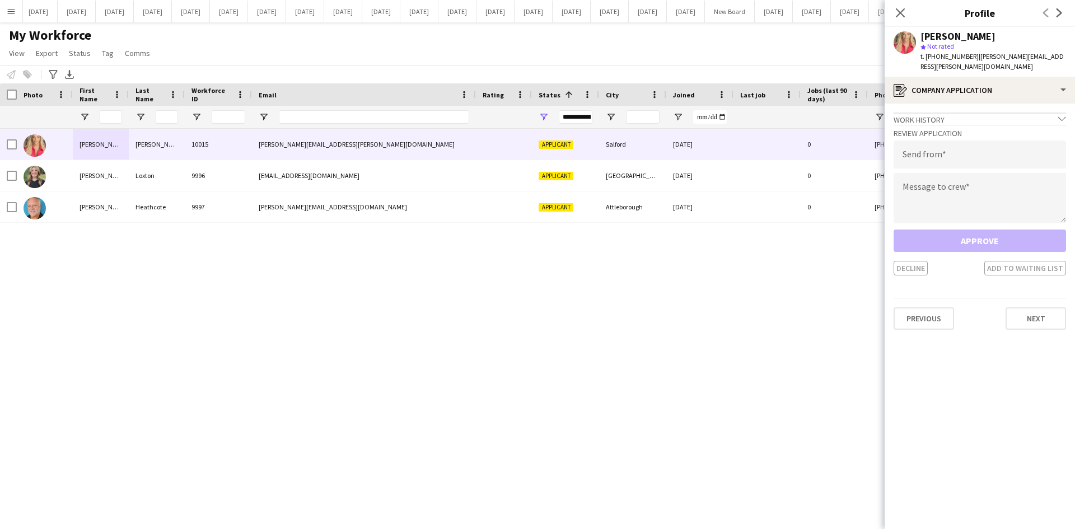
click at [830, 271] on div "[PERSON_NAME] 9997 [PERSON_NAME][EMAIL_ADDRESS][DOMAIN_NAME] Applicant [GEOGRAP…" at bounding box center [520, 315] width 1041 height 372
click at [1037, 315] on button "Next" at bounding box center [1035, 318] width 60 height 22
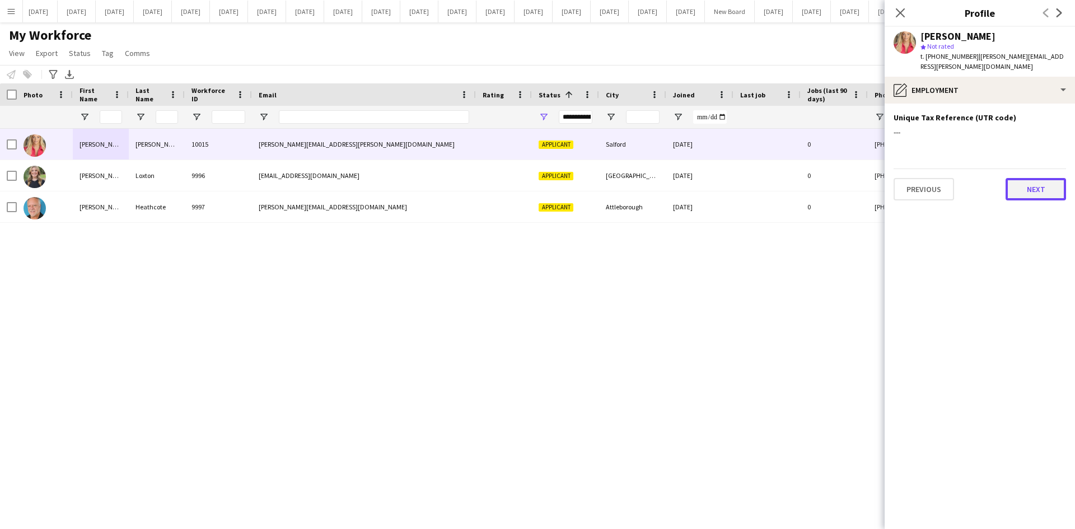
click at [1029, 181] on button "Next" at bounding box center [1035, 189] width 60 height 22
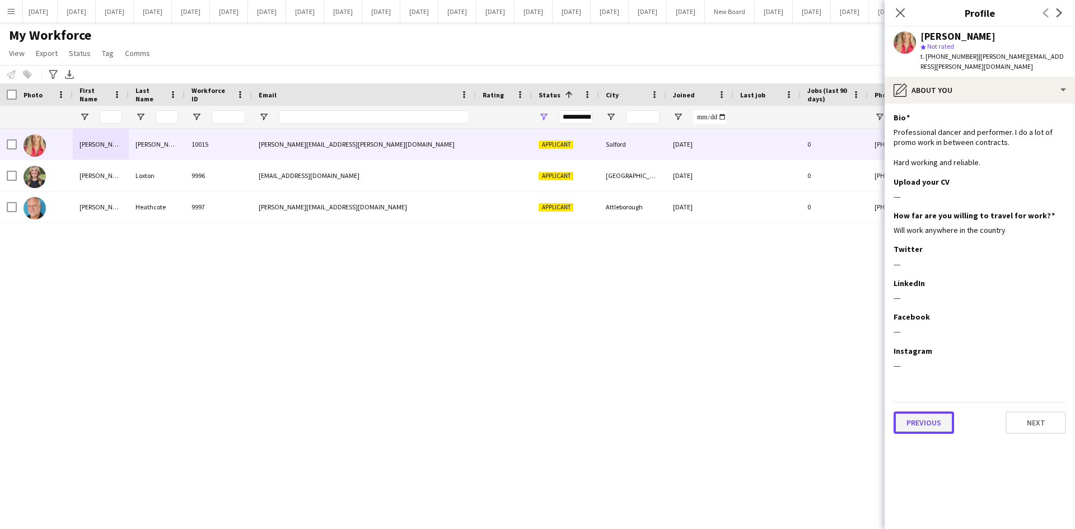
click at [931, 411] on button "Previous" at bounding box center [923, 422] width 60 height 22
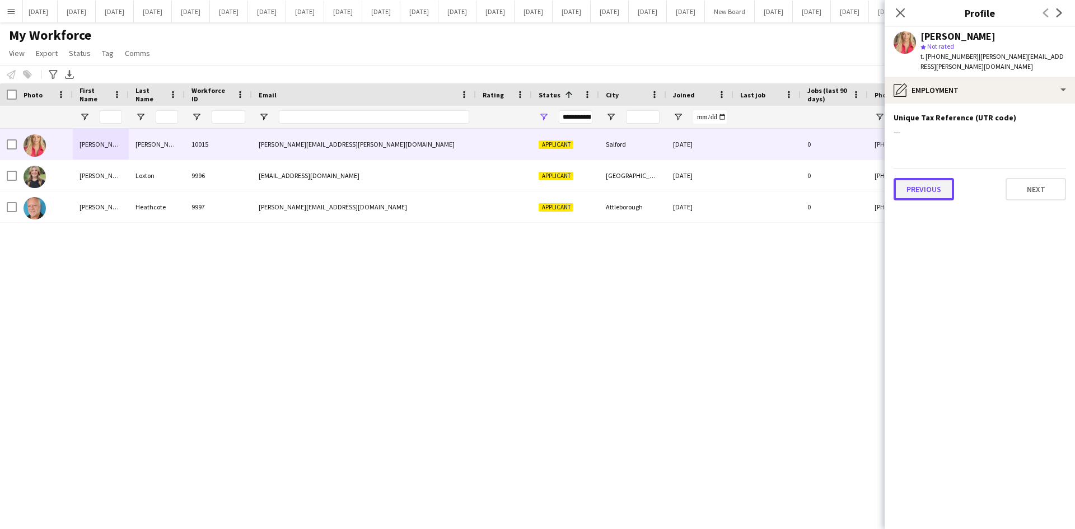
click at [930, 180] on button "Previous" at bounding box center [923, 189] width 60 height 22
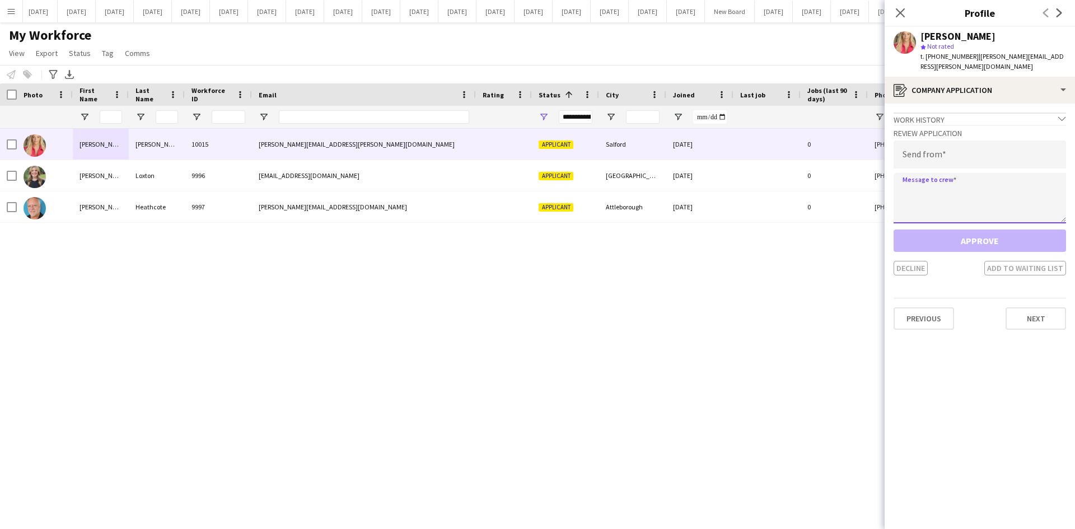
click at [916, 179] on textarea at bounding box center [979, 198] width 172 height 50
paste textarea "**********"
type textarea "**********"
click at [926, 147] on input "email" at bounding box center [979, 155] width 172 height 28
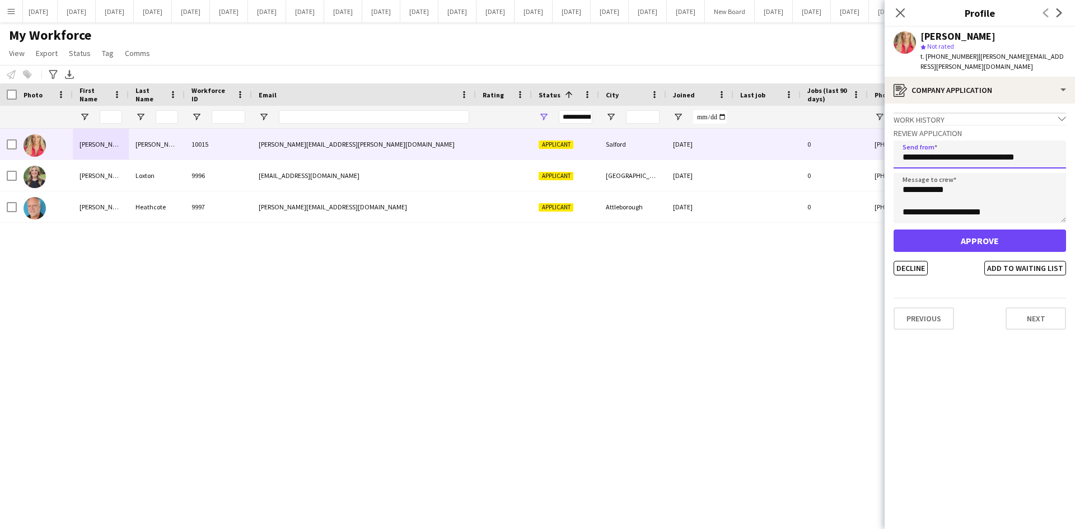
type input "**********"
click at [951, 230] on button "Approve" at bounding box center [979, 241] width 172 height 22
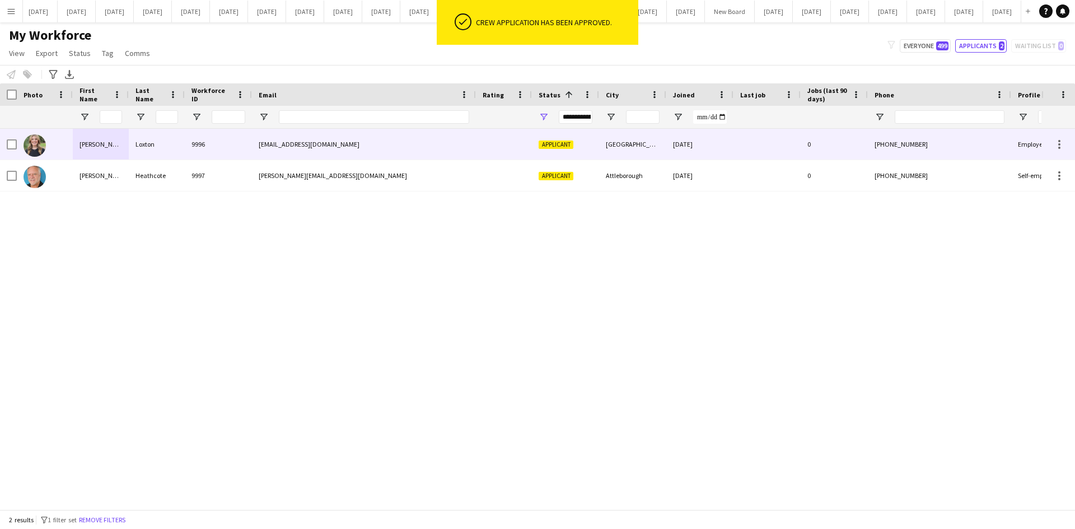
click at [198, 147] on div "9996" at bounding box center [218, 144] width 67 height 31
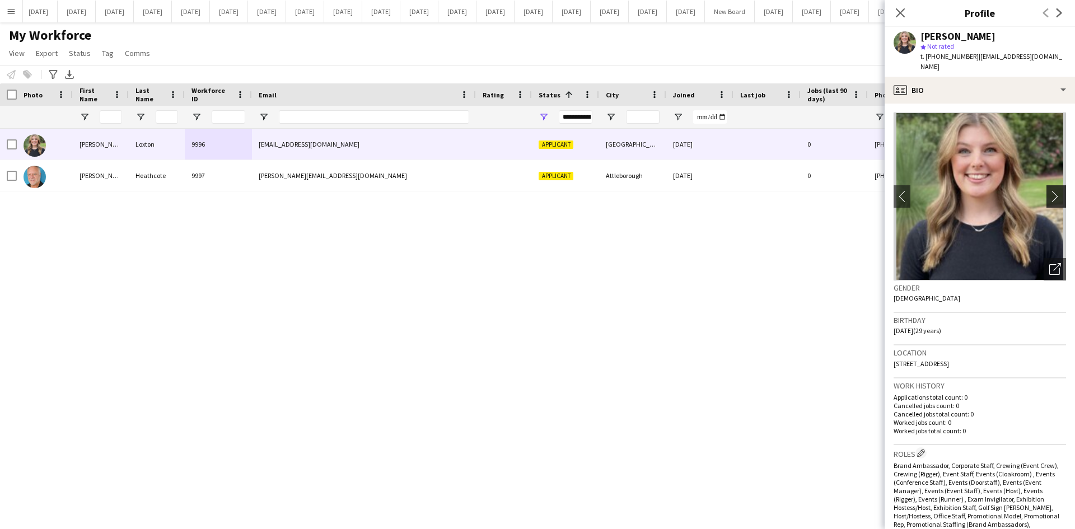
click at [1049, 190] on app-icon "chevron-right" at bounding box center [1057, 196] width 17 height 12
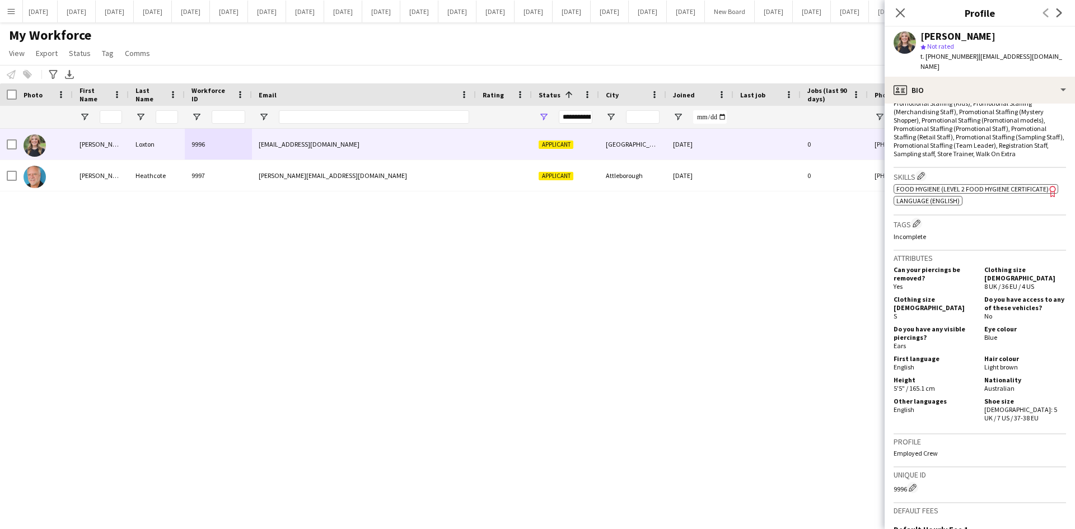
scroll to position [616, 0]
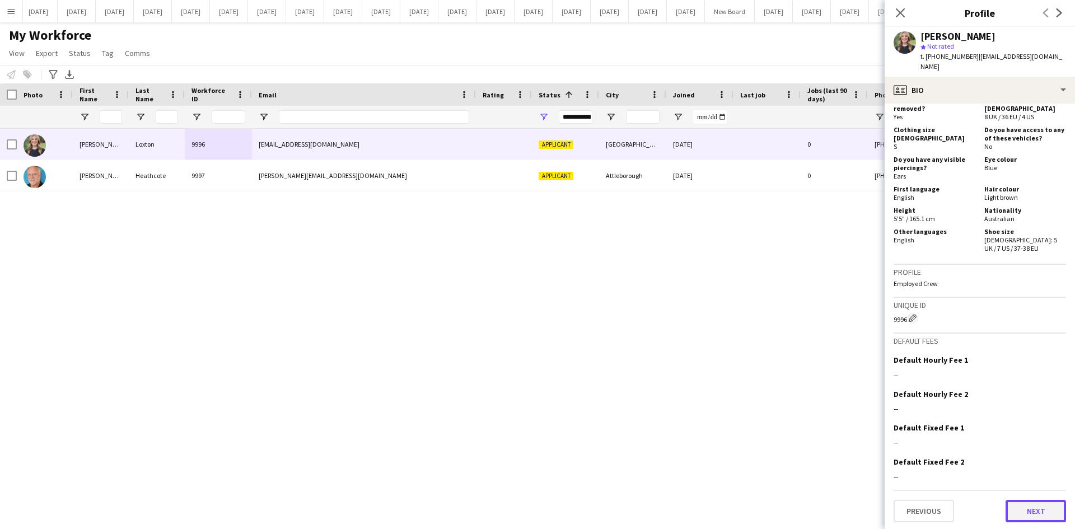
click at [1045, 518] on button "Next" at bounding box center [1035, 511] width 60 height 22
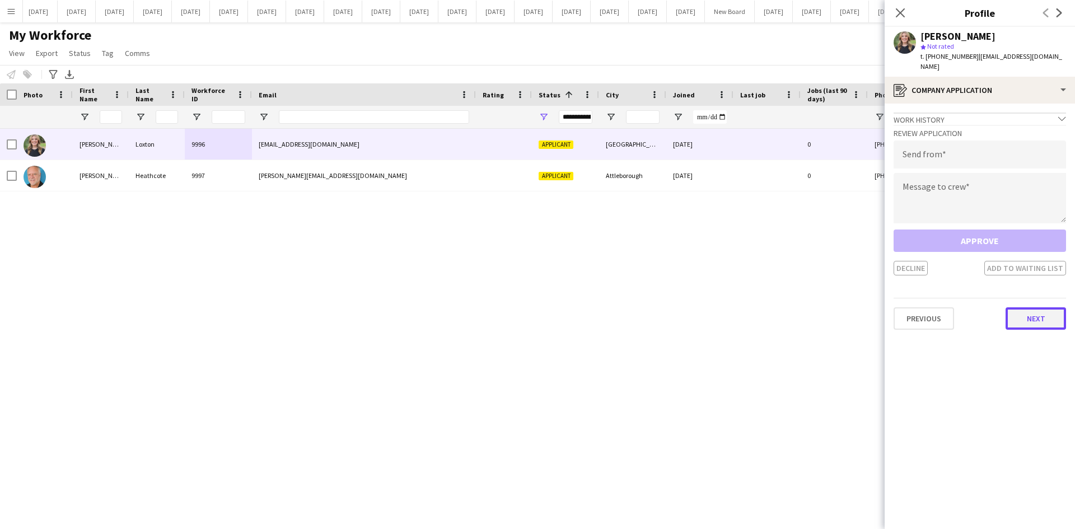
click at [1044, 311] on button "Next" at bounding box center [1035, 318] width 60 height 22
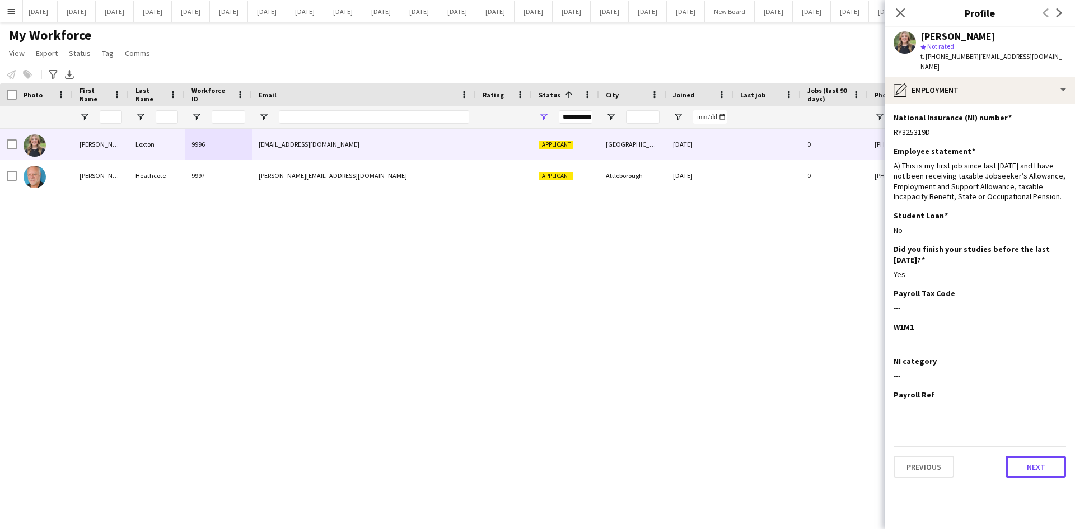
click at [1051, 456] on button "Next" at bounding box center [1035, 467] width 60 height 22
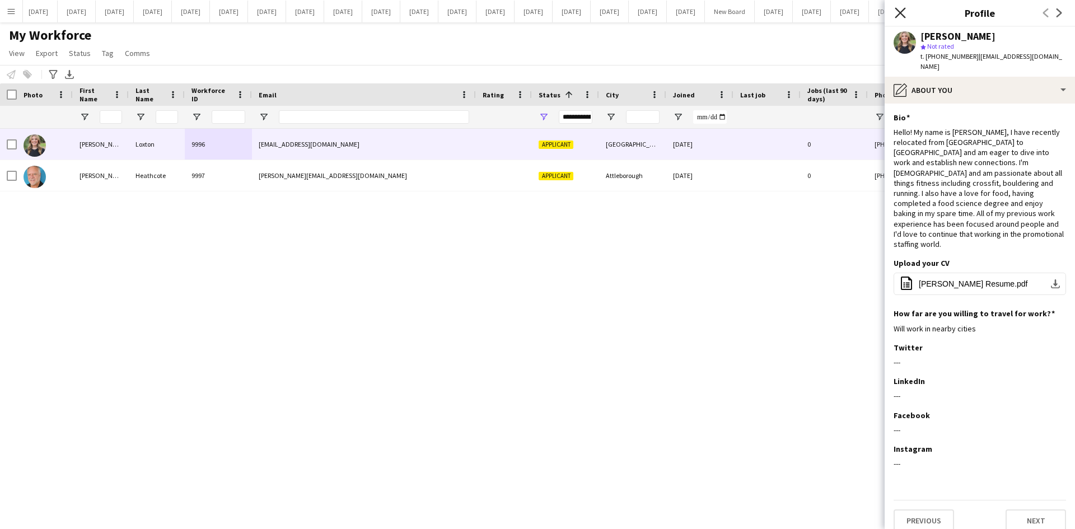
click at [903, 11] on icon "Close pop-in" at bounding box center [900, 12] width 11 height 11
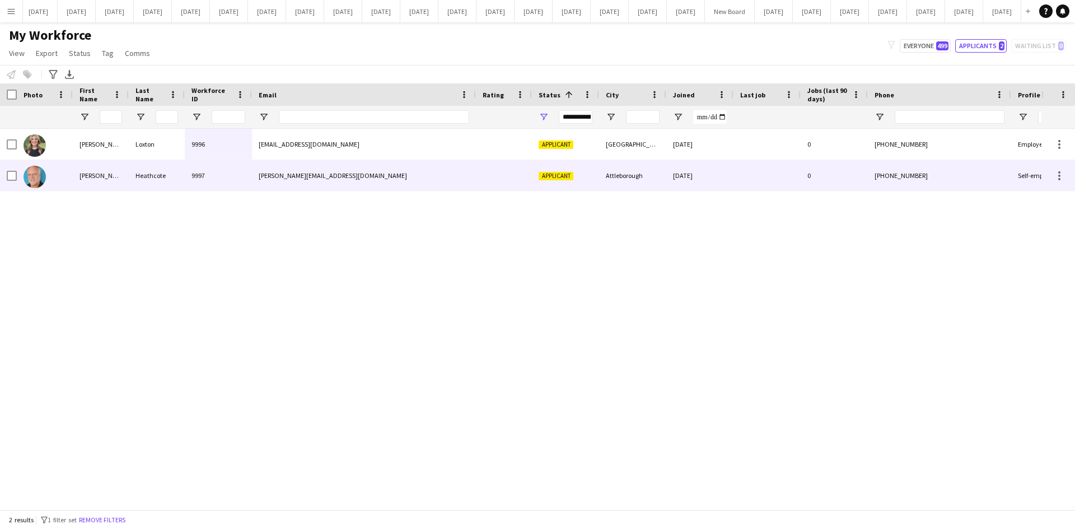
click at [200, 175] on div "9997" at bounding box center [218, 175] width 67 height 31
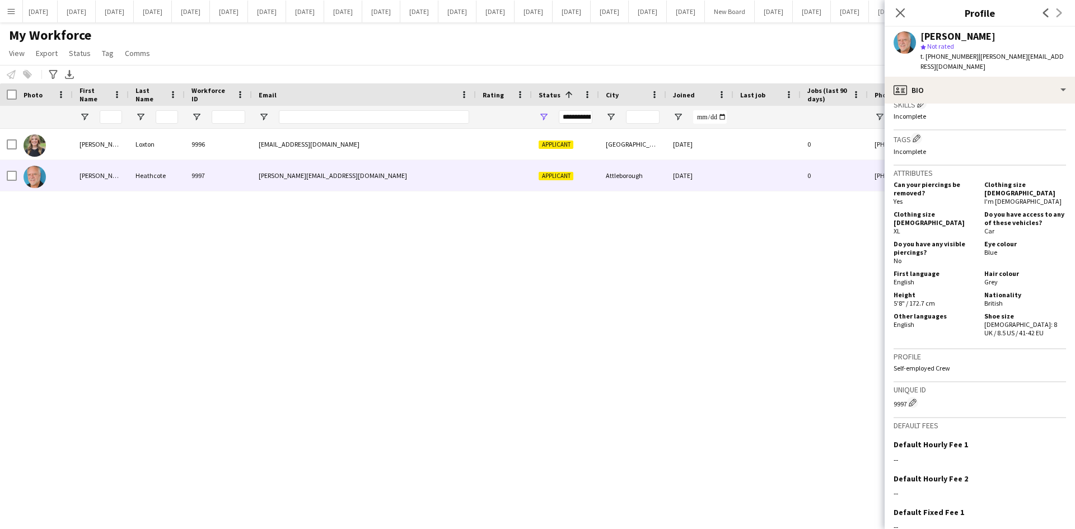
scroll to position [538, 0]
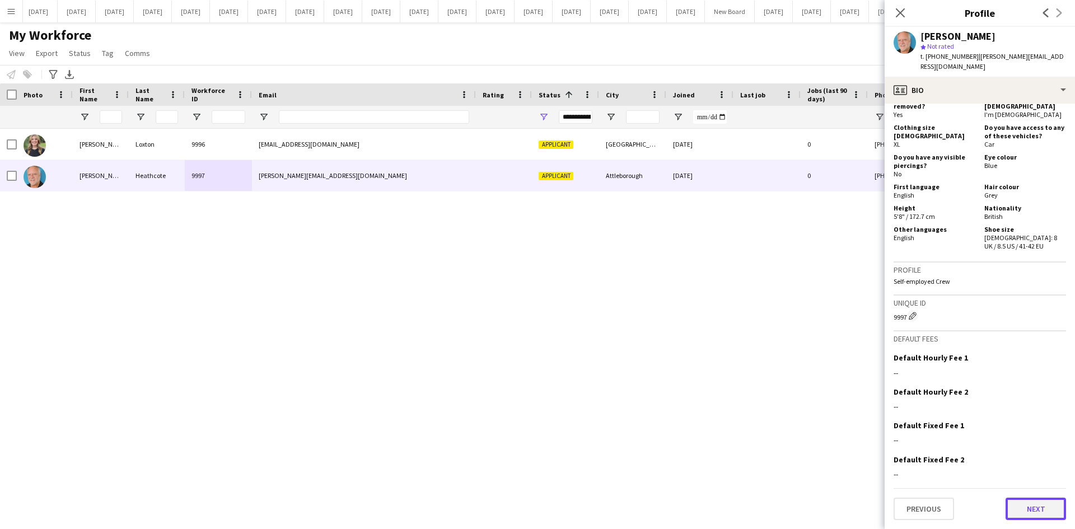
click at [1031, 517] on button "Next" at bounding box center [1035, 509] width 60 height 22
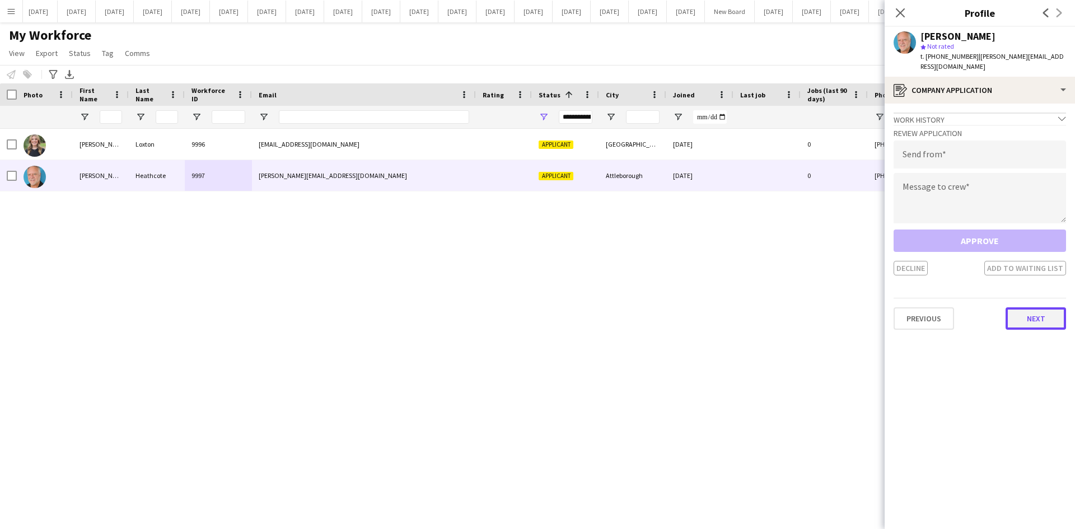
click at [1033, 307] on button "Next" at bounding box center [1035, 318] width 60 height 22
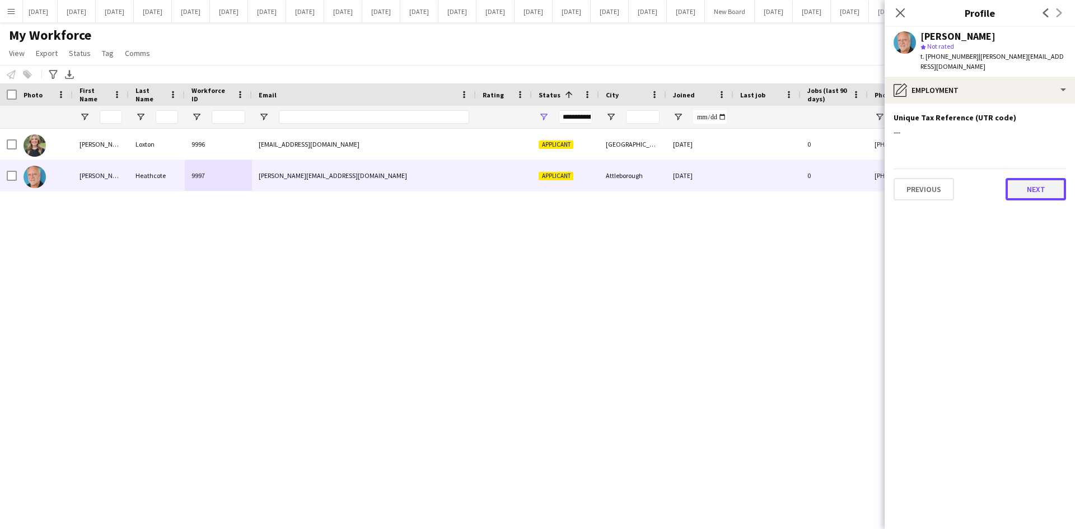
click at [1023, 178] on button "Next" at bounding box center [1035, 189] width 60 height 22
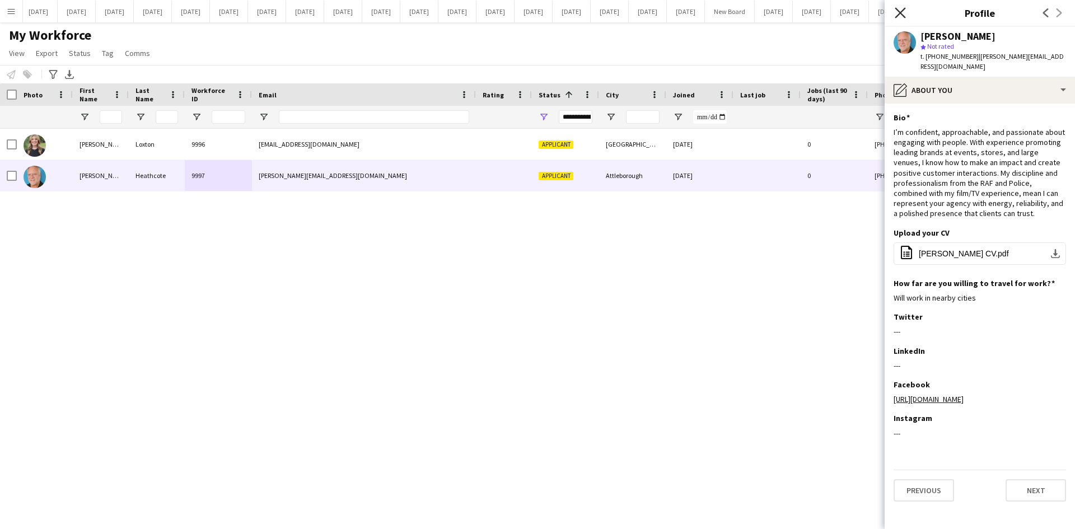
click at [897, 13] on icon "Close pop-in" at bounding box center [900, 12] width 11 height 11
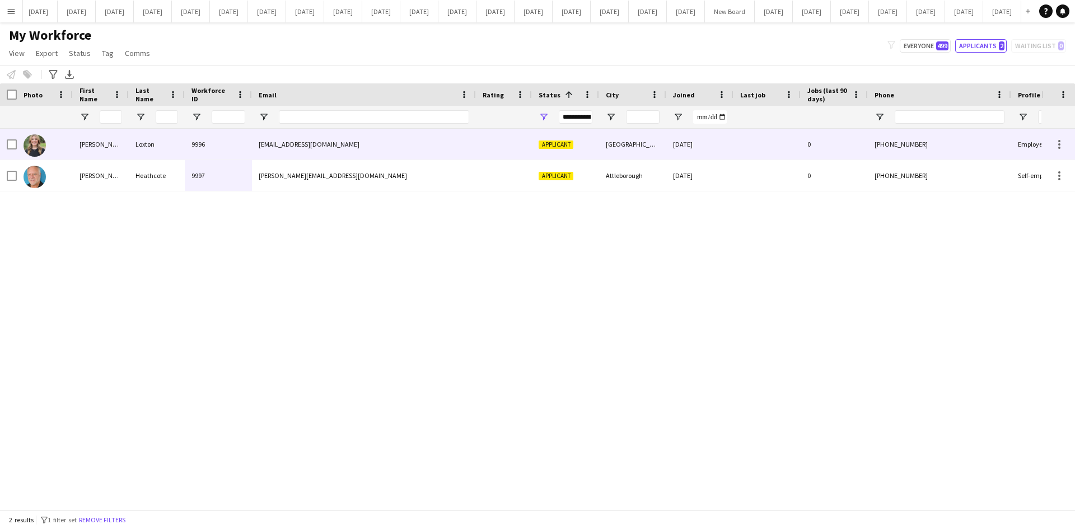
click at [742, 166] on div at bounding box center [766, 175] width 67 height 31
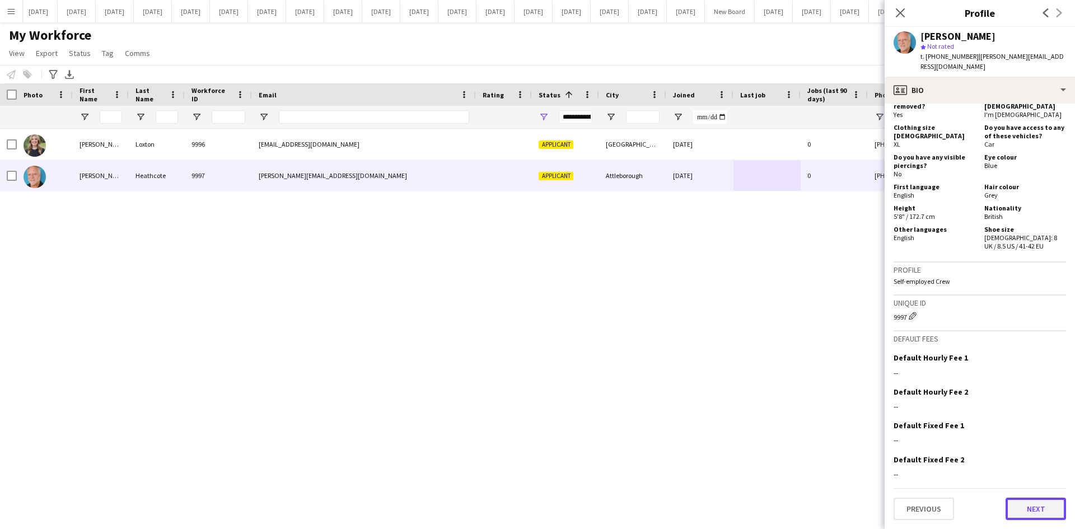
click at [1036, 507] on button "Next" at bounding box center [1035, 509] width 60 height 22
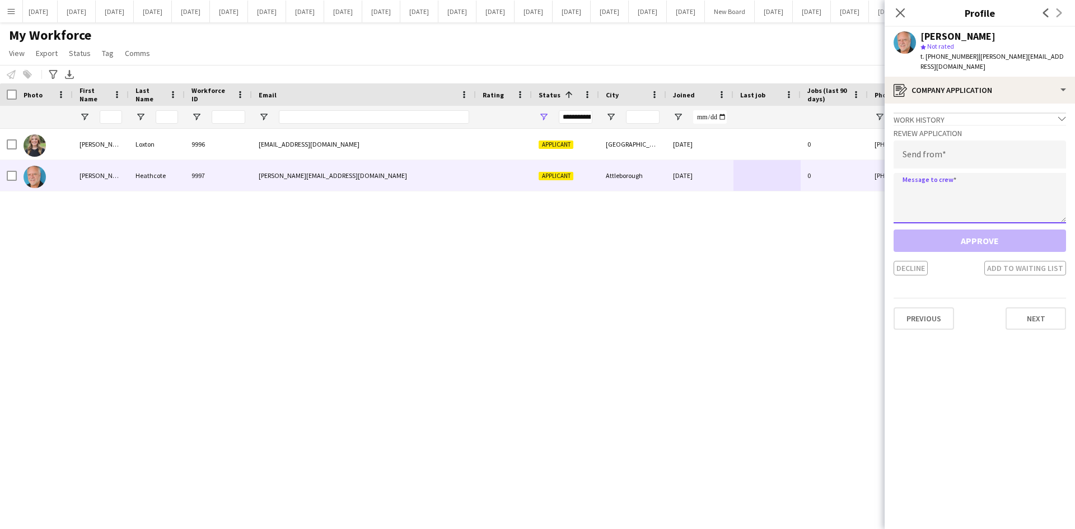
click at [919, 174] on textarea at bounding box center [979, 198] width 172 height 50
paste textarea "**********"
type textarea "**********"
click at [915, 141] on input "email" at bounding box center [979, 155] width 172 height 28
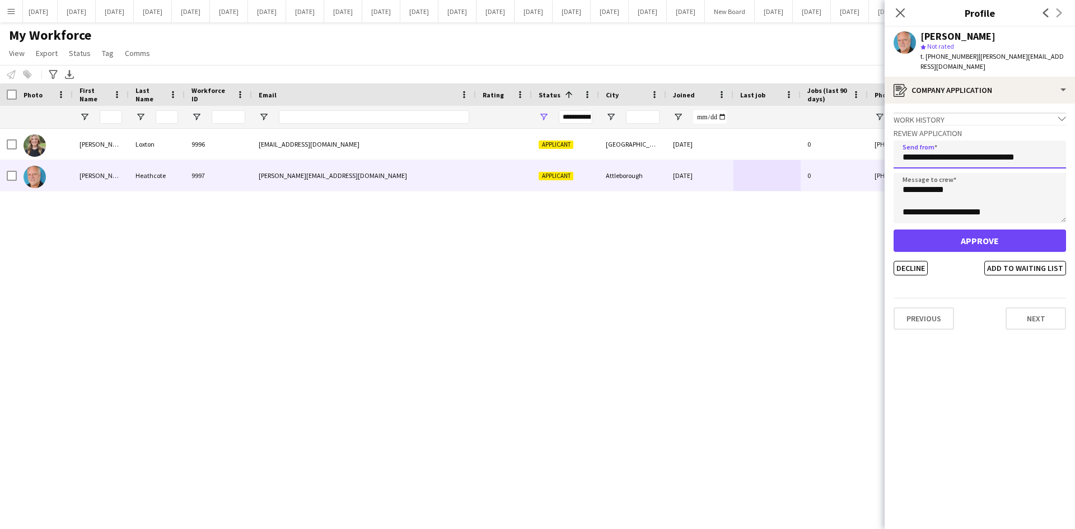
type input "**********"
click at [1013, 230] on button "Approve" at bounding box center [979, 241] width 172 height 22
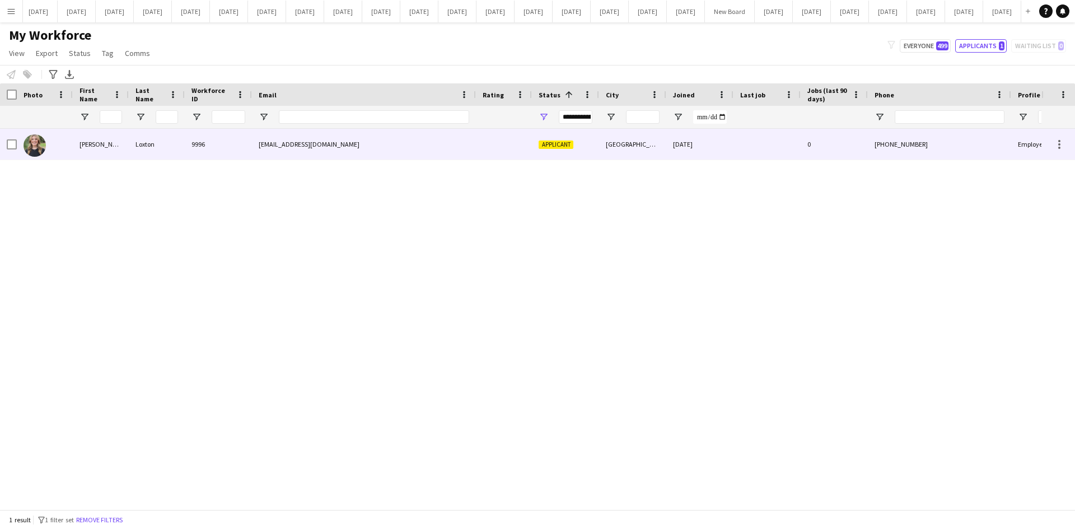
click at [95, 149] on div "[PERSON_NAME]" at bounding box center [101, 144] width 56 height 31
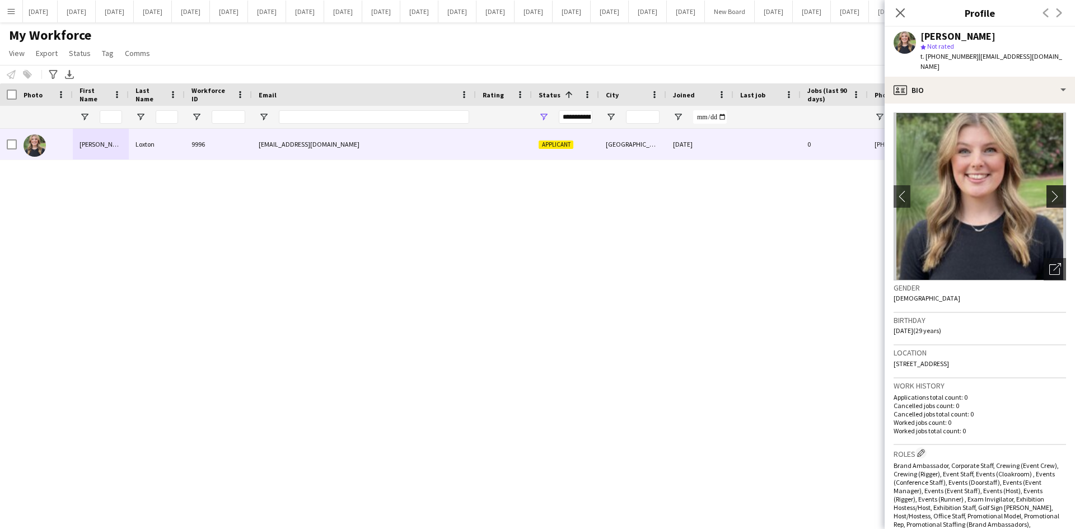
click at [1049, 190] on app-icon "chevron-right" at bounding box center [1057, 196] width 17 height 12
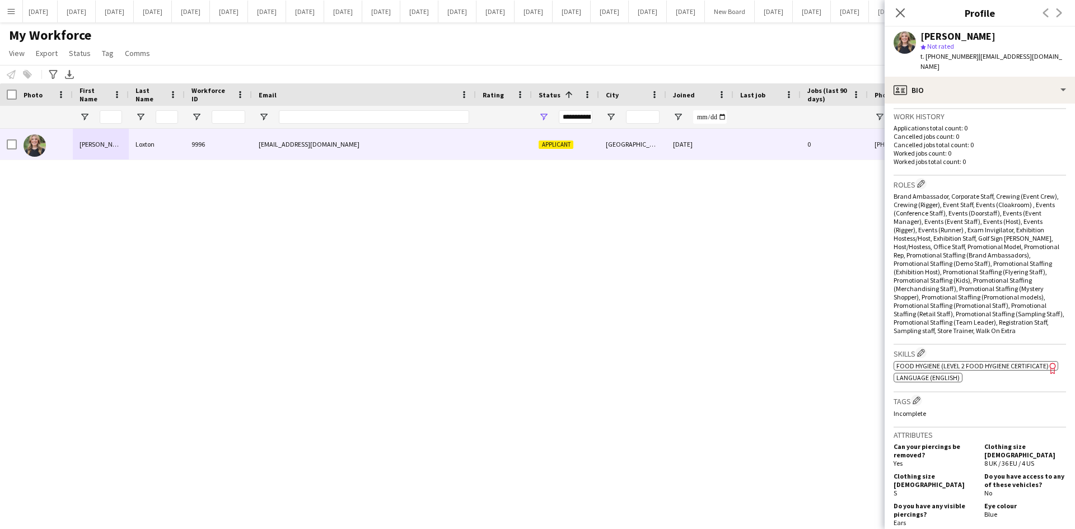
scroll to position [616, 0]
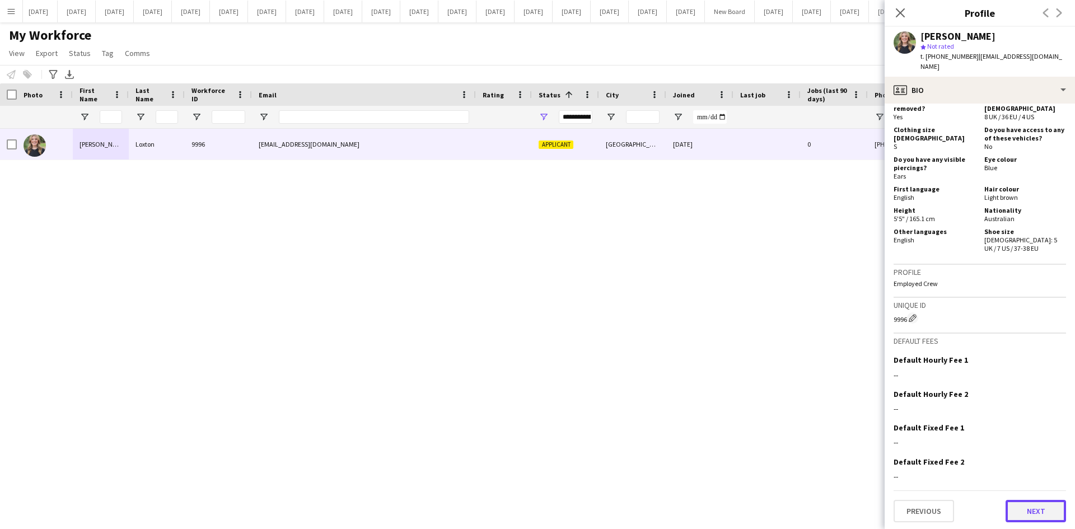
click at [1055, 513] on button "Next" at bounding box center [1035, 511] width 60 height 22
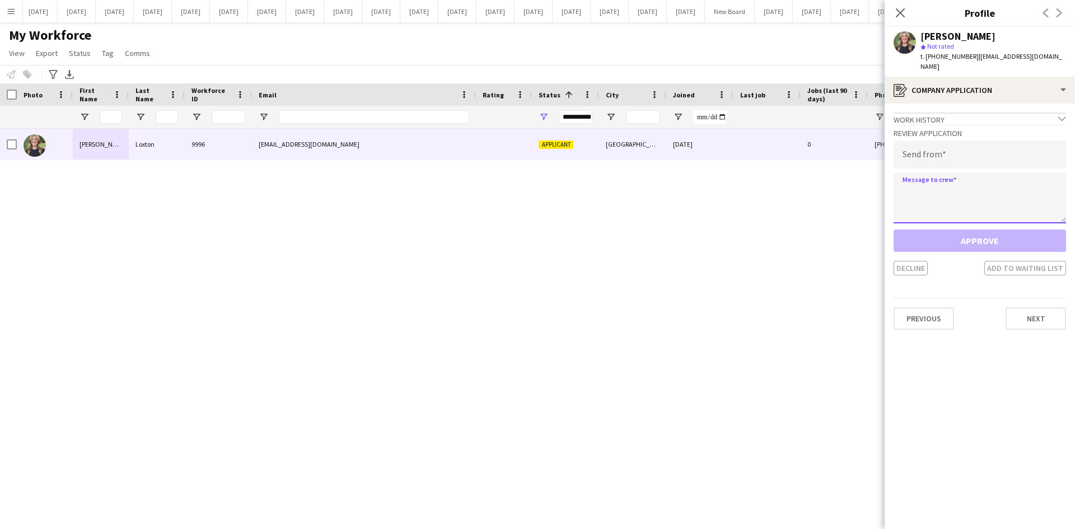
click at [917, 174] on textarea at bounding box center [979, 198] width 172 height 50
paste textarea "**********"
type textarea "**********"
click at [917, 144] on input "email" at bounding box center [979, 155] width 172 height 28
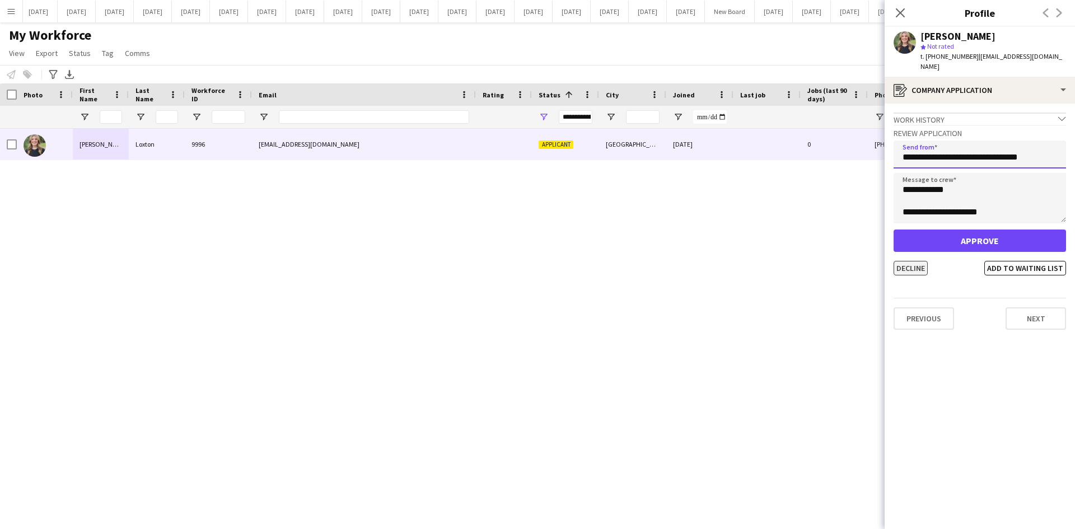
type input "**********"
click at [916, 261] on button "Decline" at bounding box center [910, 268] width 34 height 15
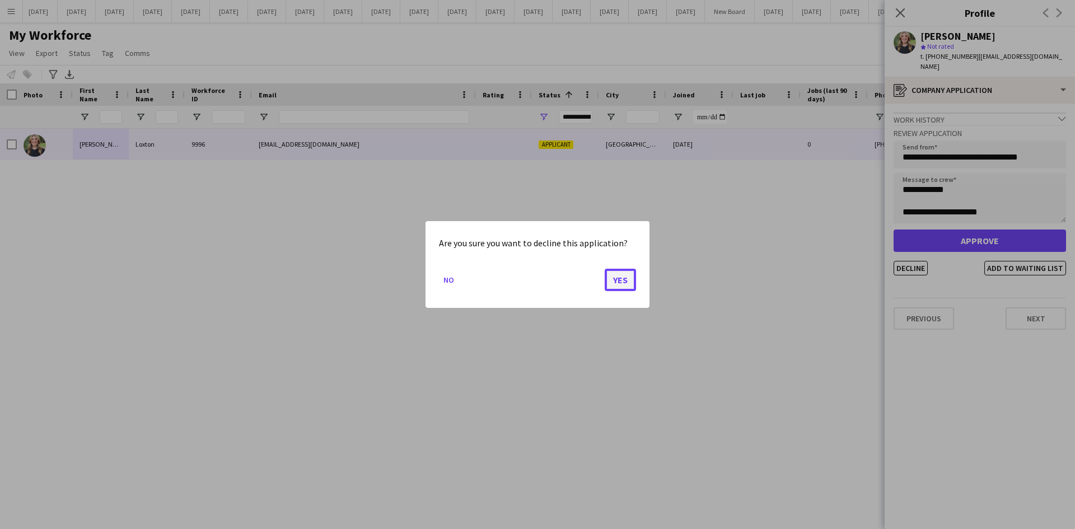
click at [617, 278] on button "Yes" at bounding box center [620, 280] width 31 height 22
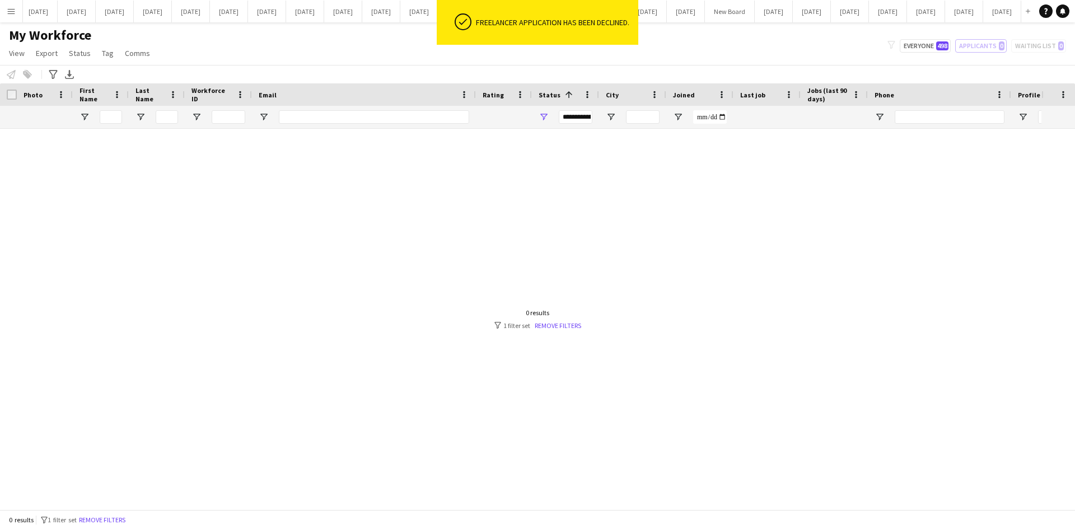
click at [830, 196] on div at bounding box center [520, 315] width 1041 height 372
